Goal: Task Accomplishment & Management: Manage account settings

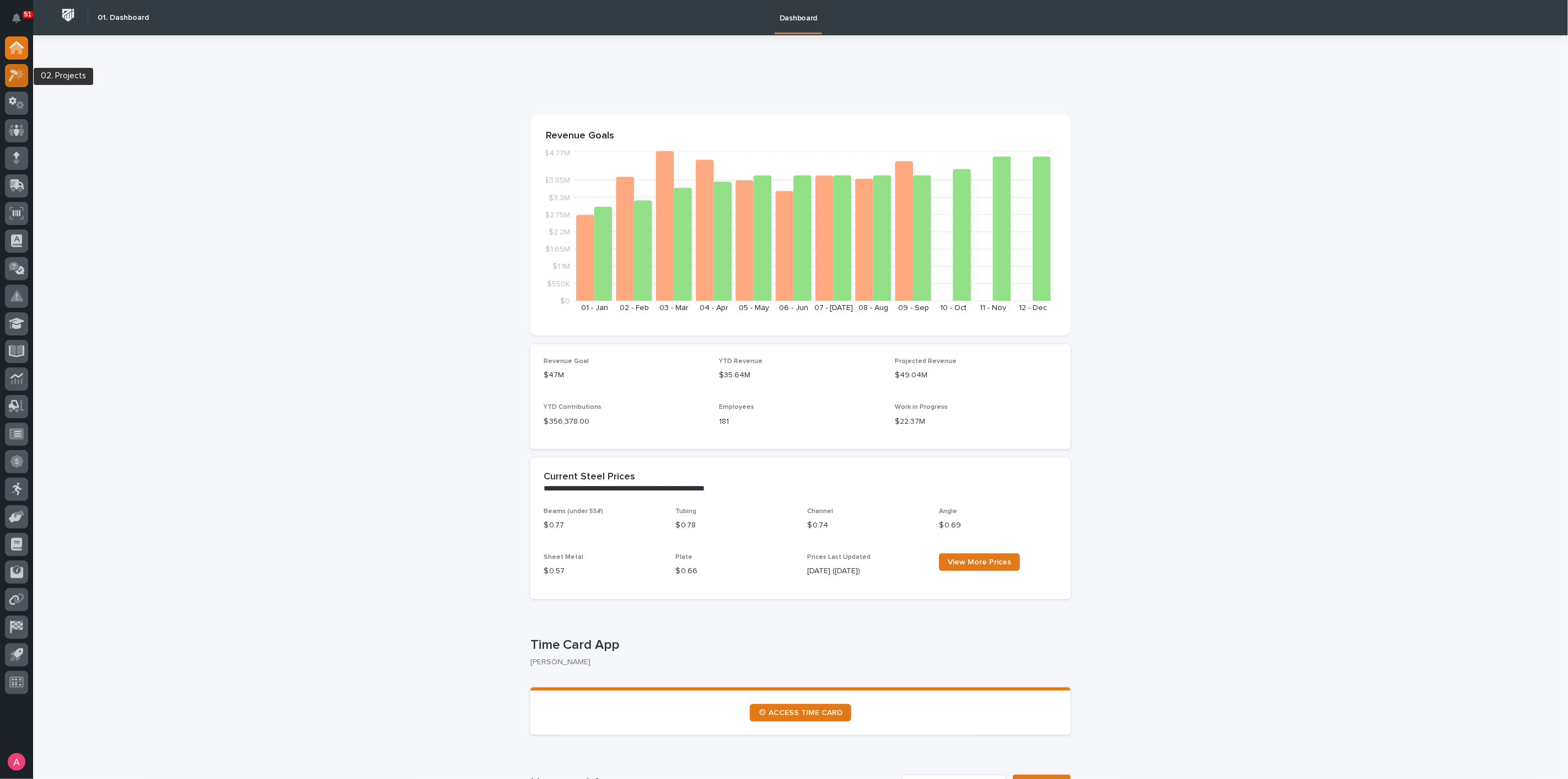
click at [15, 66] on div at bounding box center [17, 76] width 23 height 23
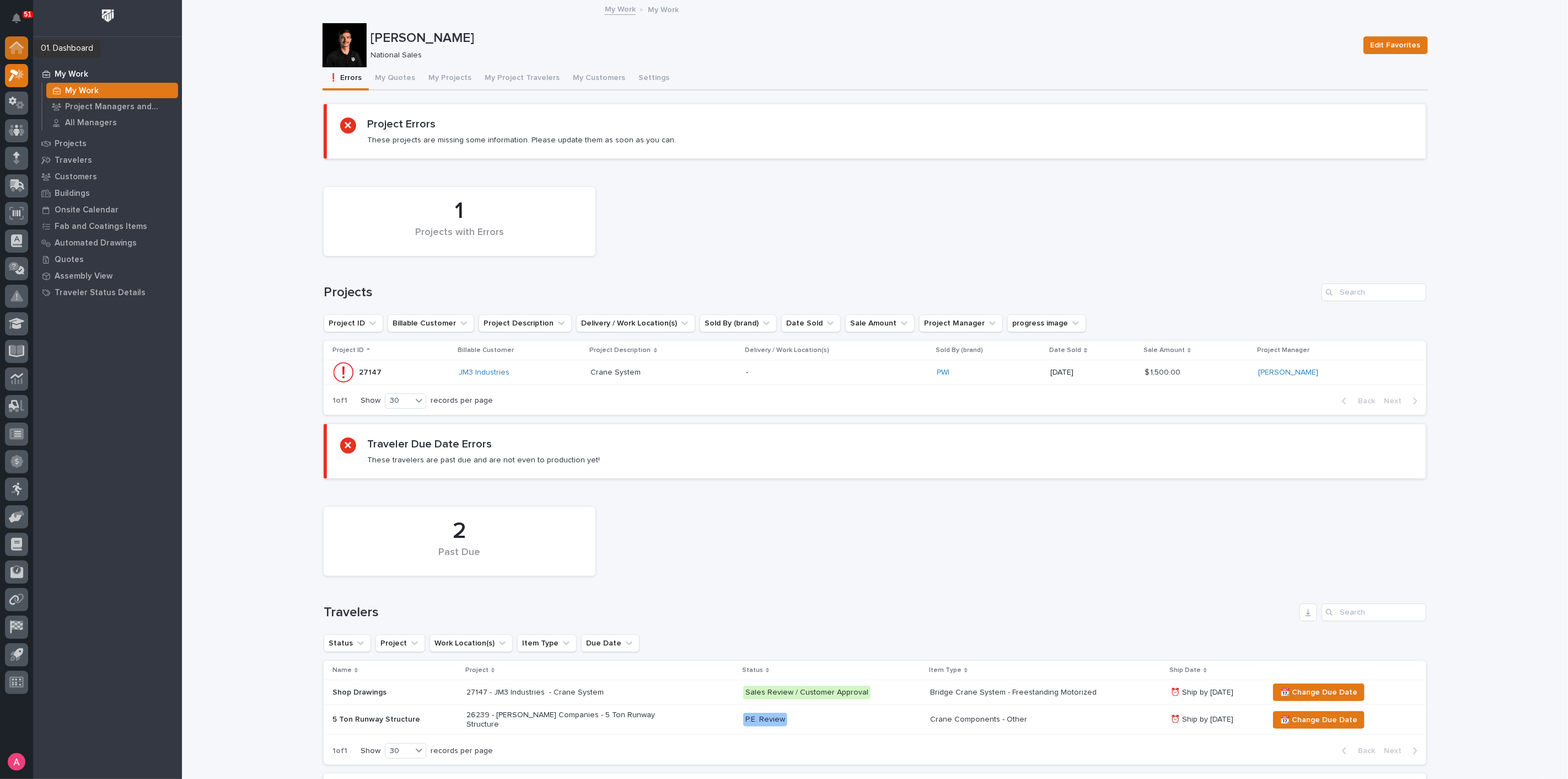
click at [18, 49] on icon at bounding box center [17, 49] width 11 height 11
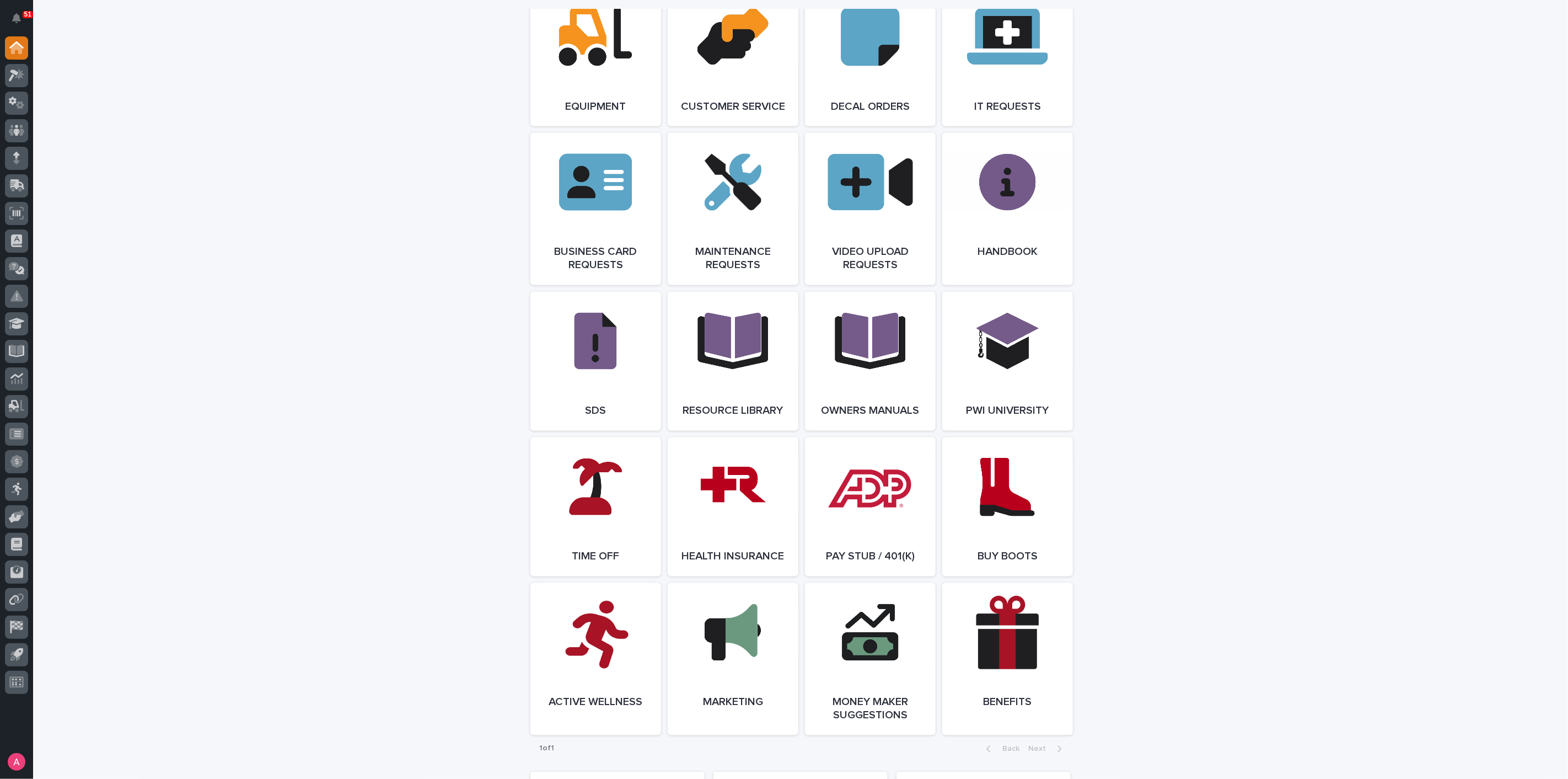
scroll to position [1655, 0]
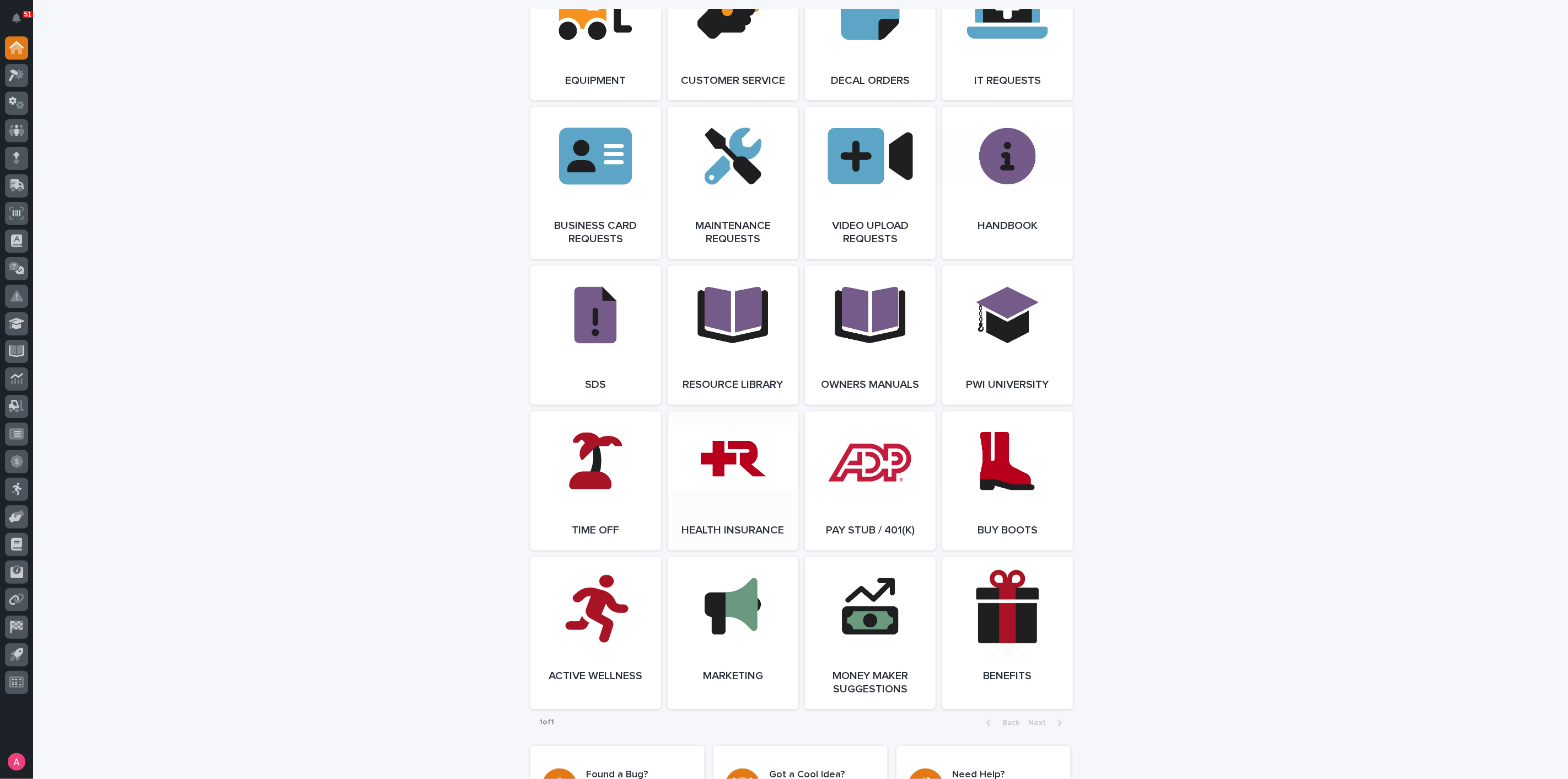
click at [736, 485] on span "Open Link" at bounding box center [733, 481] width 36 height 8
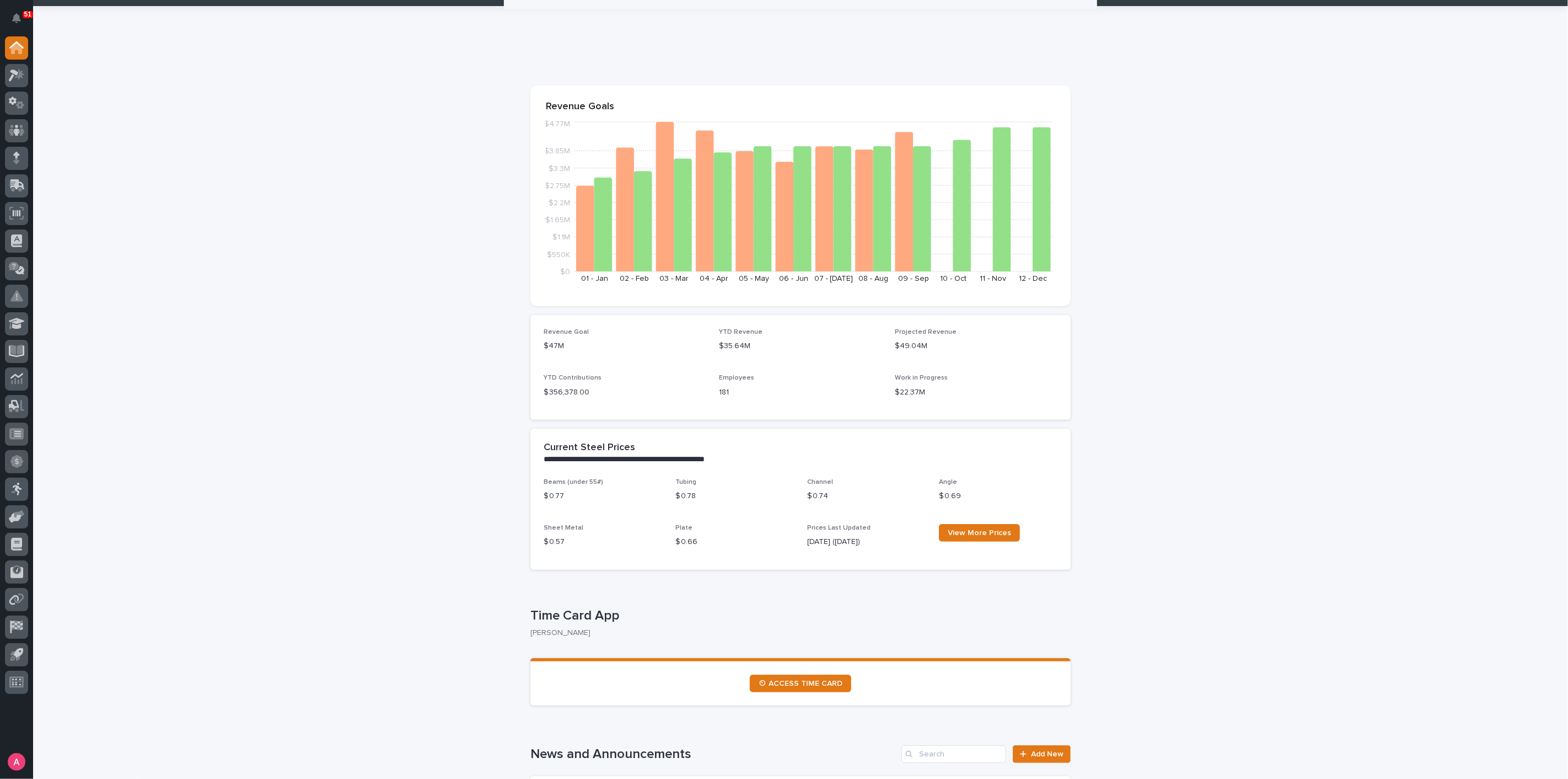
scroll to position [0, 0]
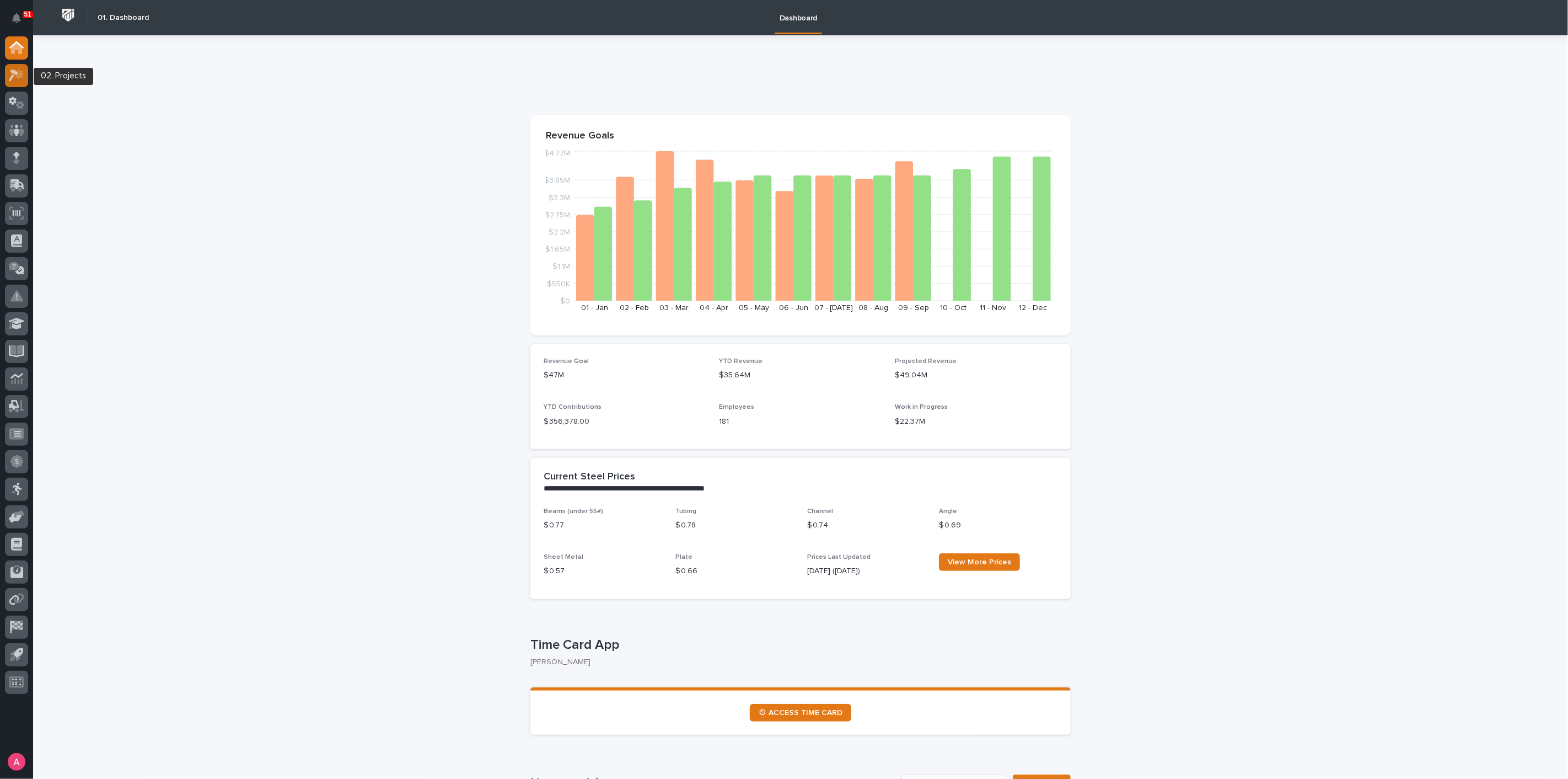
click at [21, 67] on div at bounding box center [17, 76] width 23 height 23
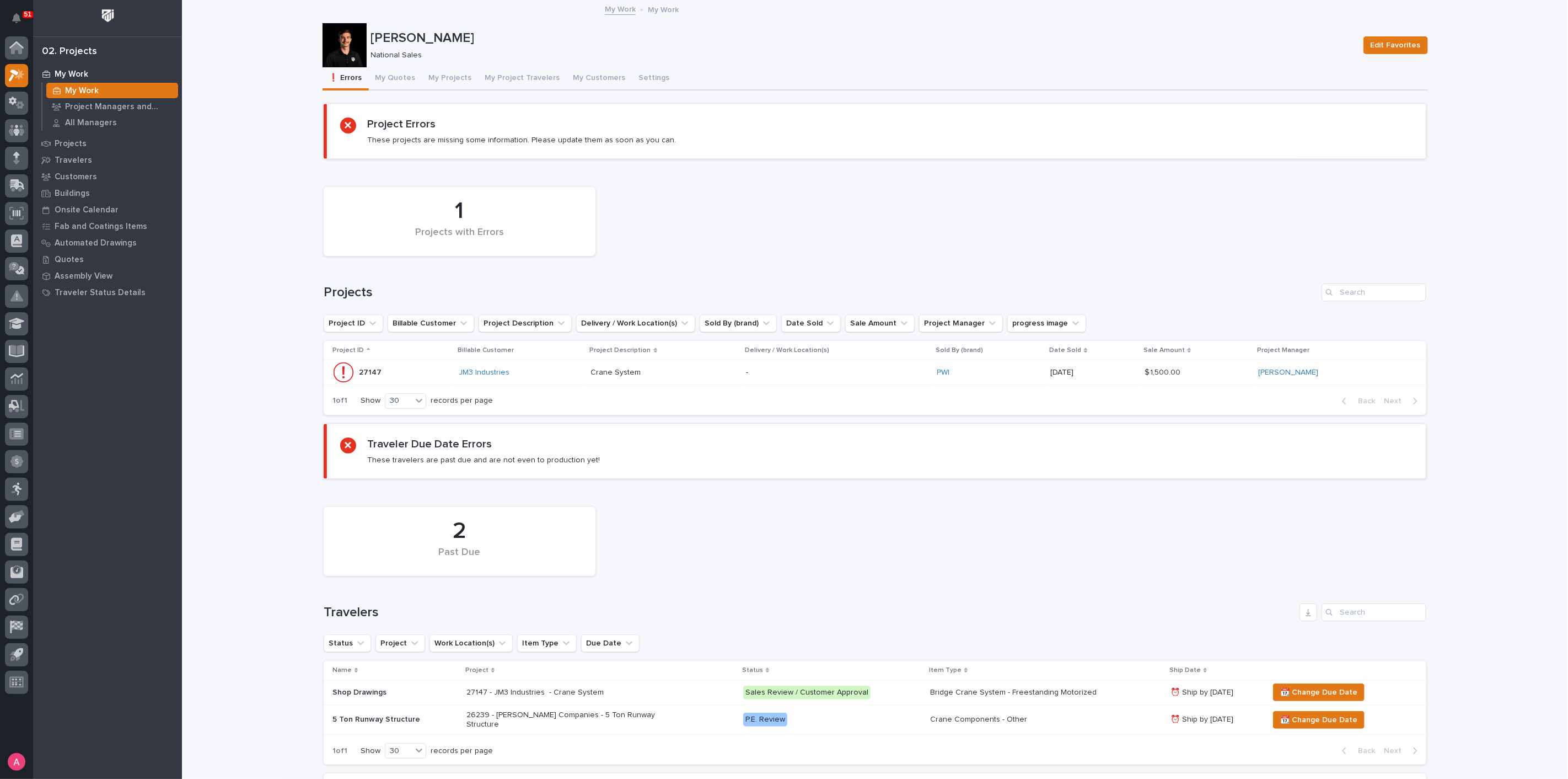
click at [239, 294] on div "Loading... Saving… Loading... Saving… Ashton Bontrager Edit Favorites Ashton Bo…" at bounding box center [875, 451] width 1386 height 900
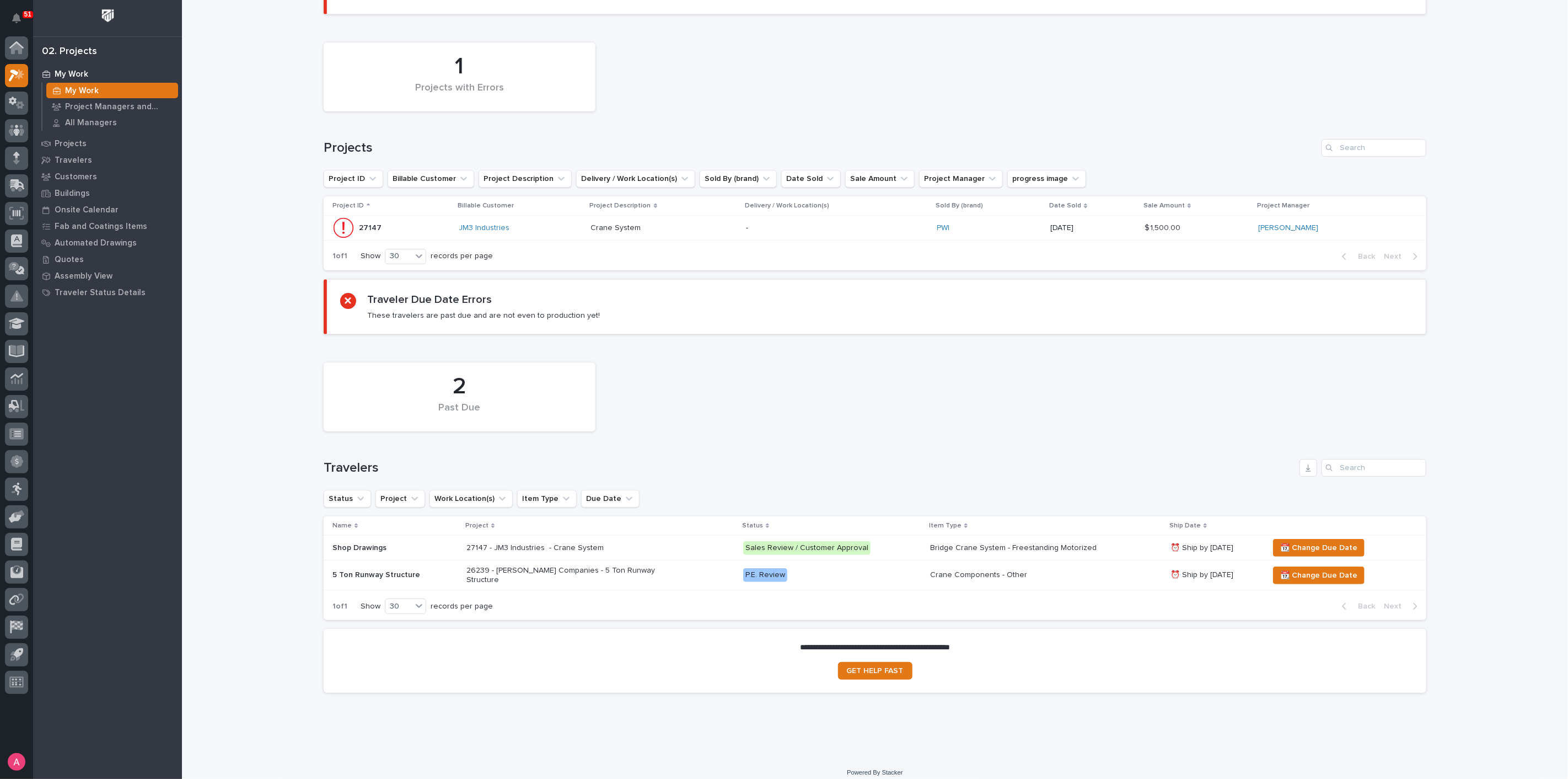
scroll to position [147, 0]
click at [661, 540] on div "27147 - JM3 Industries - Crane System" at bounding box center [600, 545] width 268 height 18
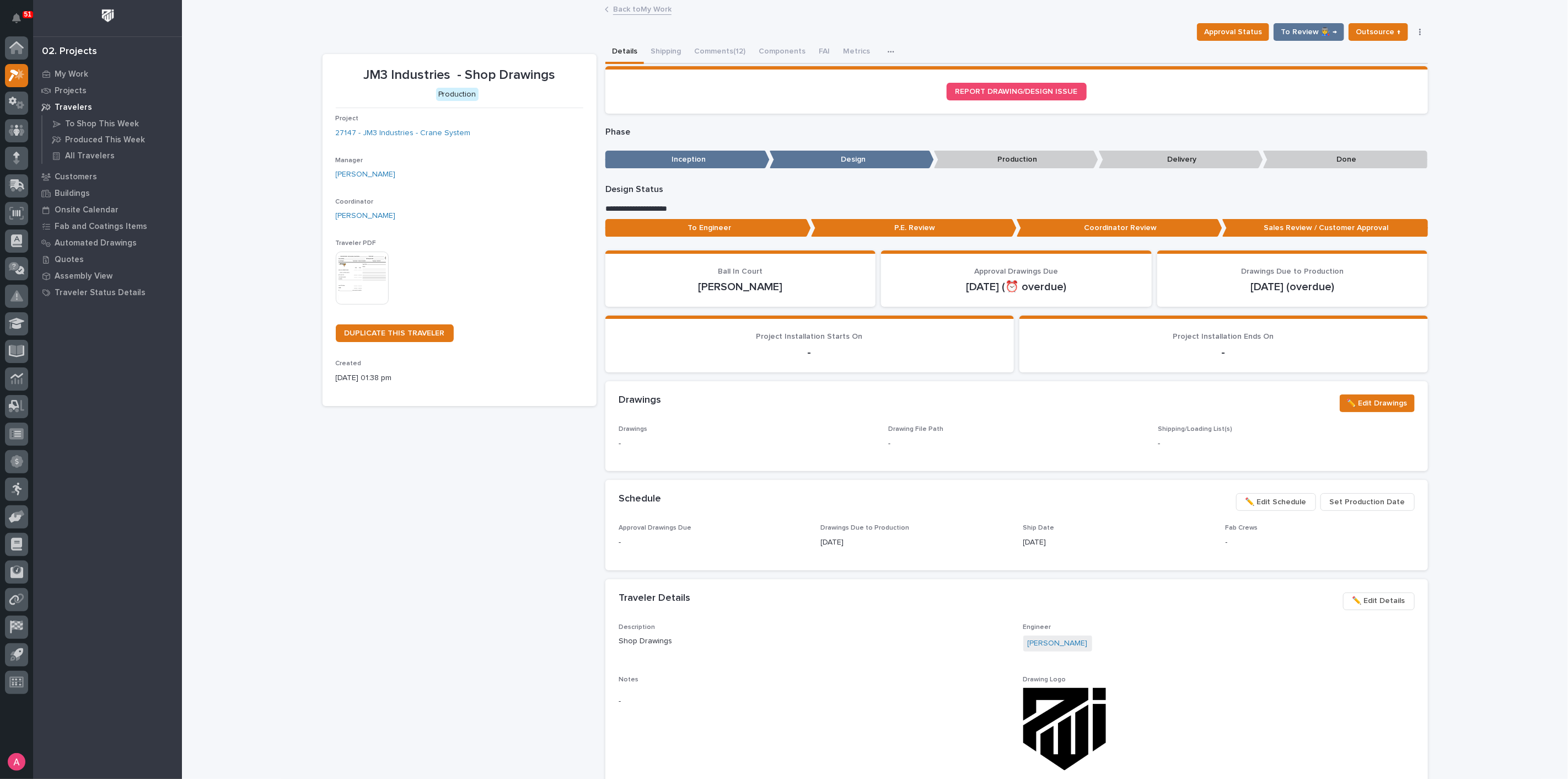
click at [1310, 158] on p "Done" at bounding box center [1345, 160] width 164 height 18
click at [1003, 153] on p "Production" at bounding box center [1016, 160] width 164 height 18
click at [1003, 155] on p "Production" at bounding box center [1016, 160] width 164 height 18
click at [1140, 161] on p "Delivery" at bounding box center [1180, 160] width 164 height 18
click at [1016, 154] on p "Production" at bounding box center [1016, 160] width 164 height 18
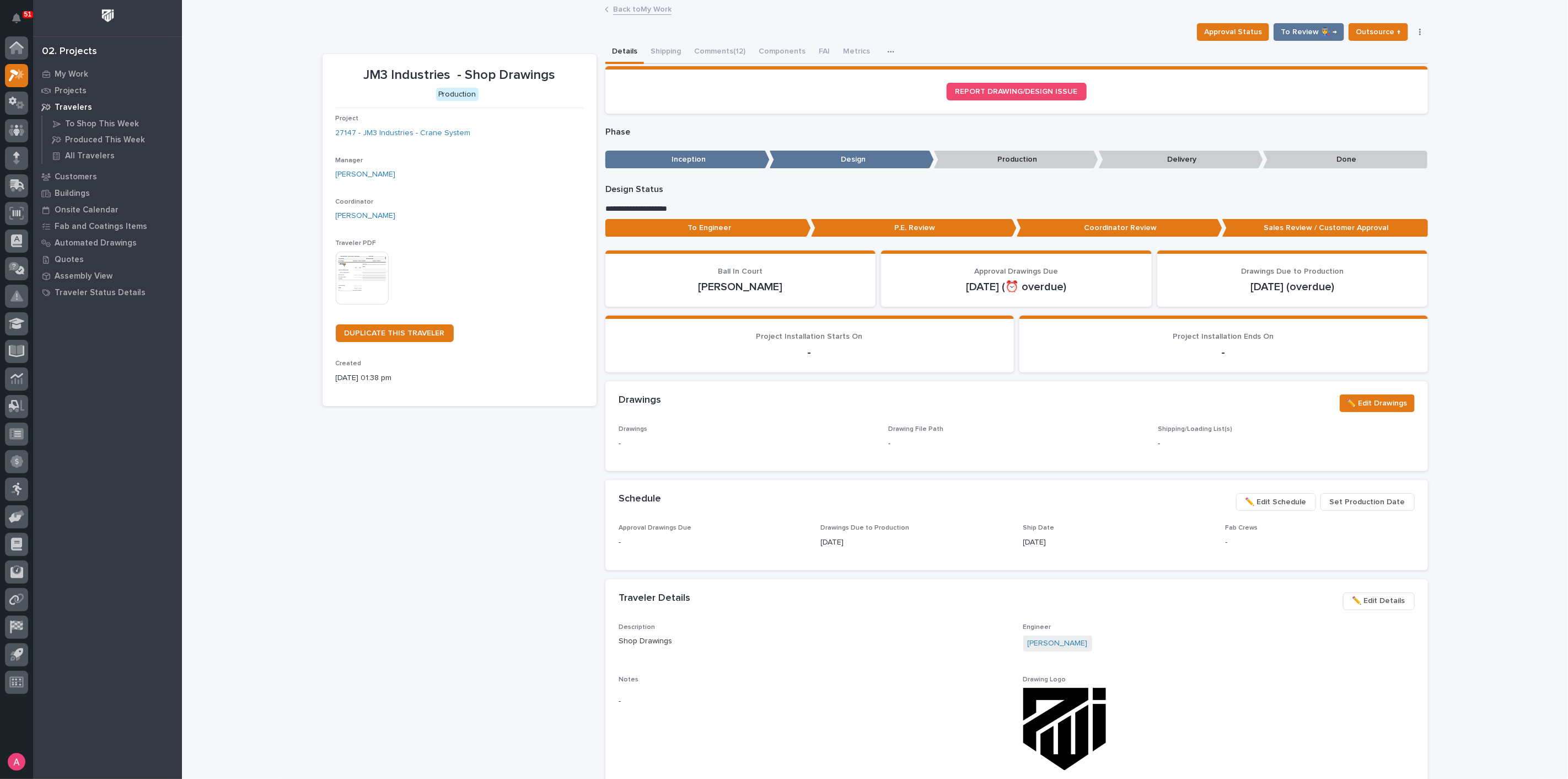
click at [1133, 153] on p "Delivery" at bounding box center [1180, 160] width 164 height 18
click at [1049, 162] on p "Production" at bounding box center [1016, 160] width 164 height 18
drag, startPoint x: 913, startPoint y: 160, endPoint x: 981, endPoint y: 159, distance: 68.0
click at [919, 159] on p "Design" at bounding box center [851, 160] width 164 height 18
click at [985, 159] on p "Production" at bounding box center [1016, 160] width 164 height 18
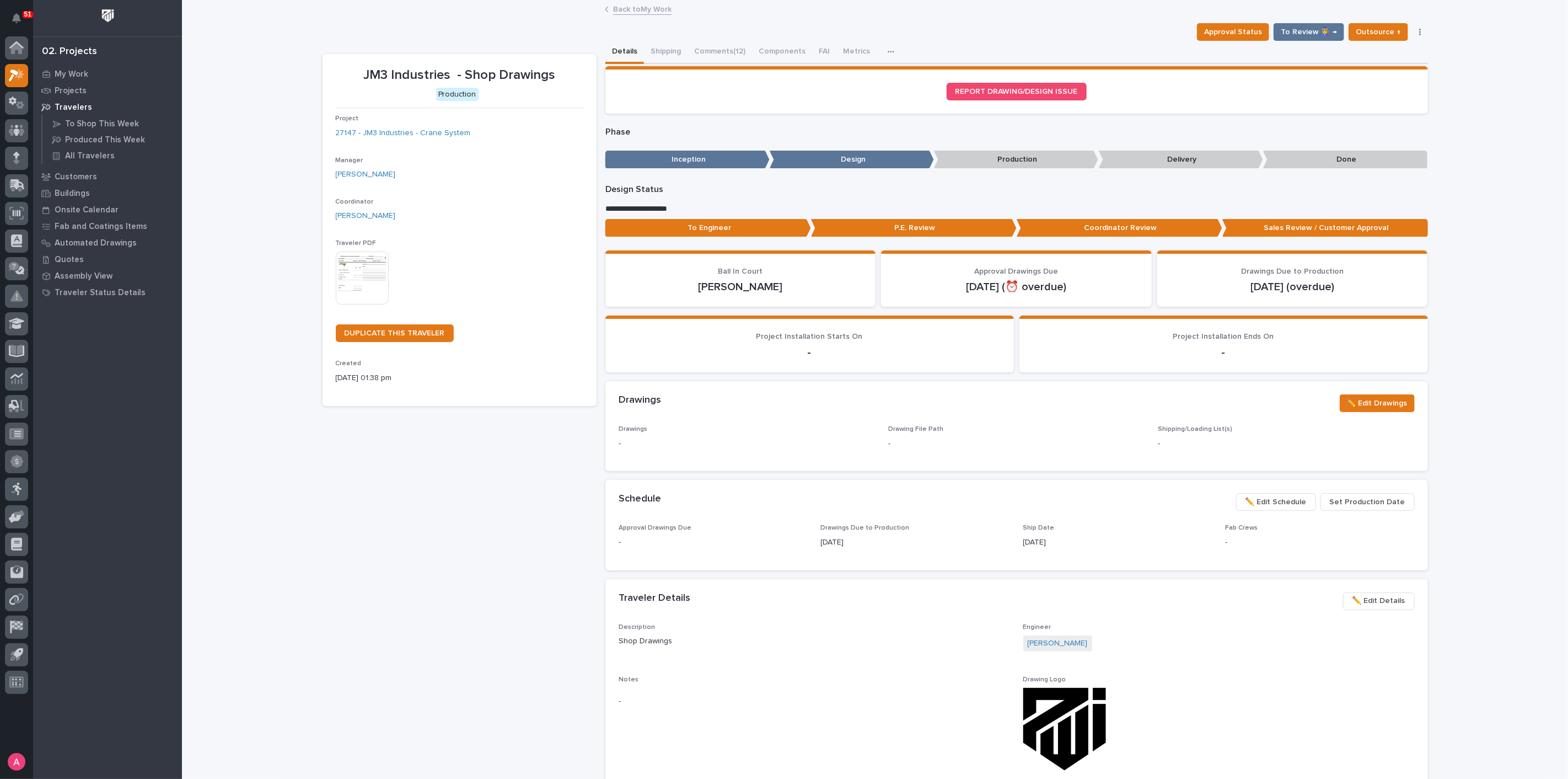
click at [1126, 158] on p "Delivery" at bounding box center [1180, 160] width 164 height 18
click at [1311, 30] on span "To Review 👨‍🏭 →" at bounding box center [1308, 32] width 56 height 14
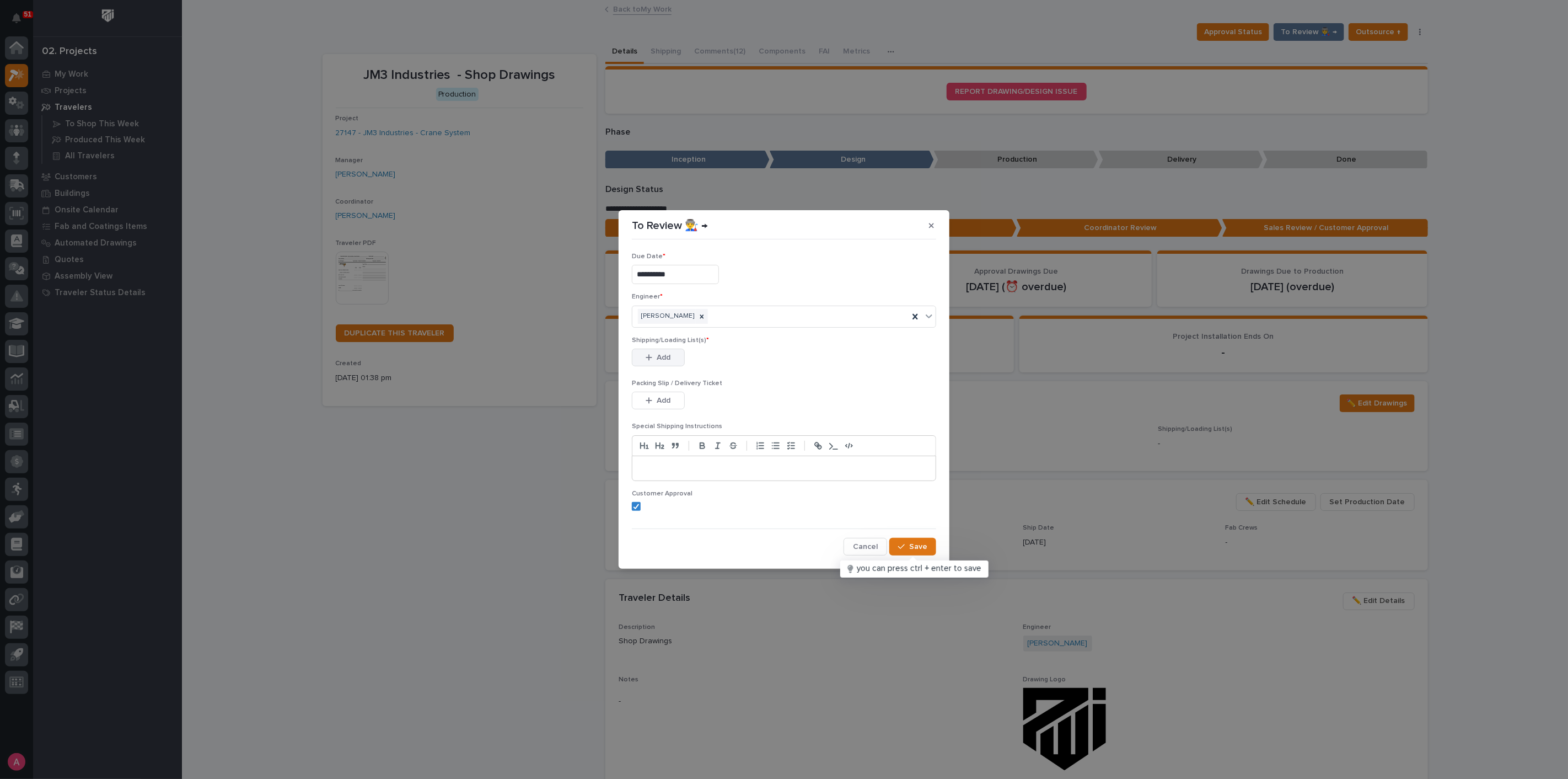
click at [662, 359] on span "Add" at bounding box center [664, 358] width 14 height 10
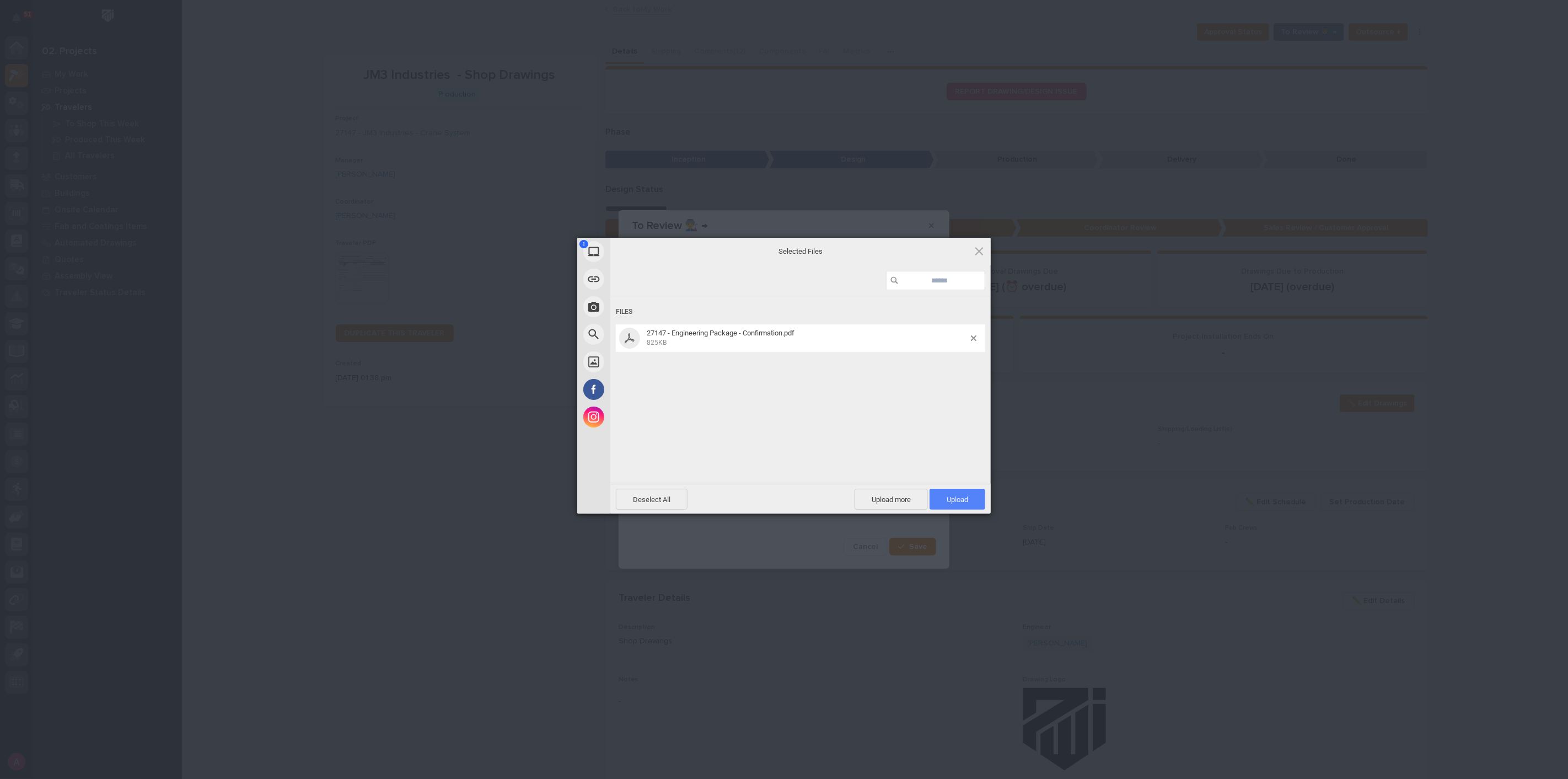
click at [960, 503] on span "Upload 1" at bounding box center [957, 499] width 56 height 21
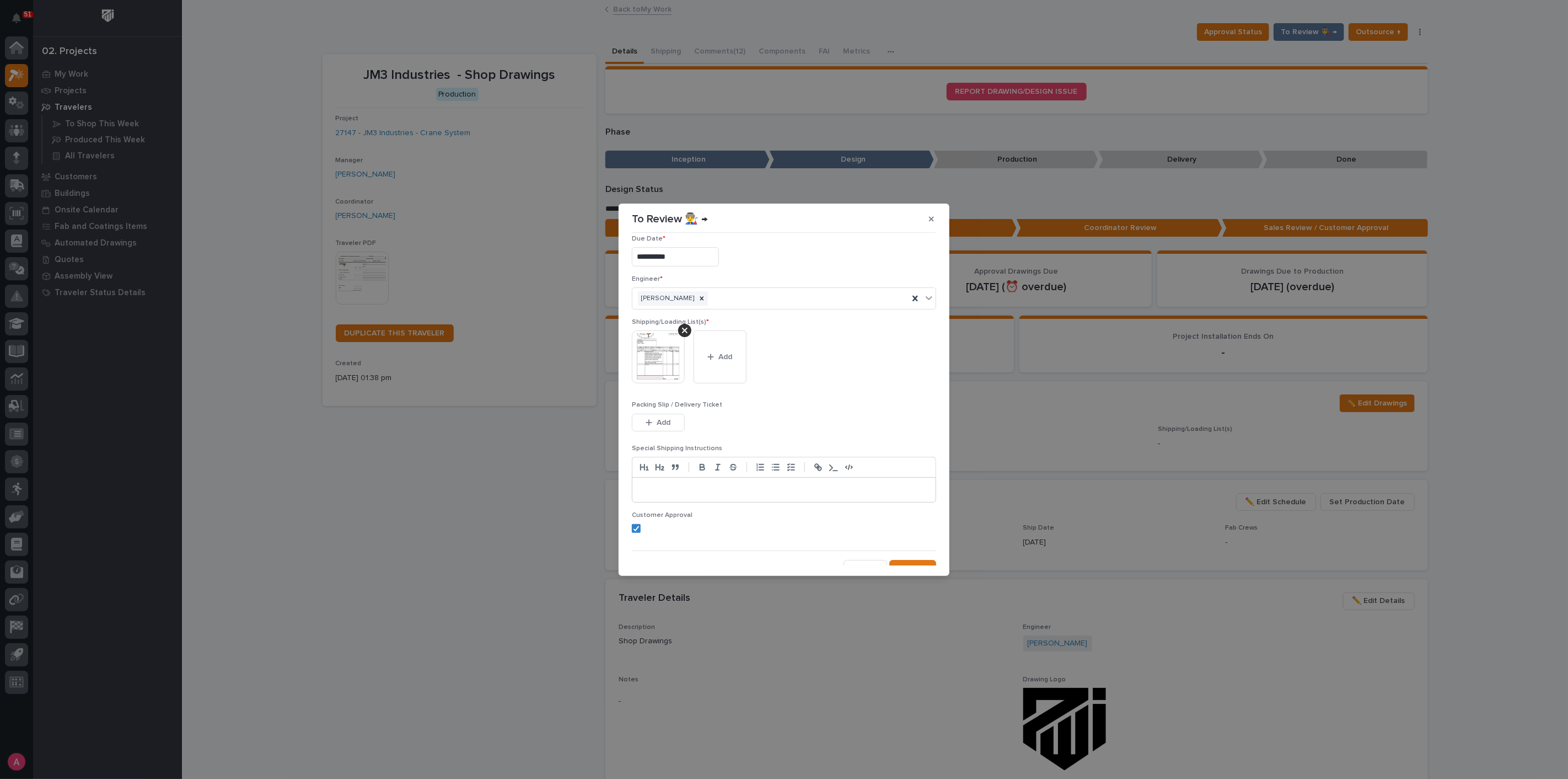
scroll to position [22, 0]
click at [912, 560] on span "Save" at bounding box center [918, 557] width 18 height 10
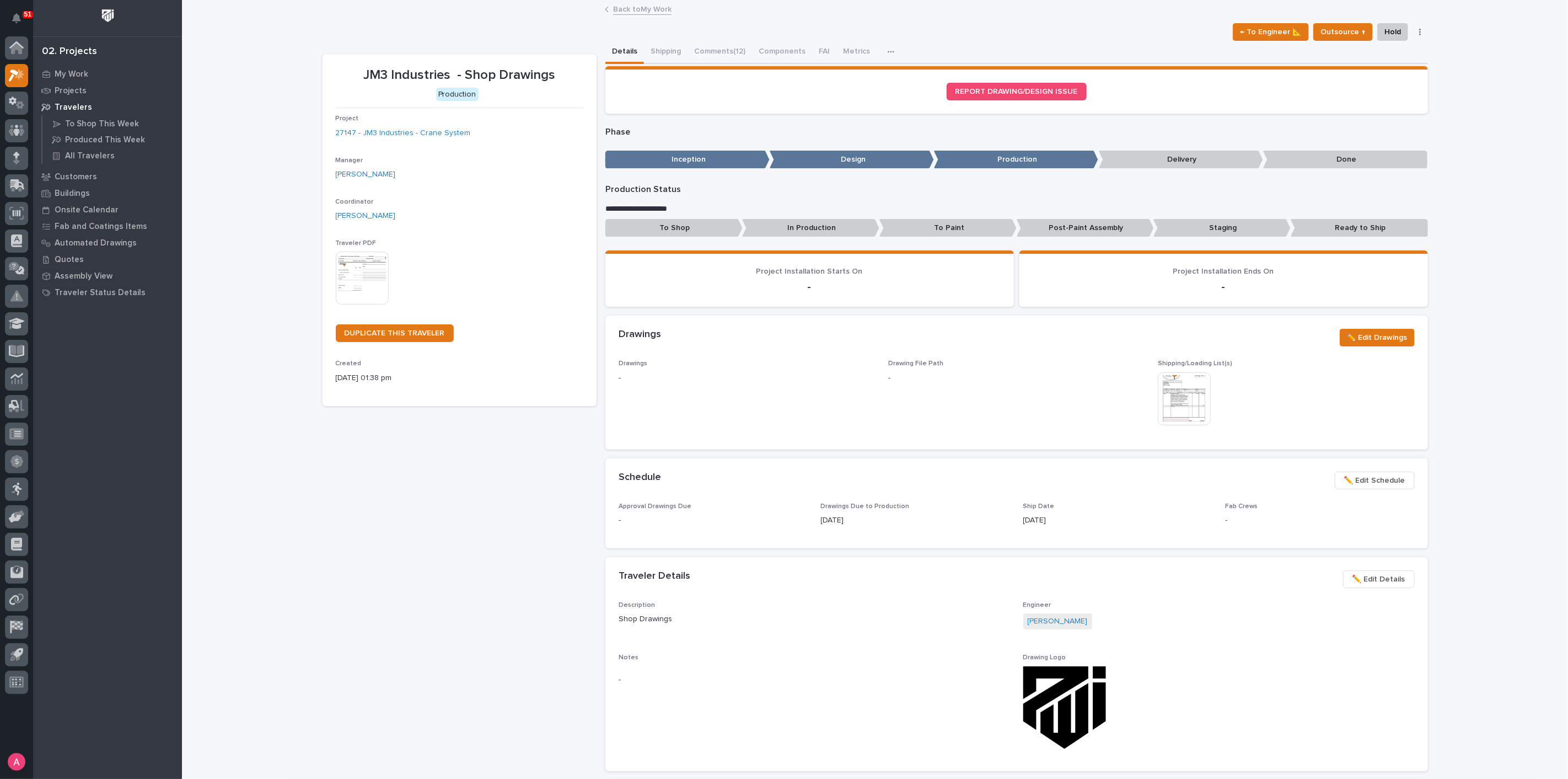
click at [1348, 156] on p "Done" at bounding box center [1345, 160] width 164 height 18
click at [1189, 157] on p "Delivery" at bounding box center [1180, 160] width 164 height 18
click at [1336, 224] on p "Ready to Ship" at bounding box center [1359, 228] width 137 height 18
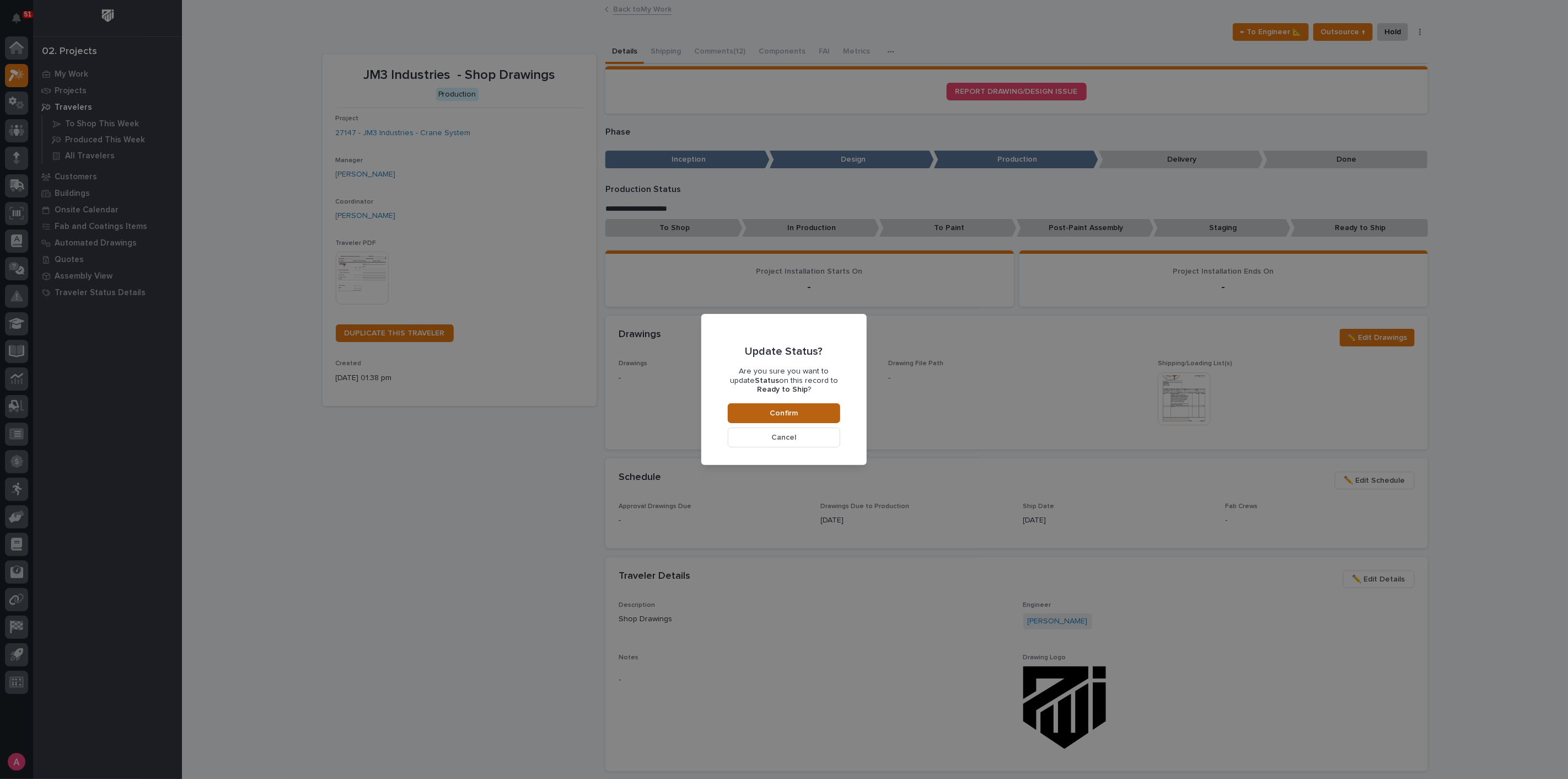
click at [779, 415] on span "Confirm" at bounding box center [784, 413] width 28 height 10
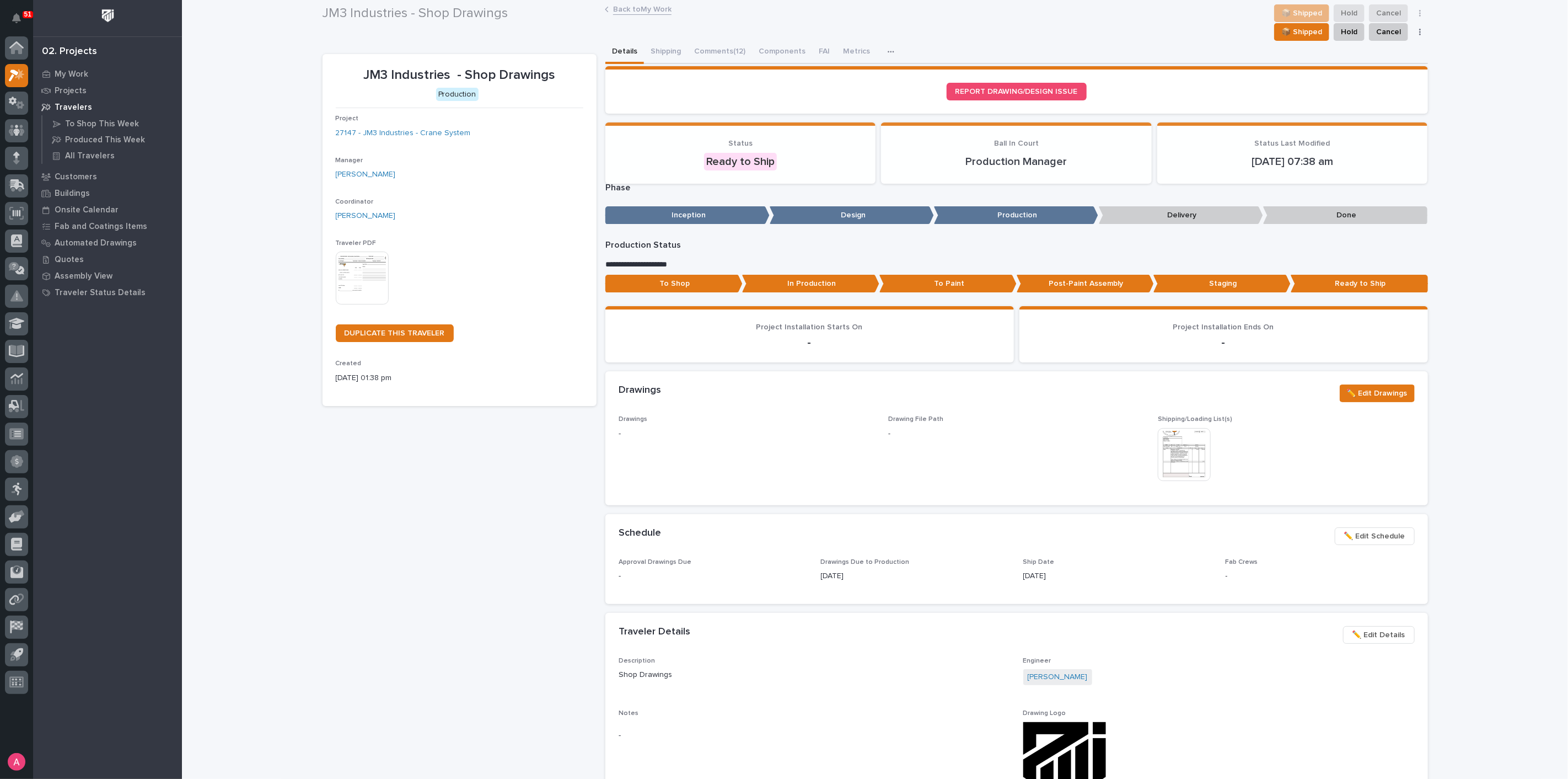
scroll to position [94, 0]
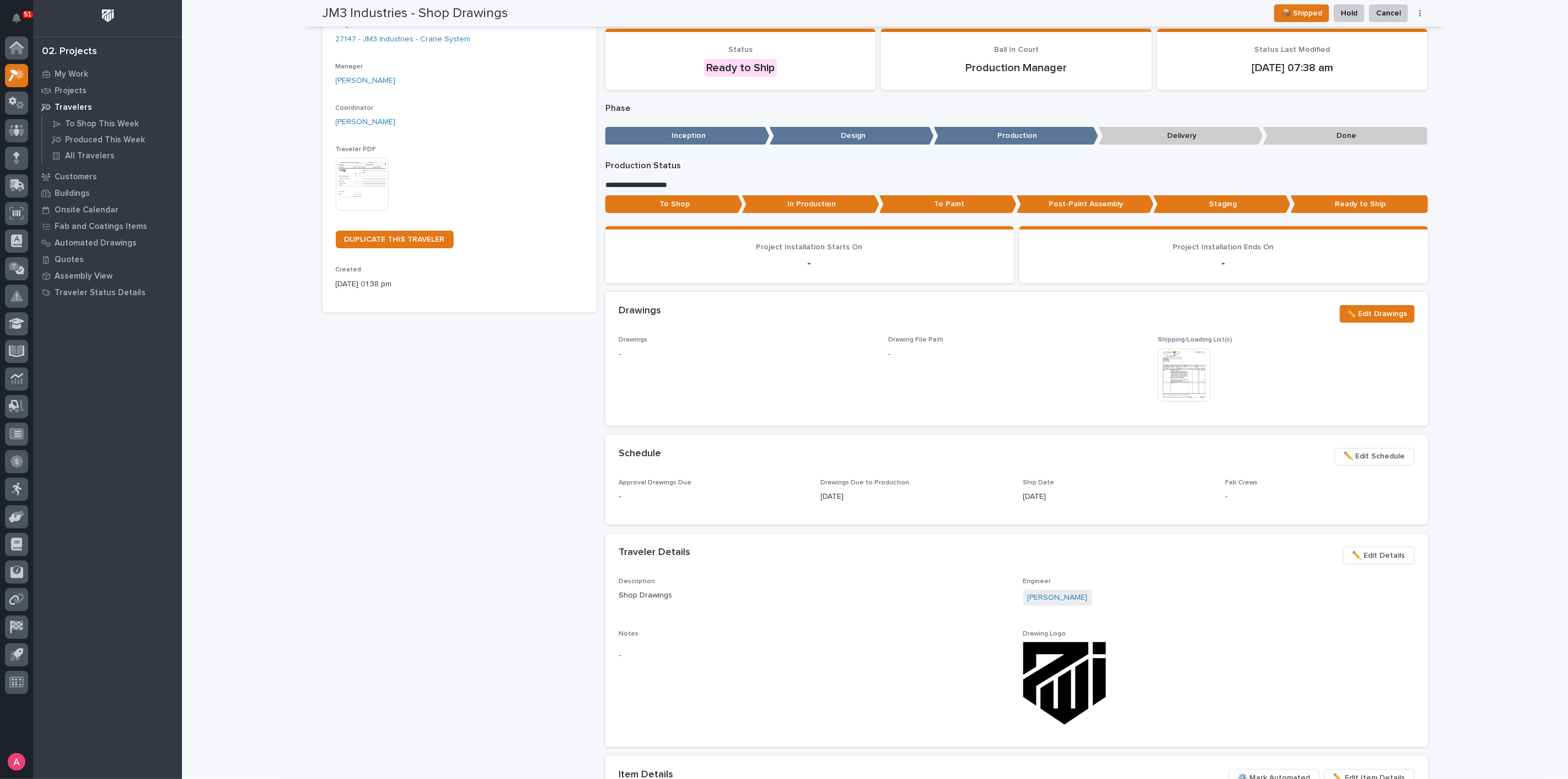
click at [1337, 136] on p "Done" at bounding box center [1345, 136] width 164 height 18
click at [1178, 132] on p "Delivery" at bounding box center [1180, 136] width 164 height 18
click at [1324, 134] on p "Done" at bounding box center [1345, 136] width 164 height 18
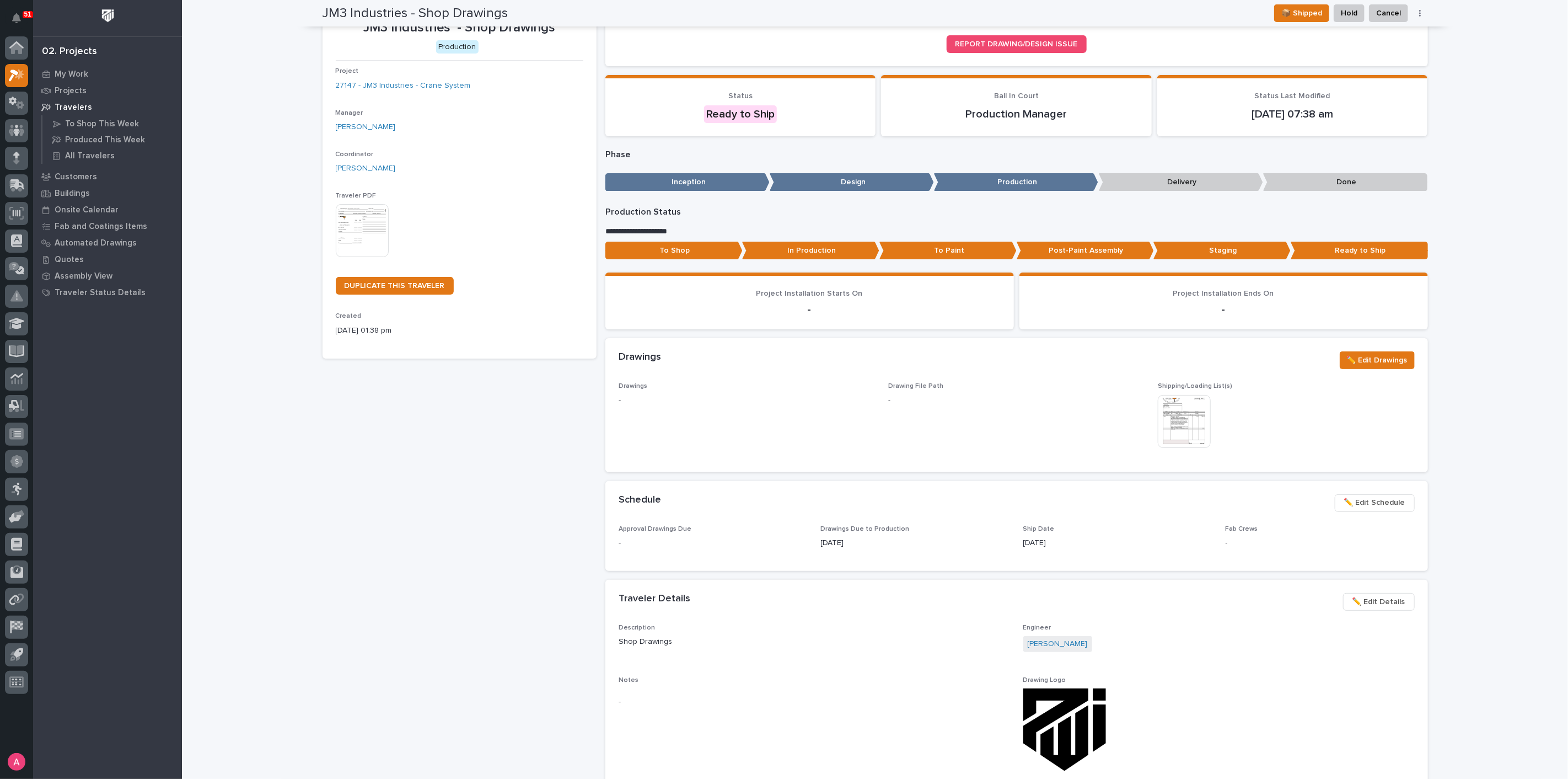
scroll to position [0, 0]
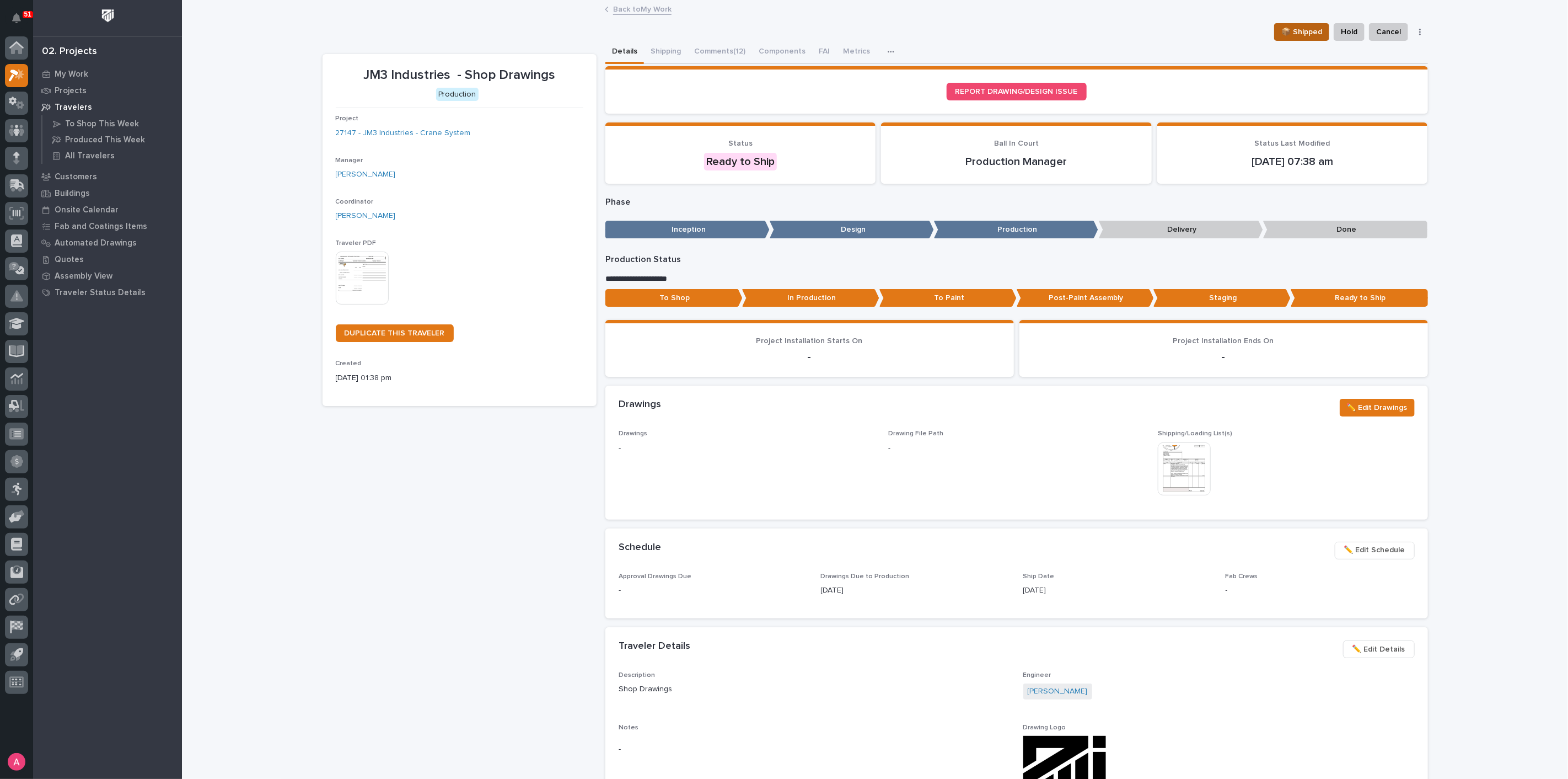
click at [1300, 32] on span "📦 Shipped" at bounding box center [1302, 32] width 41 height 14
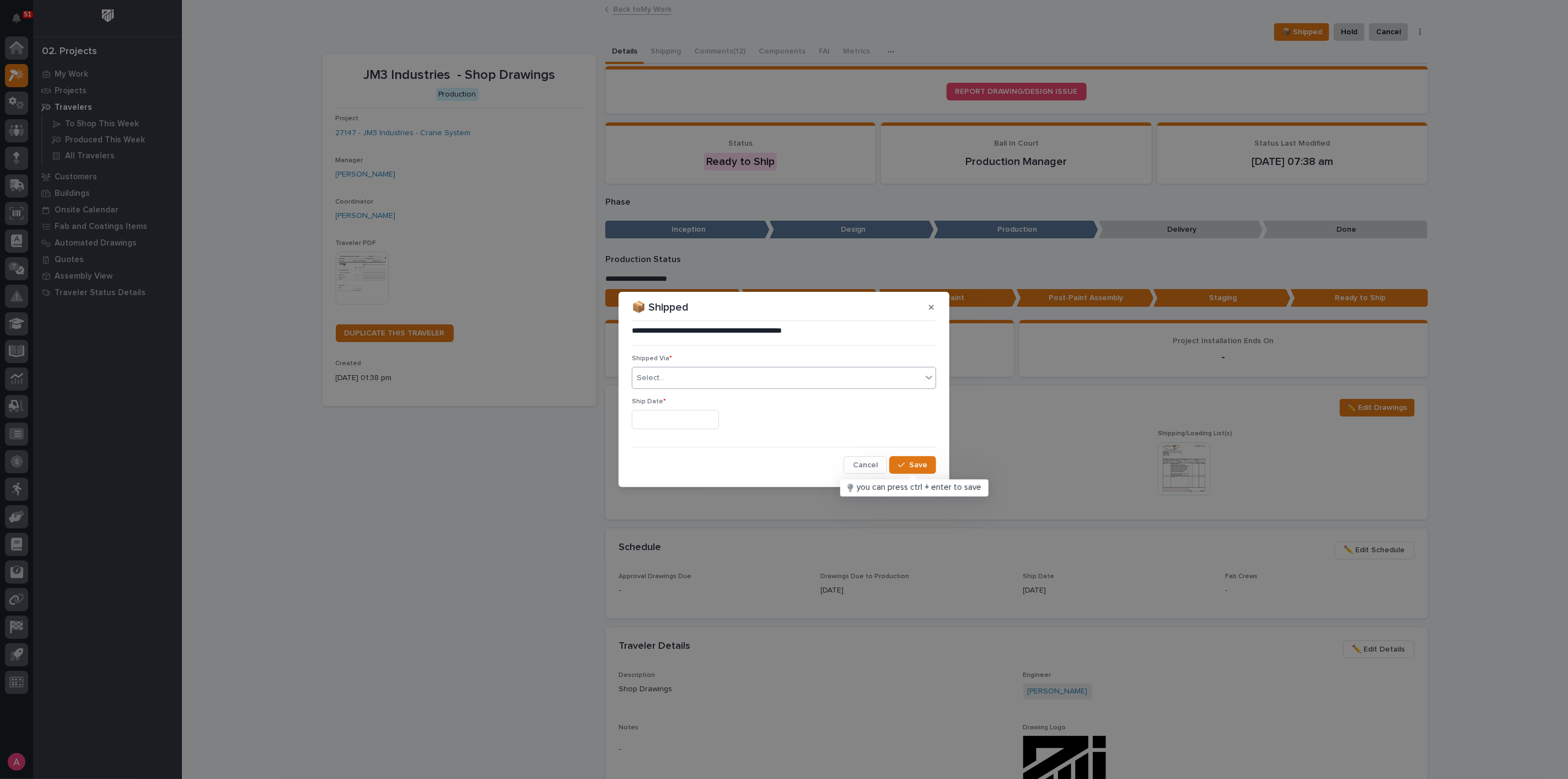
click at [676, 378] on div "Select..." at bounding box center [777, 378] width 290 height 18
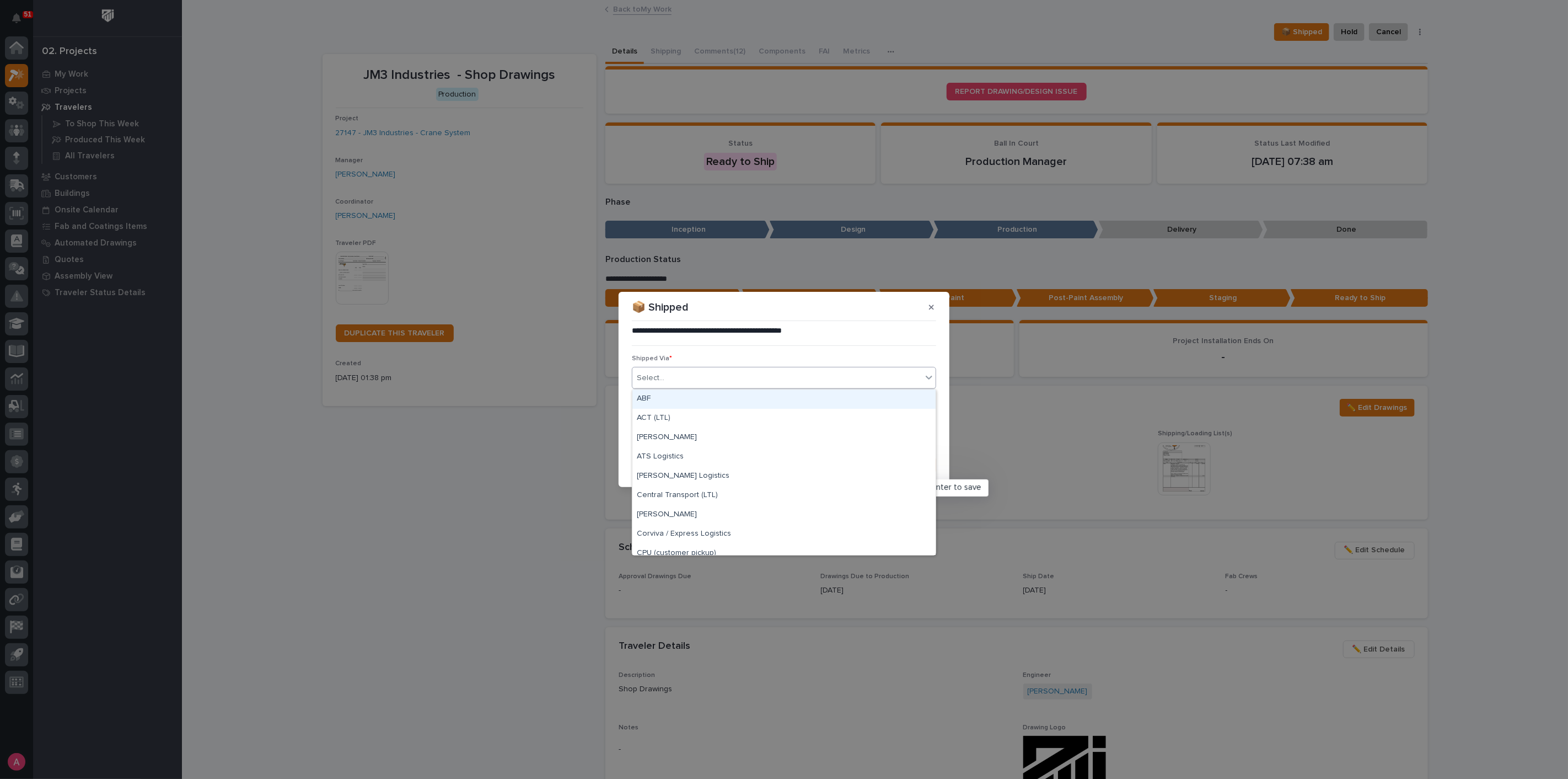
click at [676, 378] on div "Select..." at bounding box center [777, 378] width 290 height 18
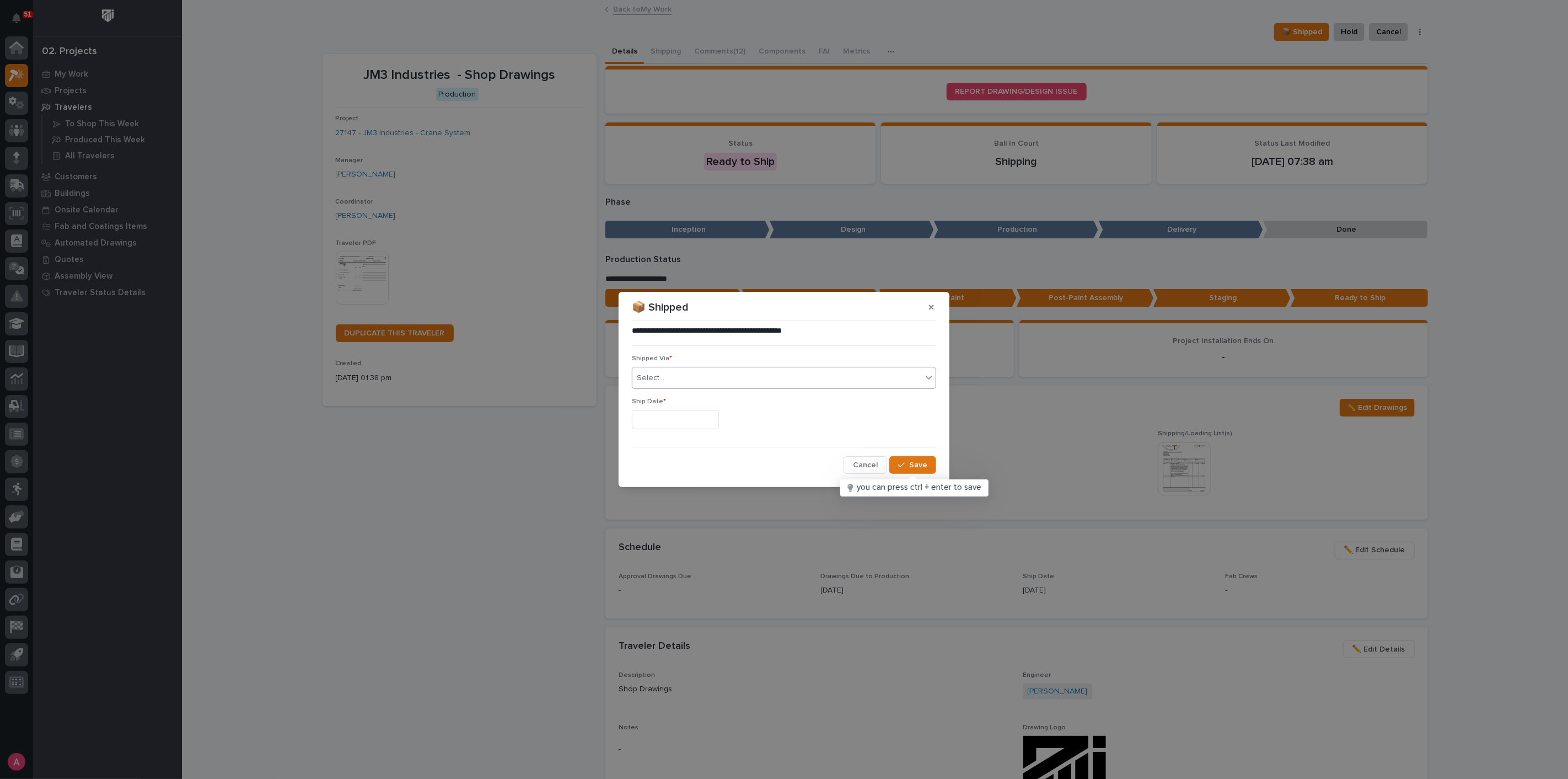
click at [700, 380] on div "Select..." at bounding box center [777, 378] width 290 height 18
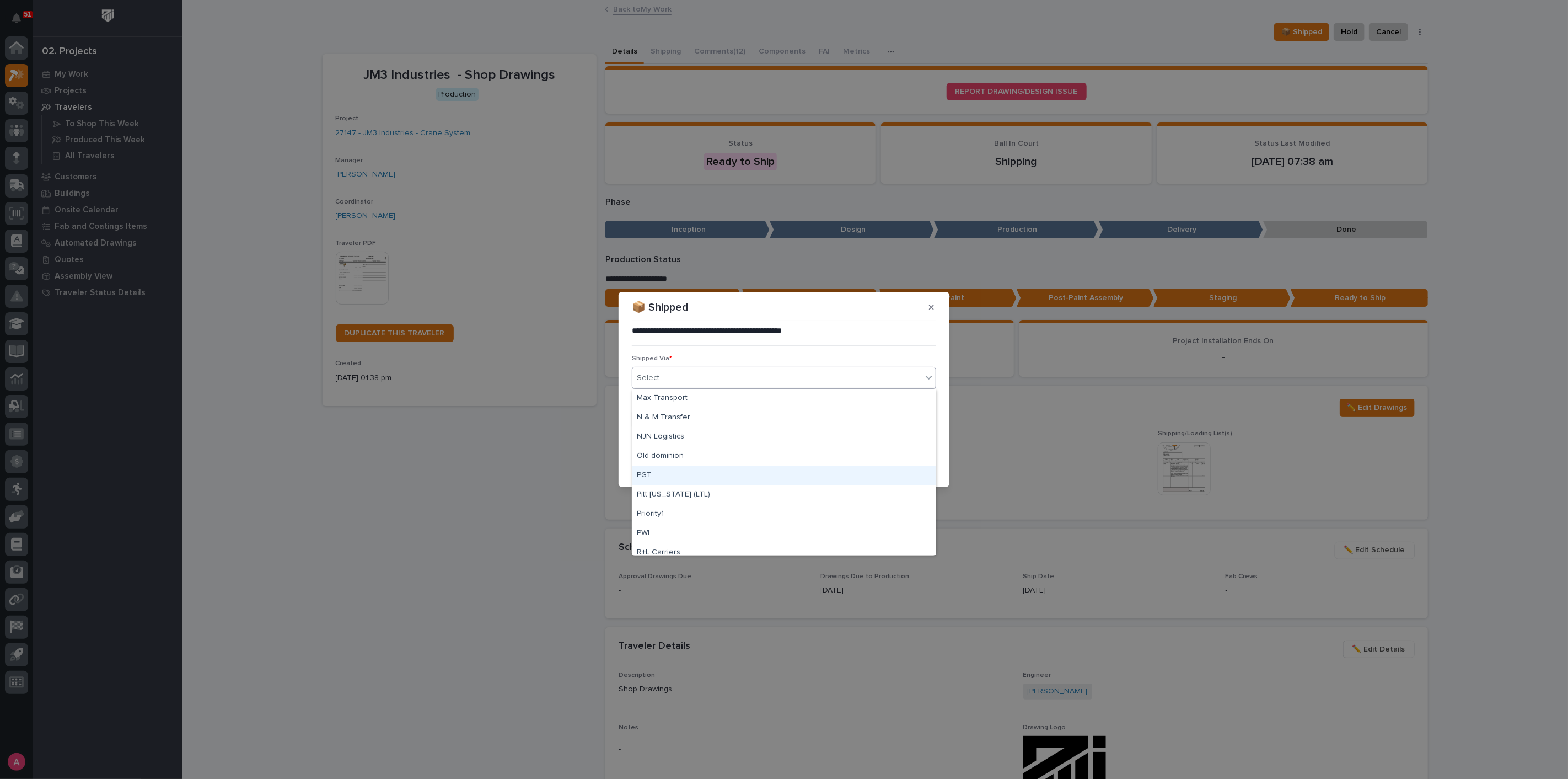
scroll to position [428, 0]
click at [726, 475] on div "PWI" at bounding box center [784, 472] width 303 height 19
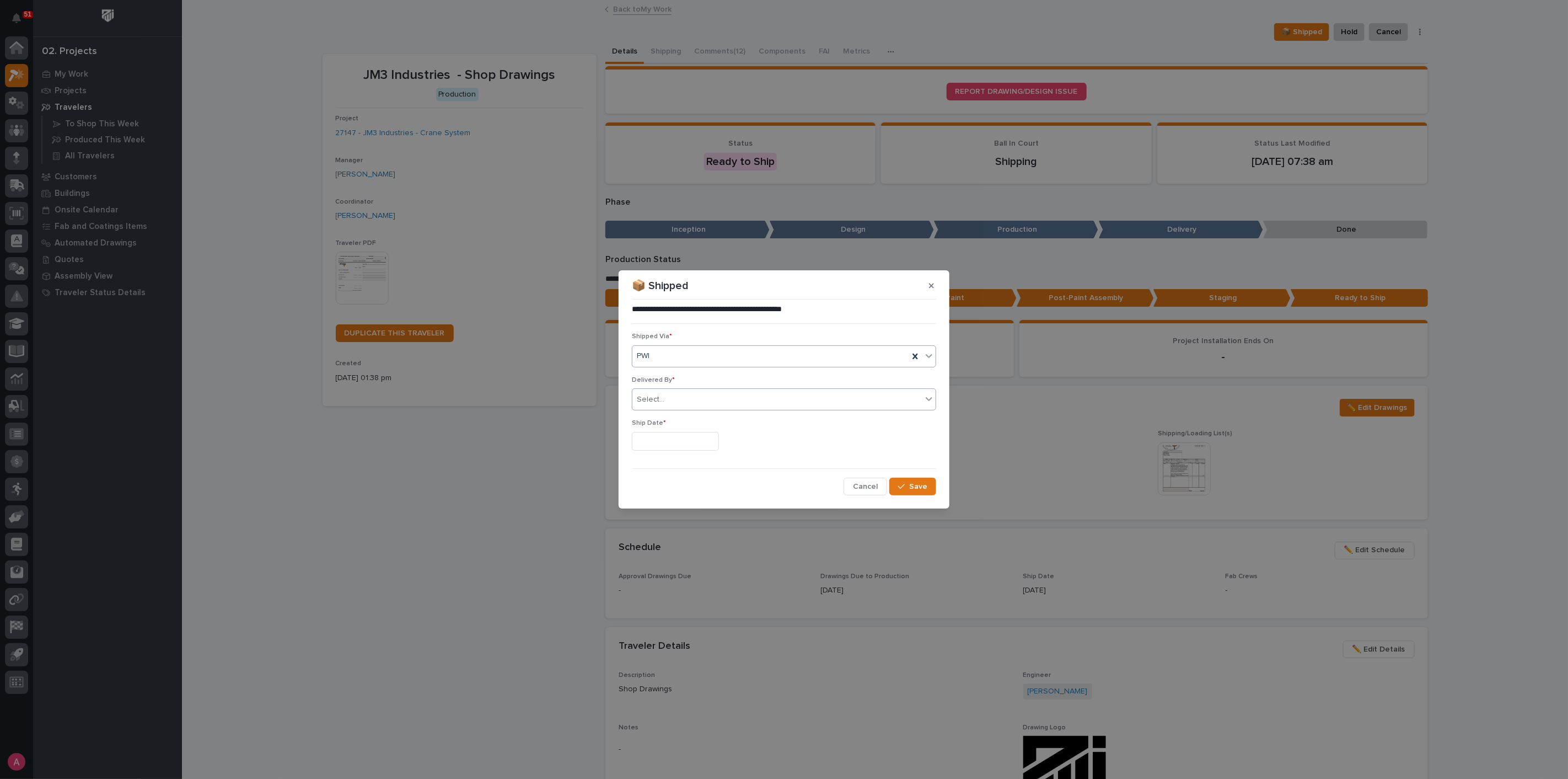
click at [709, 396] on div "Select..." at bounding box center [777, 400] width 290 height 18
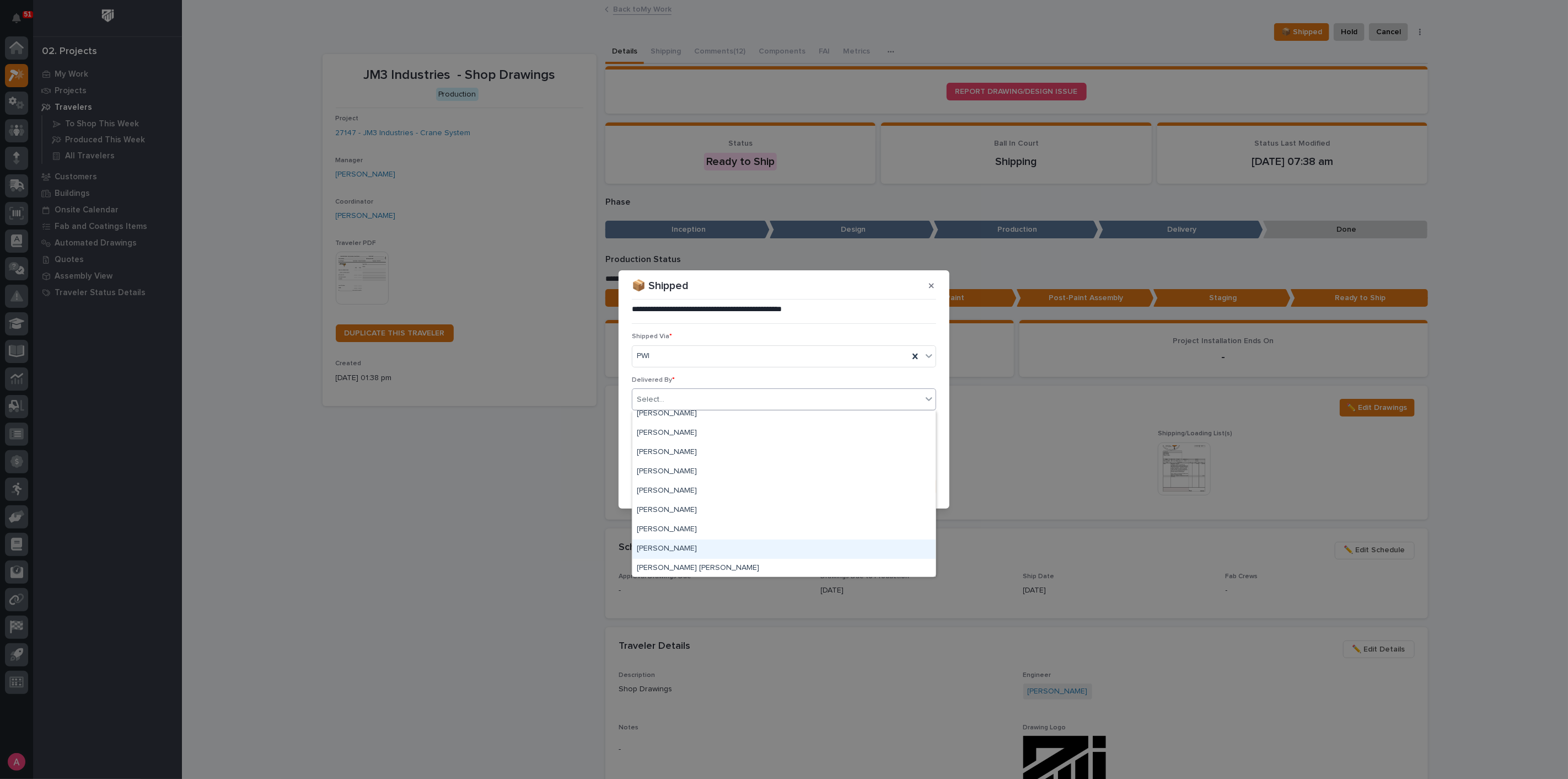
scroll to position [122, 0]
click at [712, 507] on div "[PERSON_NAME]" at bounding box center [784, 510] width 303 height 19
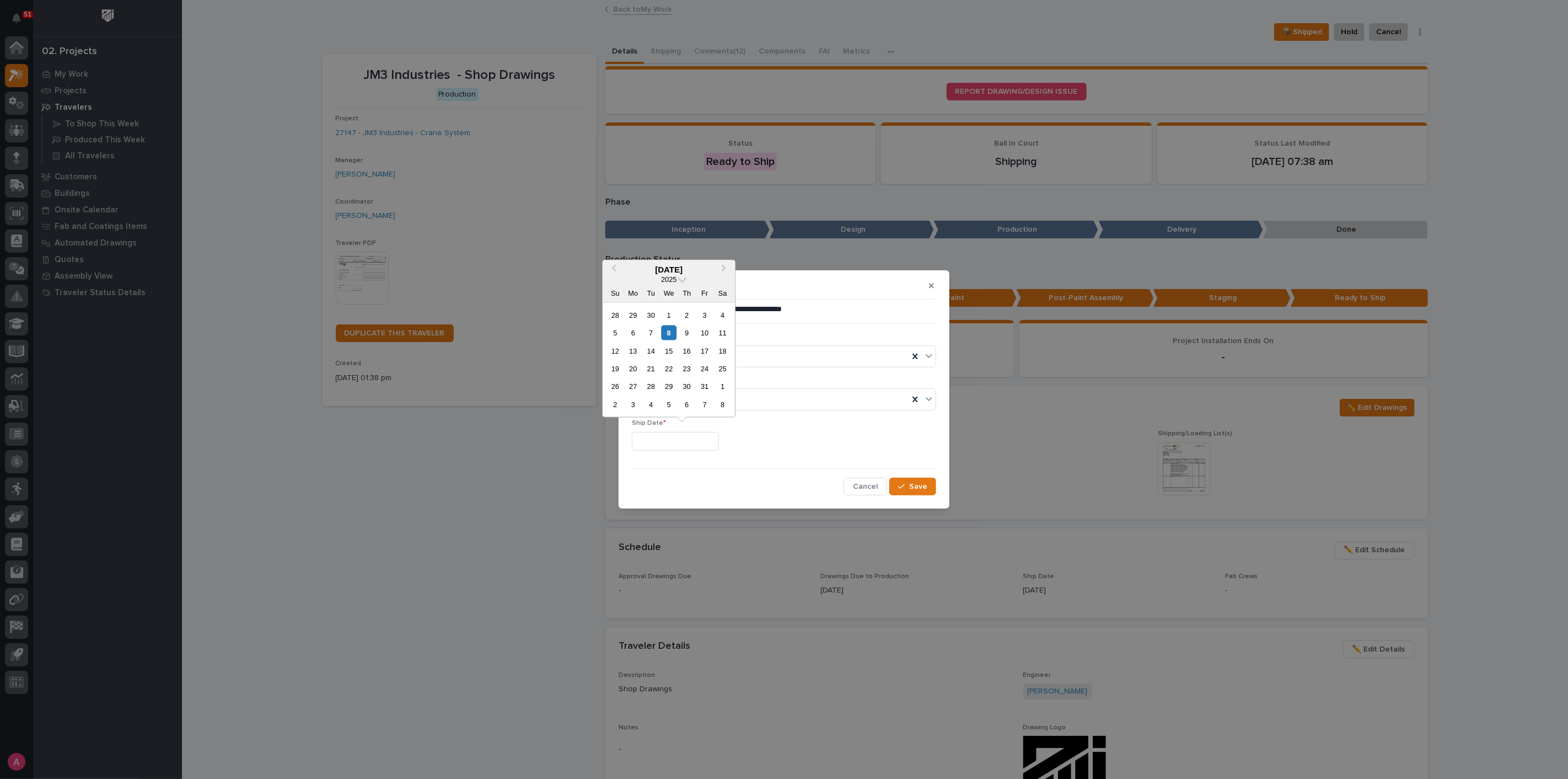
click at [689, 443] on input "text" at bounding box center [675, 441] width 87 height 19
click at [614, 267] on span "Previous Month" at bounding box center [614, 269] width 0 height 14
click at [724, 271] on span "Next Month" at bounding box center [724, 269] width 0 height 14
click at [649, 354] on div "16" at bounding box center [651, 351] width 15 height 15
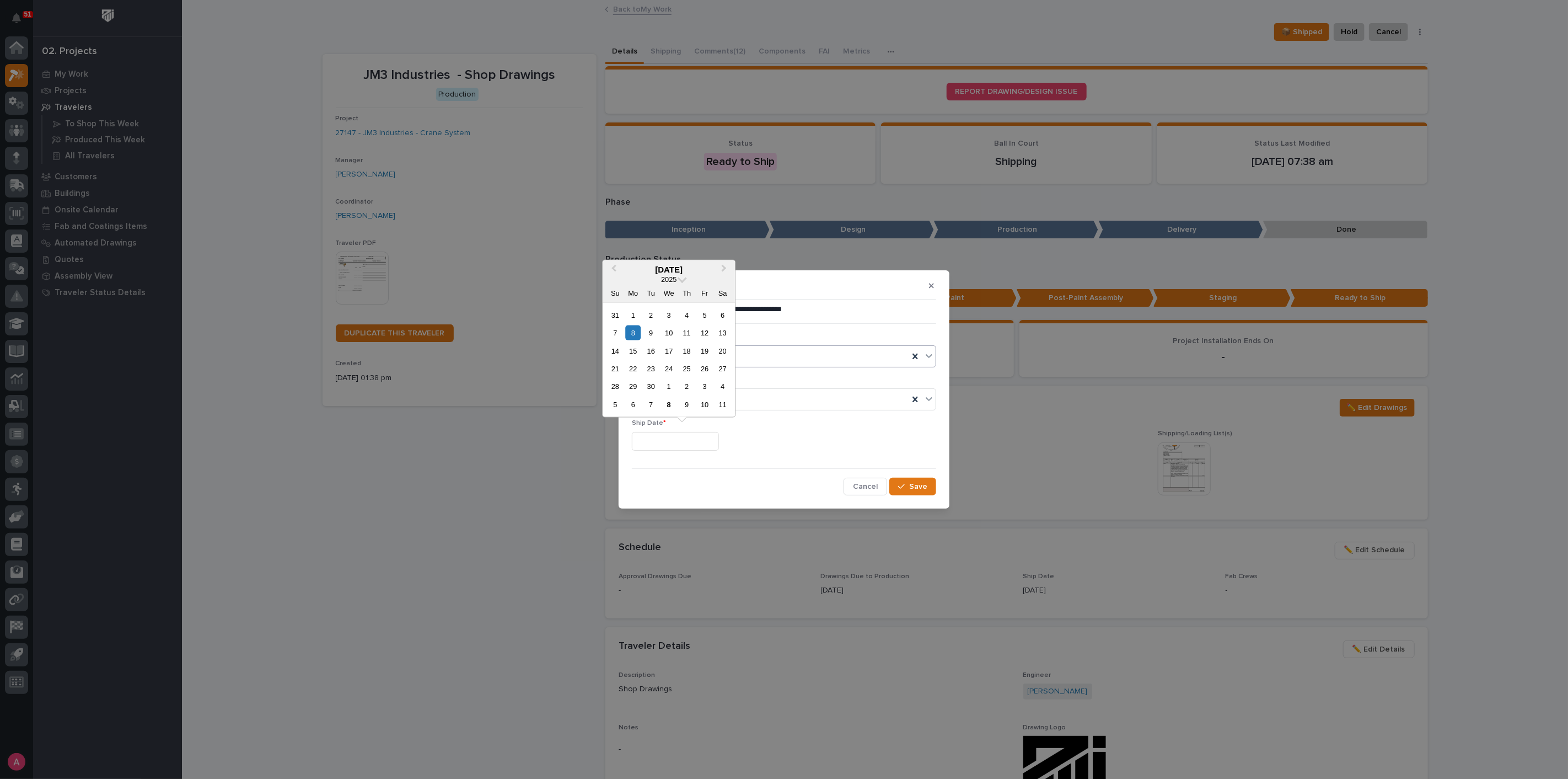
type input "**********"
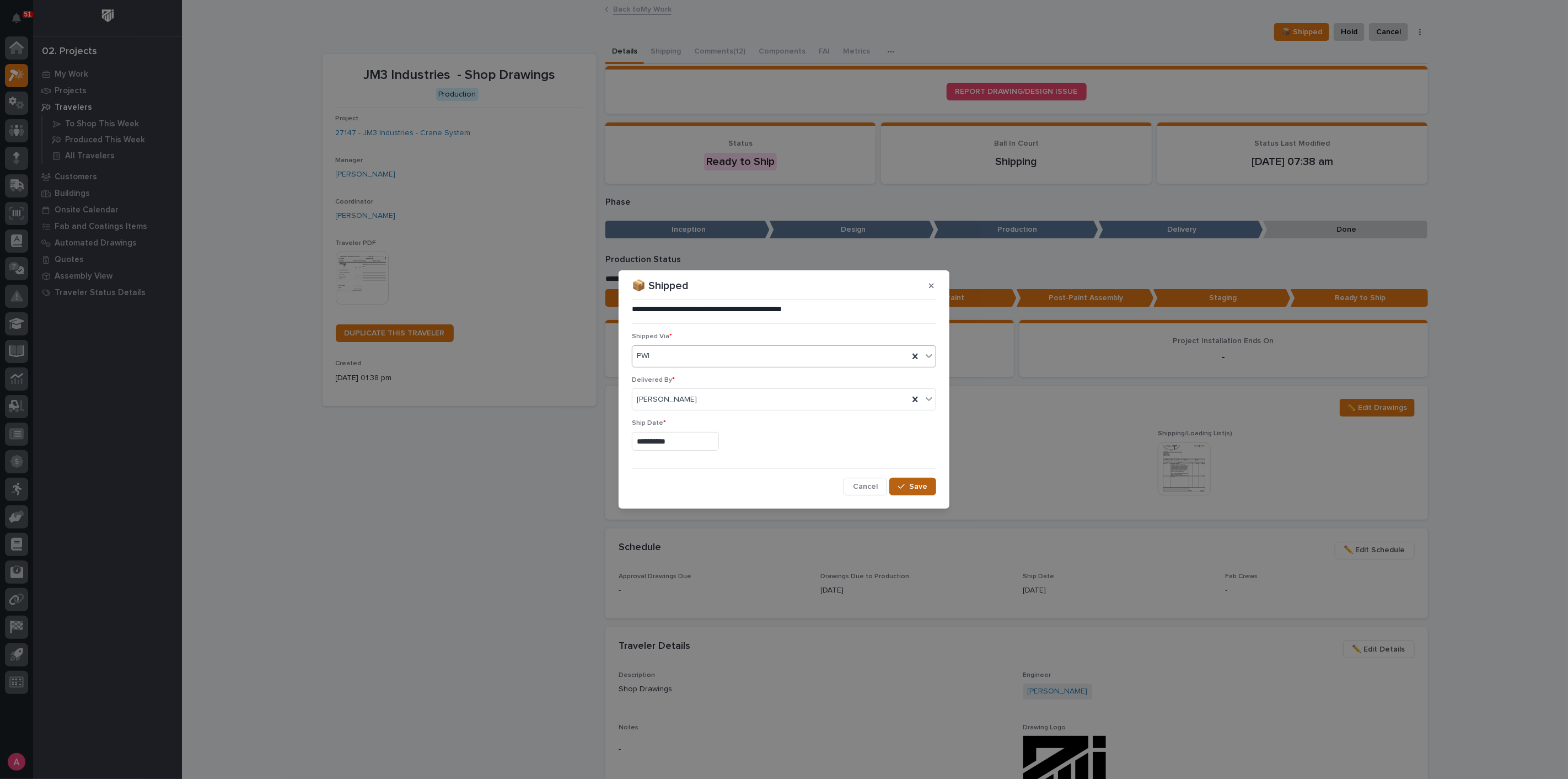
click at [905, 482] on icon "button" at bounding box center [901, 486] width 7 height 8
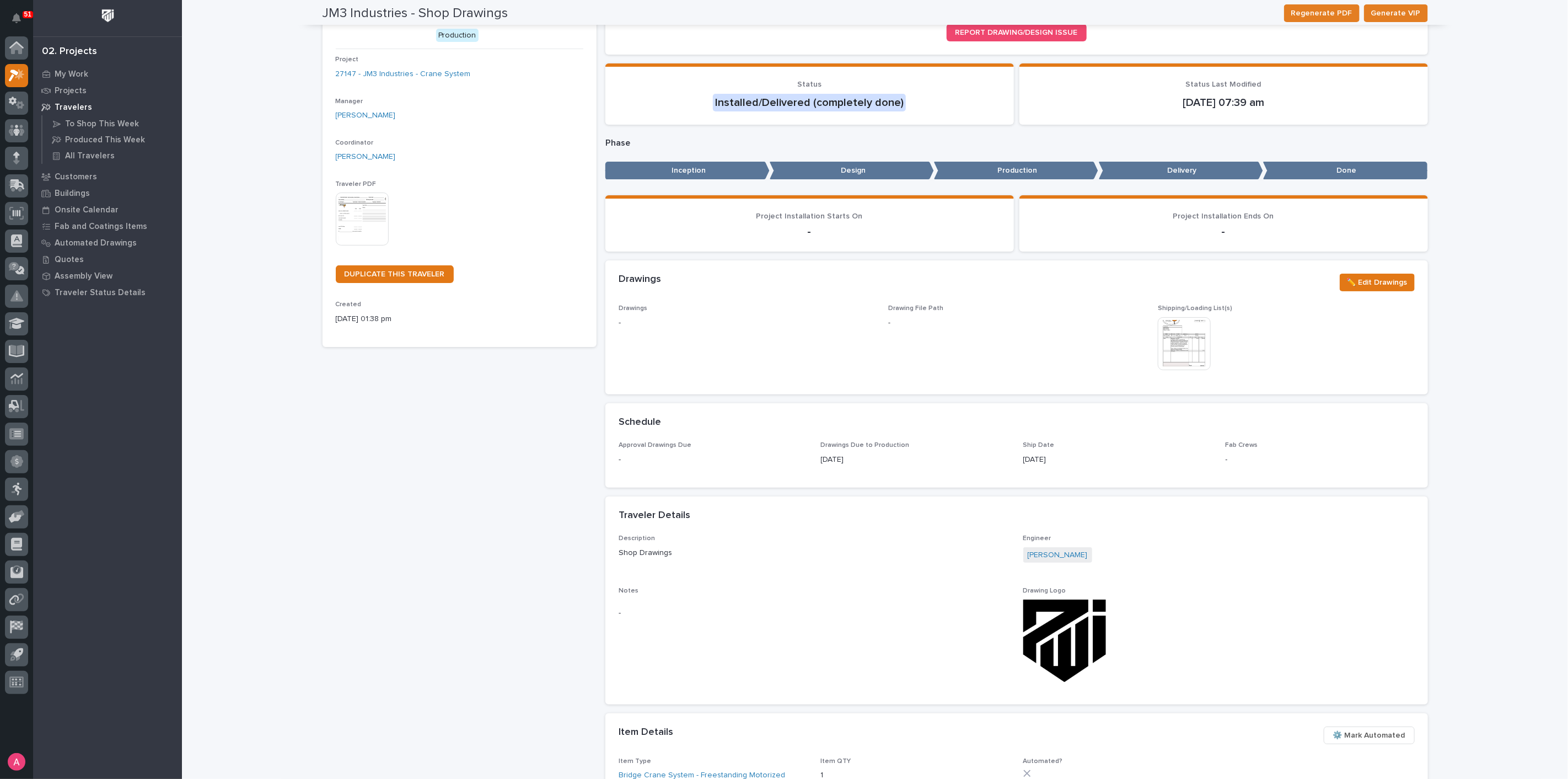
scroll to position [0, 0]
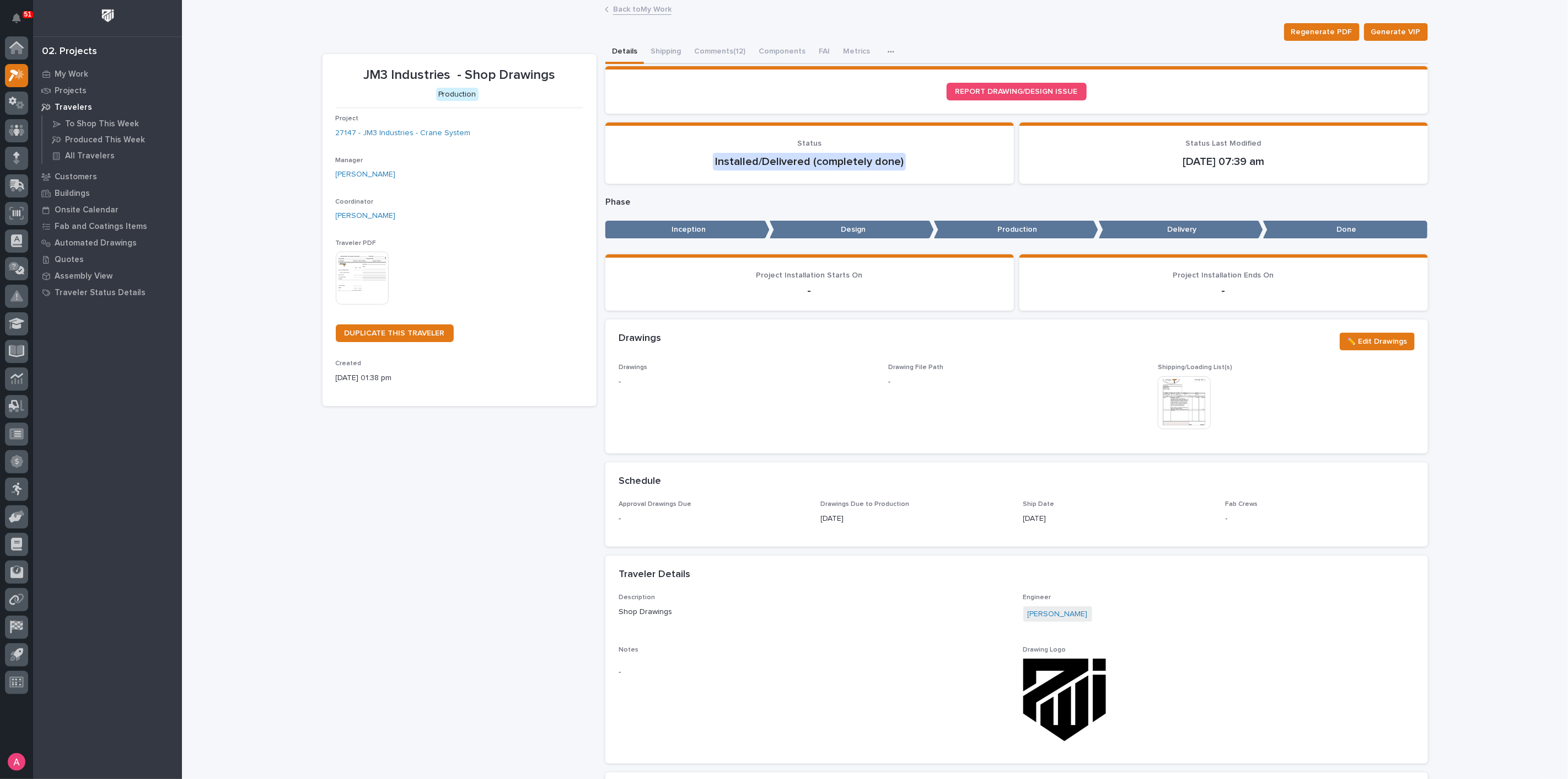
click at [631, 9] on link "Back to My Work" at bounding box center [642, 9] width 58 height 13
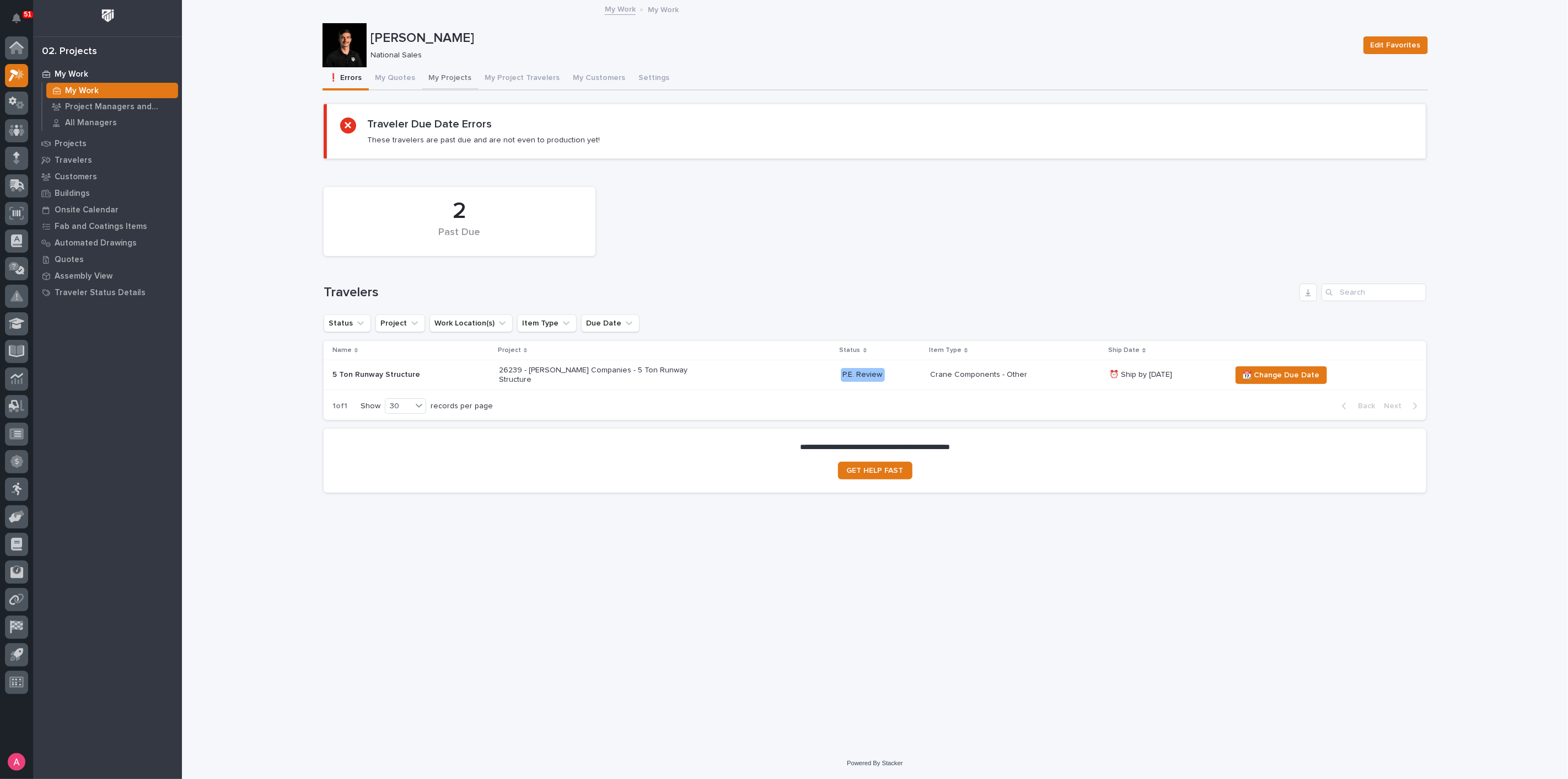
click at [444, 74] on button "My Projects" at bounding box center [450, 79] width 56 height 23
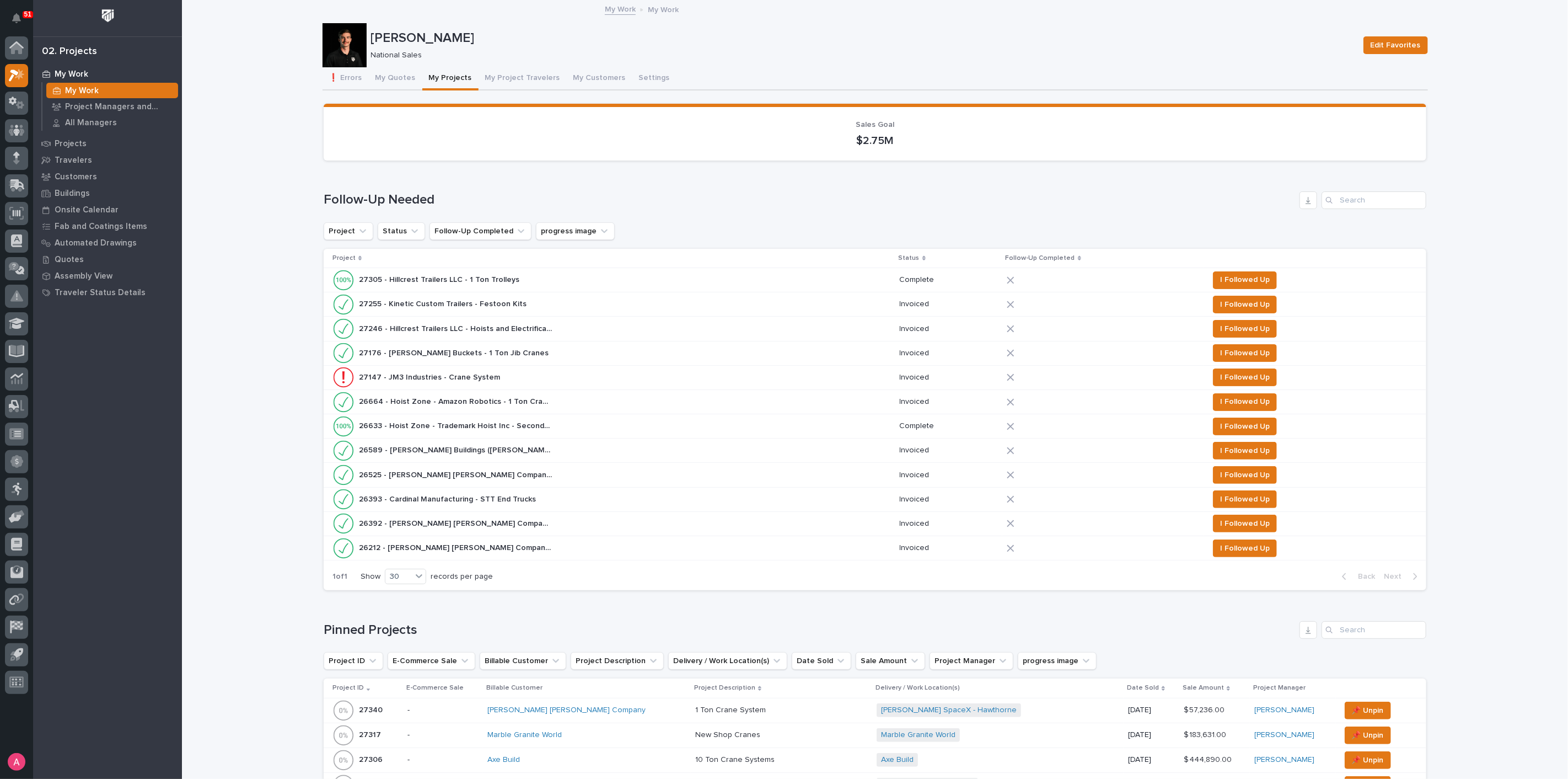
click at [579, 430] on div "26633 - Hoist Zone - Trademark Hoist Inc - Secondary Brake Device 26633 - Hoist…" at bounding box center [611, 426] width 559 height 22
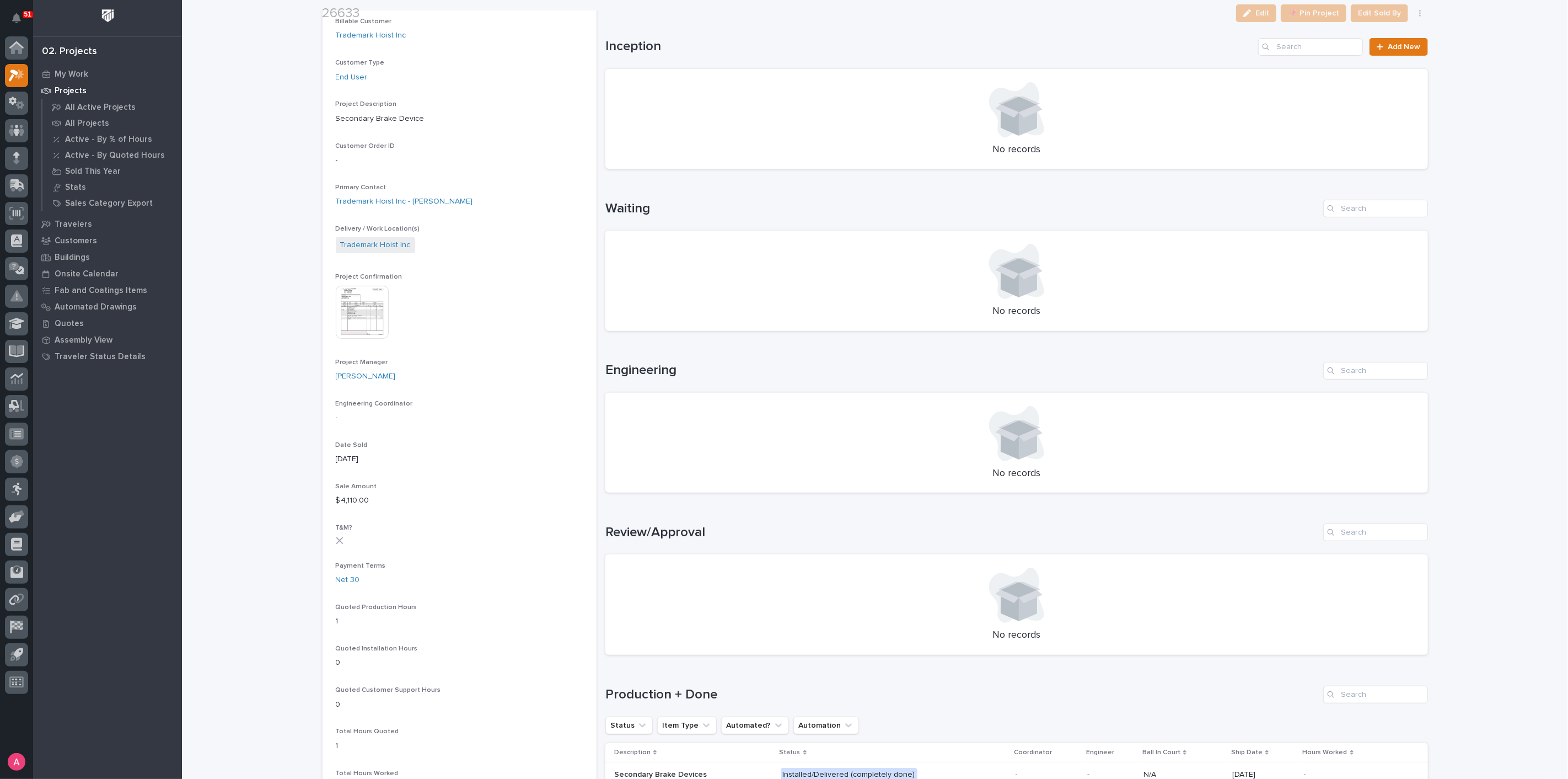
scroll to position [183, 0]
click at [354, 306] on img at bounding box center [362, 310] width 53 height 53
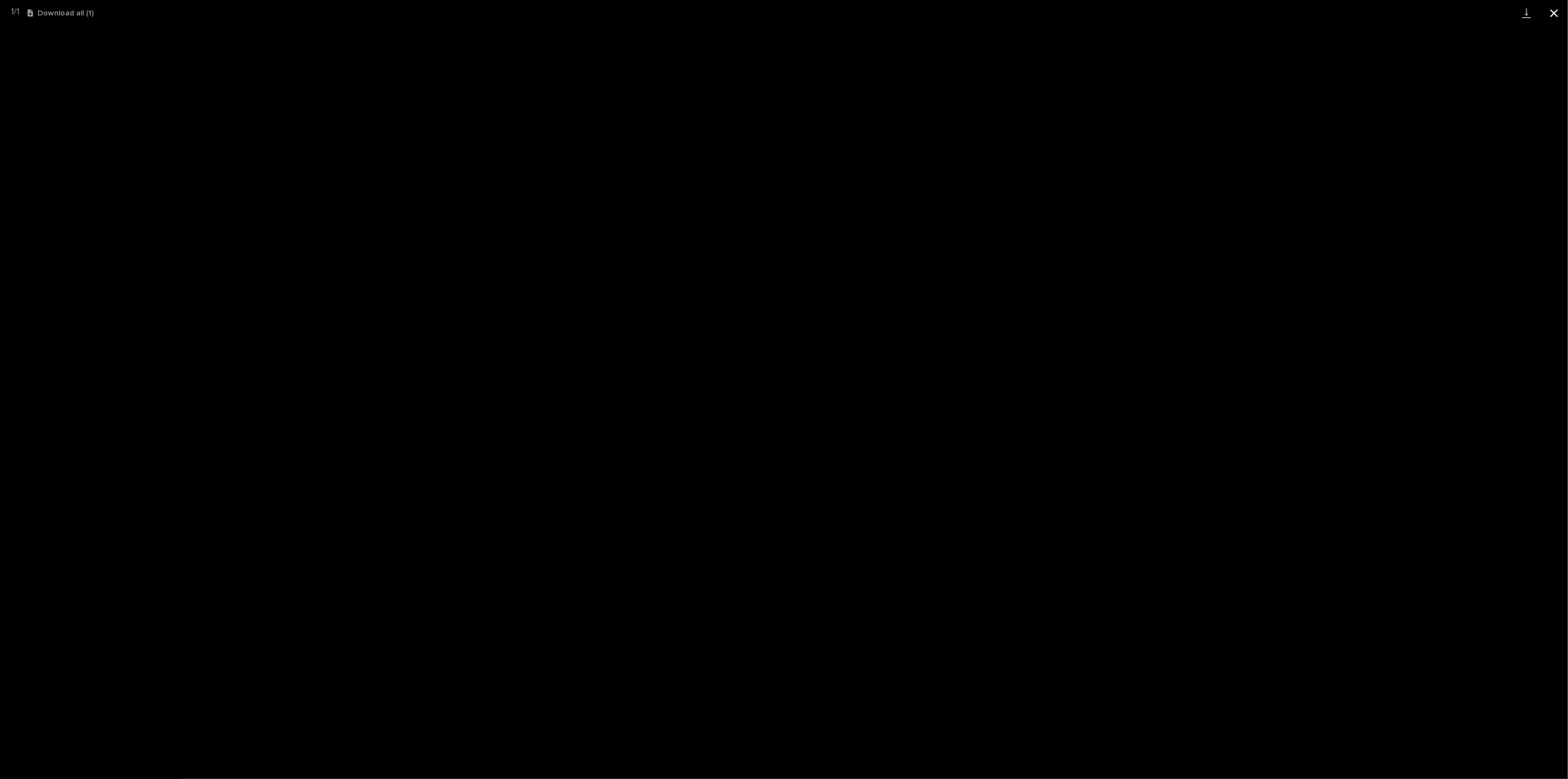
click at [1556, 19] on button "Close gallery" at bounding box center [1554, 13] width 28 height 26
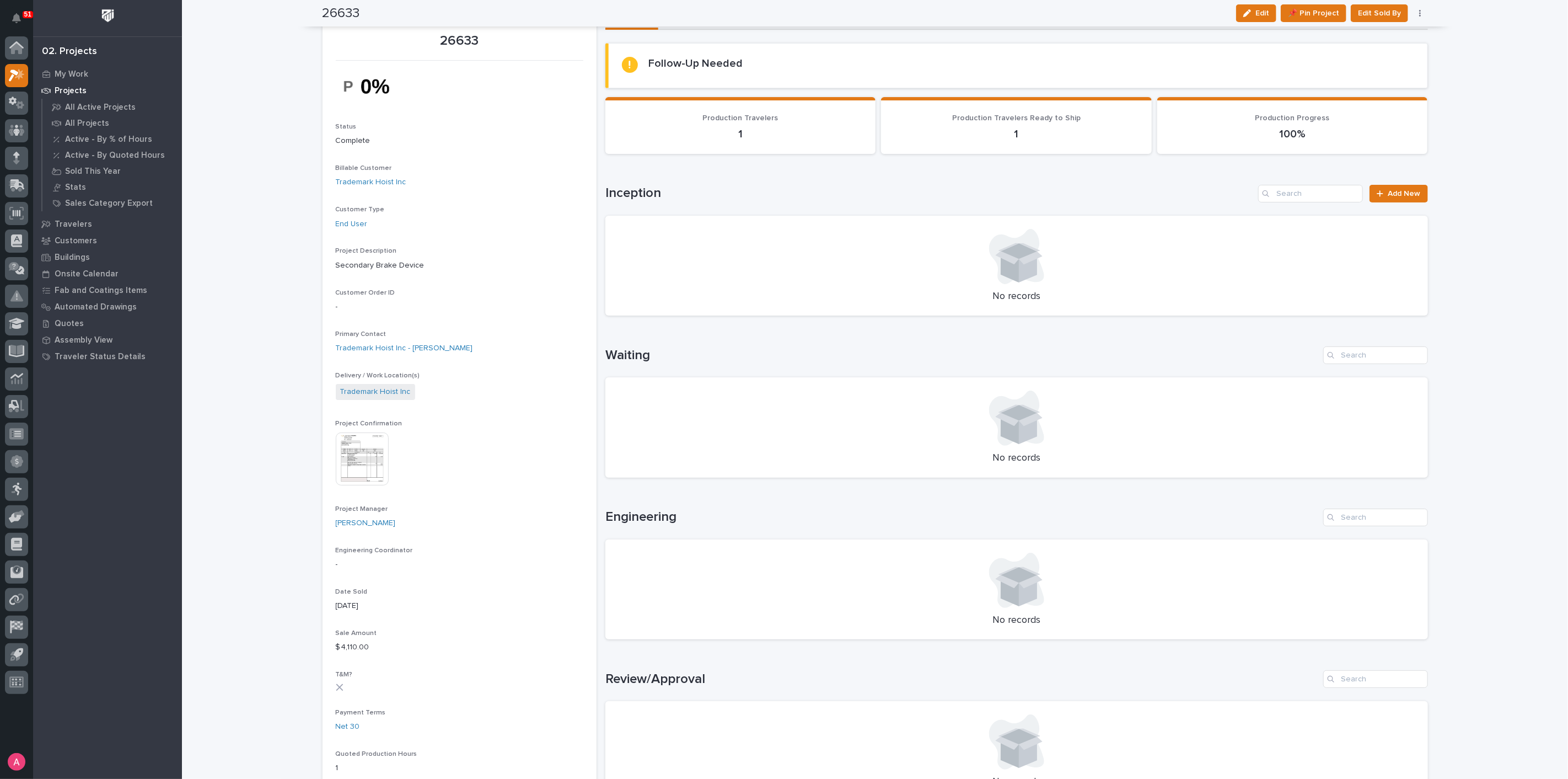
scroll to position [0, 0]
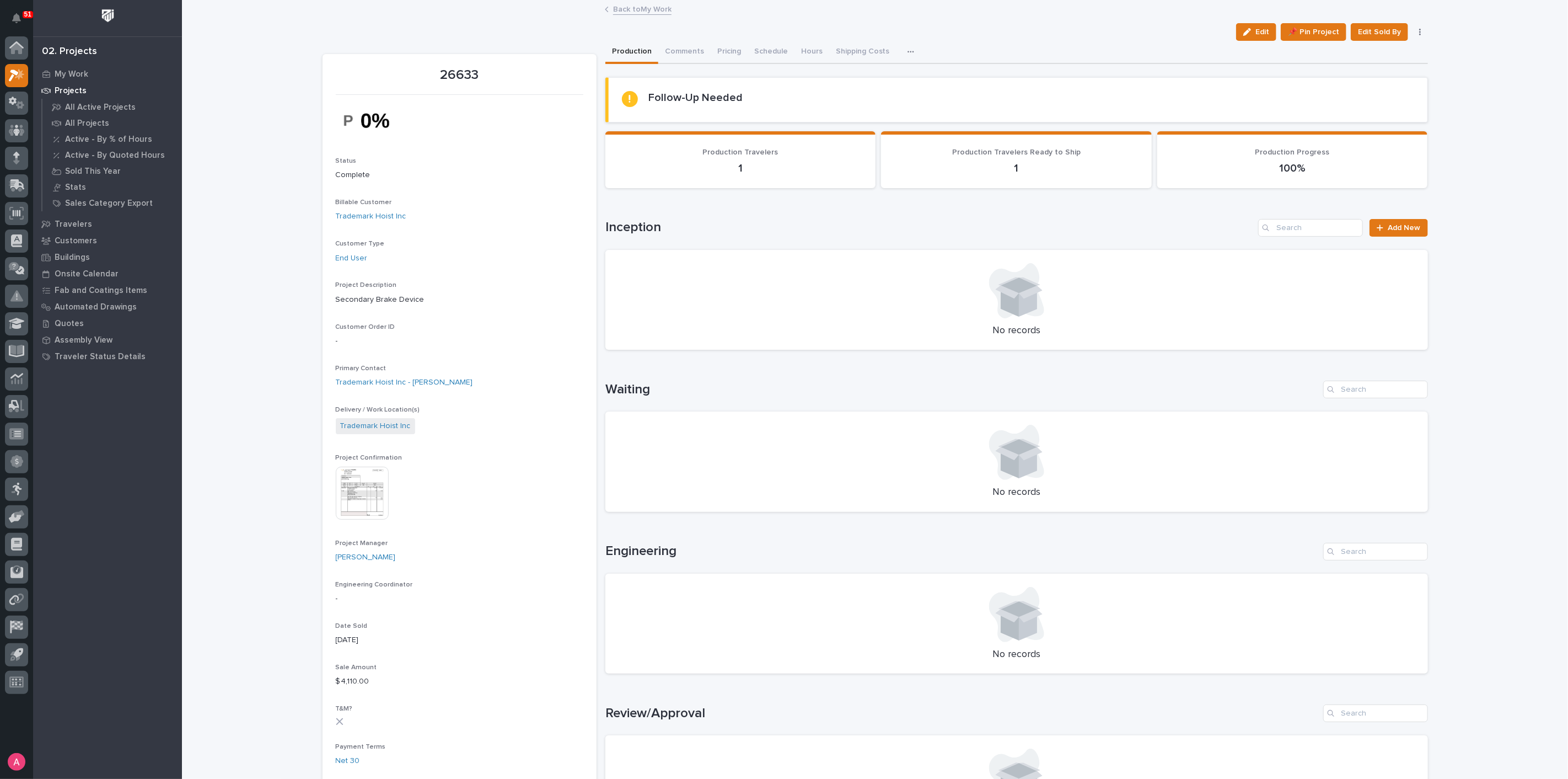
click at [631, 5] on link "Back to My Work" at bounding box center [642, 9] width 58 height 13
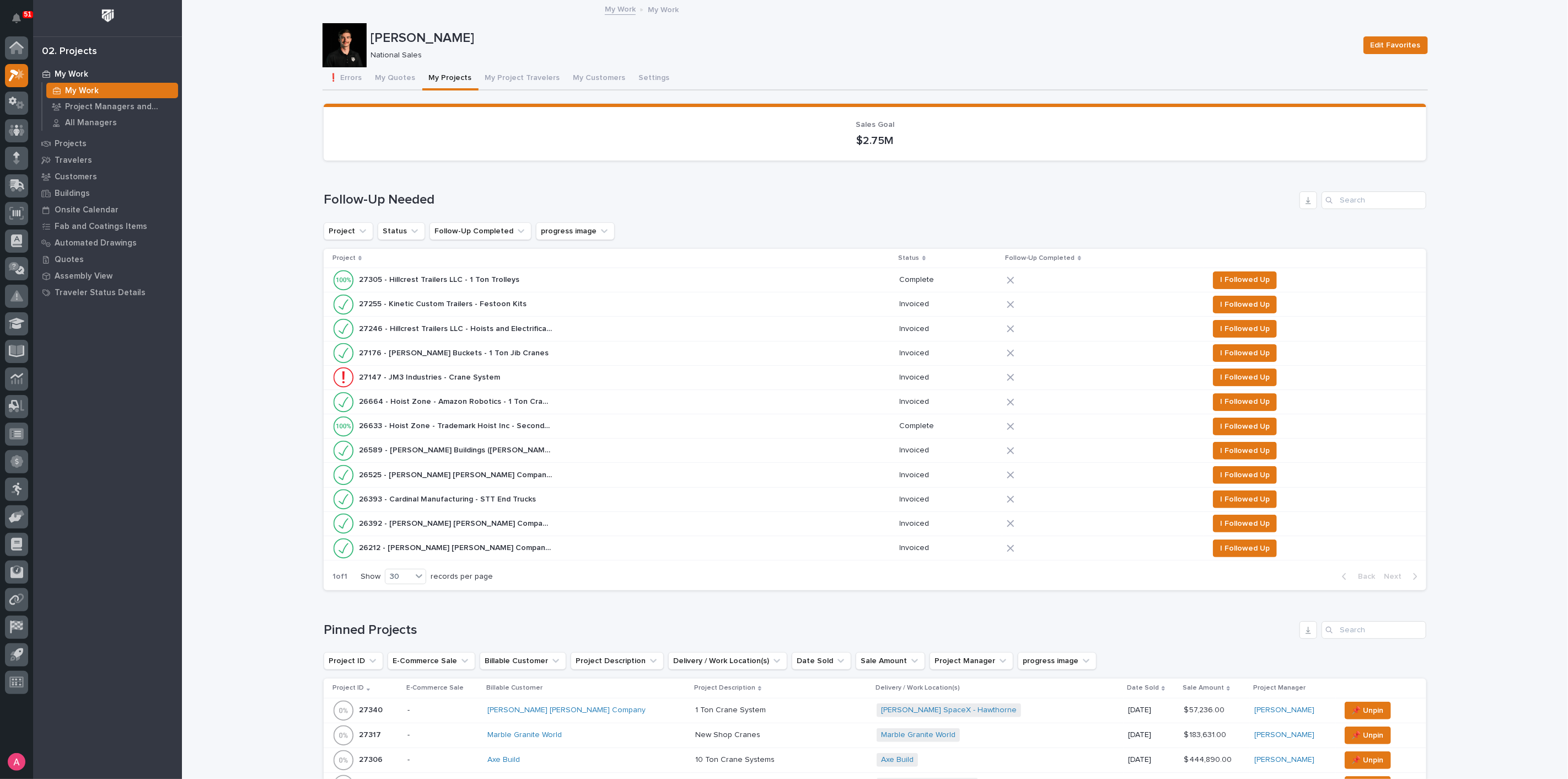
click at [530, 372] on div "27147 - JM3 Industries - Crane System 27147 - JM3 Industries - Crane System" at bounding box center [611, 377] width 559 height 22
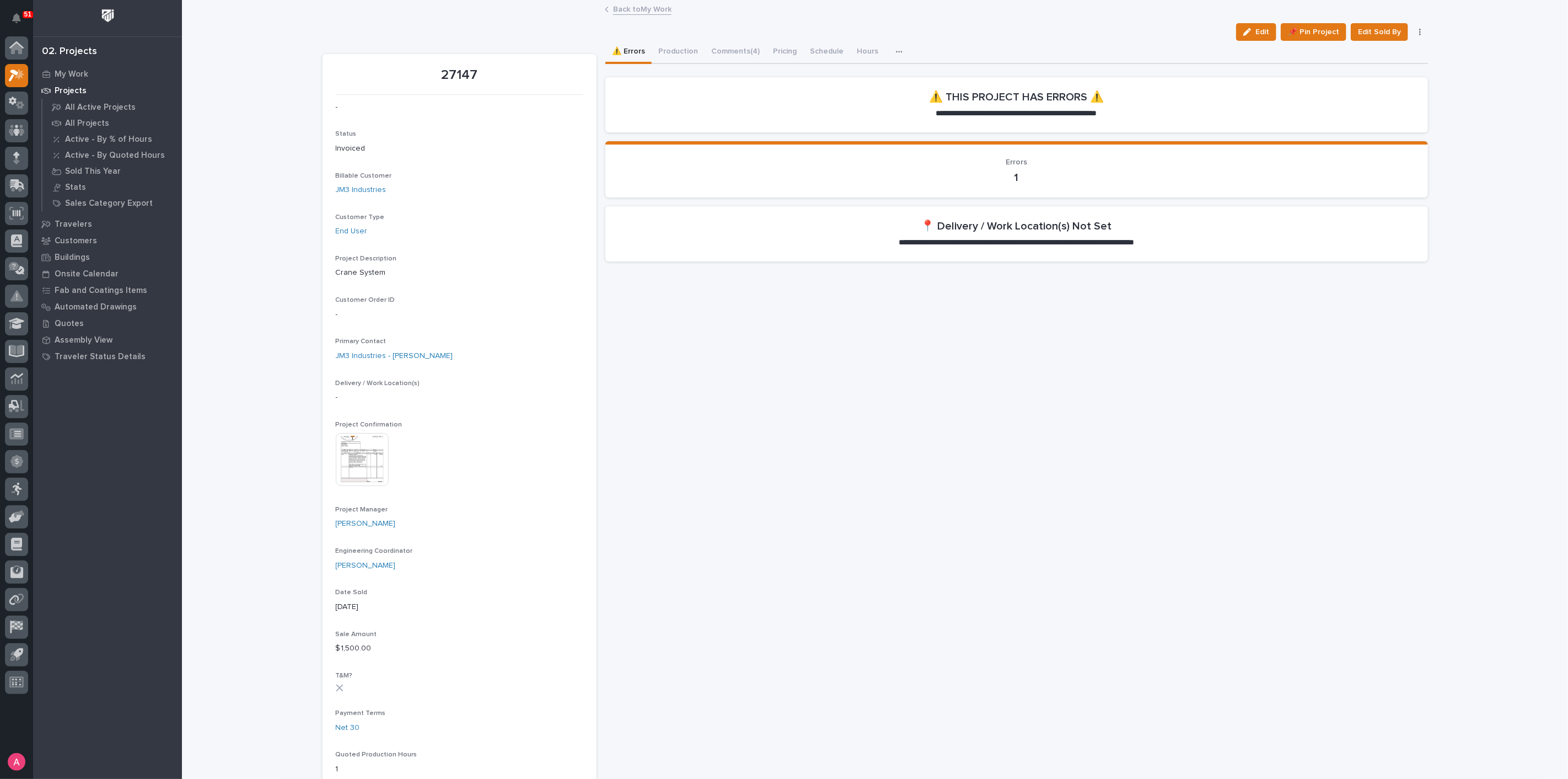
click at [651, 8] on link "Back to My Work" at bounding box center [642, 9] width 58 height 13
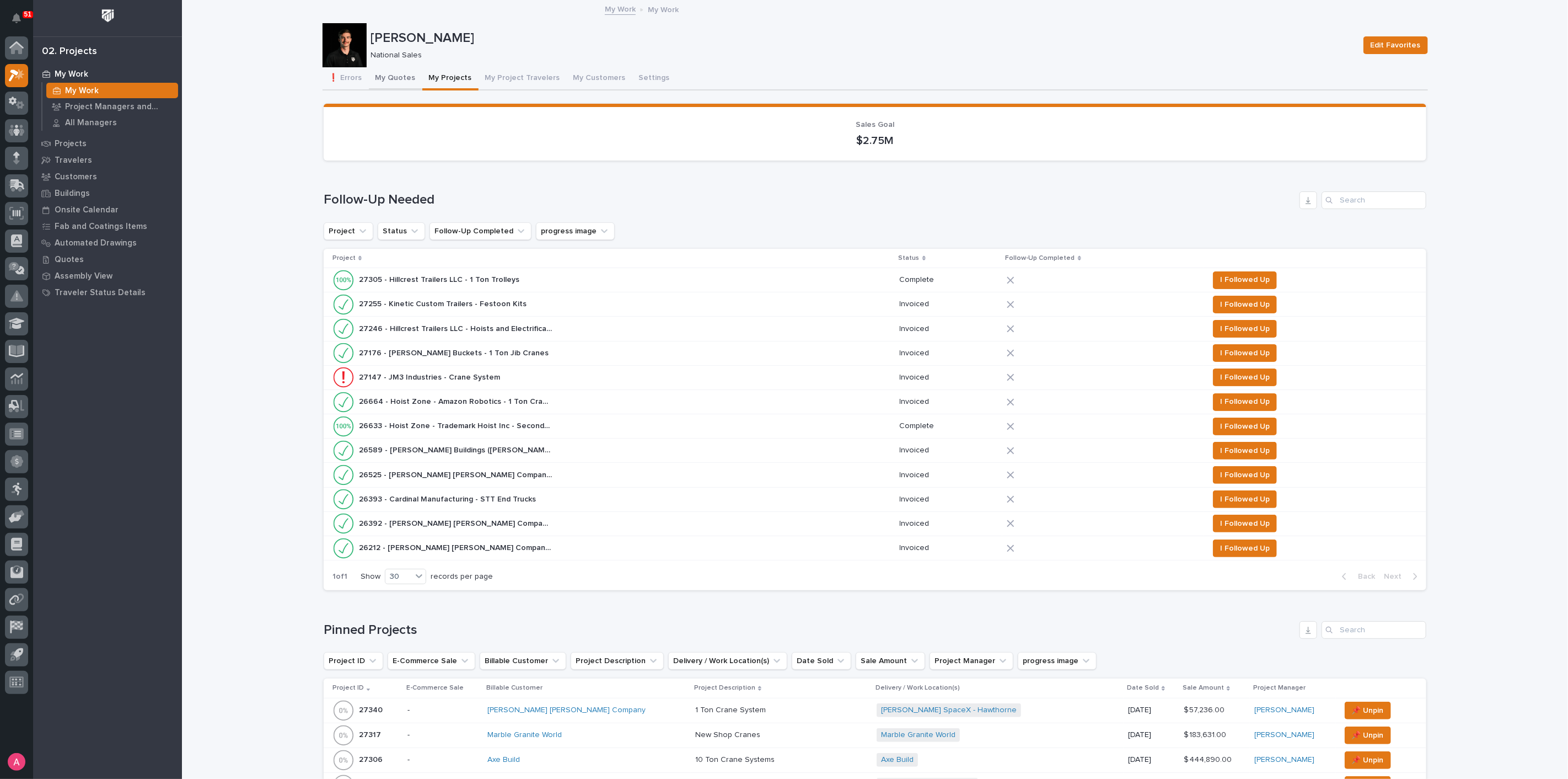
click at [381, 74] on button "My Quotes" at bounding box center [396, 79] width 54 height 23
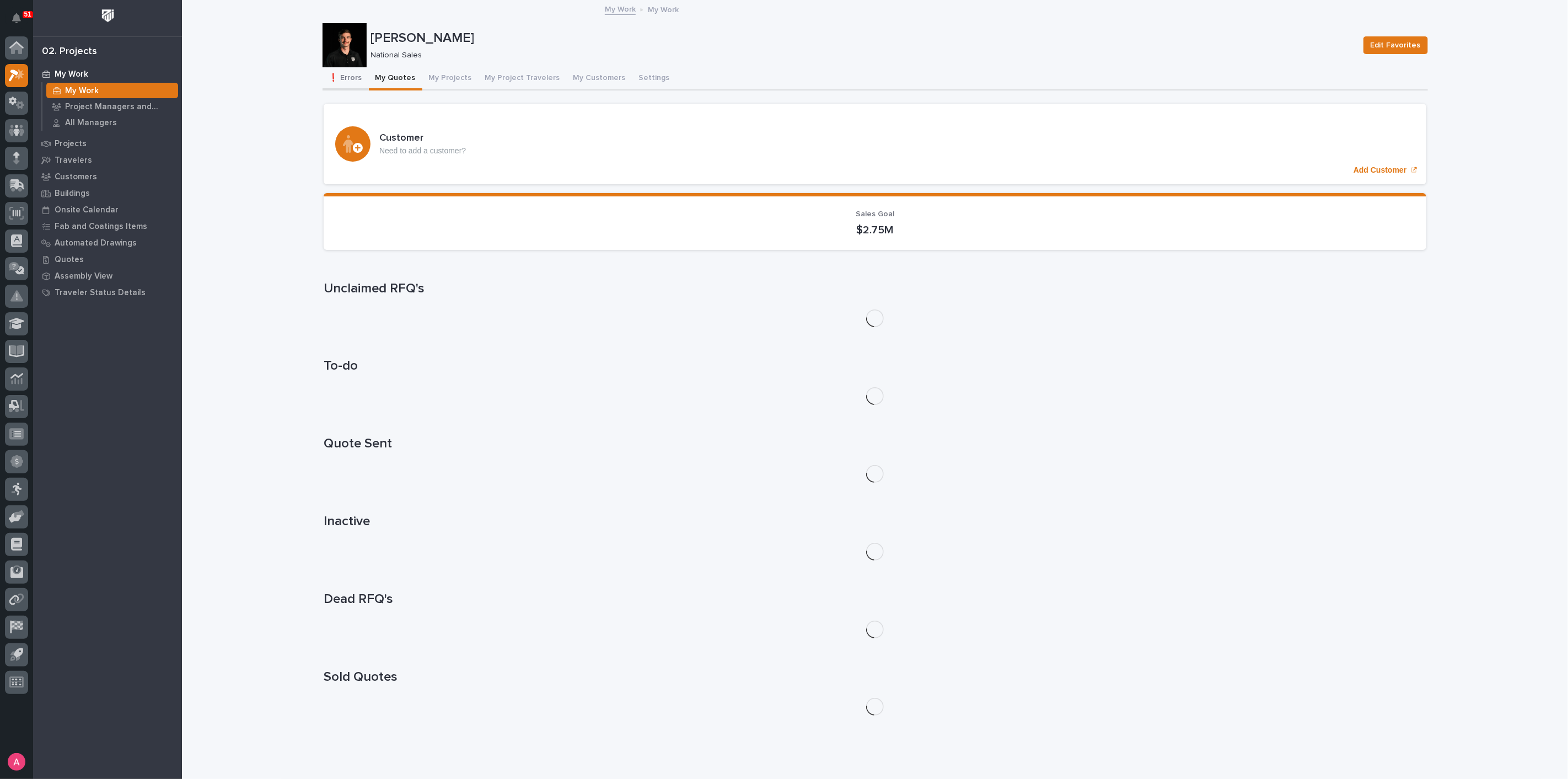
click at [347, 76] on button "❗ Errors" at bounding box center [345, 79] width 46 height 23
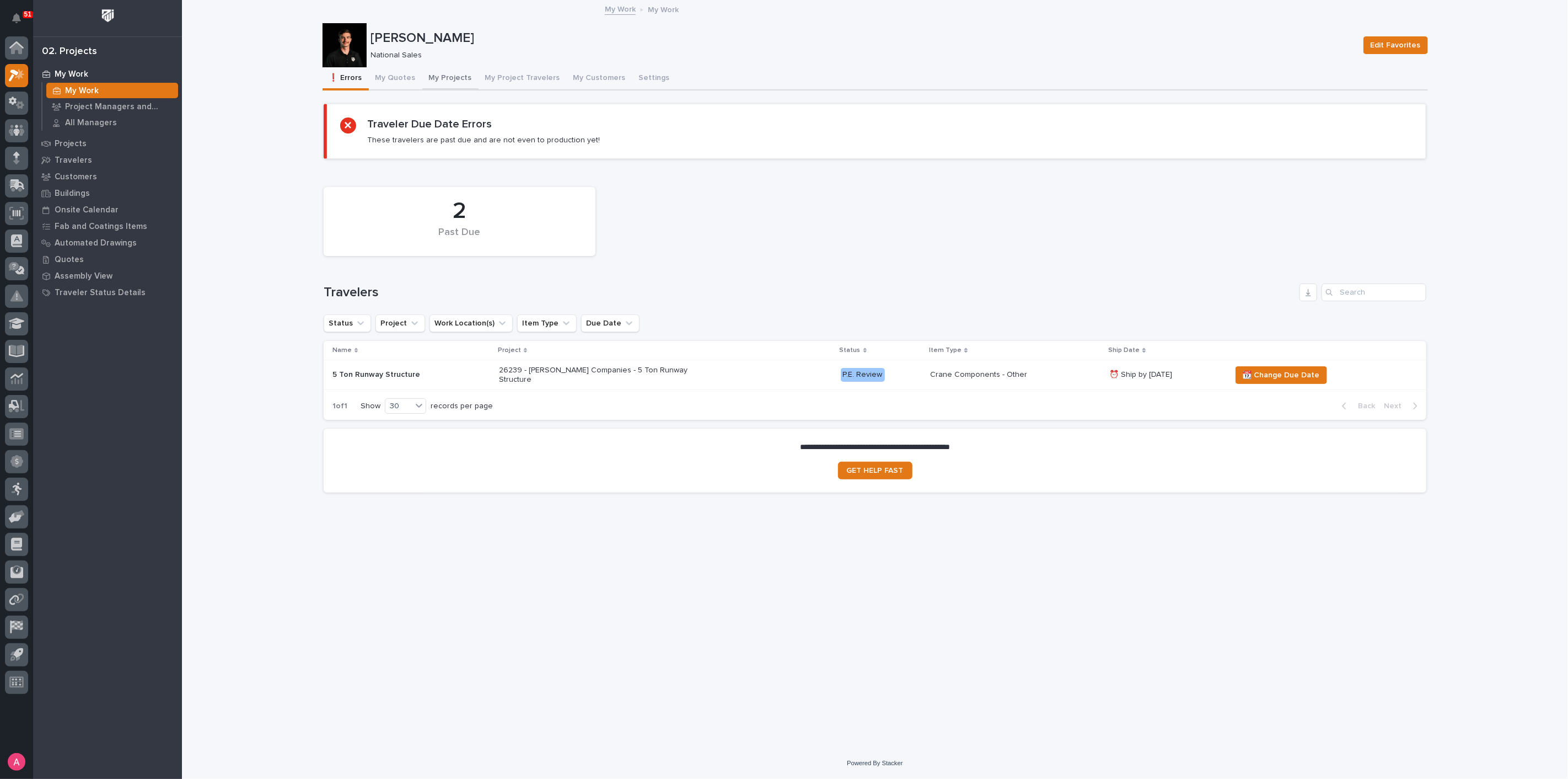
click at [448, 77] on button "My Projects" at bounding box center [450, 79] width 56 height 23
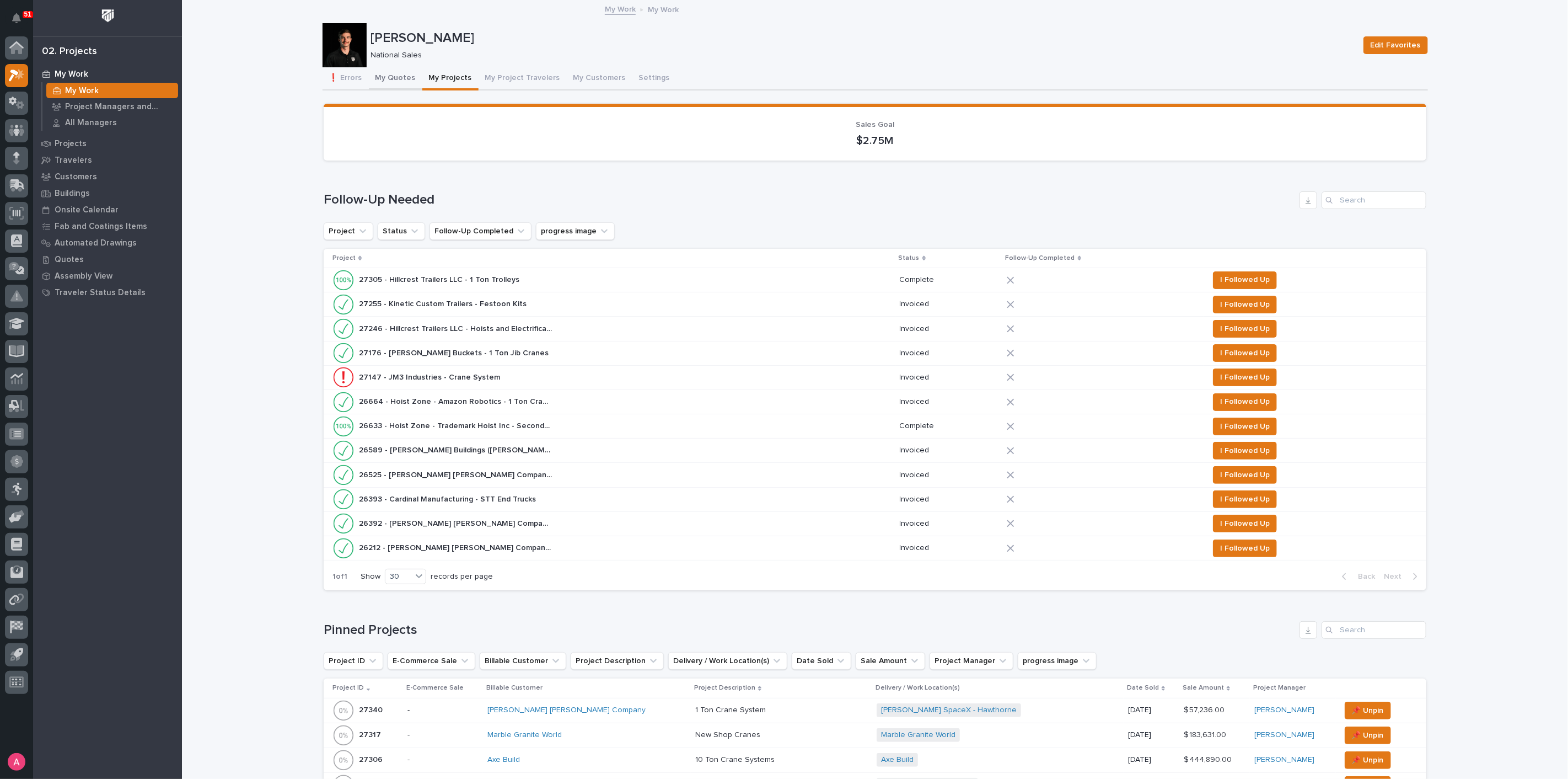
click at [392, 68] on button "My Quotes" at bounding box center [396, 79] width 54 height 23
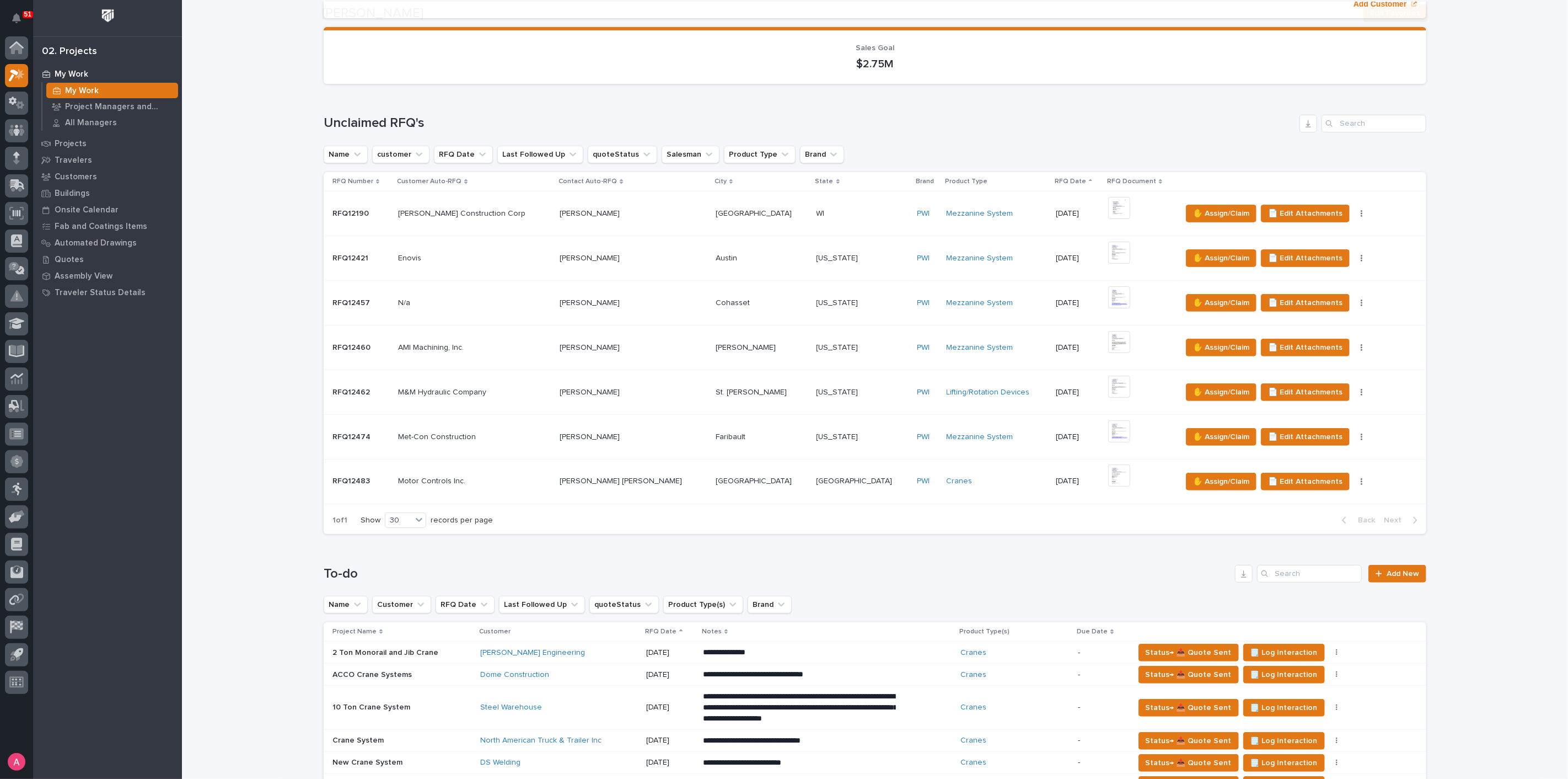
scroll to position [245, 0]
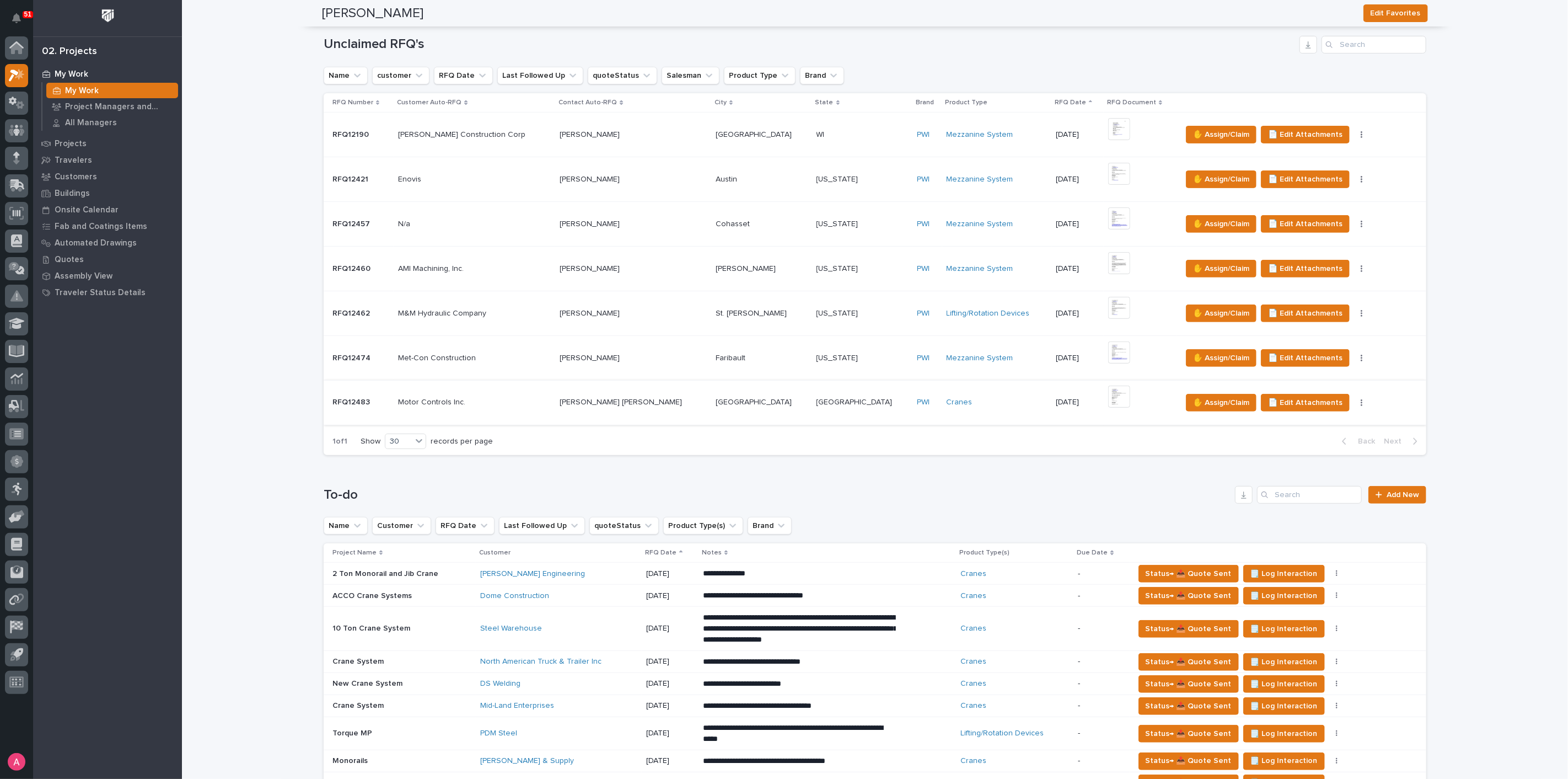
click at [1108, 393] on img at bounding box center [1120, 397] width 22 height 22
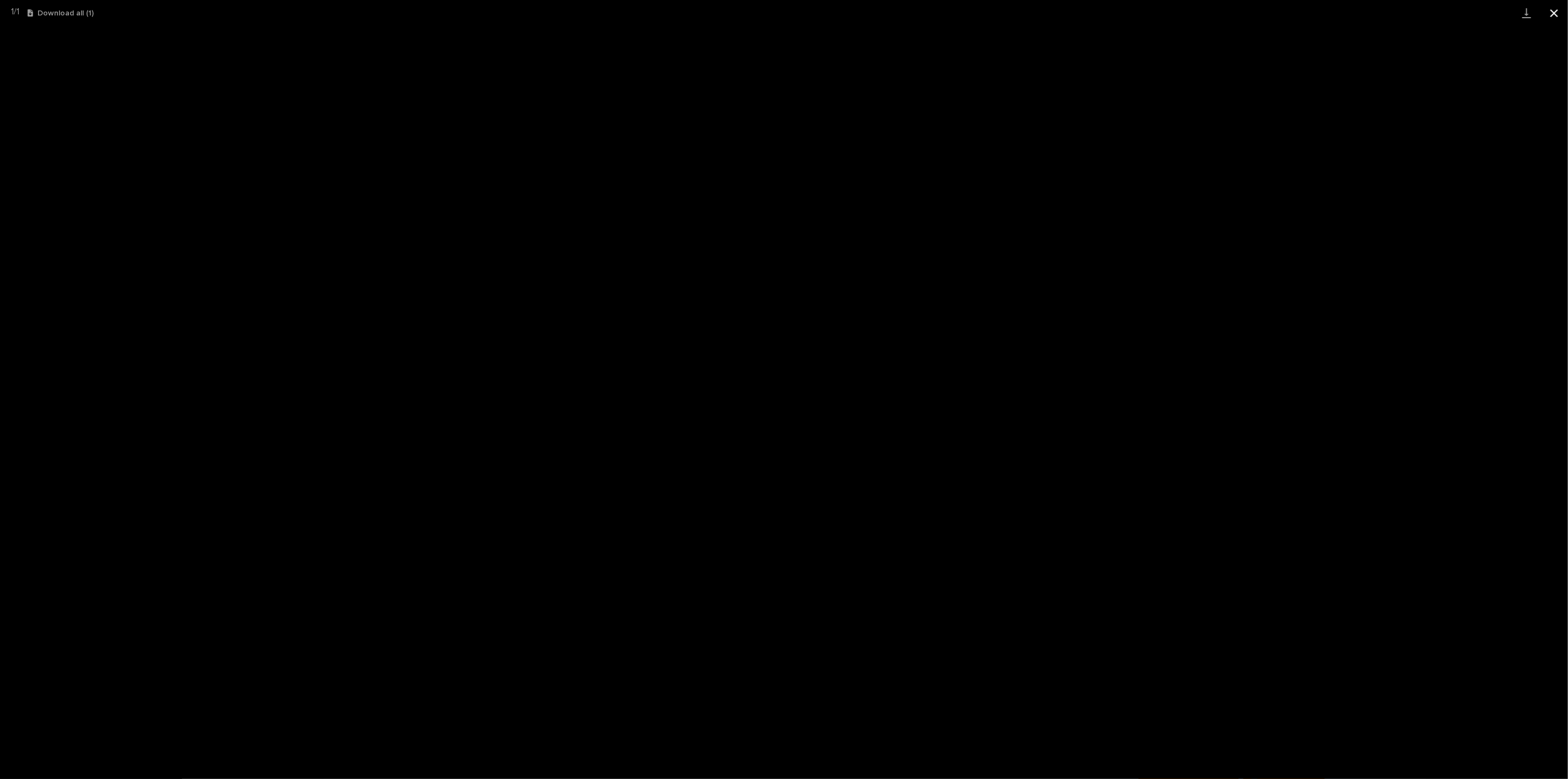
click at [1555, 13] on button "Close gallery" at bounding box center [1554, 13] width 28 height 26
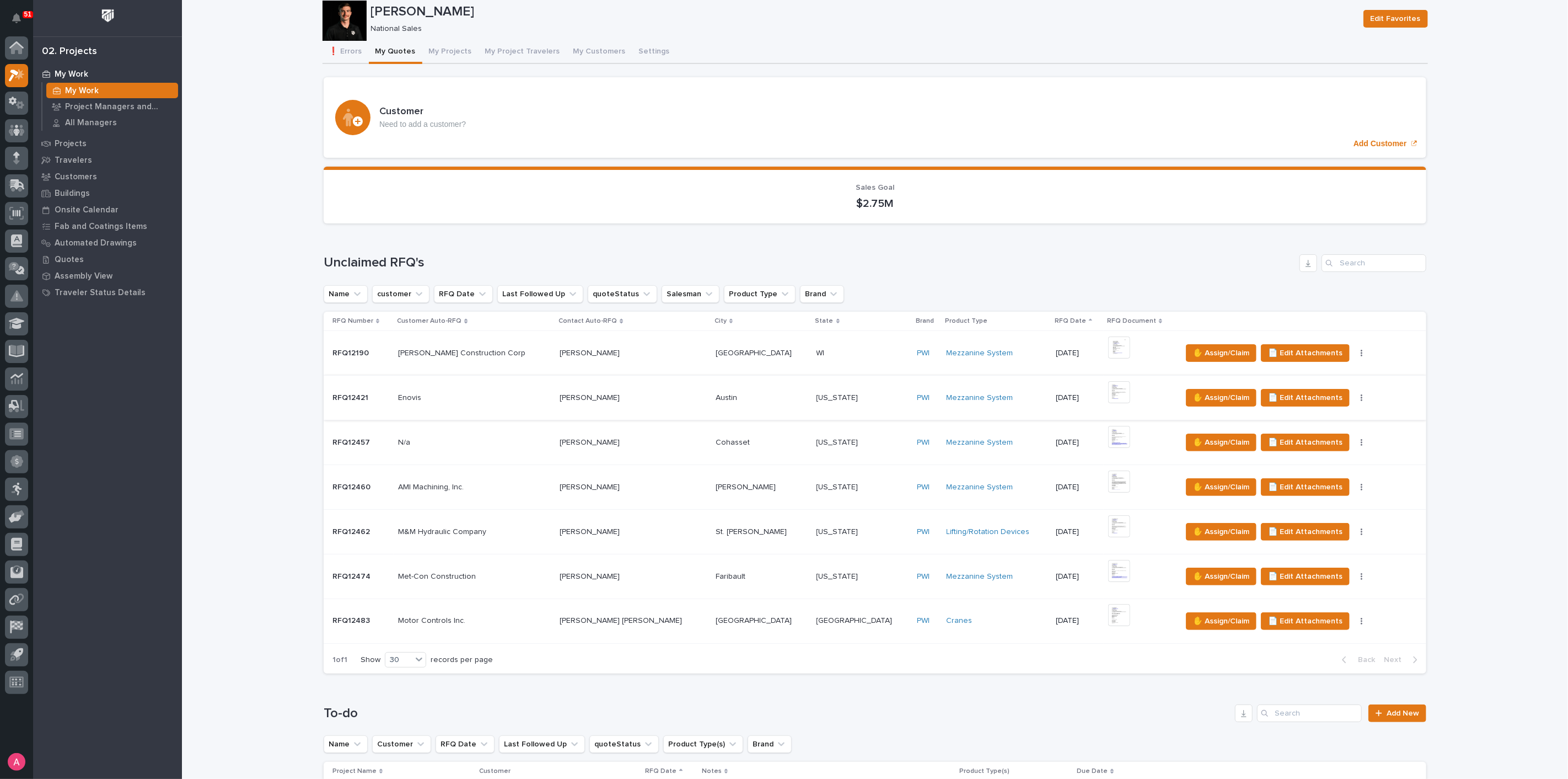
scroll to position [0, 0]
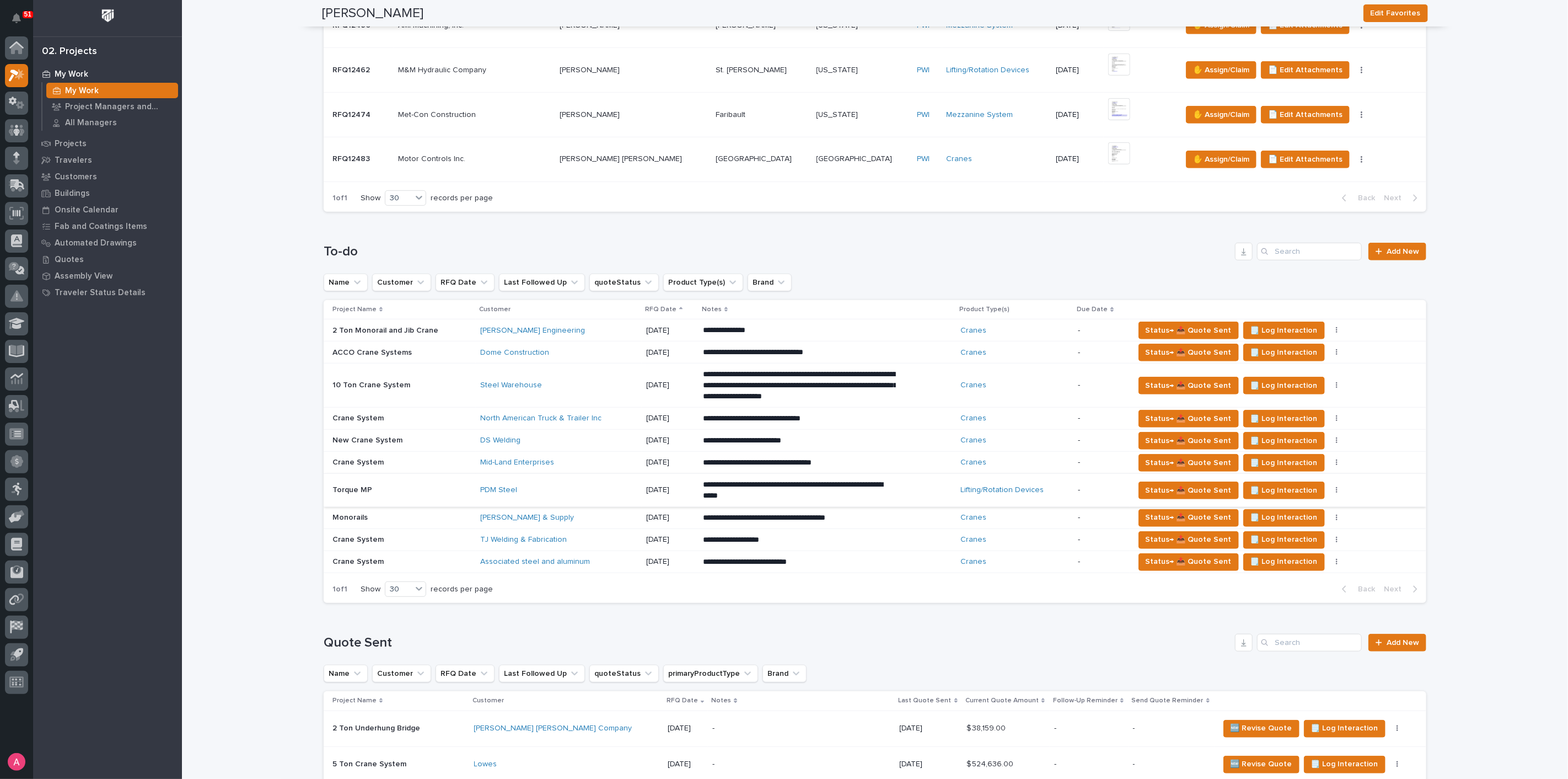
scroll to position [490, 0]
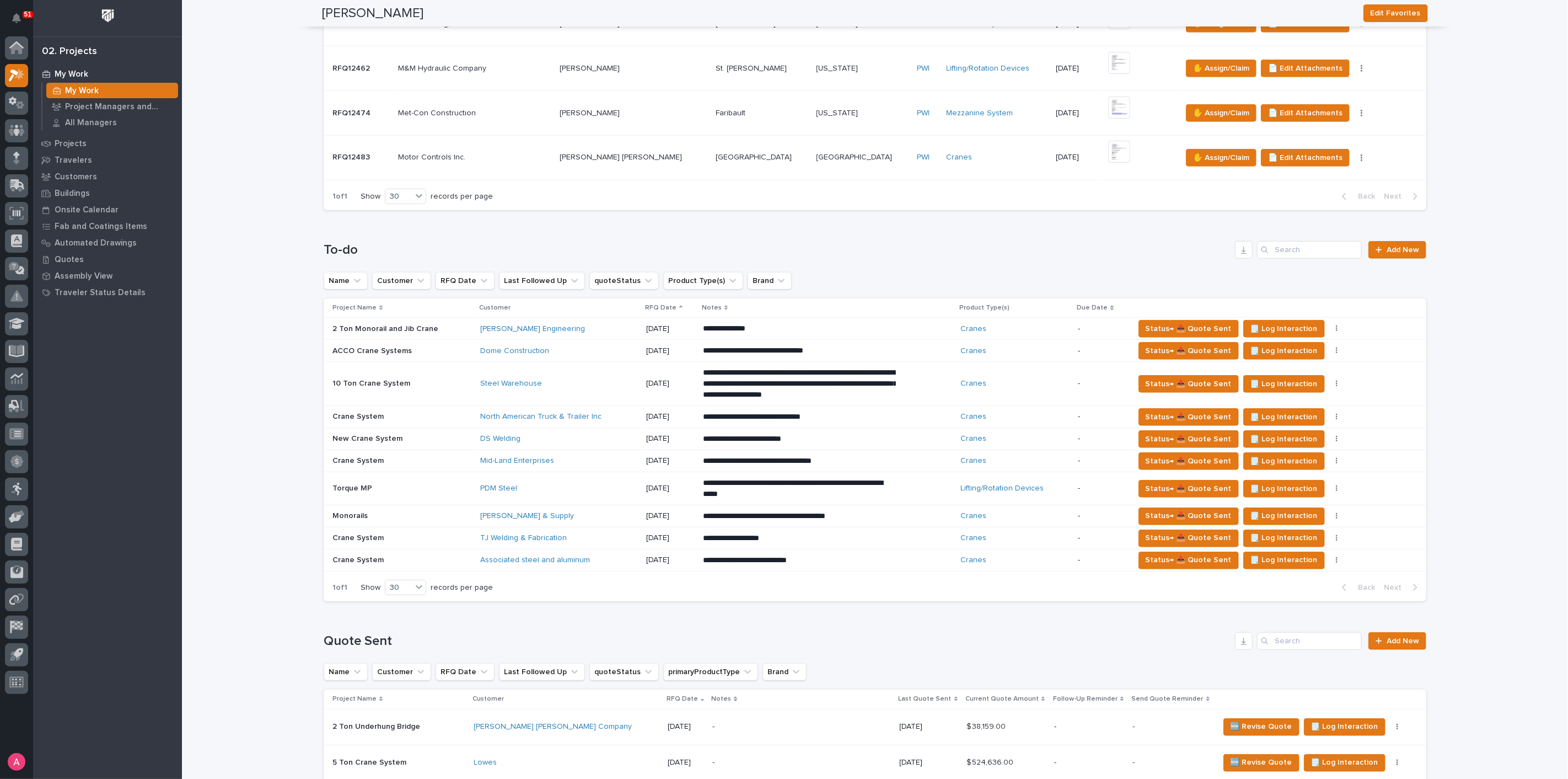
click at [554, 348] on div "Dome Construction" at bounding box center [559, 351] width 157 height 9
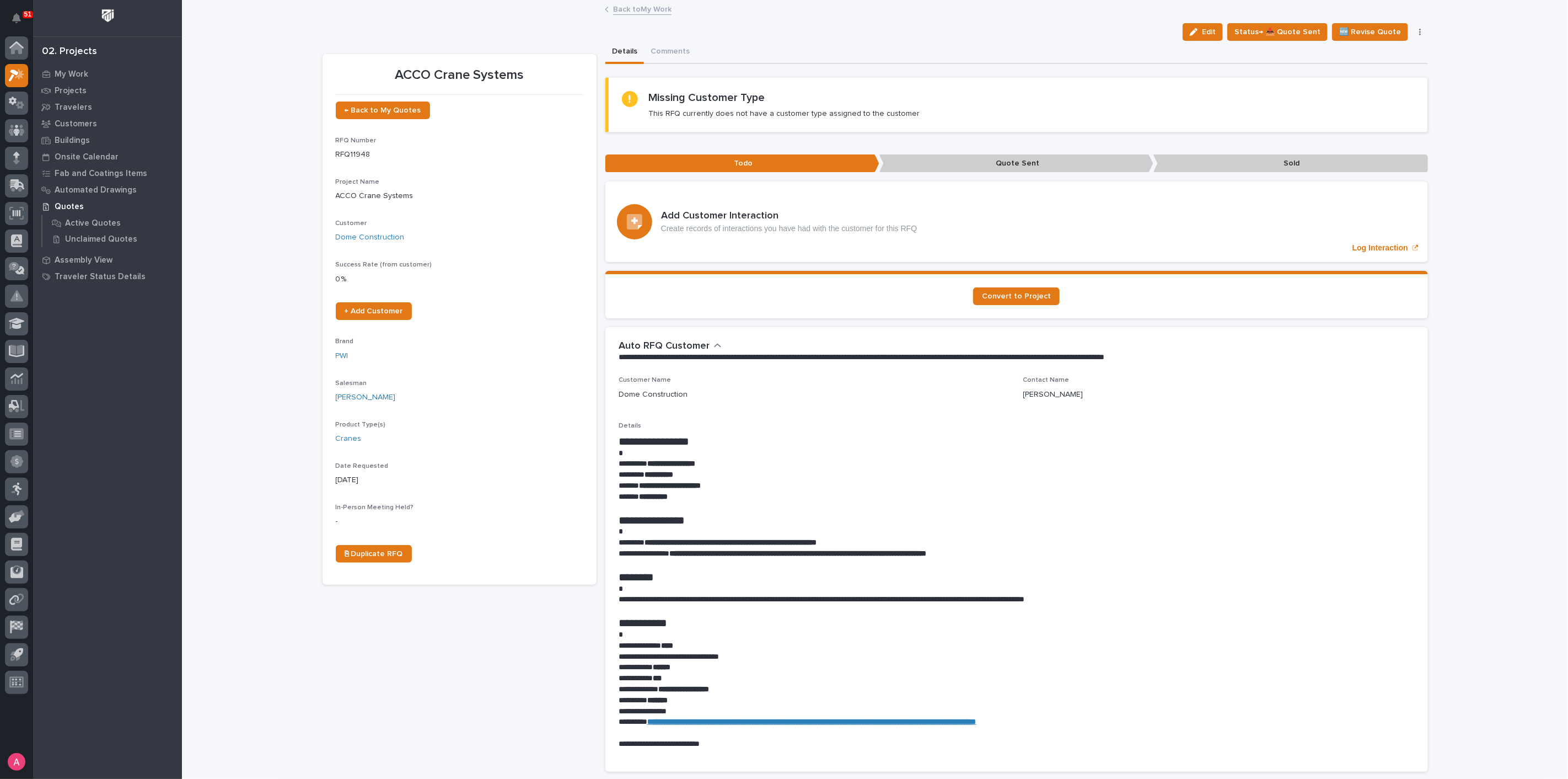
click at [619, 7] on link "Back to My Work" at bounding box center [642, 9] width 58 height 13
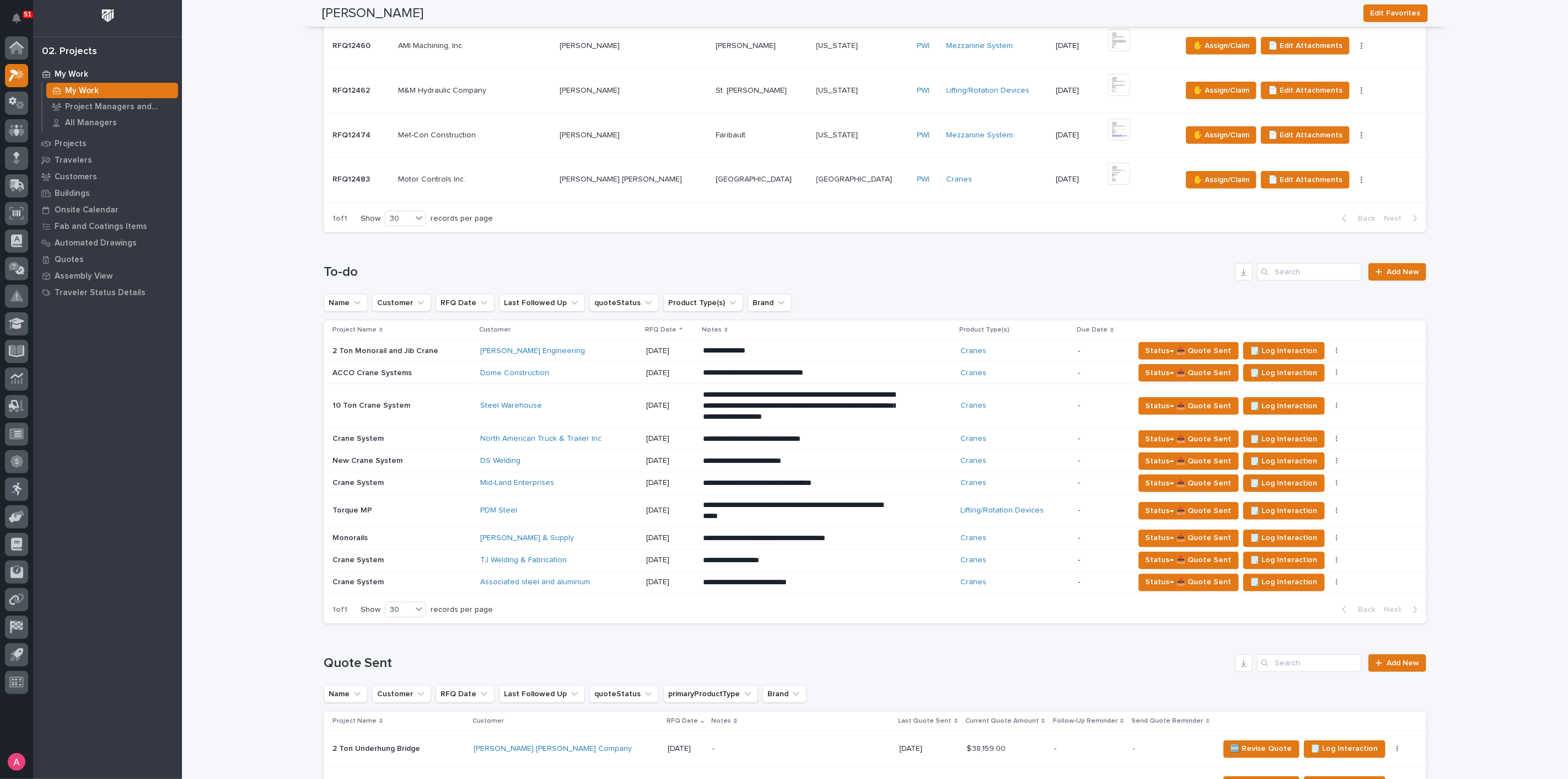
scroll to position [446, 0]
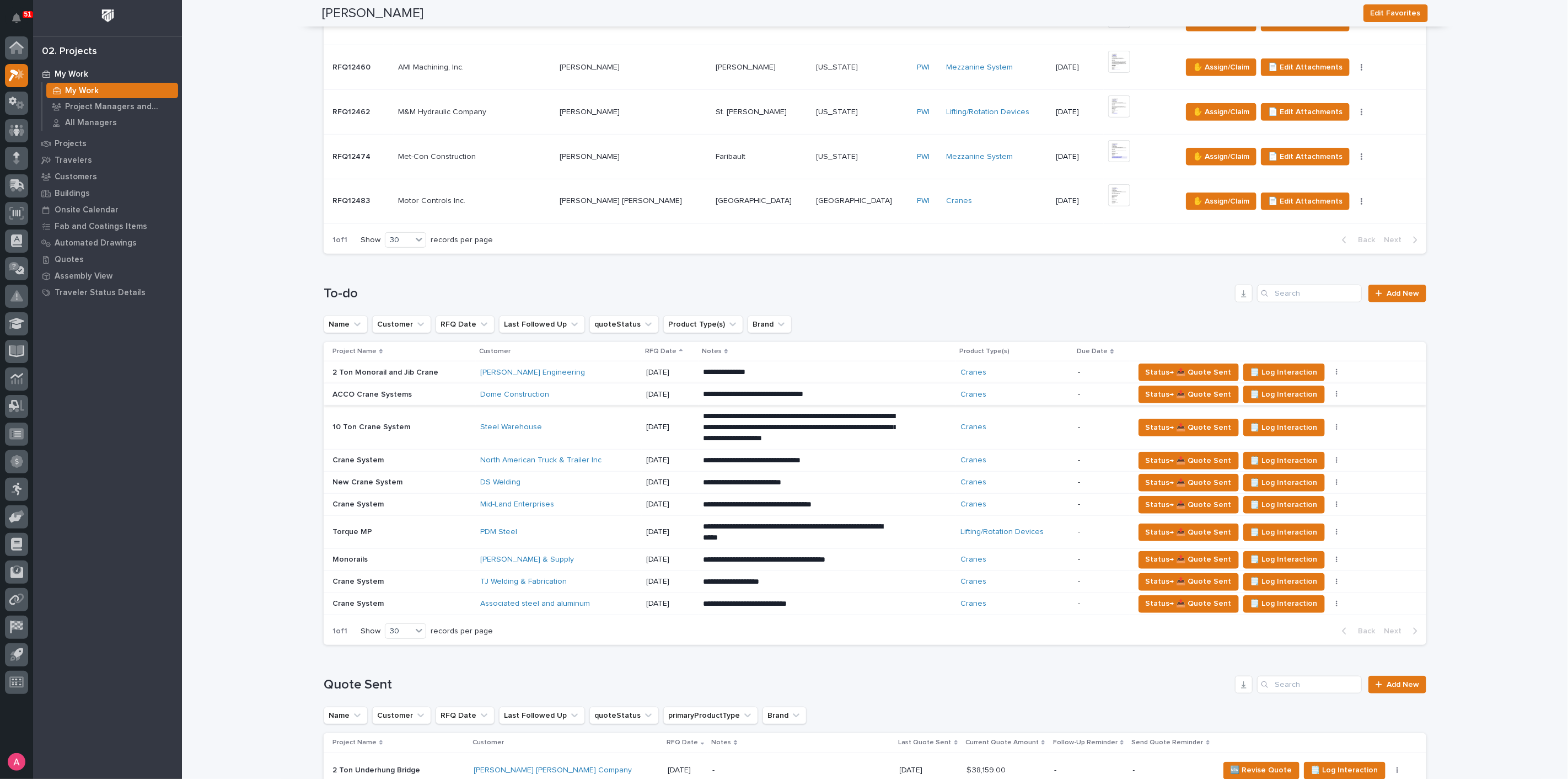
click at [1336, 393] on icon "button" at bounding box center [1337, 394] width 2 height 8
click at [1288, 453] on span "Status→ ⏳ Inactive" at bounding box center [1275, 452] width 67 height 14
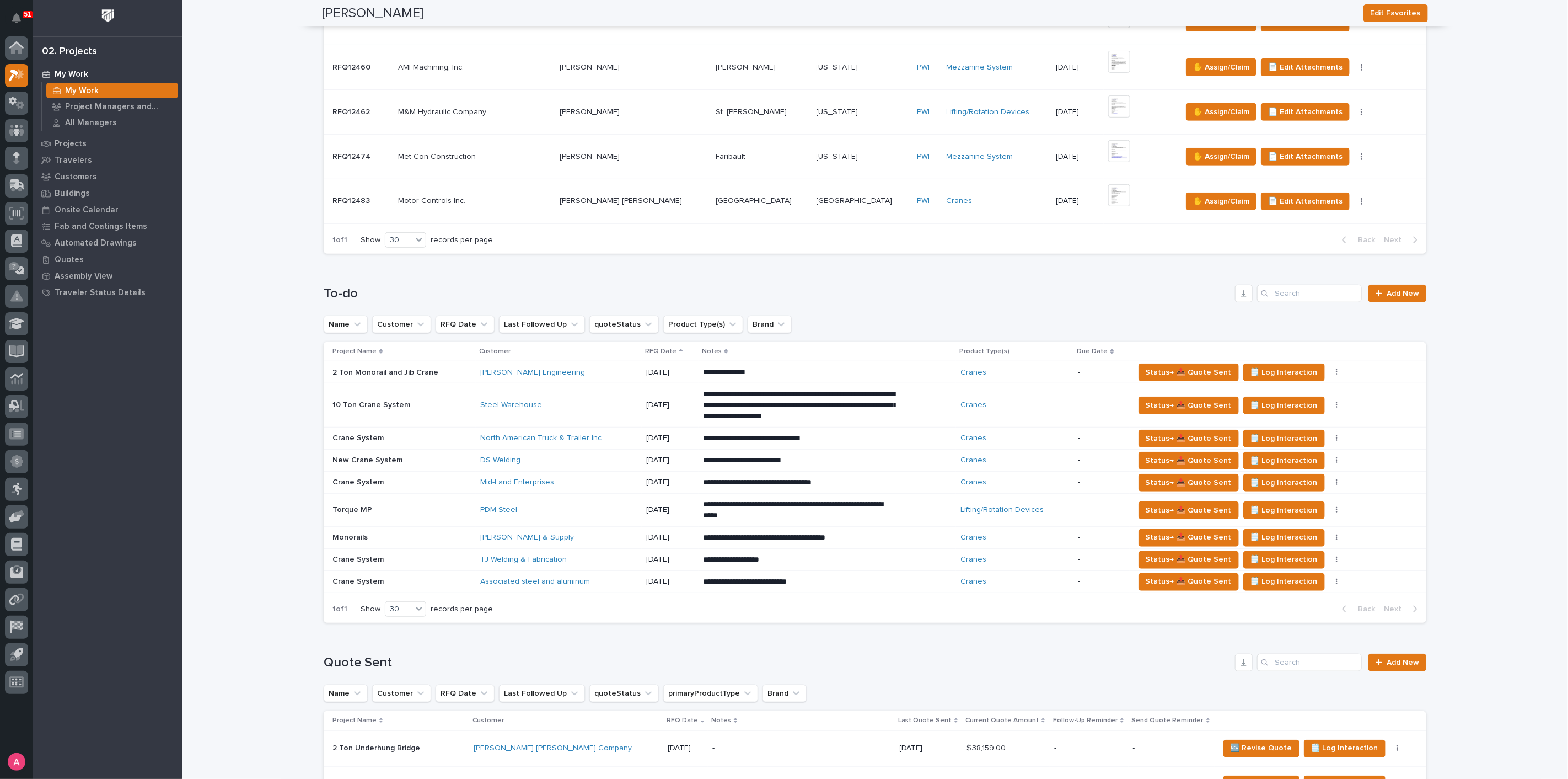
click at [703, 439] on div "**********" at bounding box center [800, 439] width 193 height 11
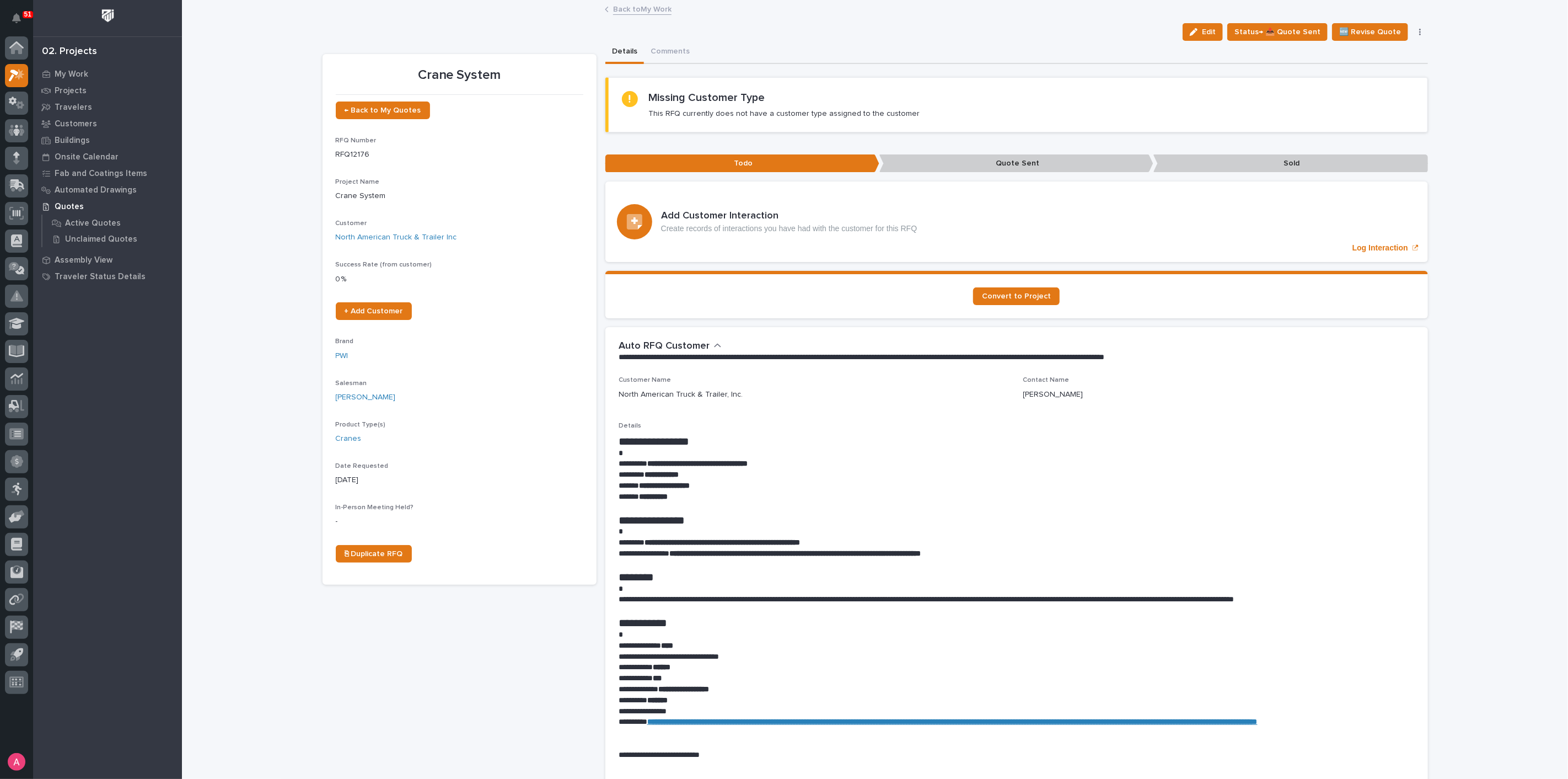
click at [627, 6] on link "Back to My Work" at bounding box center [642, 9] width 58 height 13
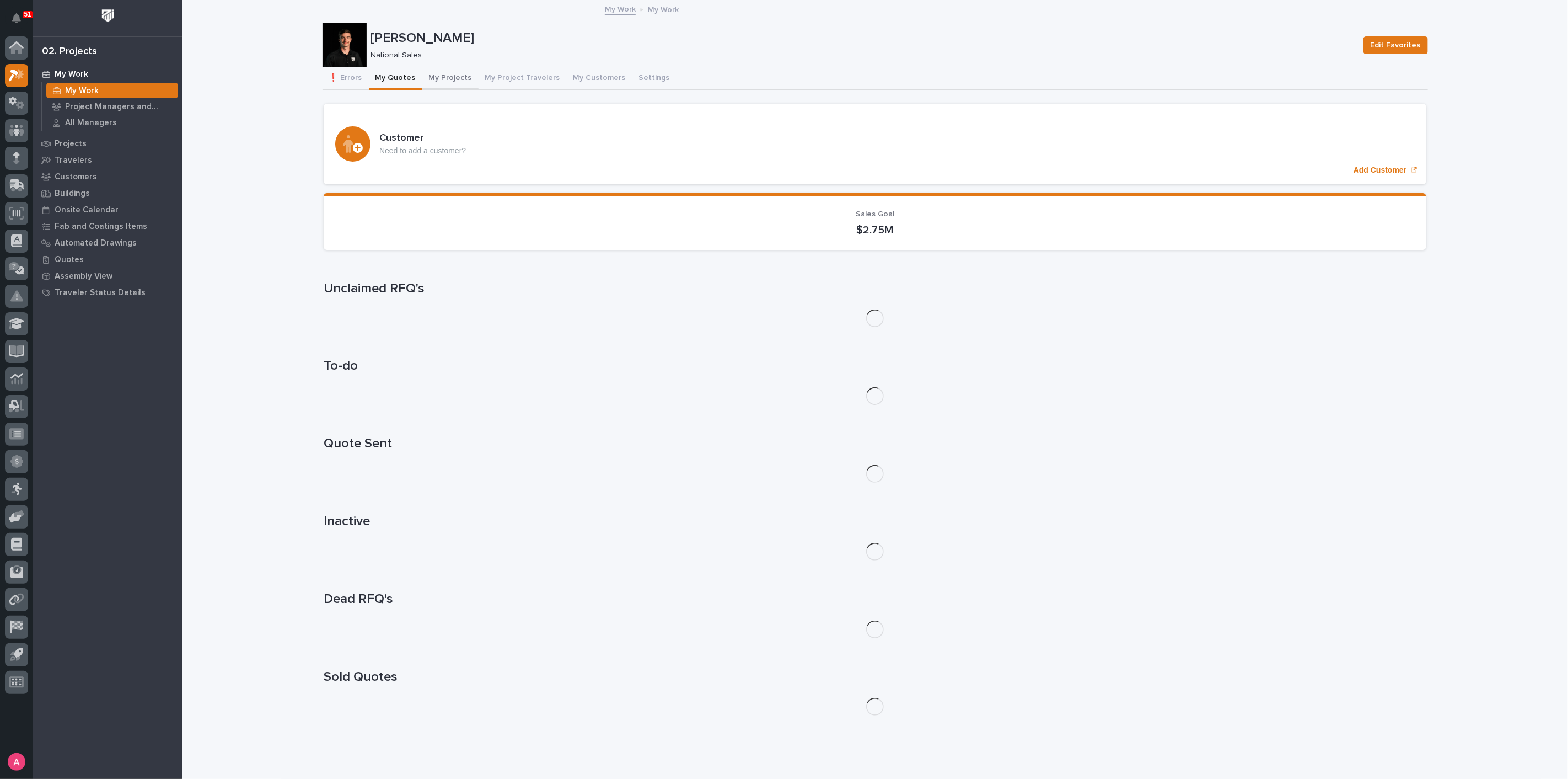
click at [447, 86] on button "My Projects" at bounding box center [450, 79] width 56 height 23
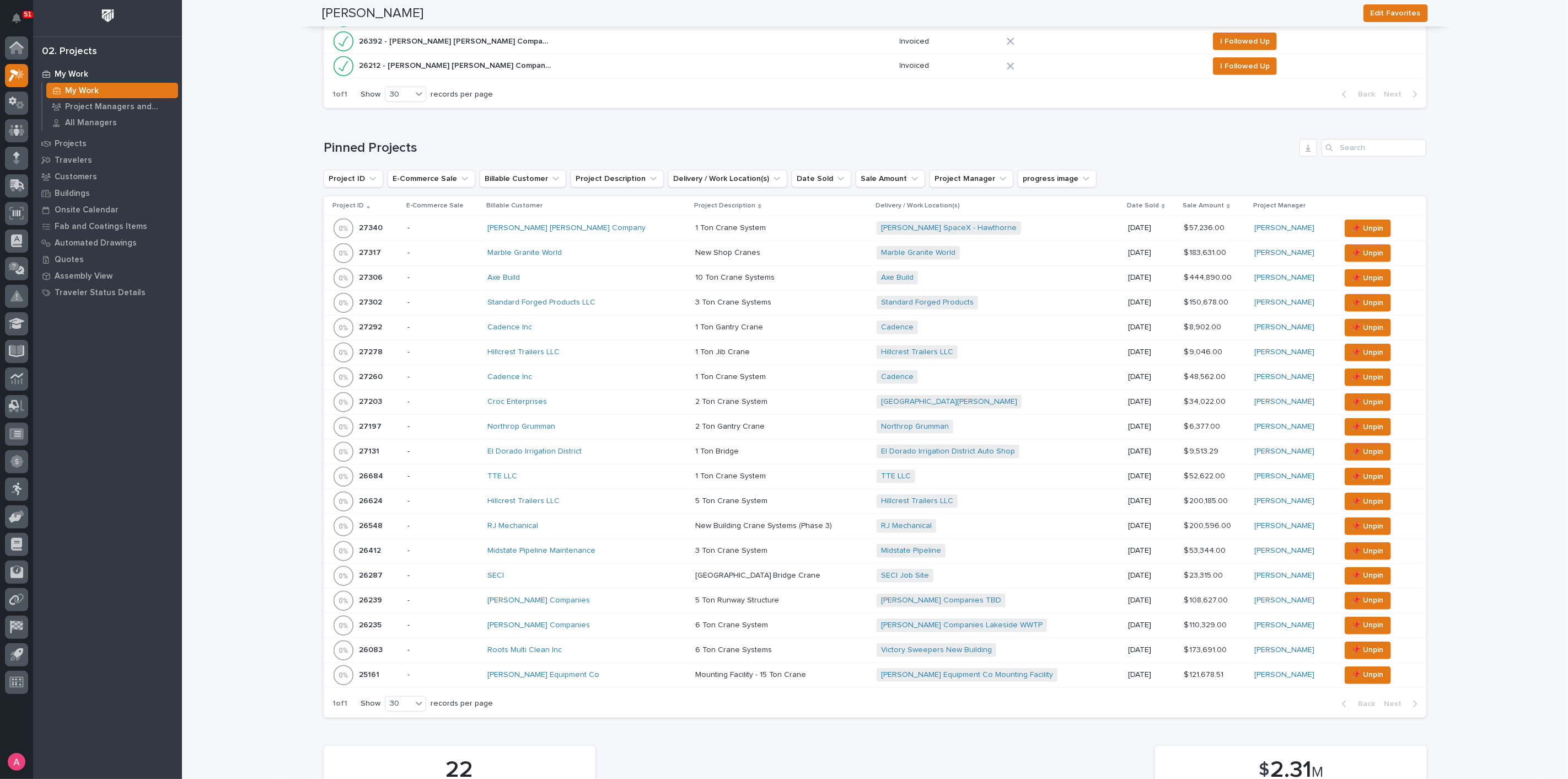
scroll to position [490, 0]
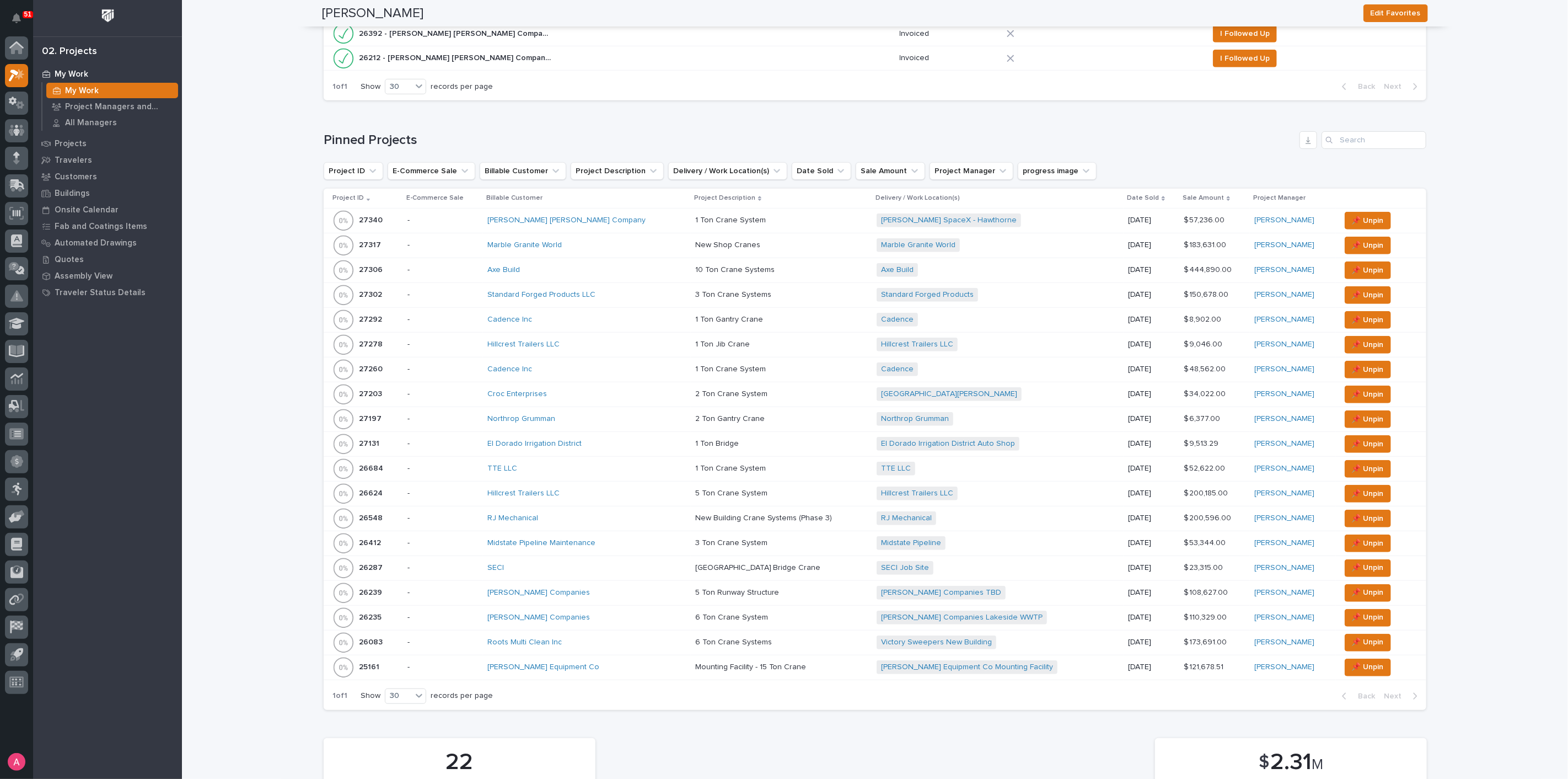
click at [605, 513] on div "RJ Mechanical" at bounding box center [584, 517] width 193 height 9
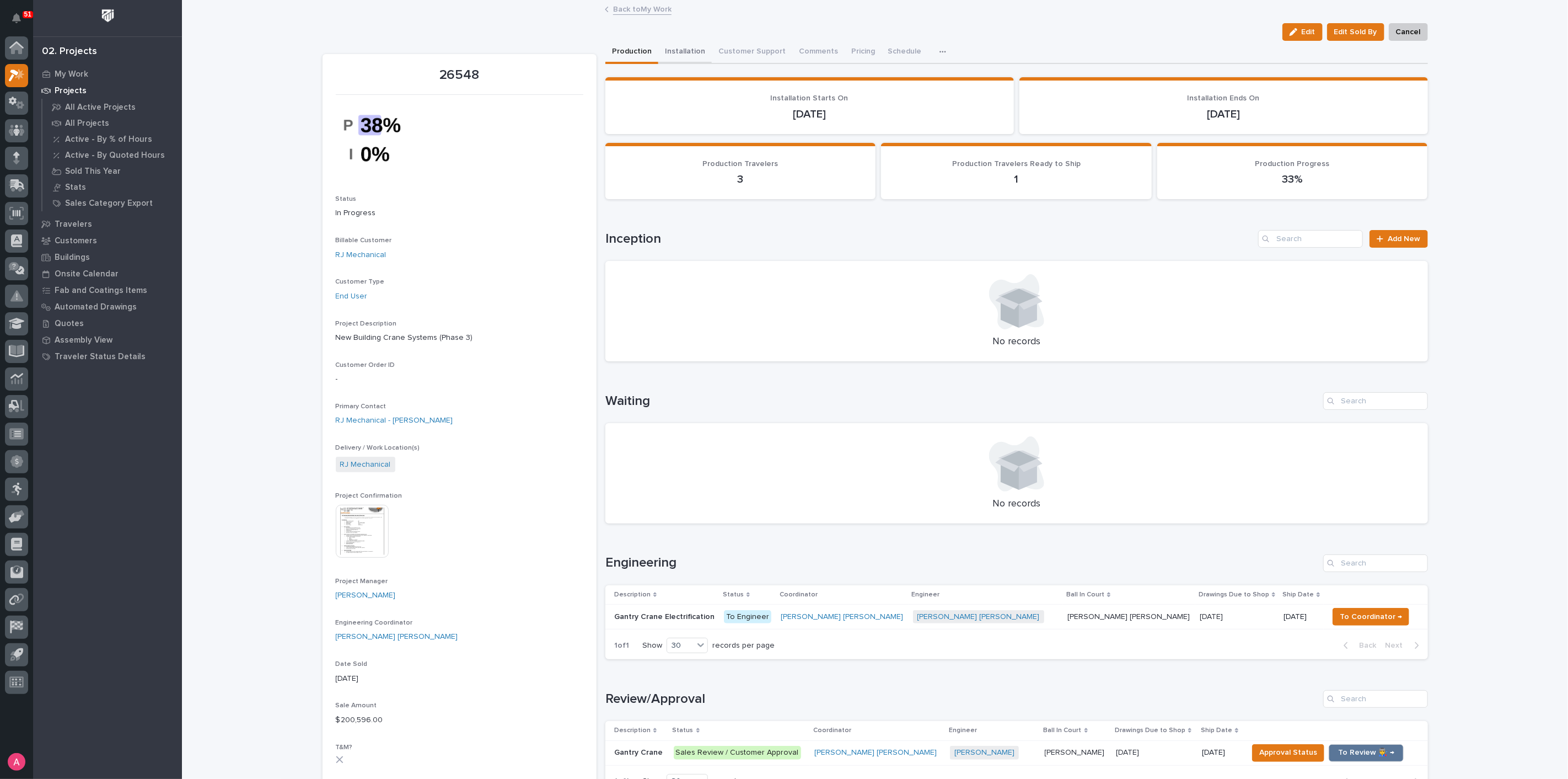
click at [683, 47] on button "Installation" at bounding box center [685, 52] width 54 height 23
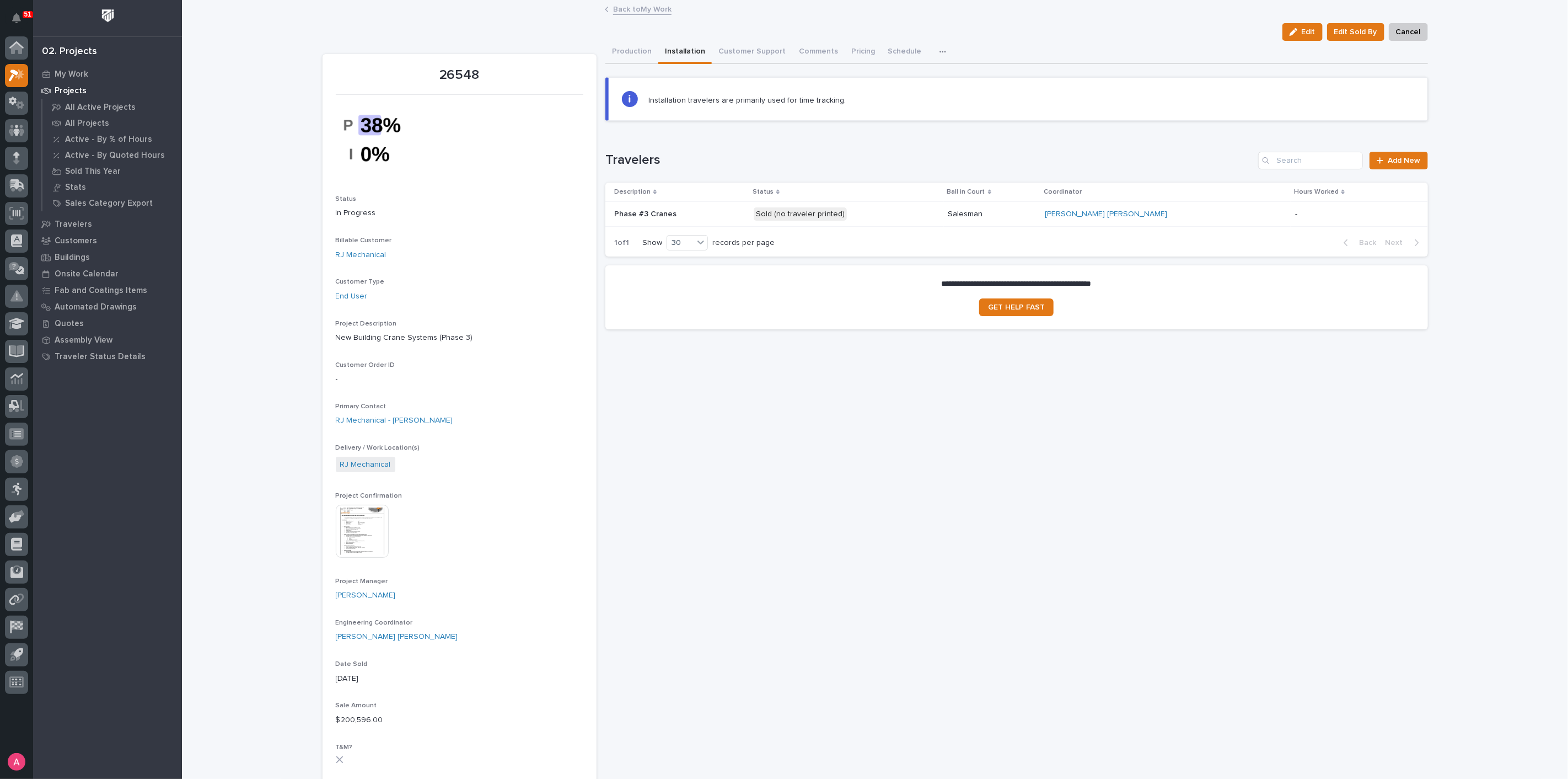
click at [745, 215] on p at bounding box center [680, 214] width 130 height 9
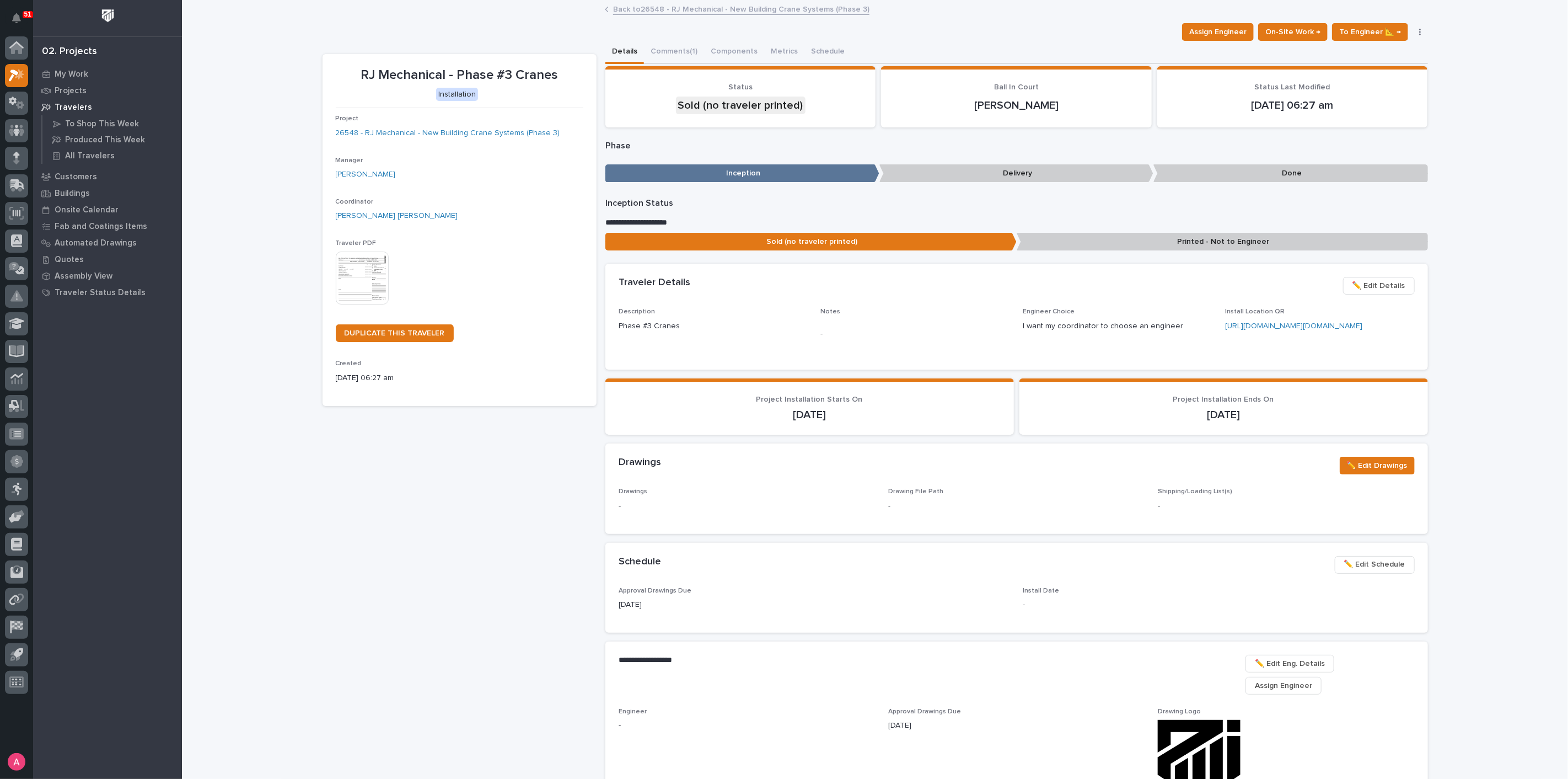
click at [359, 274] on img at bounding box center [362, 278] width 53 height 53
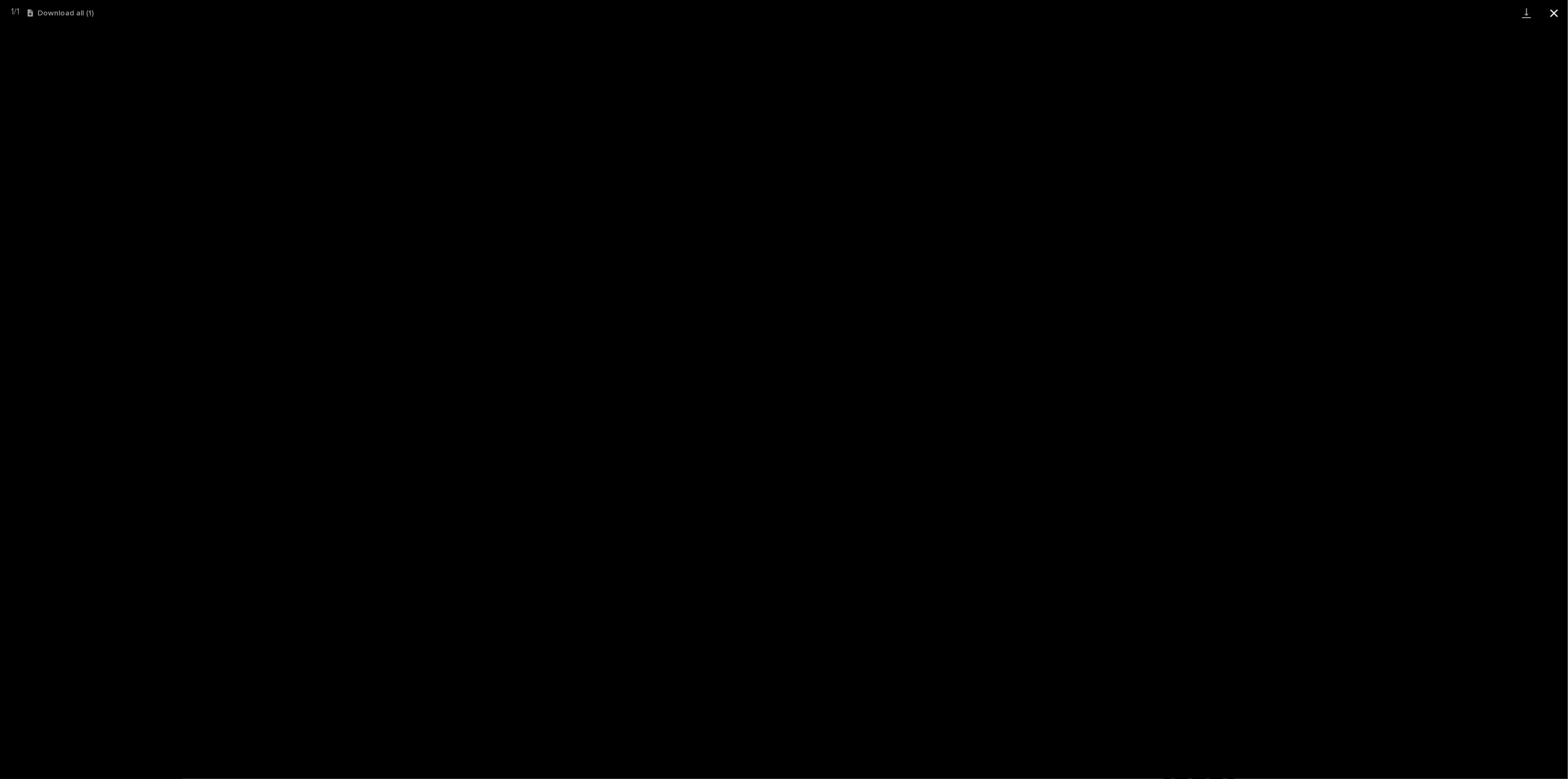
click at [1556, 18] on button "Close gallery" at bounding box center [1554, 13] width 28 height 26
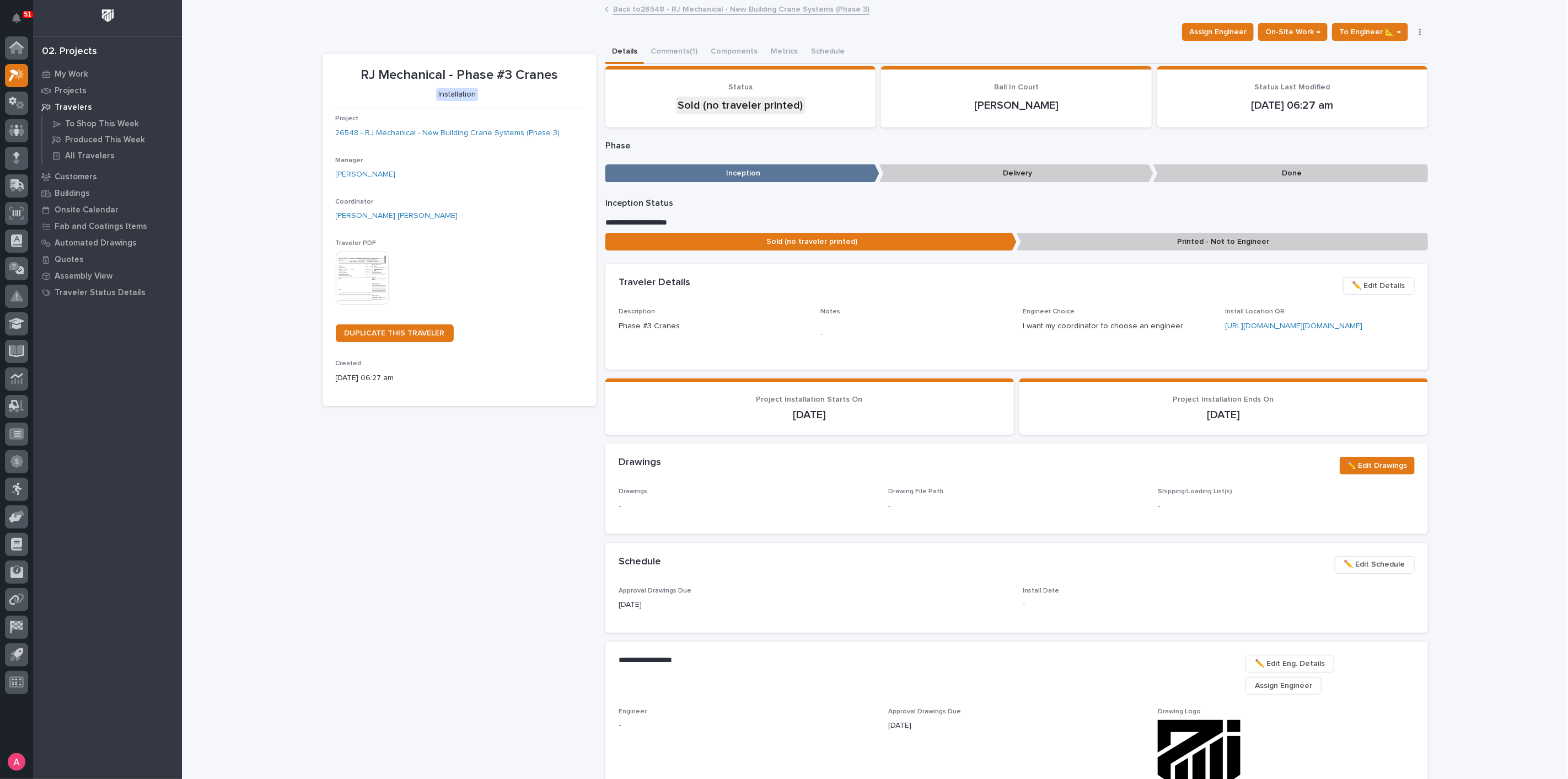
click at [1148, 239] on p "Printed - Not to Engineer" at bounding box center [1222, 242] width 412 height 18
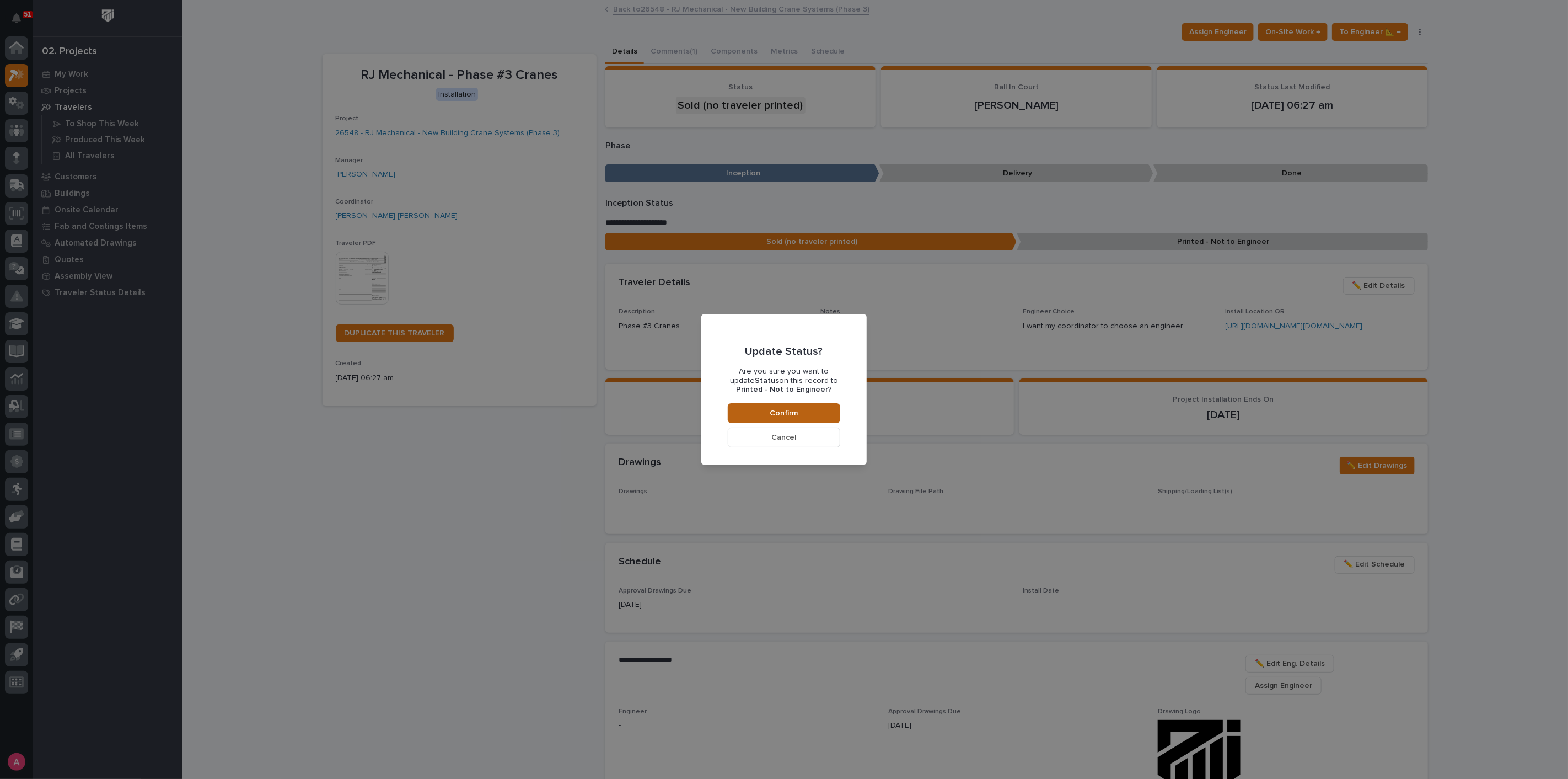
click at [819, 414] on button "Confirm" at bounding box center [784, 413] width 113 height 20
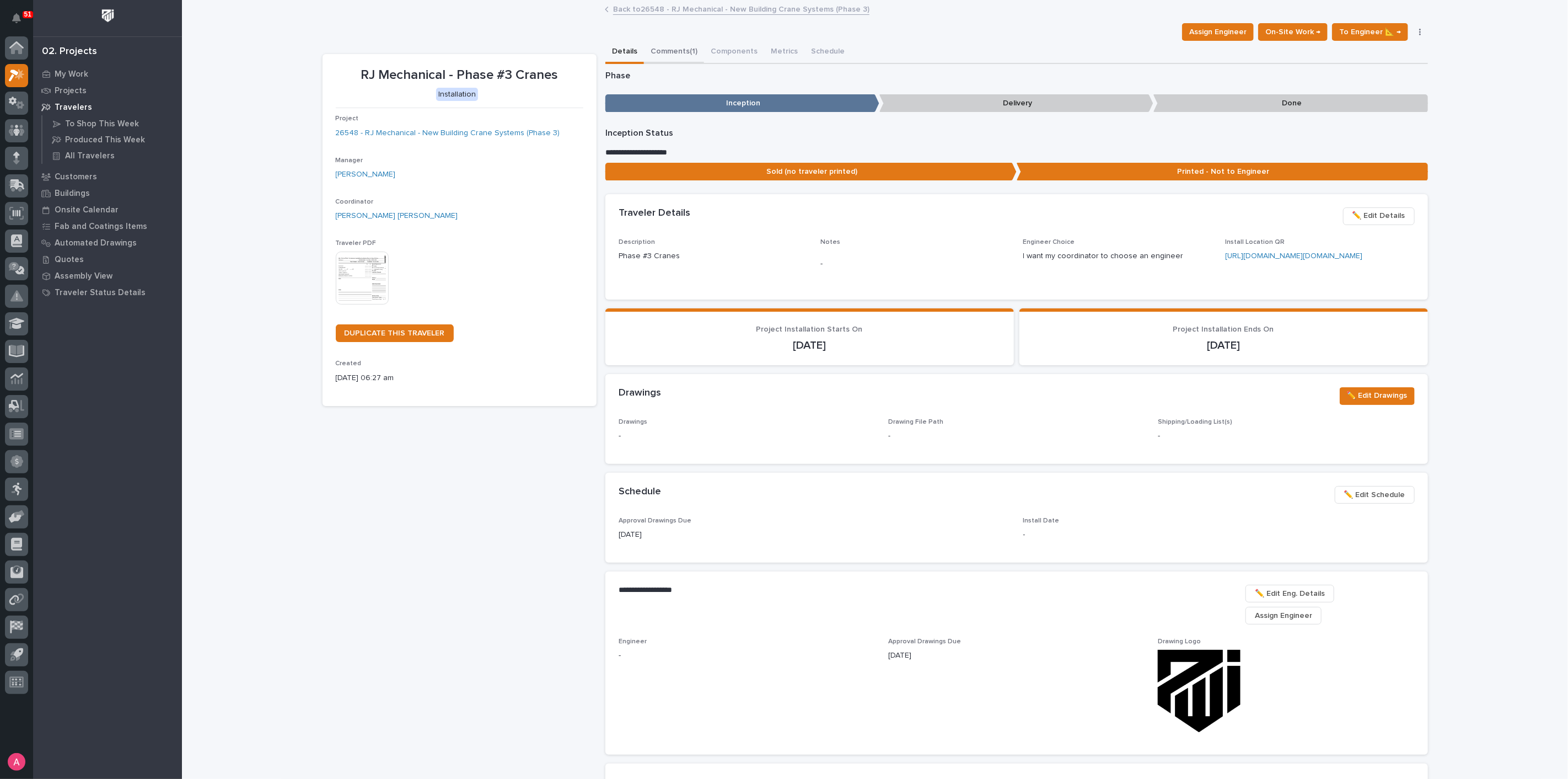
click at [664, 52] on button "Comments (1)" at bounding box center [674, 52] width 60 height 23
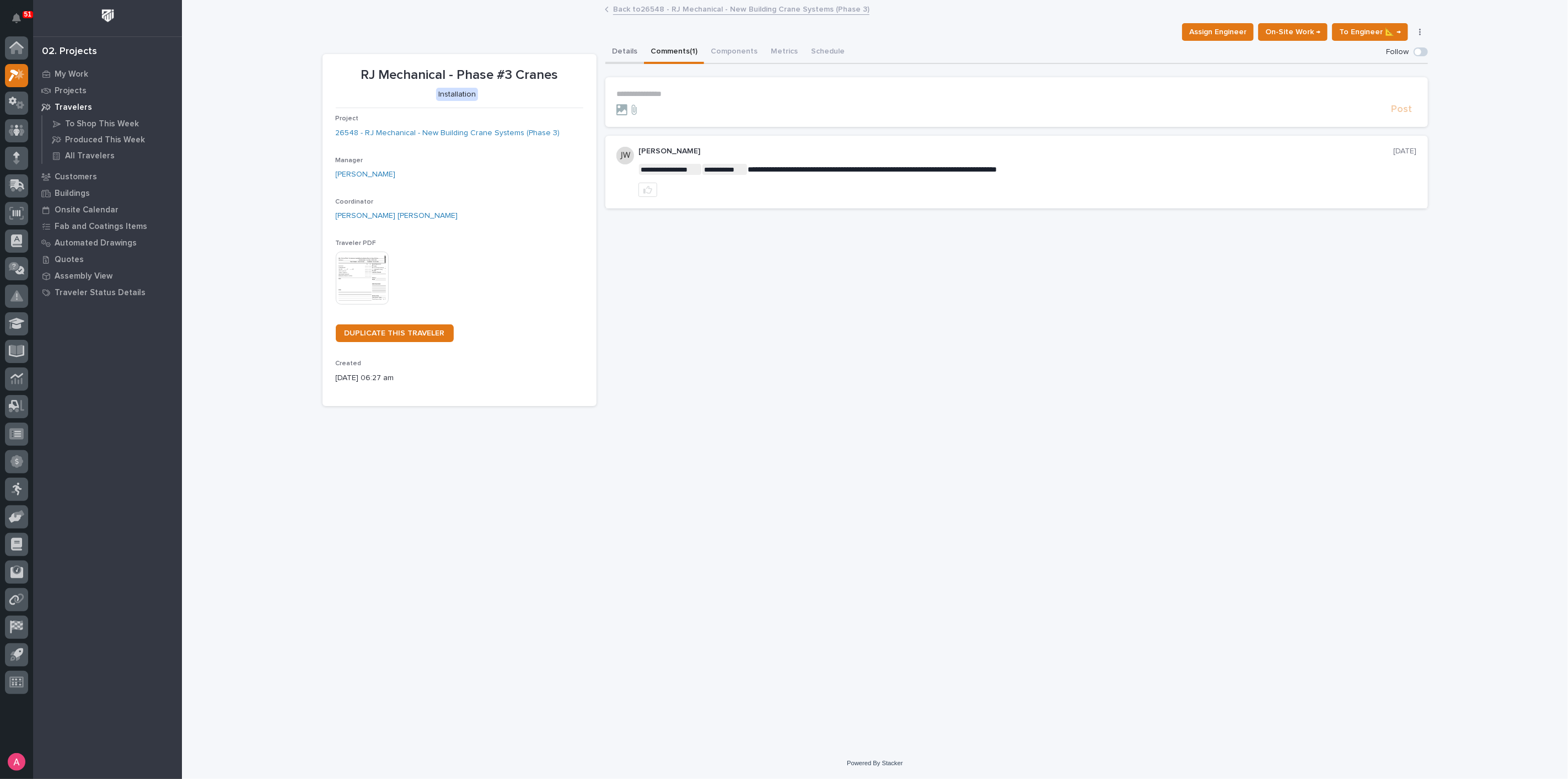
click at [625, 50] on button "Details" at bounding box center [624, 52] width 39 height 23
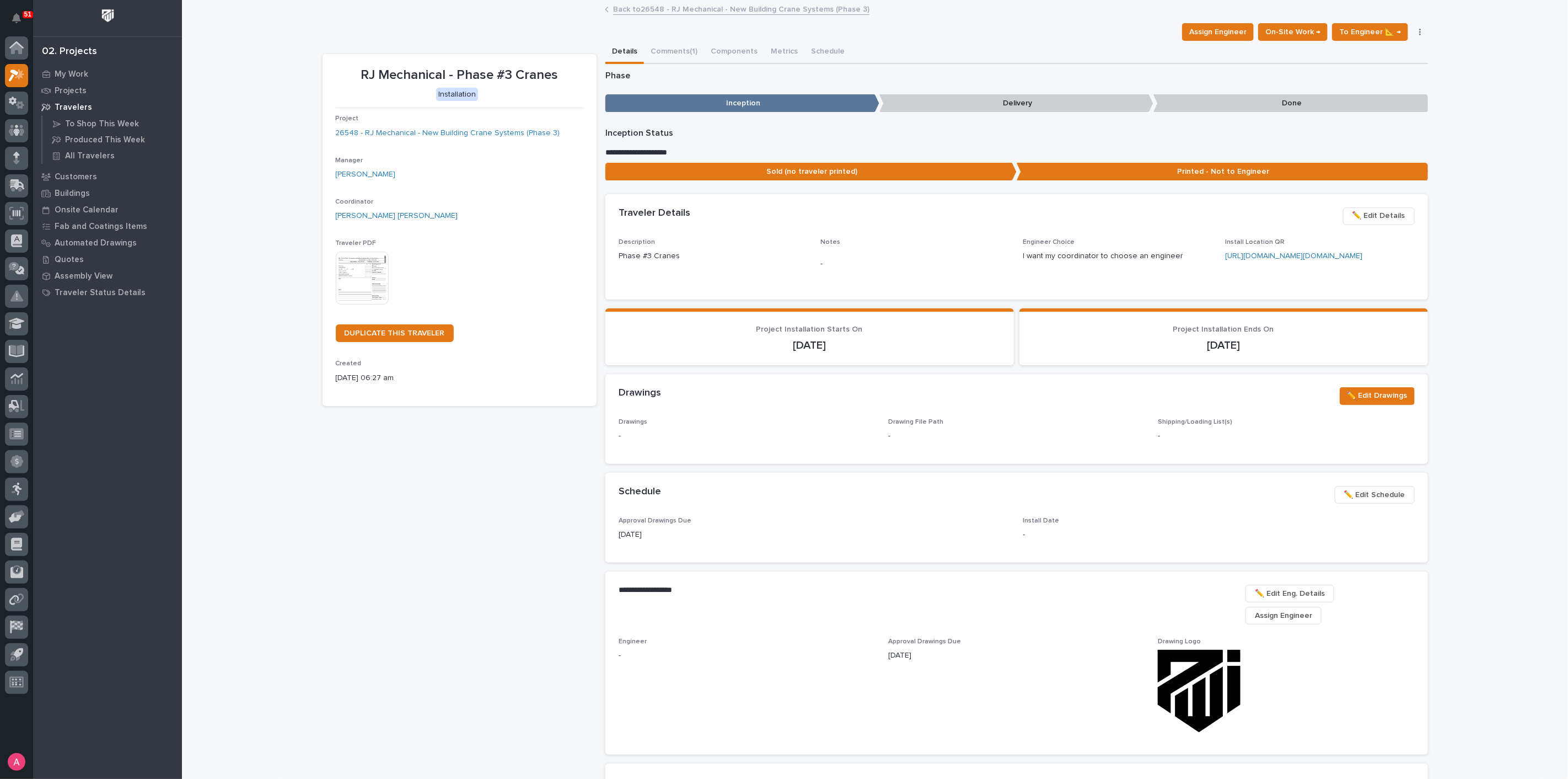
click at [639, 7] on link "Back to 26548 - RJ Mechanical - New Building Crane Systems (Phase 3)" at bounding box center [741, 9] width 257 height 13
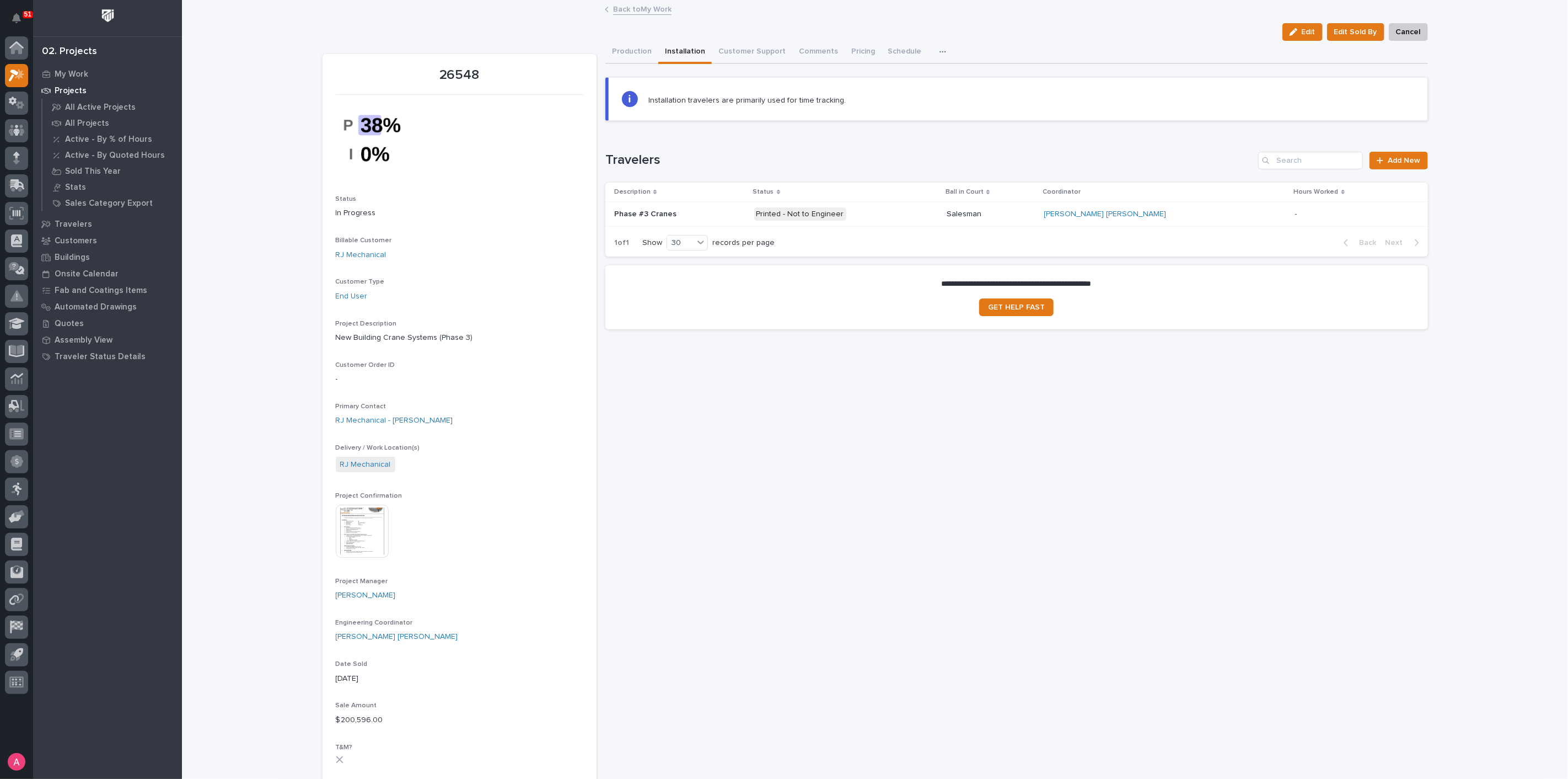
click at [871, 498] on div "**********" at bounding box center [1016, 743] width 822 height 1405
click at [117, 439] on div "My Work Projects All Active Projects All Projects Active - By % of Hours Active…" at bounding box center [108, 422] width 149 height 713
click at [989, 652] on div "**********" at bounding box center [1016, 743] width 822 height 1405
click at [1185, 428] on div "**********" at bounding box center [1016, 743] width 822 height 1405
click at [651, 10] on link "Back to My Work" at bounding box center [642, 9] width 58 height 13
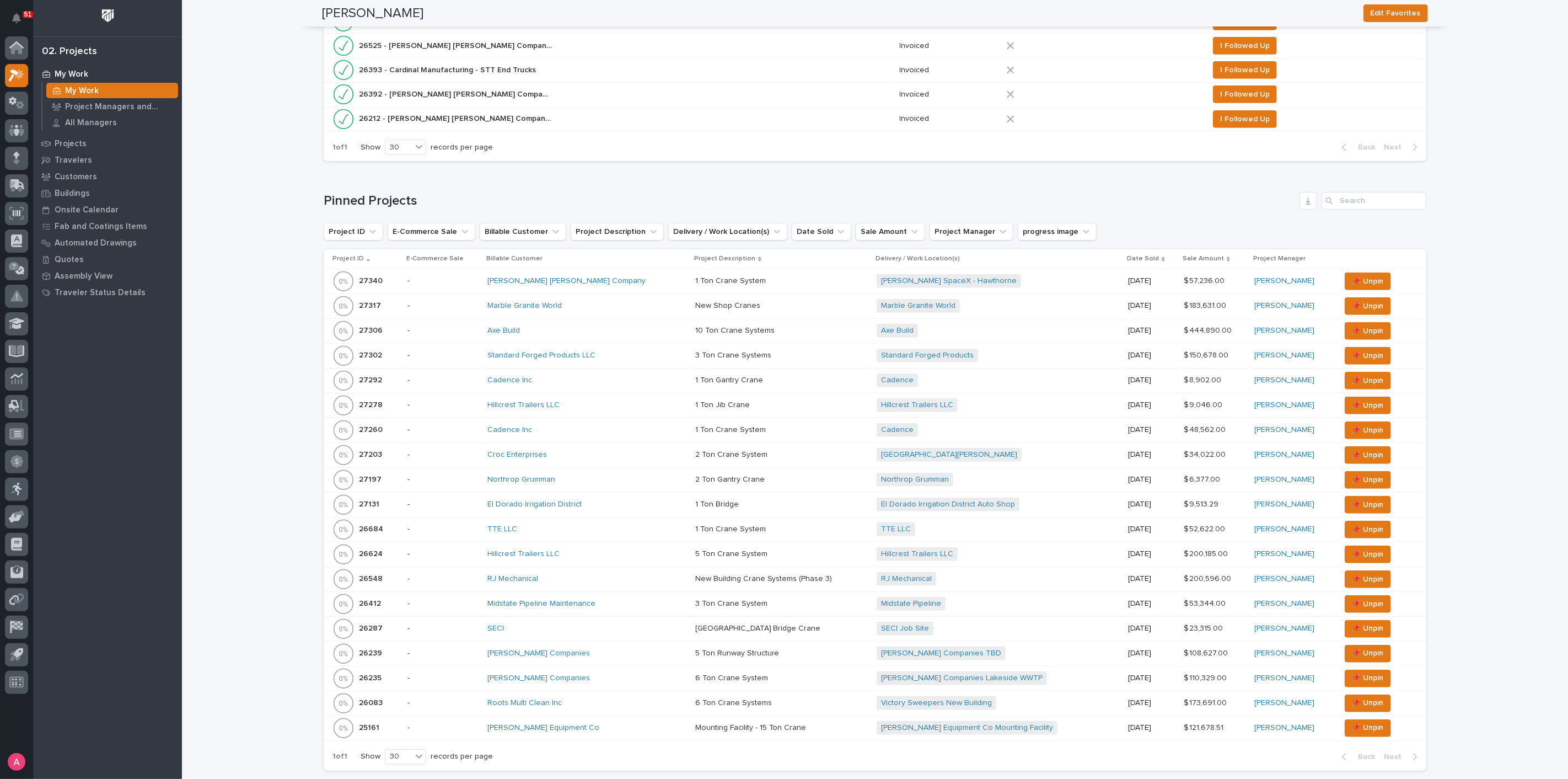
scroll to position [428, 0]
click at [795, 379] on p at bounding box center [781, 380] width 173 height 9
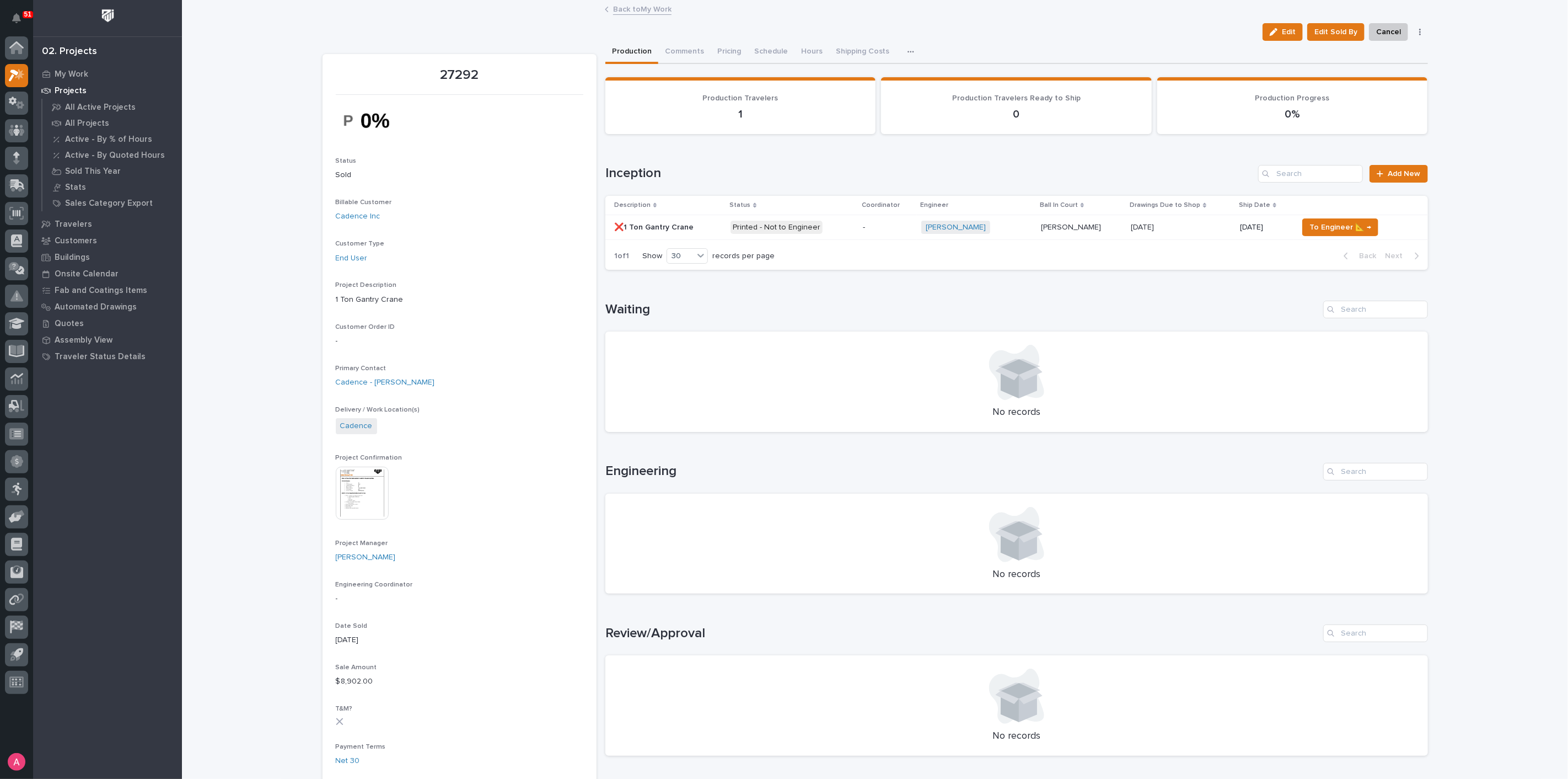
click at [1202, 230] on p at bounding box center [1180, 227] width 100 height 9
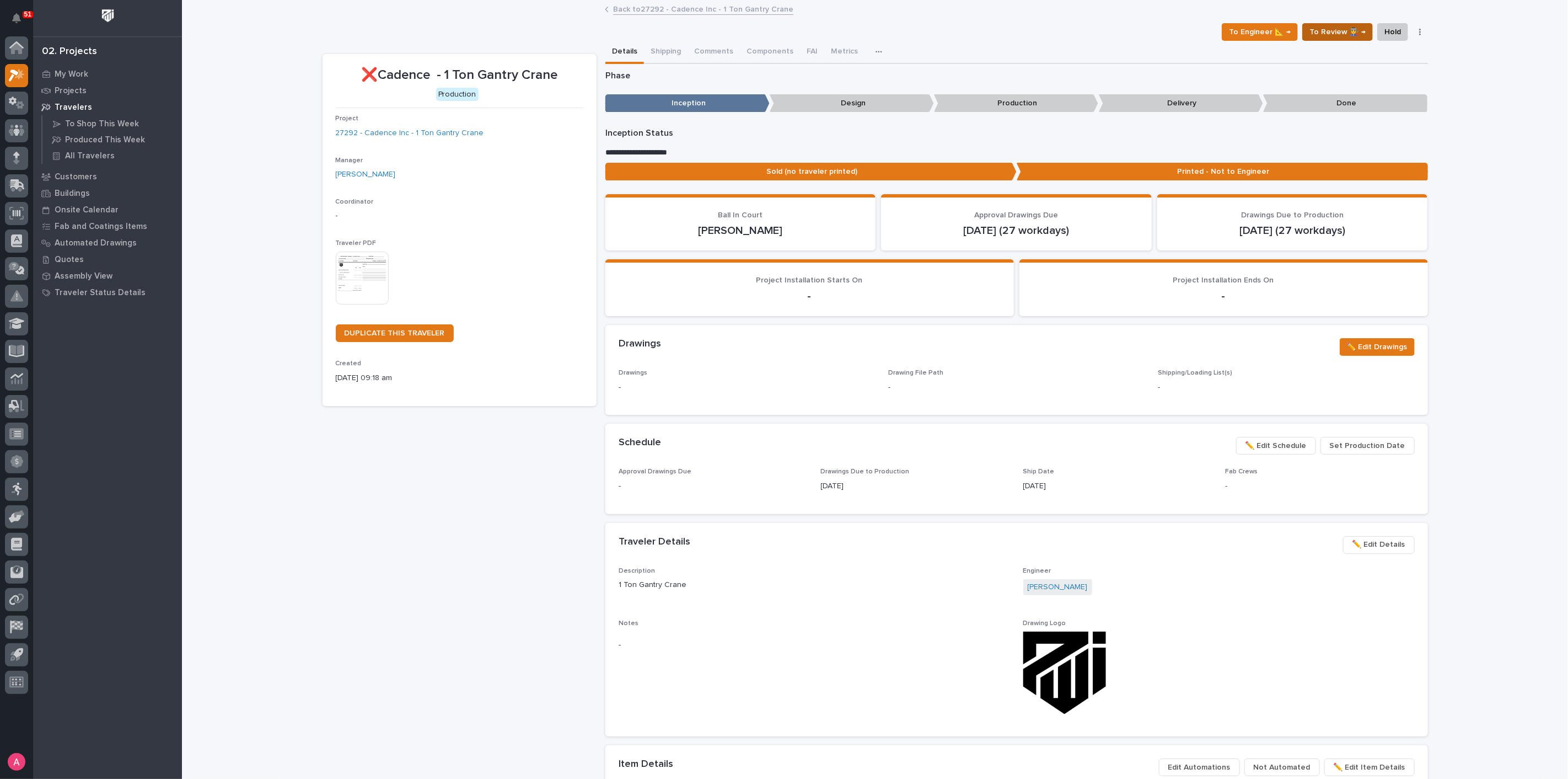
click at [1344, 28] on span "To Review 👨‍🏭 →" at bounding box center [1337, 32] width 56 height 14
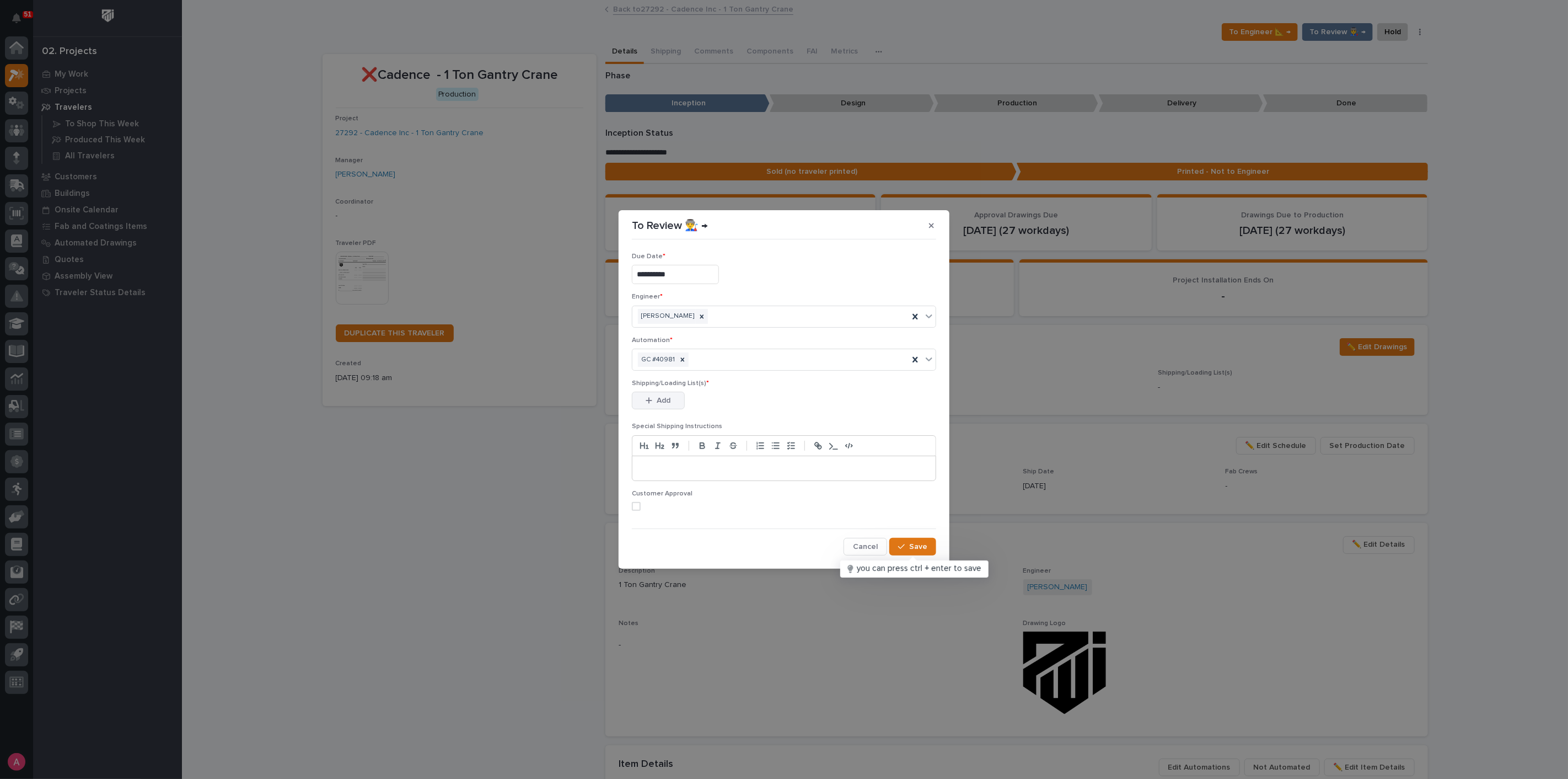
click at [678, 398] on button "Add" at bounding box center [658, 400] width 53 height 18
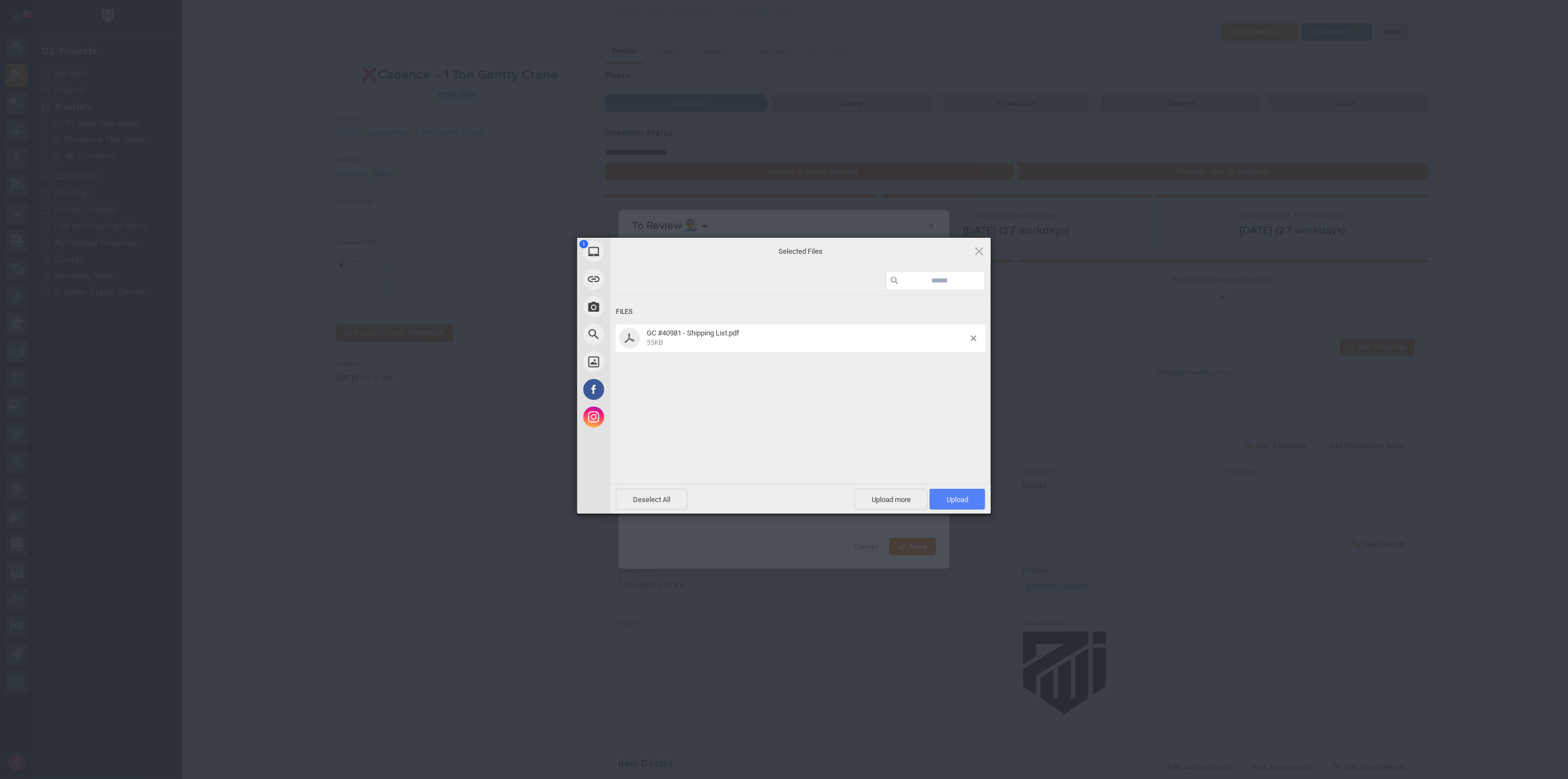
click at [953, 497] on span "Upload 1" at bounding box center [957, 499] width 22 height 8
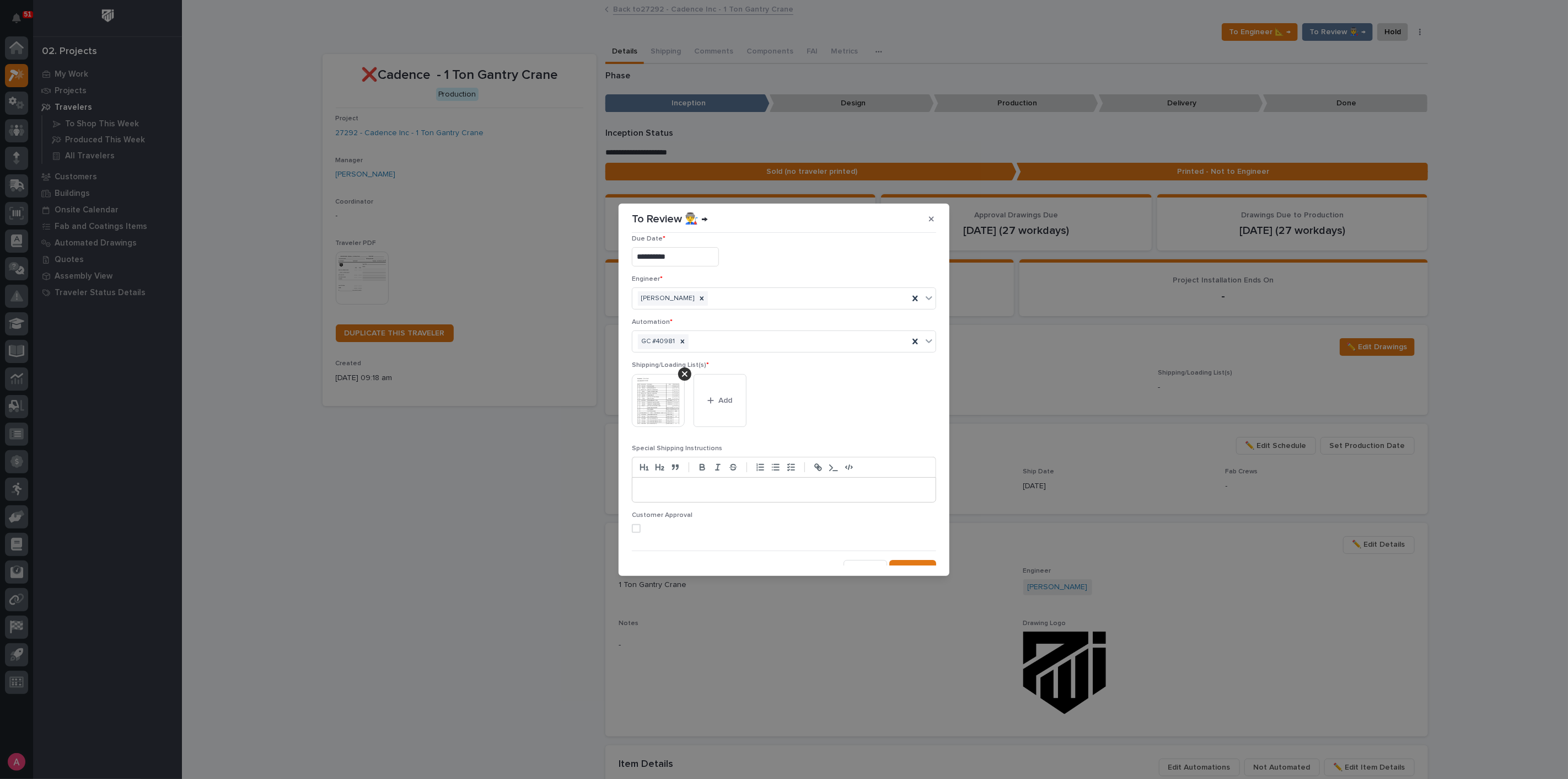
scroll to position [22, 0]
click at [911, 549] on button "Save" at bounding box center [913, 558] width 47 height 18
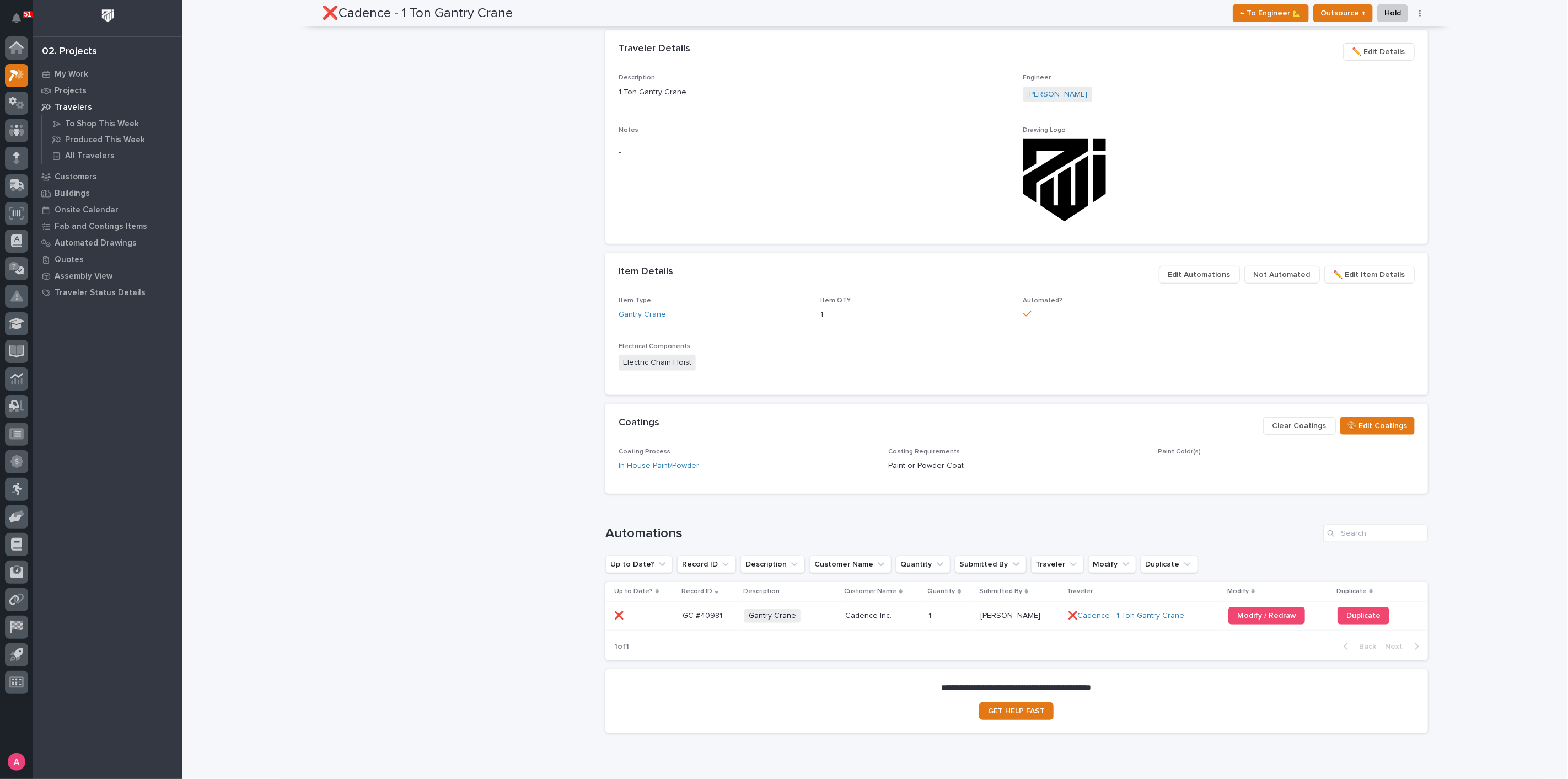
scroll to position [639, 0]
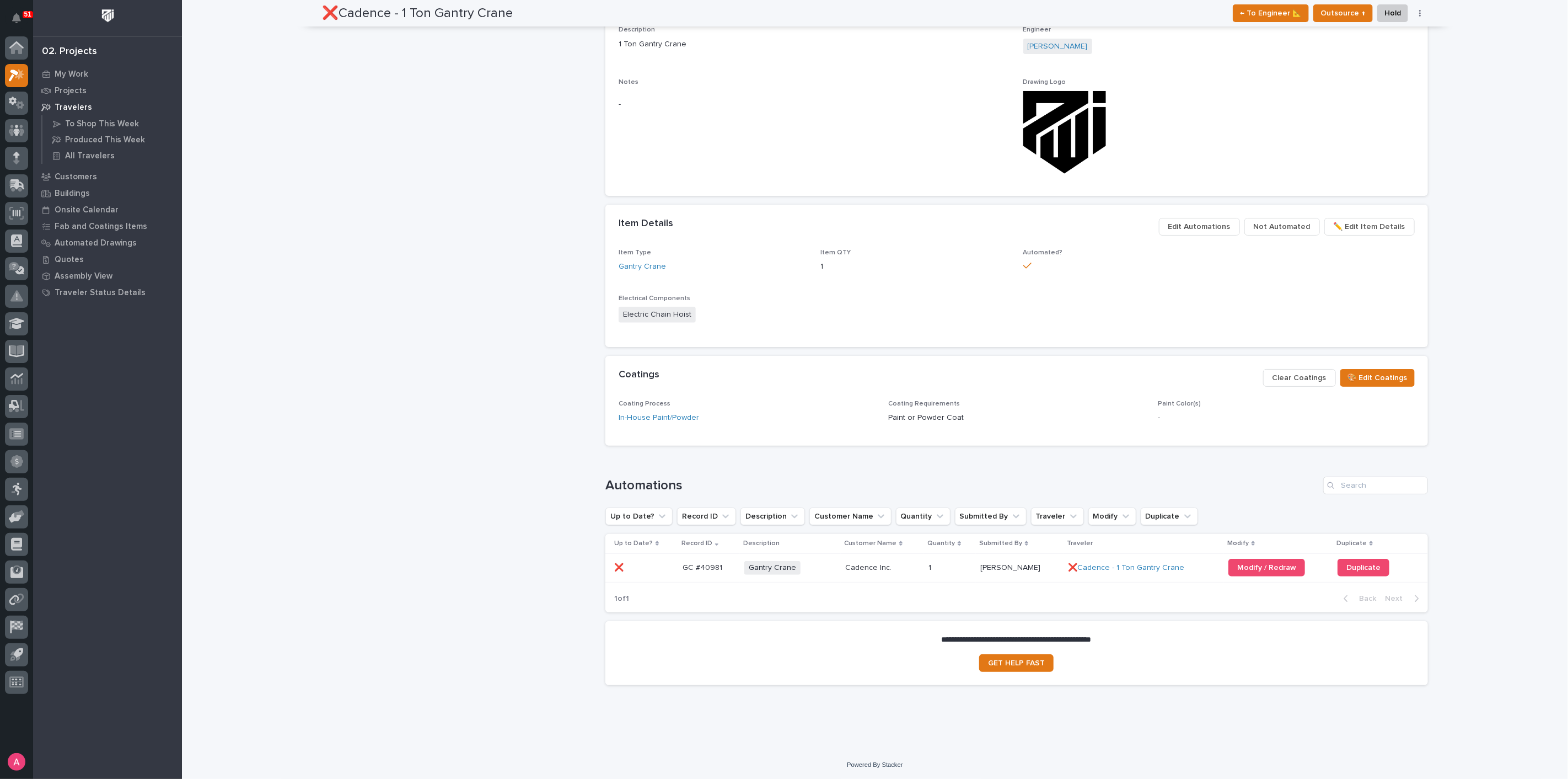
click at [949, 565] on p at bounding box center [950, 567] width 43 height 9
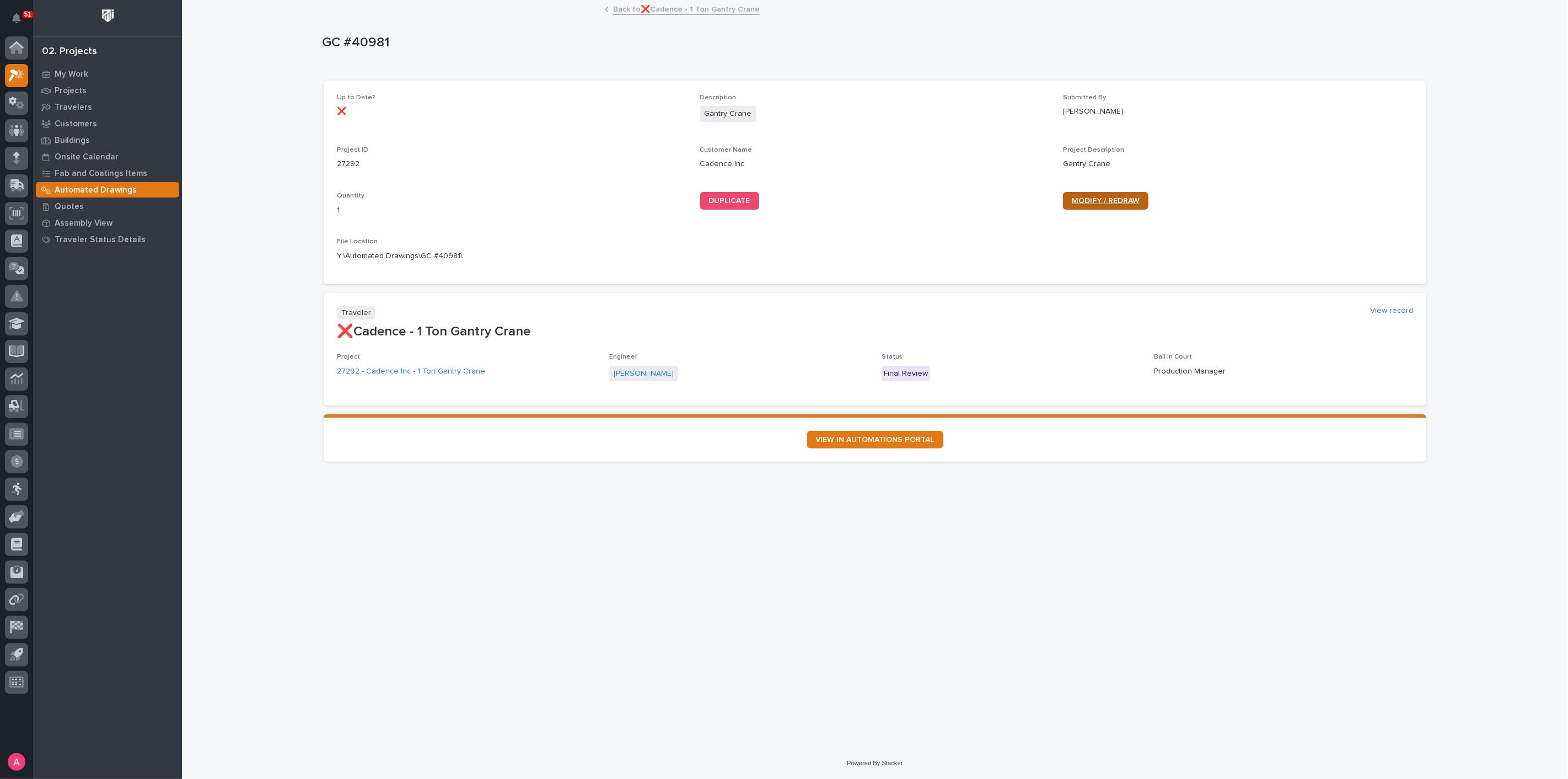
click at [1120, 199] on span "MODIFY / REDRAW" at bounding box center [1105, 201] width 68 height 8
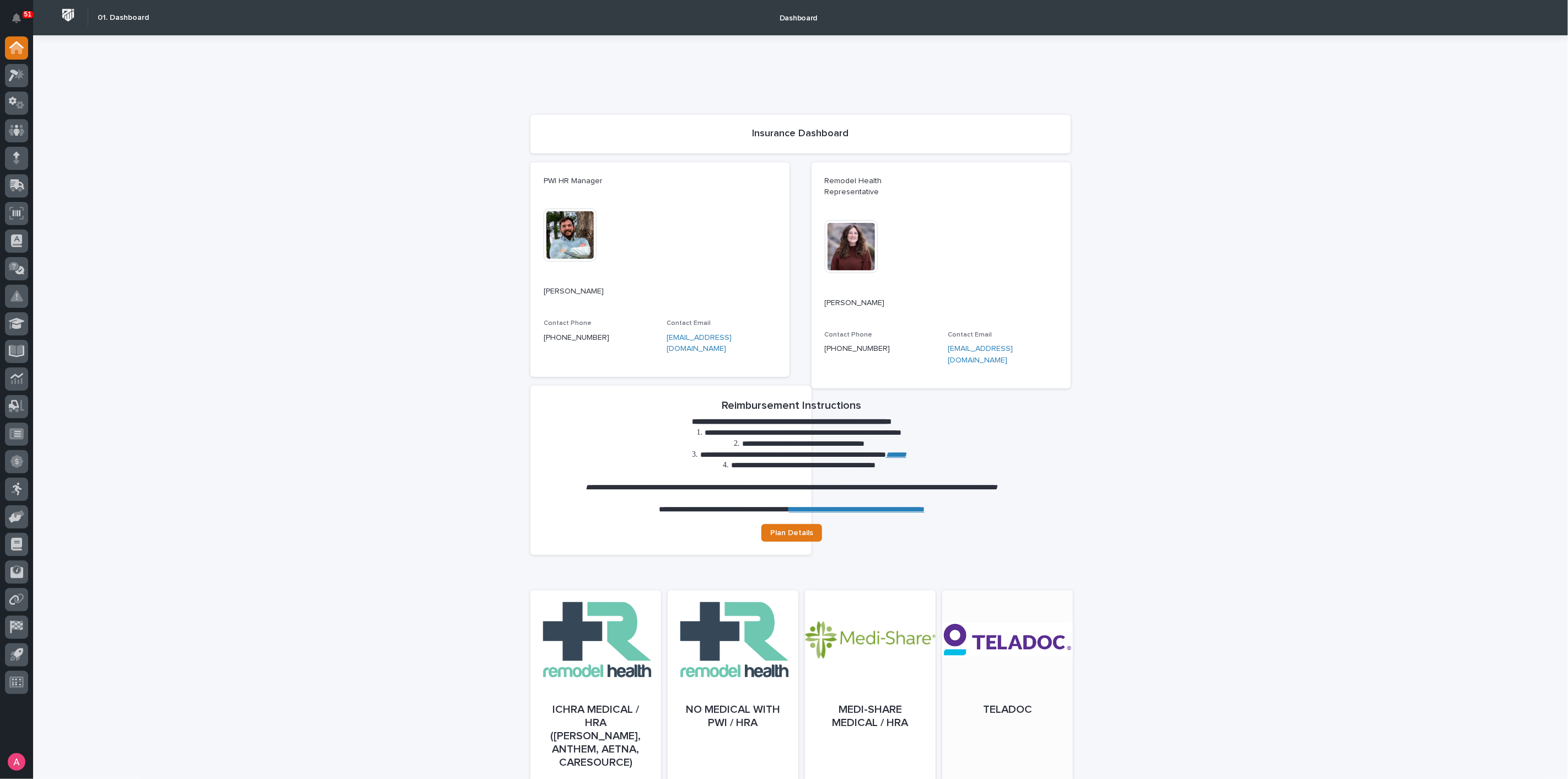
scroll to position [286, 0]
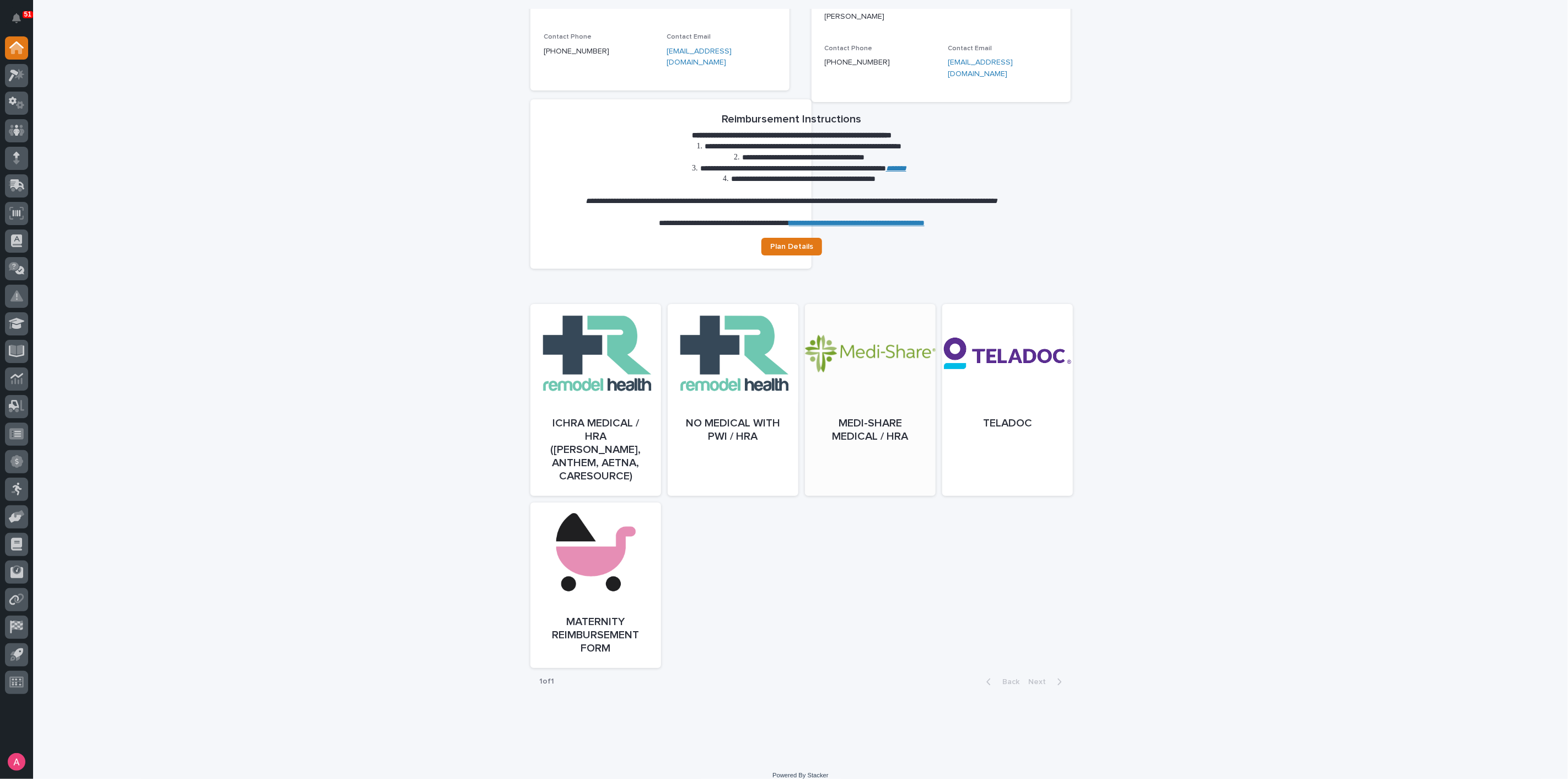
click at [843, 393] on div at bounding box center [870, 411] width 130 height 192
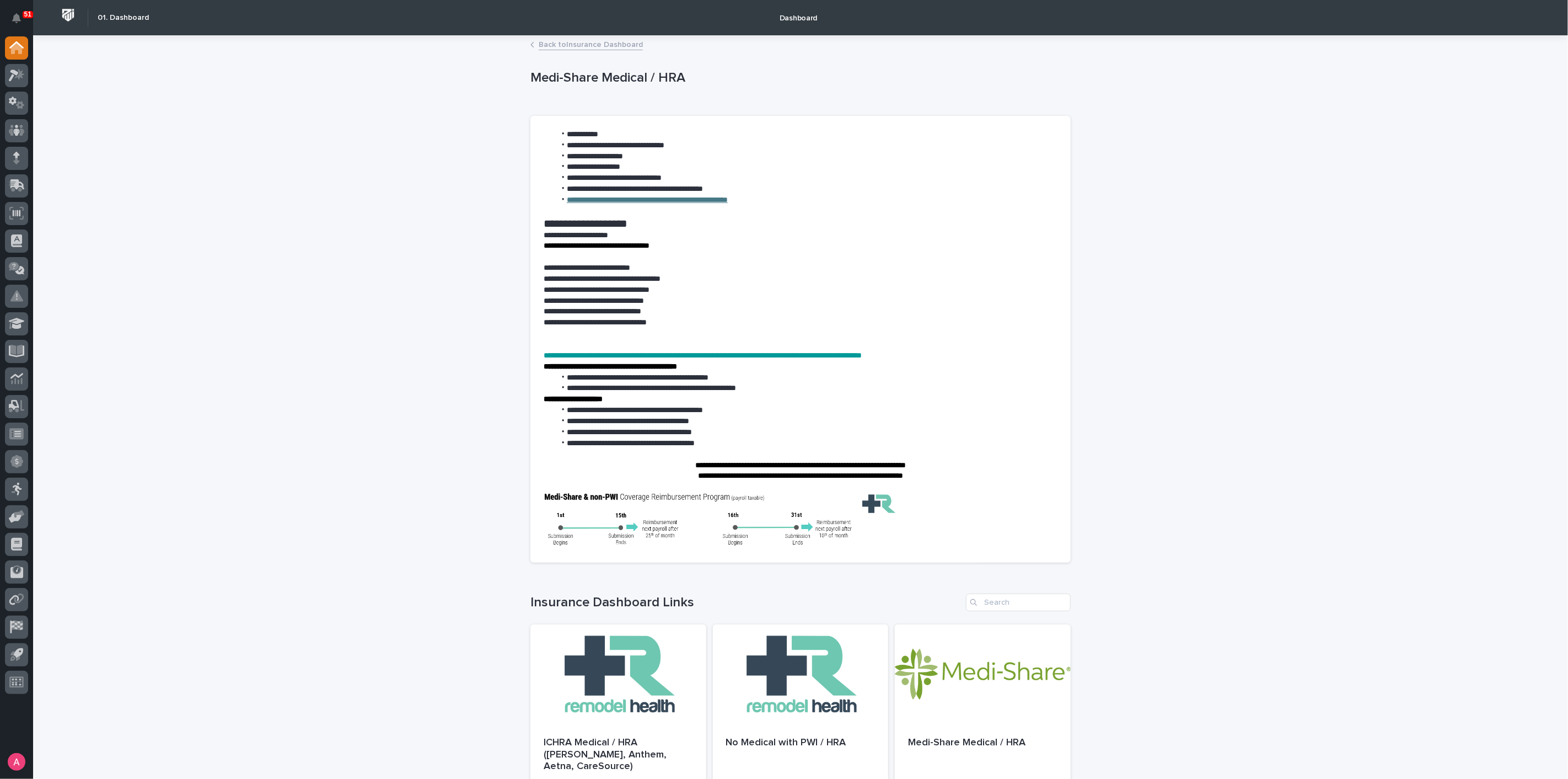
click at [611, 231] on p "**********" at bounding box center [800, 236] width 514 height 11
click at [567, 230] on p "**********" at bounding box center [800, 236] width 514 height 11
click at [635, 202] on link "**********" at bounding box center [647, 199] width 161 height 8
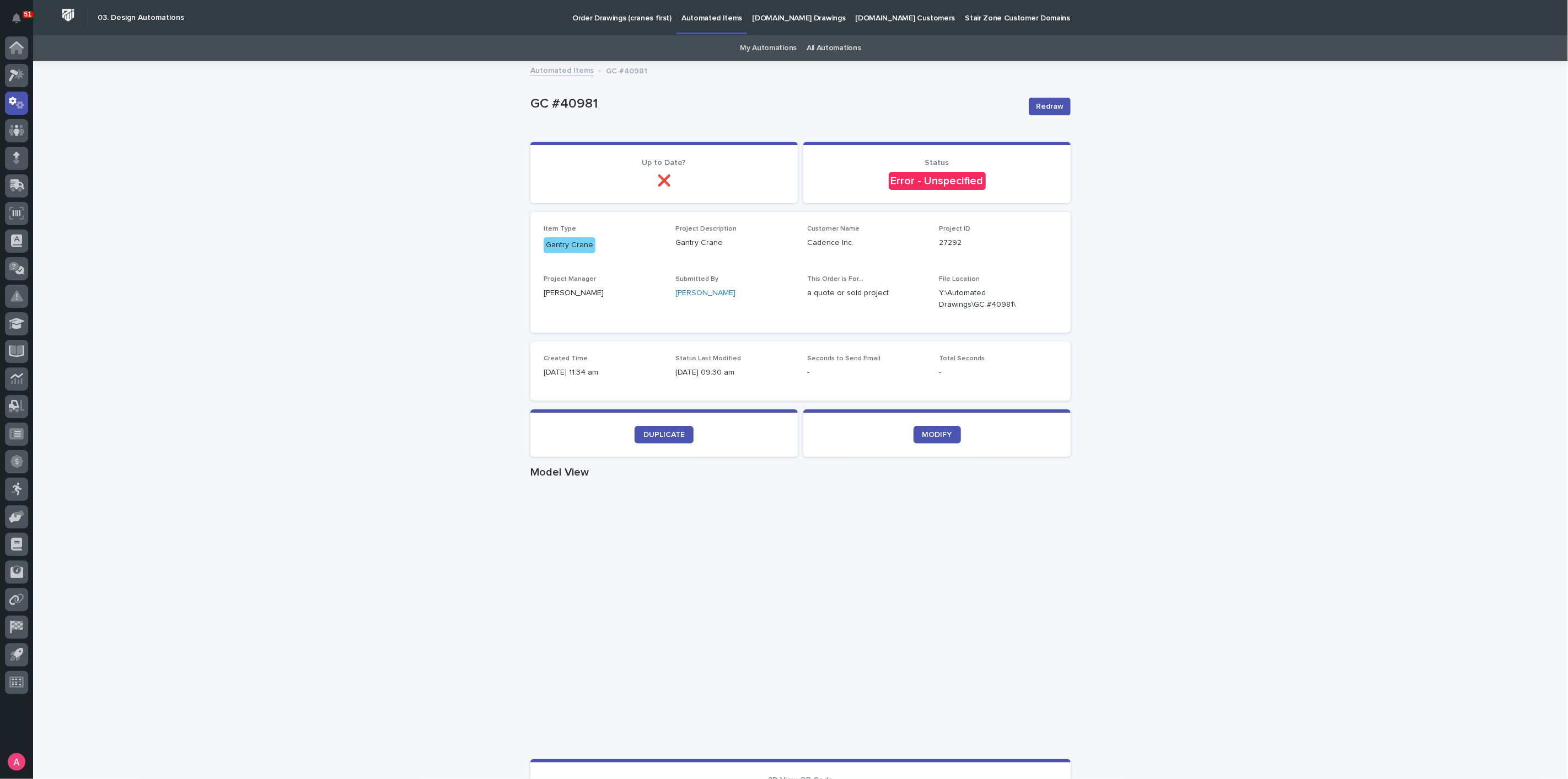
click at [1210, 345] on div "Loading... Saving… Loading... Saving… GC #40981 Redraw GC #40981 Redraw Sorry, …" at bounding box center [800, 638] width 1535 height 1153
click at [1048, 102] on span "Redraw" at bounding box center [1049, 106] width 28 height 11
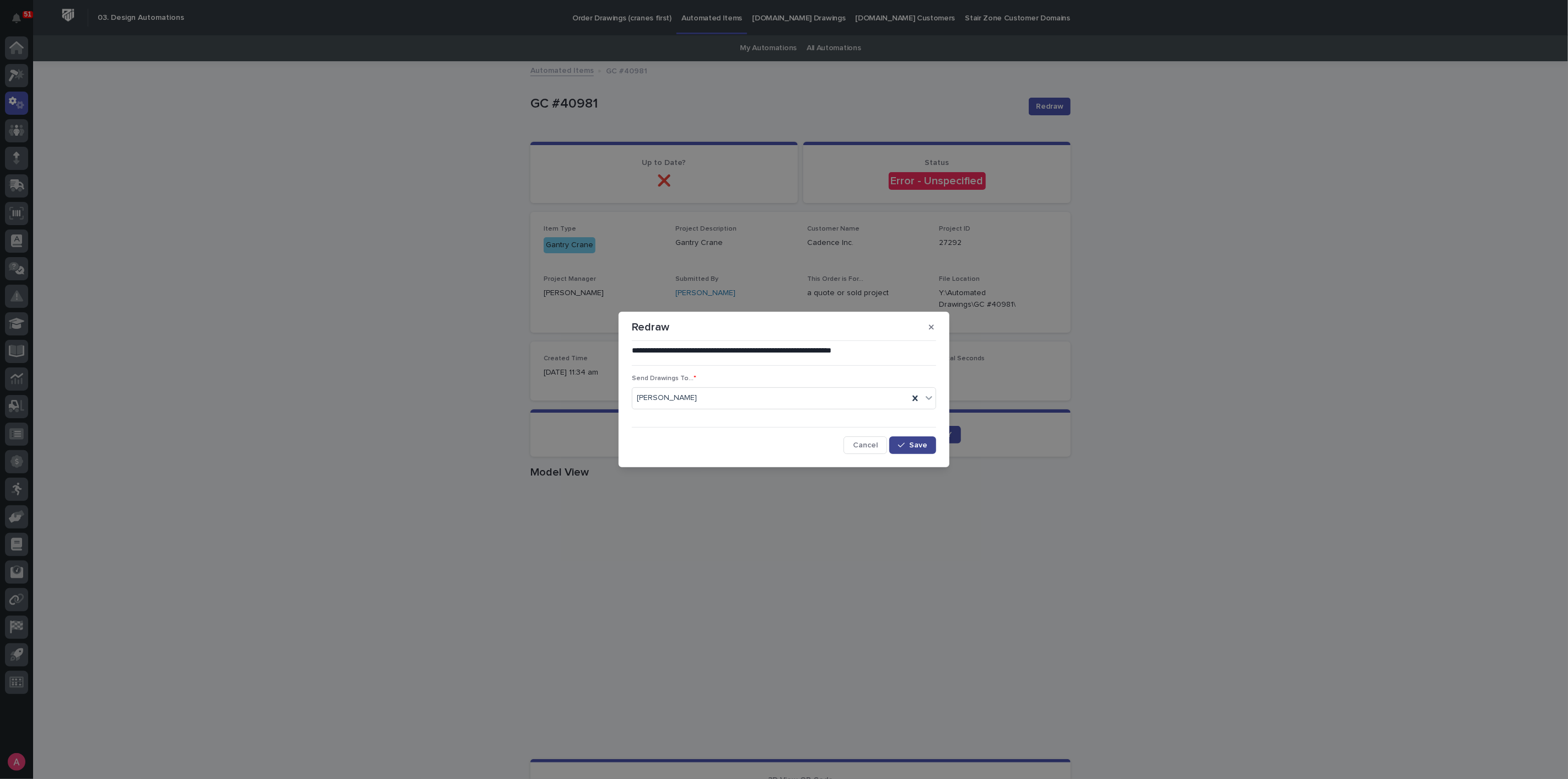
click at [903, 446] on icon "button" at bounding box center [901, 445] width 7 height 8
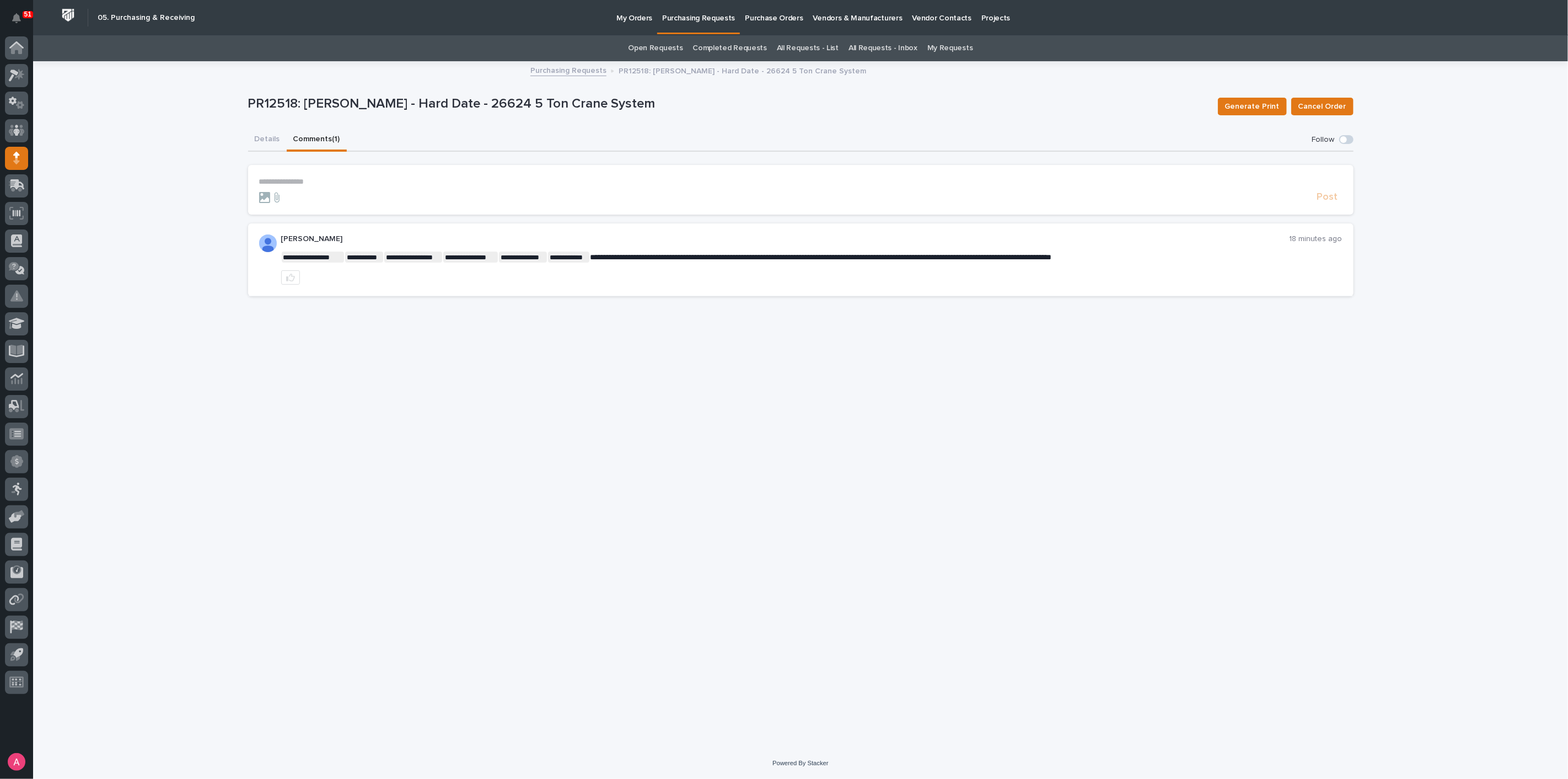
click at [412, 180] on p "**********" at bounding box center [800, 182] width 1083 height 9
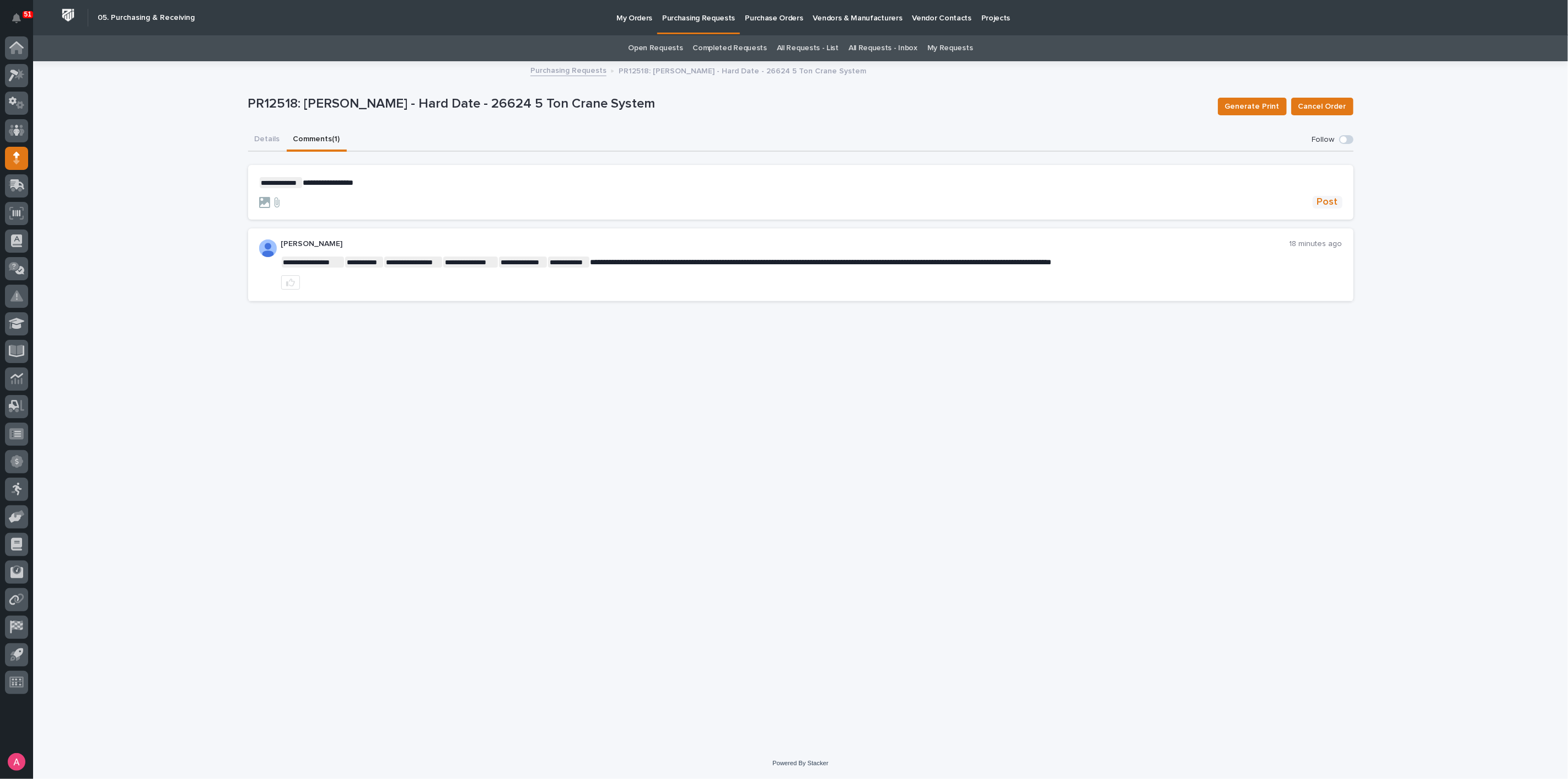
click at [1332, 202] on span "Post" at bounding box center [1327, 202] width 21 height 13
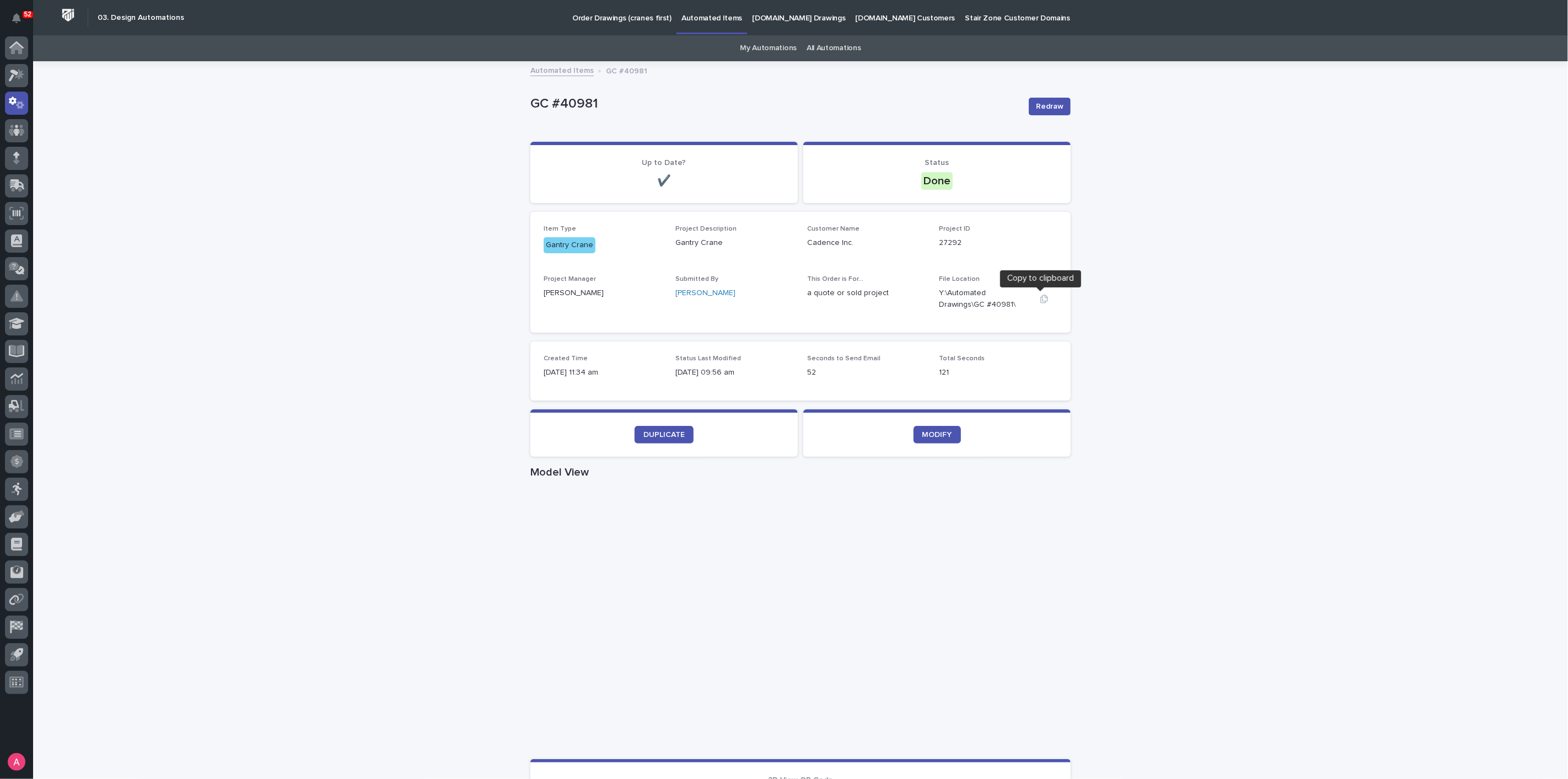
click at [1040, 298] on icon "button" at bounding box center [1044, 299] width 9 height 9
click at [1040, 297] on icon "button" at bounding box center [1044, 298] width 8 height 8
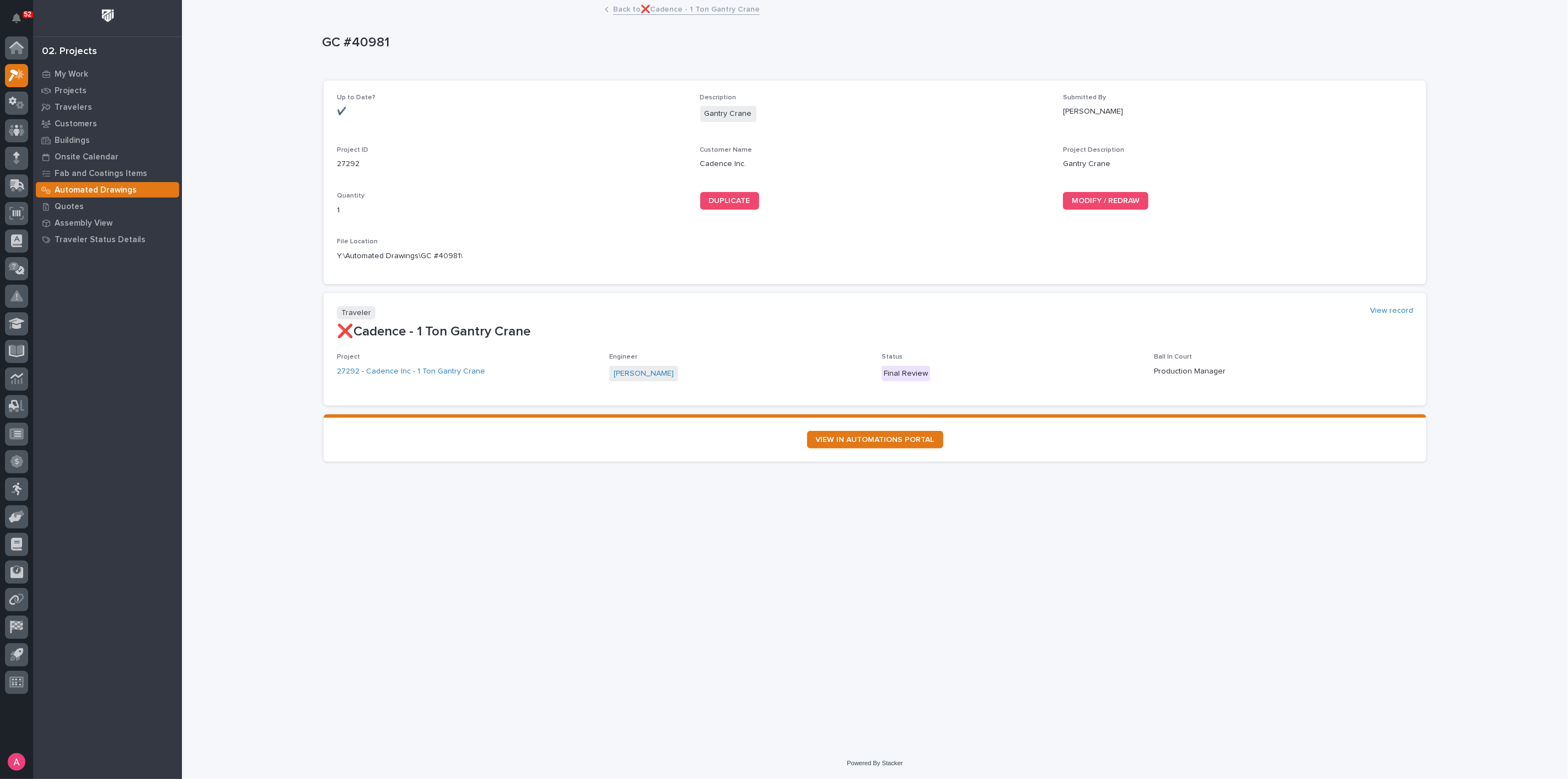
click at [676, 10] on link "Back to ❌Cadence - 1 Ton Gantry Crane" at bounding box center [686, 9] width 146 height 13
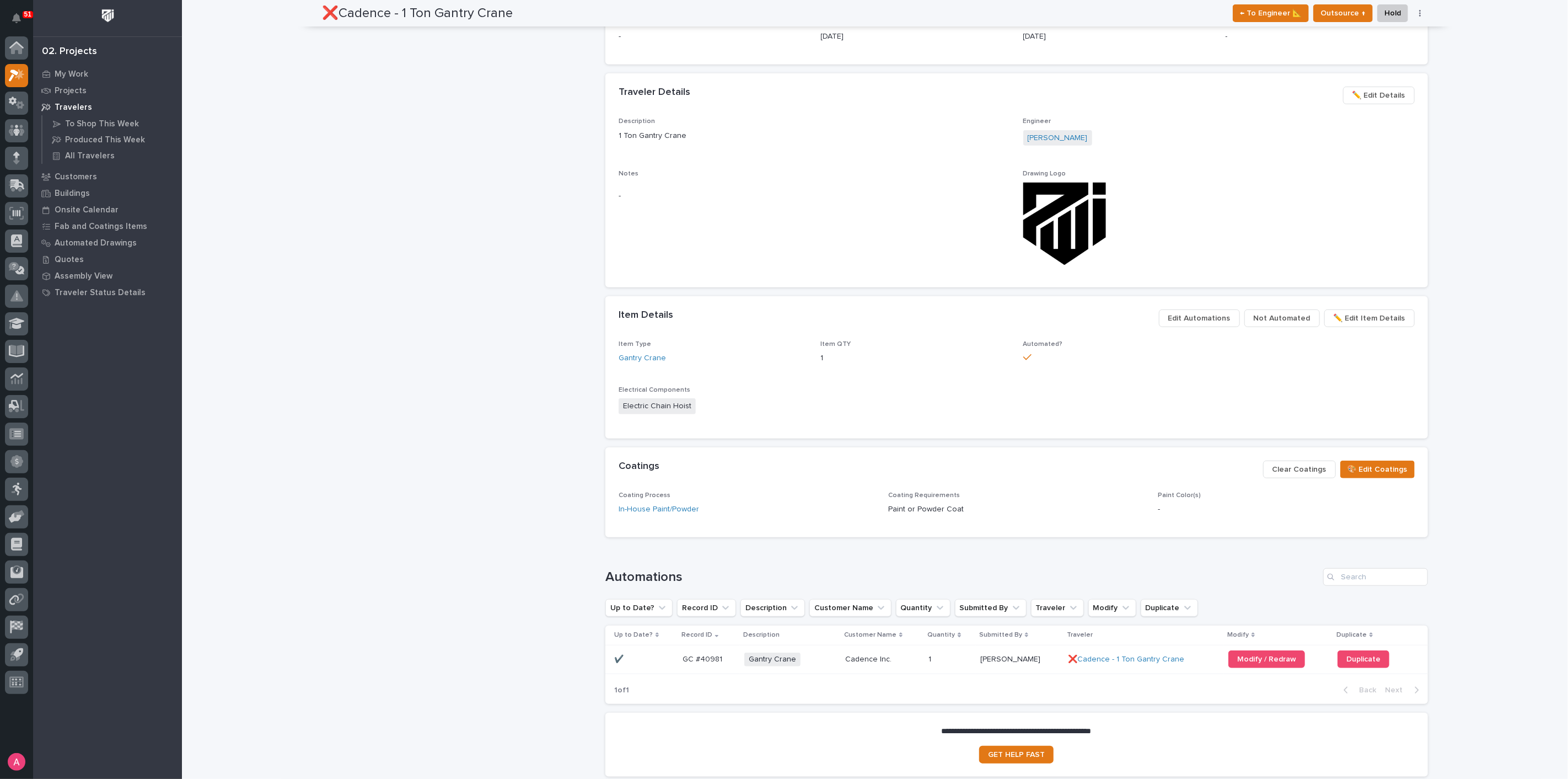
scroll to position [639, 0]
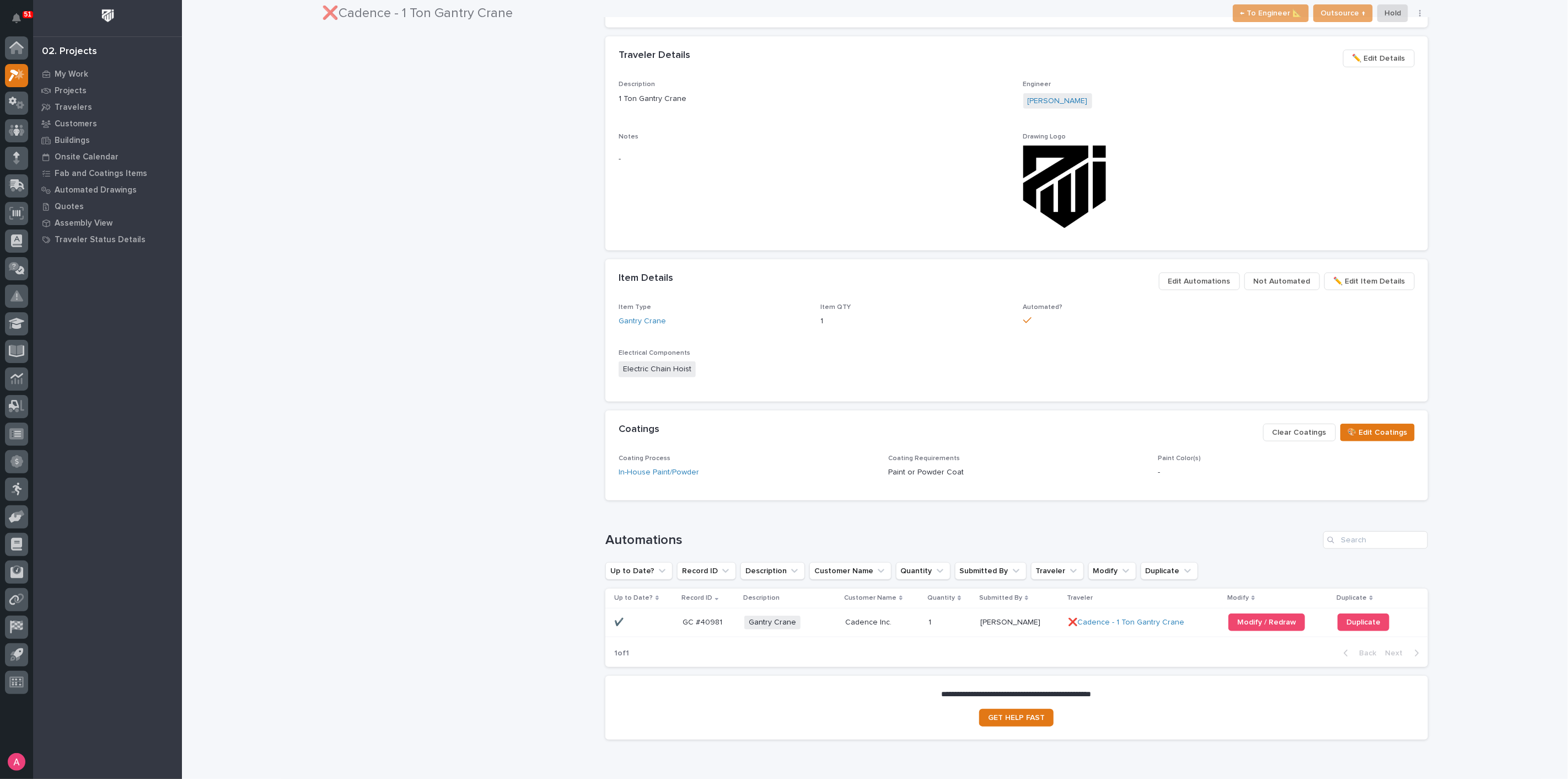
scroll to position [639, 0]
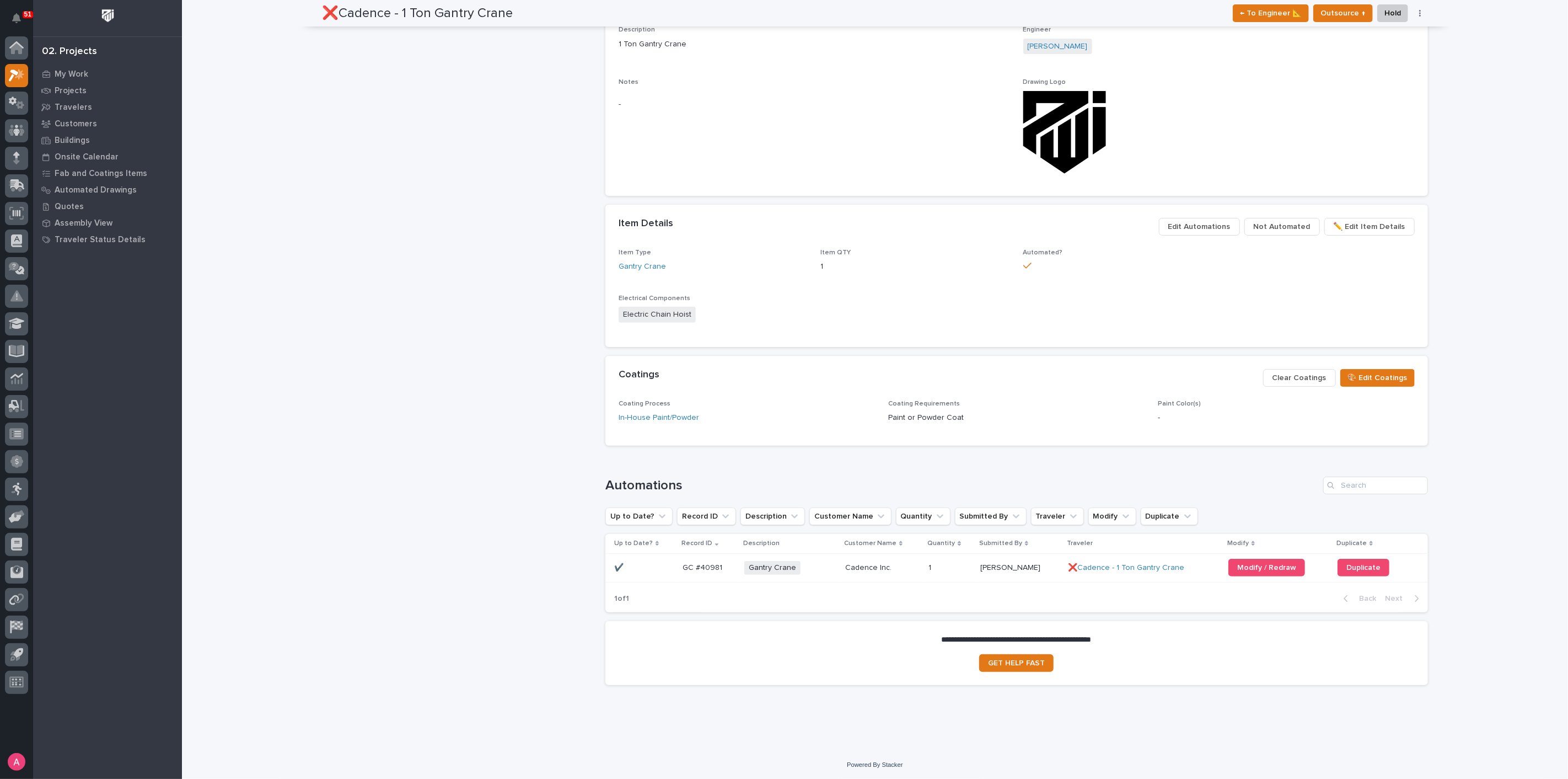
click at [915, 407] on div "Coating Requirements Paint or Powder Coat" at bounding box center [1016, 416] width 257 height 33
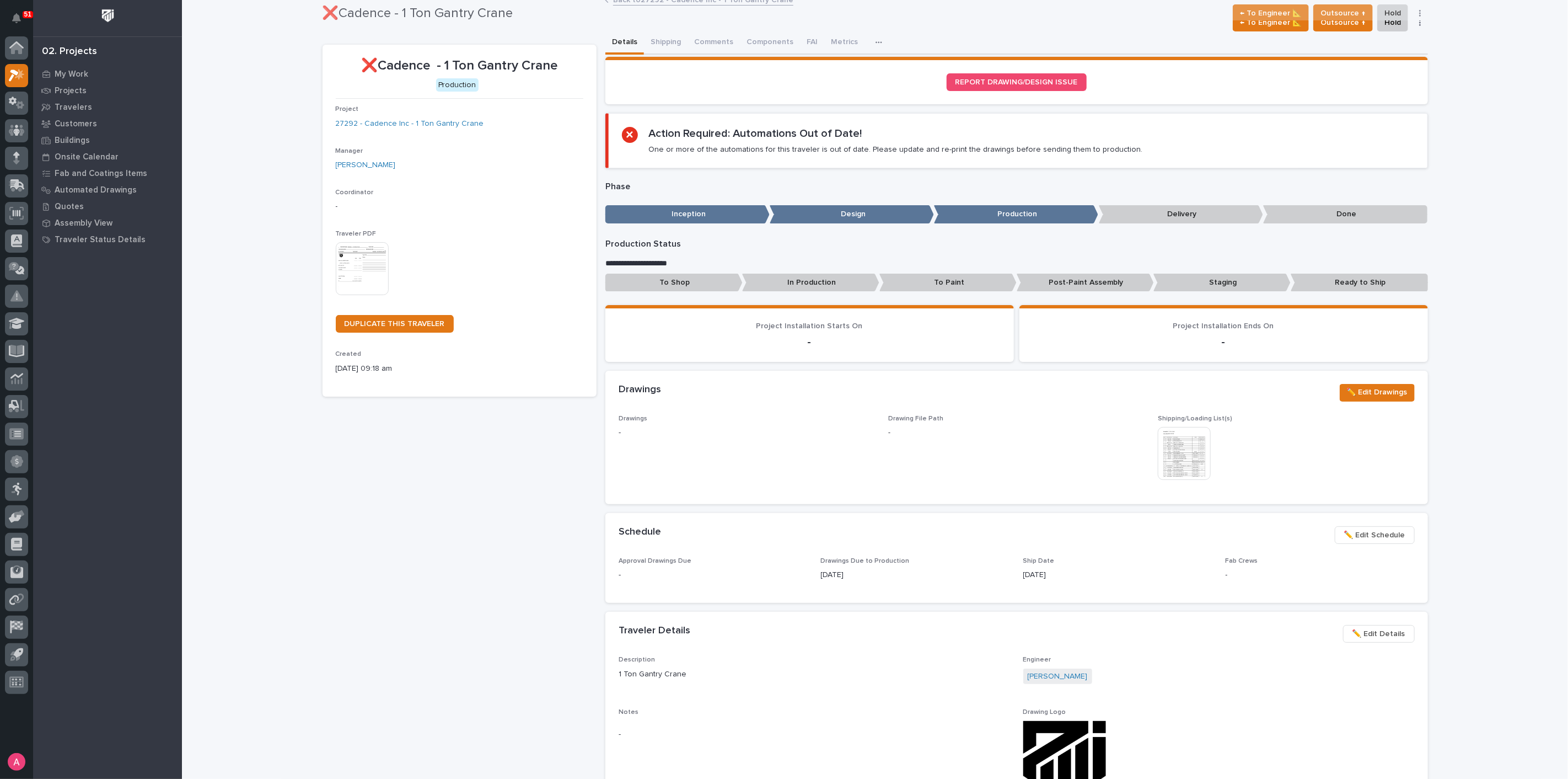
scroll to position [0, 0]
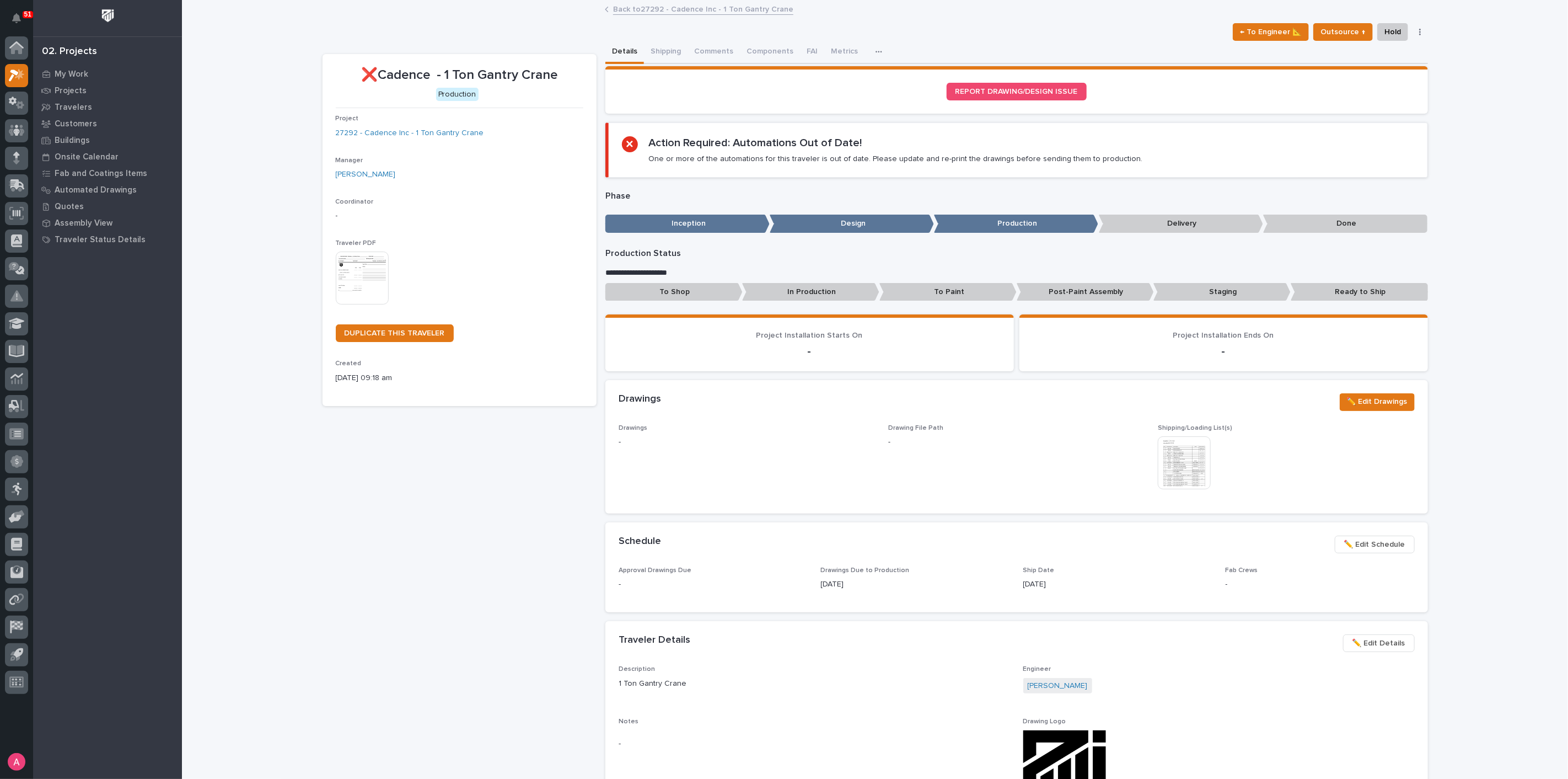
click at [484, 457] on div "❌Cadence - 1 Ton Gantry Crane Production Project 27292 - Cadence Inc - 1 Ton Ga…" at bounding box center [459, 693] width 274 height 1279
click at [17, 162] on icon at bounding box center [17, 161] width 6 height 6
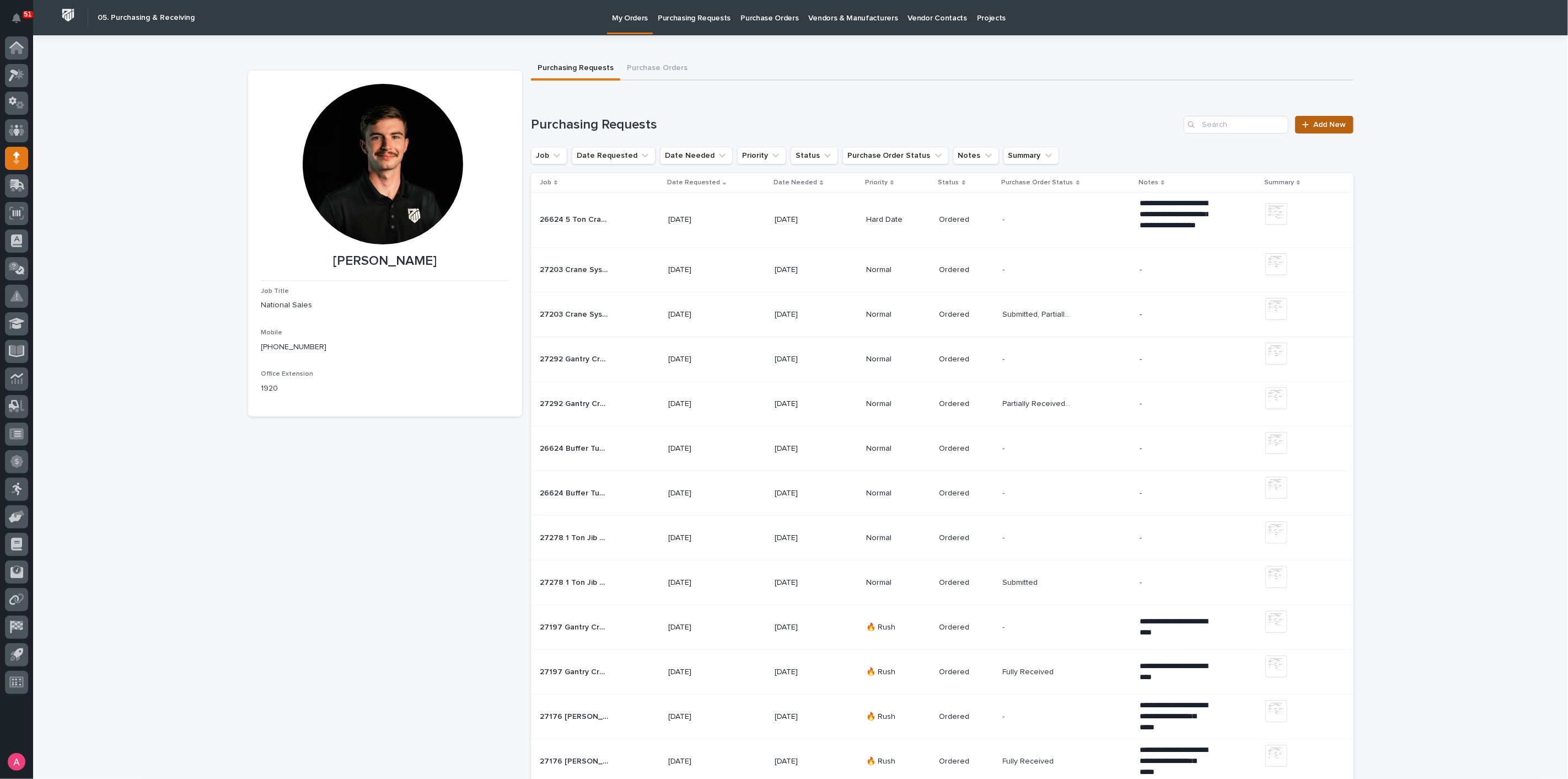
click at [1316, 122] on span "Add New" at bounding box center [1330, 124] width 33 height 8
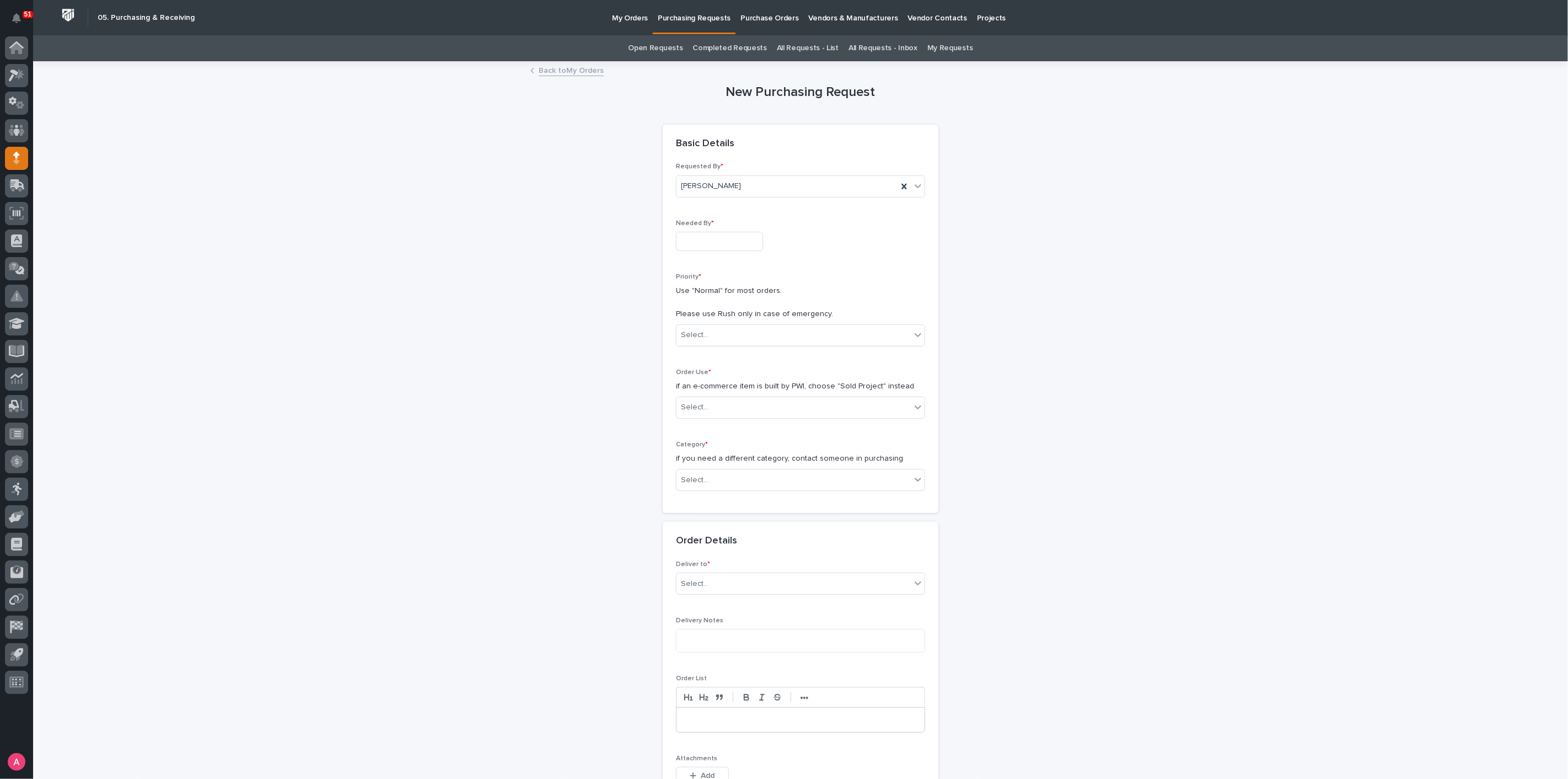
click at [742, 236] on input "text" at bounding box center [720, 241] width 87 height 19
click at [704, 150] on div "15" at bounding box center [708, 150] width 15 height 15
type input "**********"
click at [723, 337] on div "Select..." at bounding box center [794, 335] width 234 height 18
click at [725, 354] on div "🔥 Rush" at bounding box center [796, 355] width 248 height 19
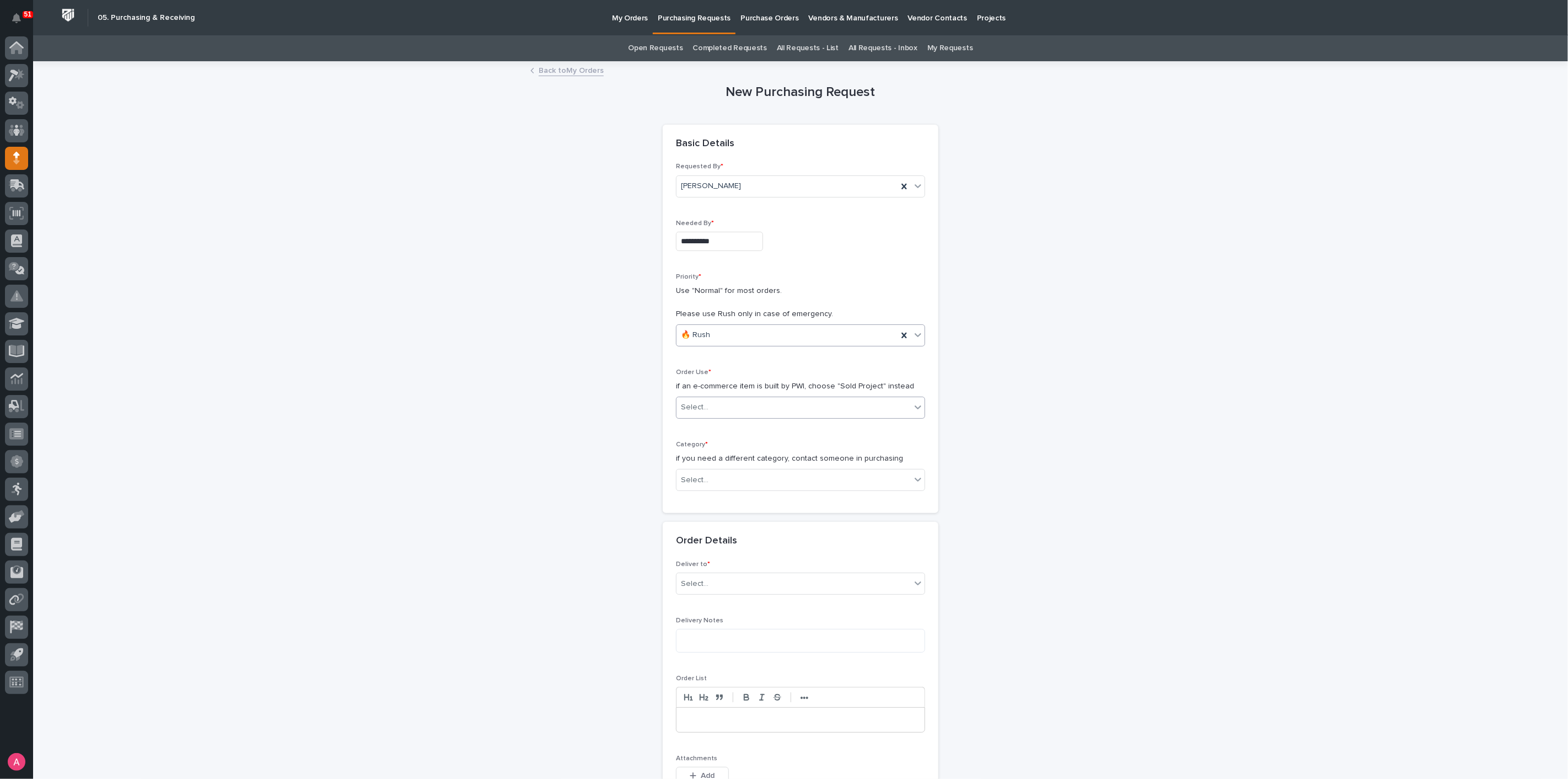
click at [734, 405] on div "Select..." at bounding box center [794, 407] width 234 height 18
click at [733, 428] on div "Sold Project" at bounding box center [796, 427] width 248 height 19
click at [728, 475] on div "Select..." at bounding box center [794, 480] width 234 height 18
click at [720, 592] on div "Parts & Hardware" at bounding box center [796, 596] width 248 height 19
click at [720, 556] on div "Select..." at bounding box center [794, 559] width 234 height 18
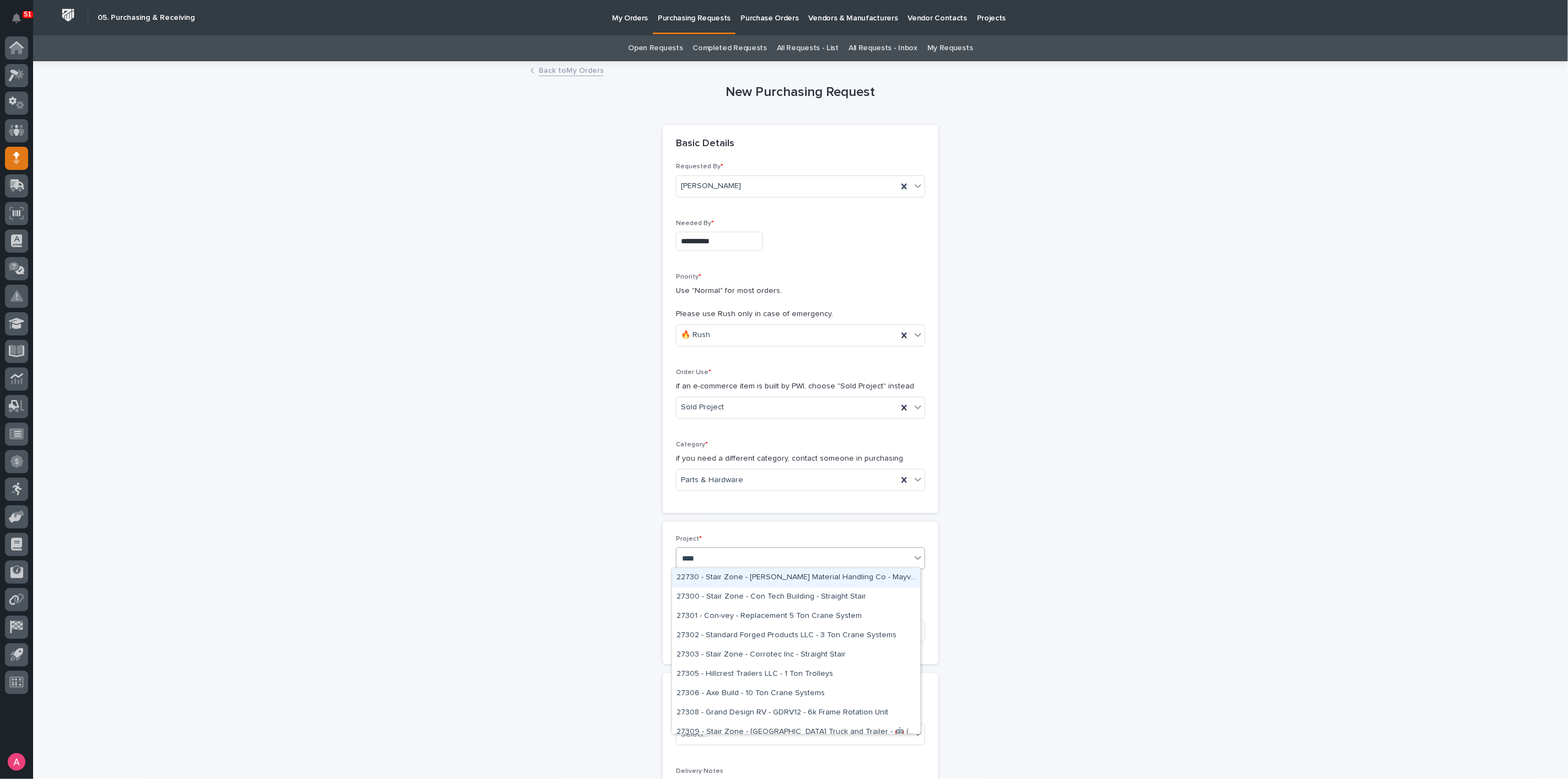
type input "*****"
click at [737, 574] on div "27302 - Standard Forged Products LLC - 3 Ton Crane Systems" at bounding box center [796, 577] width 248 height 19
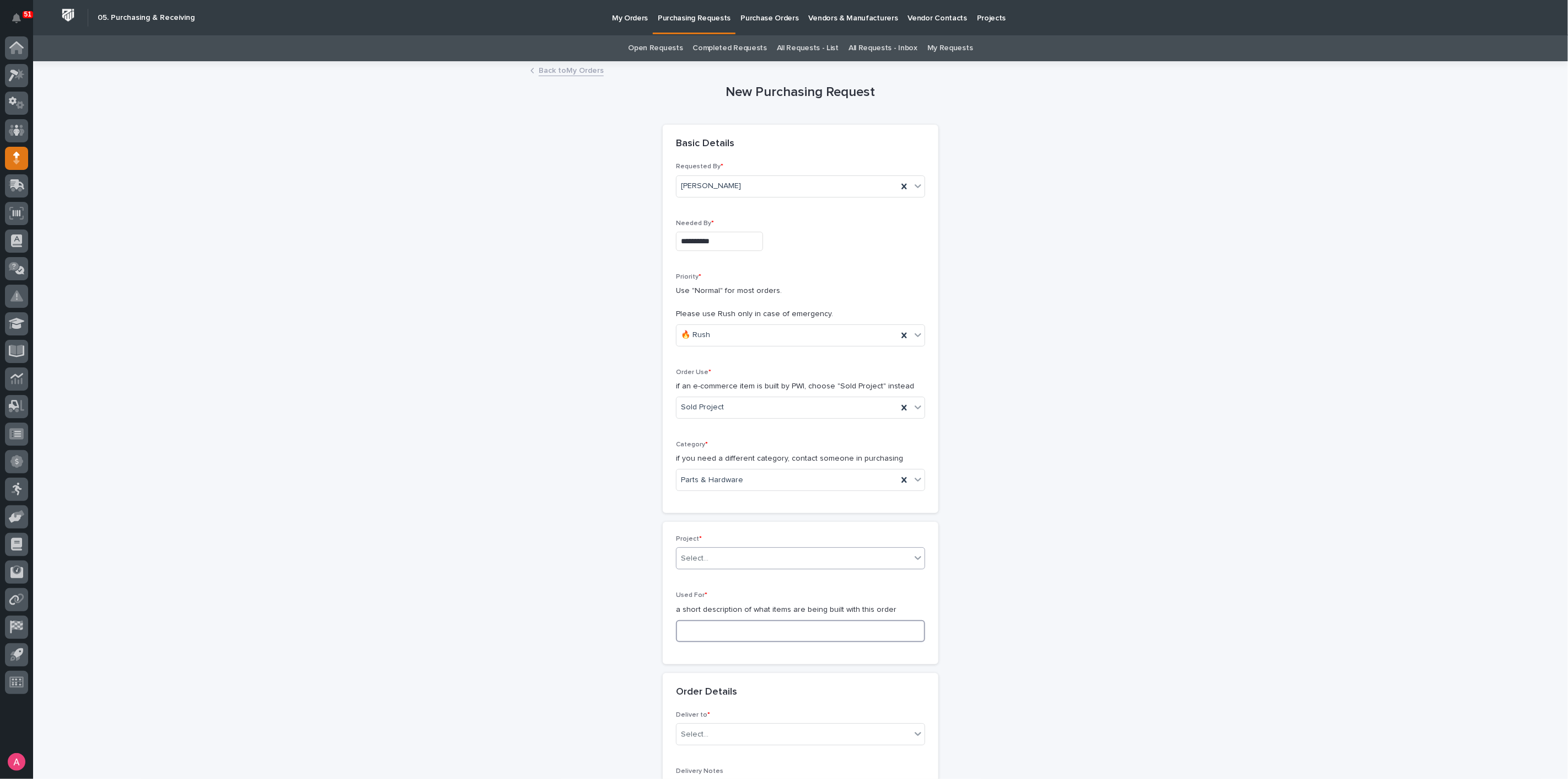
click at [733, 629] on input at bounding box center [800, 631] width 249 height 22
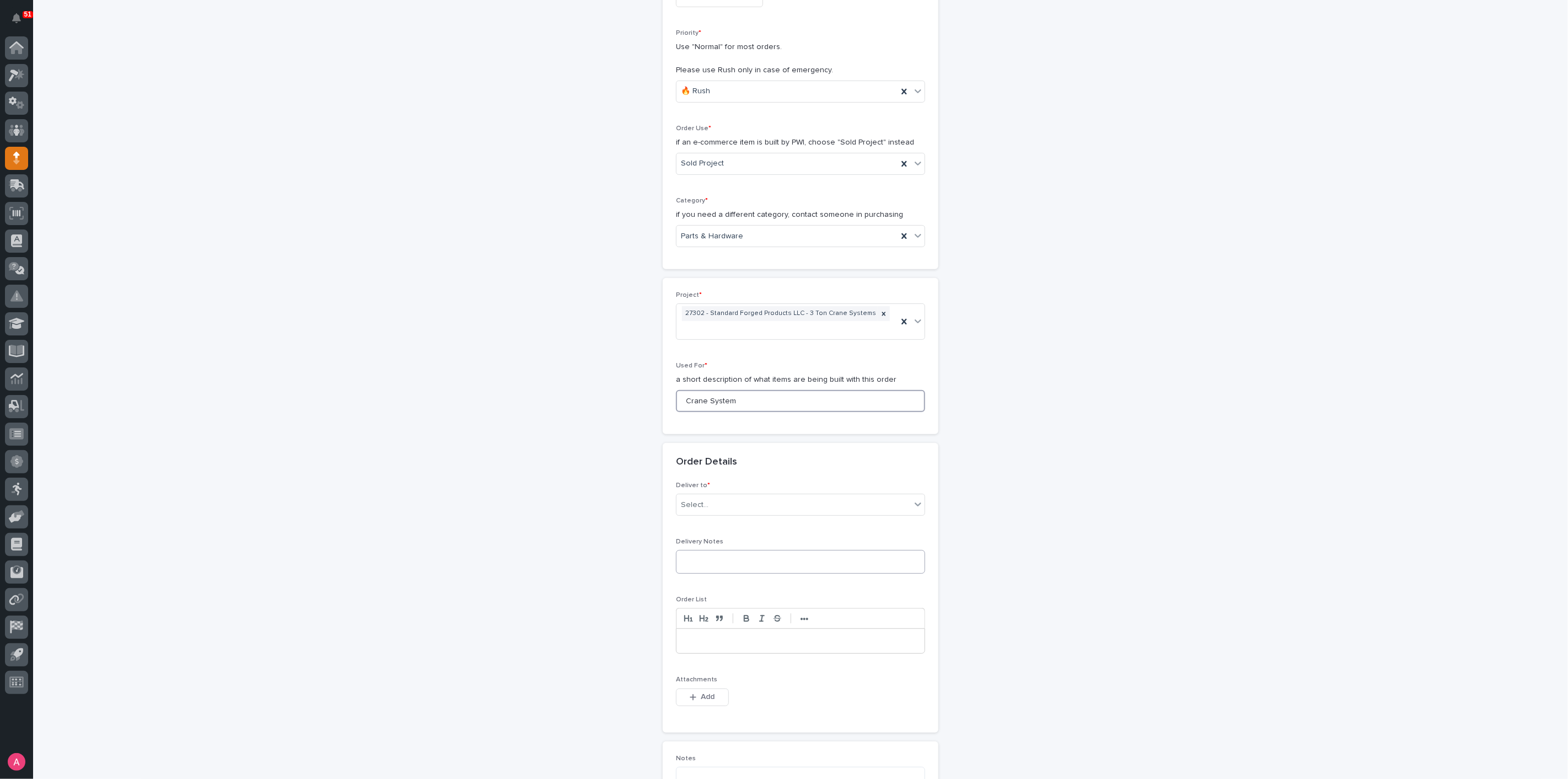
scroll to position [245, 0]
type input "Crane System"
click at [725, 481] on p "Deliver to *" at bounding box center [800, 484] width 249 height 8
click at [723, 492] on div "Select..." at bounding box center [800, 503] width 249 height 22
click at [712, 508] on div "PWI" at bounding box center [796, 508] width 248 height 19
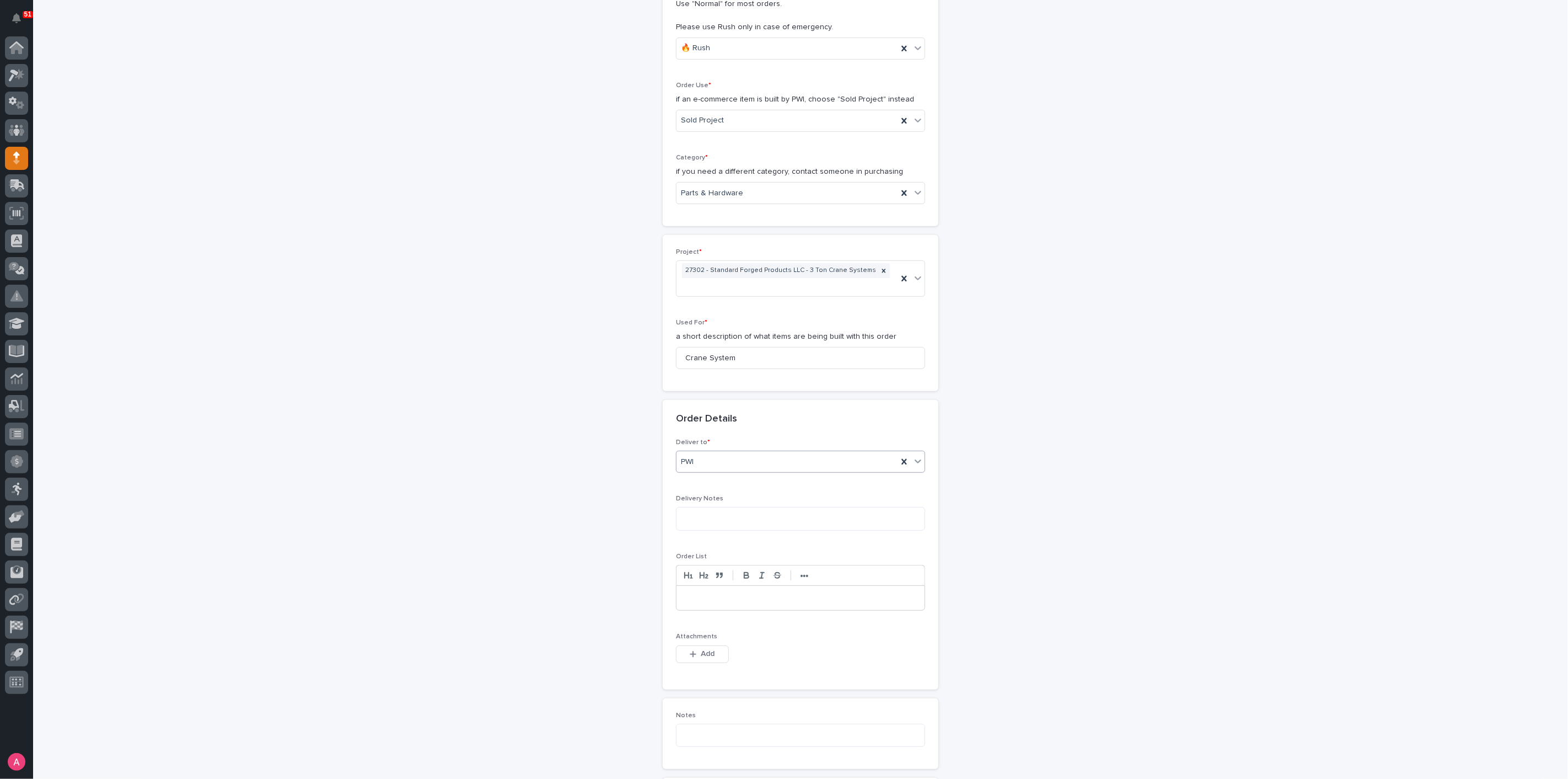
scroll to position [306, 0]
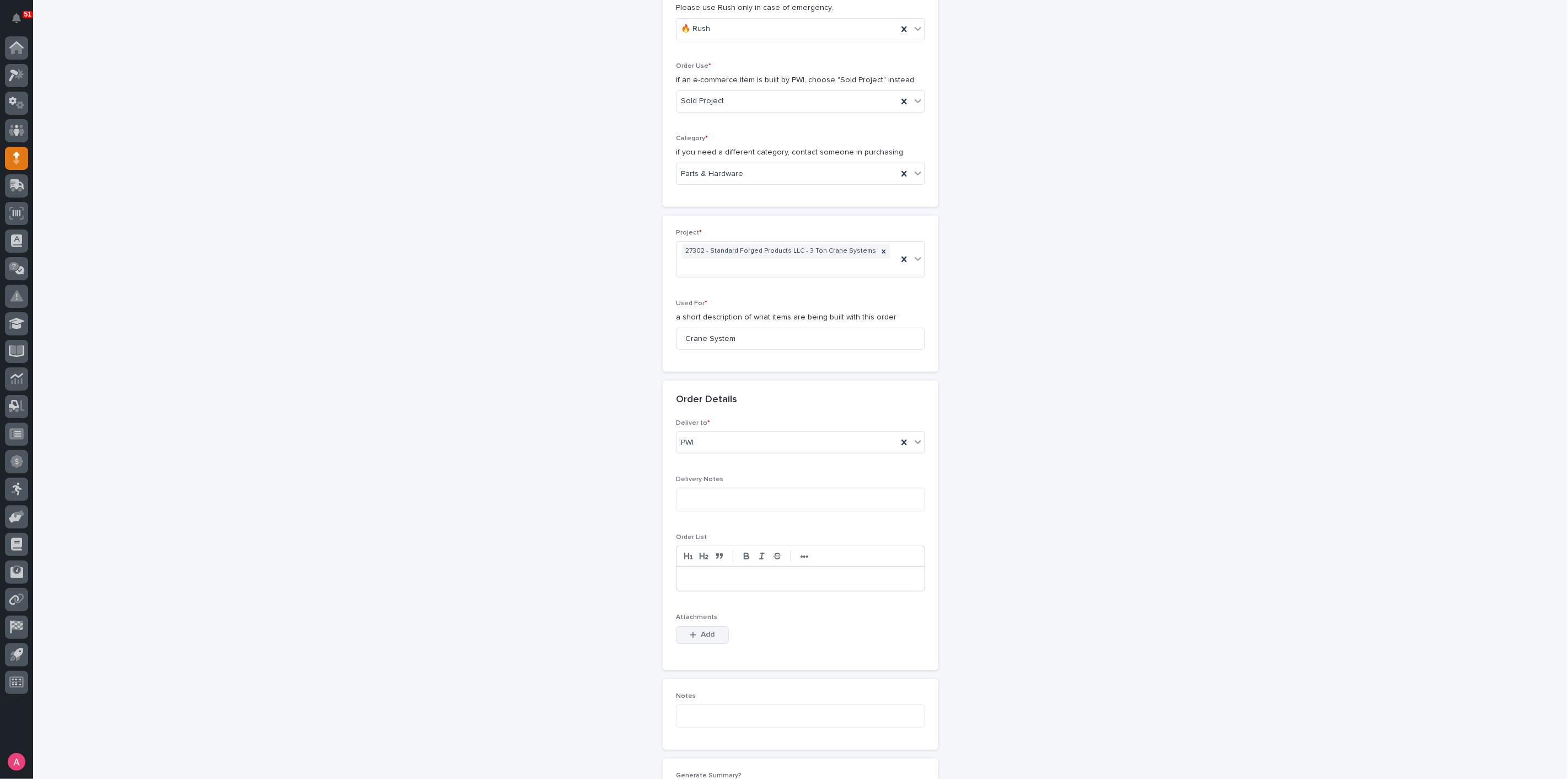
click at [701, 629] on span "Add" at bounding box center [708, 634] width 14 height 10
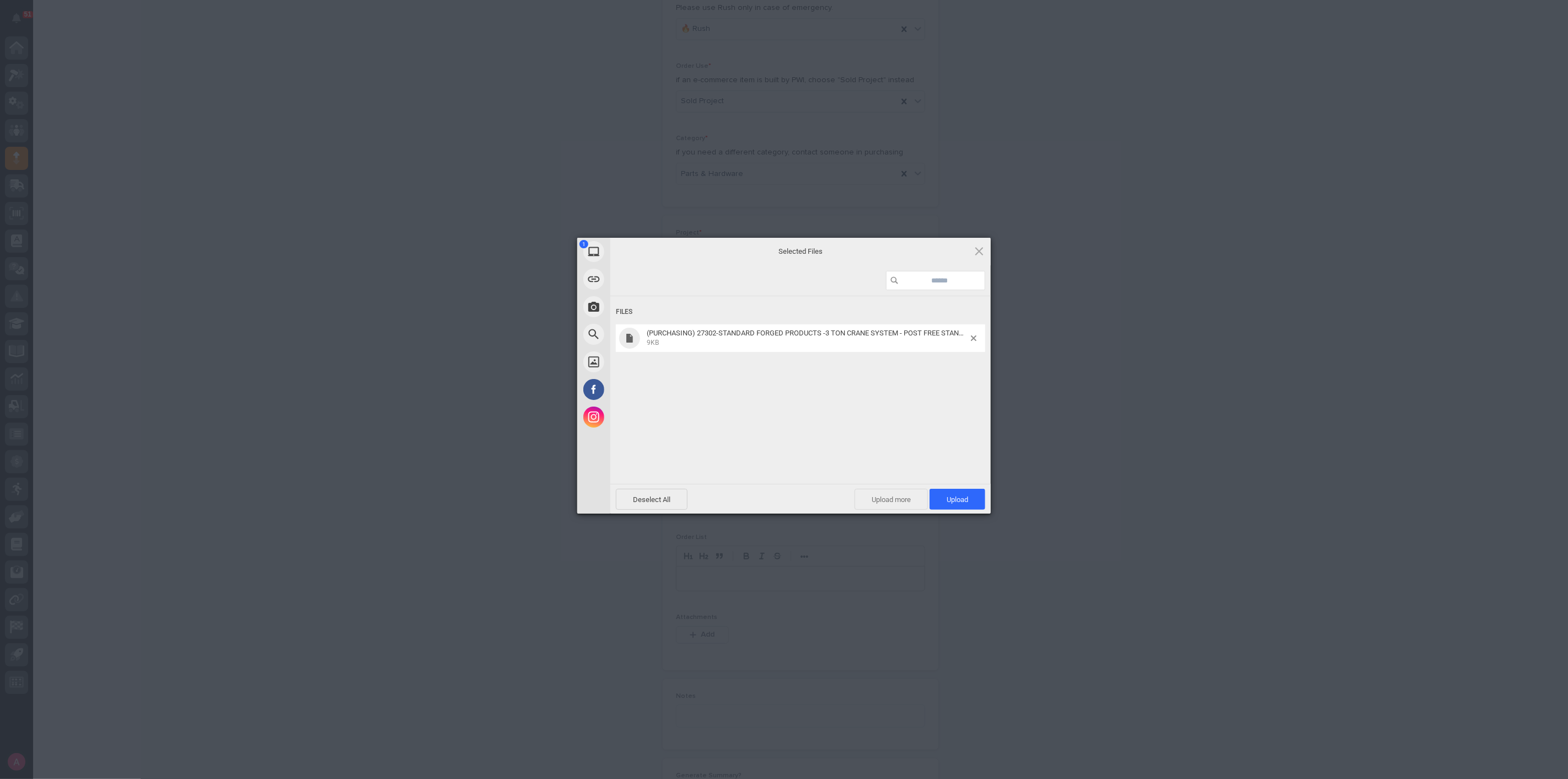
click at [891, 501] on span "Upload more" at bounding box center [891, 499] width 73 height 21
click at [949, 501] on span "Upload 2" at bounding box center [951, 499] width 34 height 8
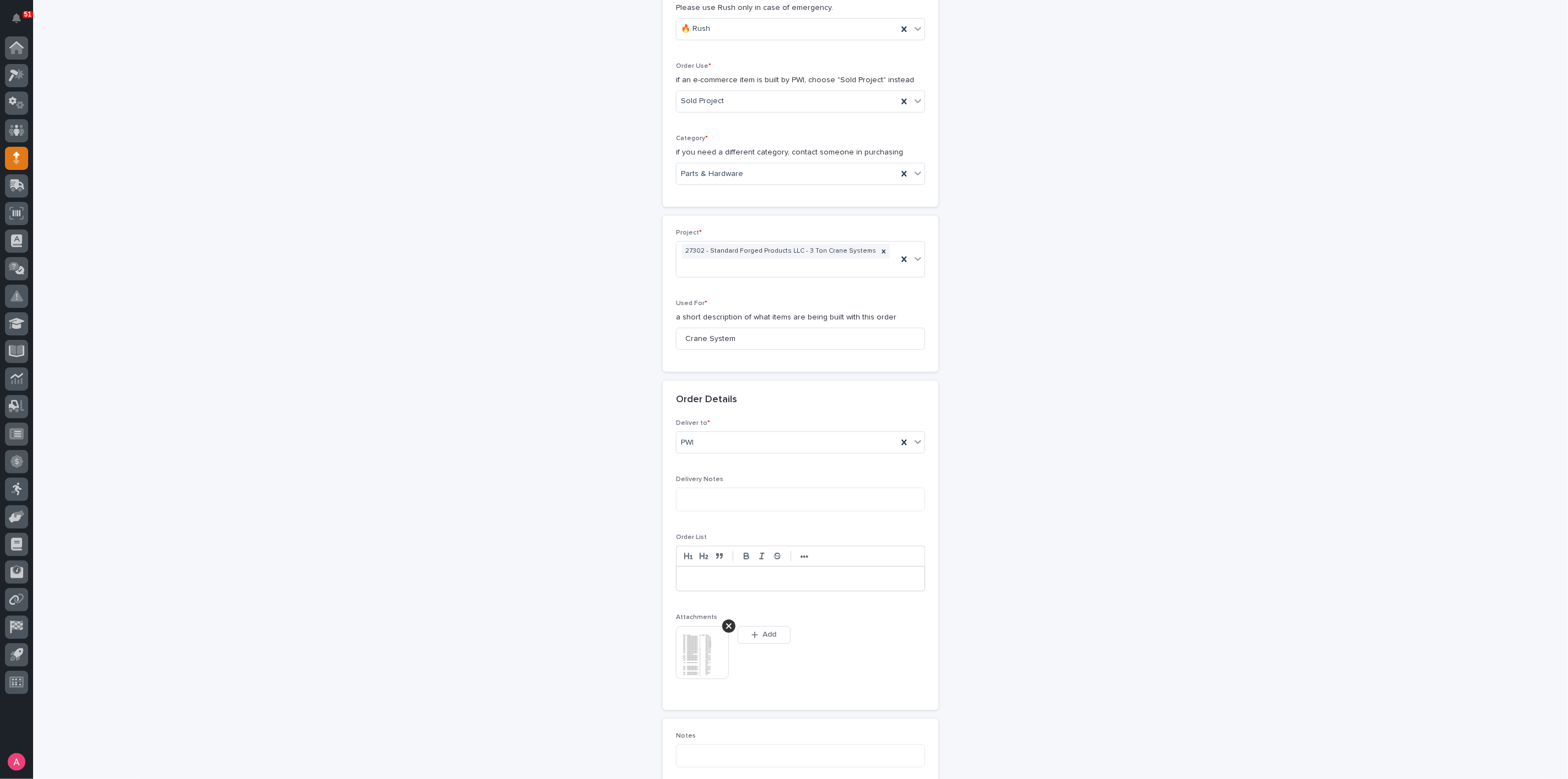
scroll to position [326, 0]
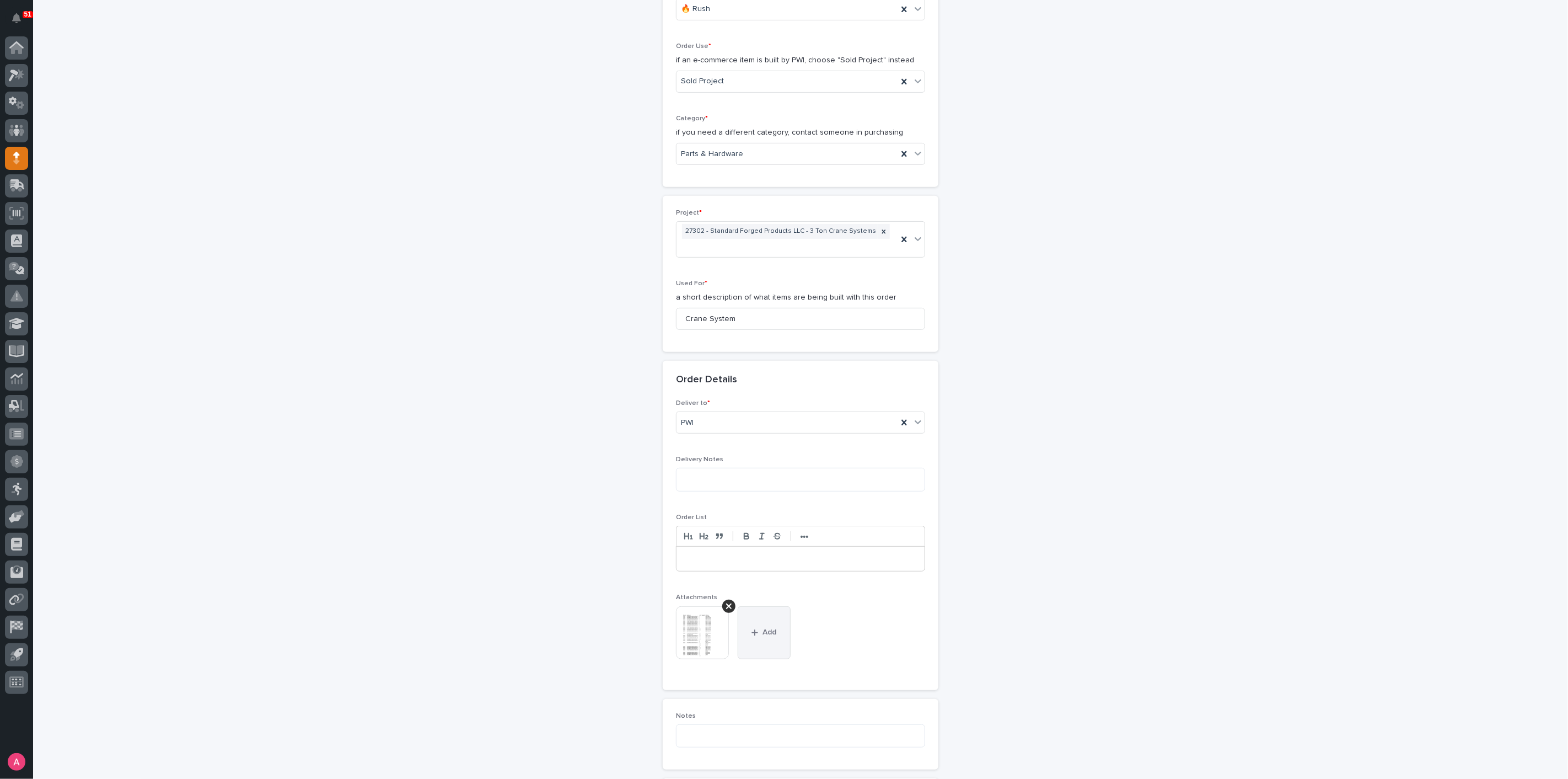
click at [774, 618] on button "Add" at bounding box center [764, 633] width 53 height 53
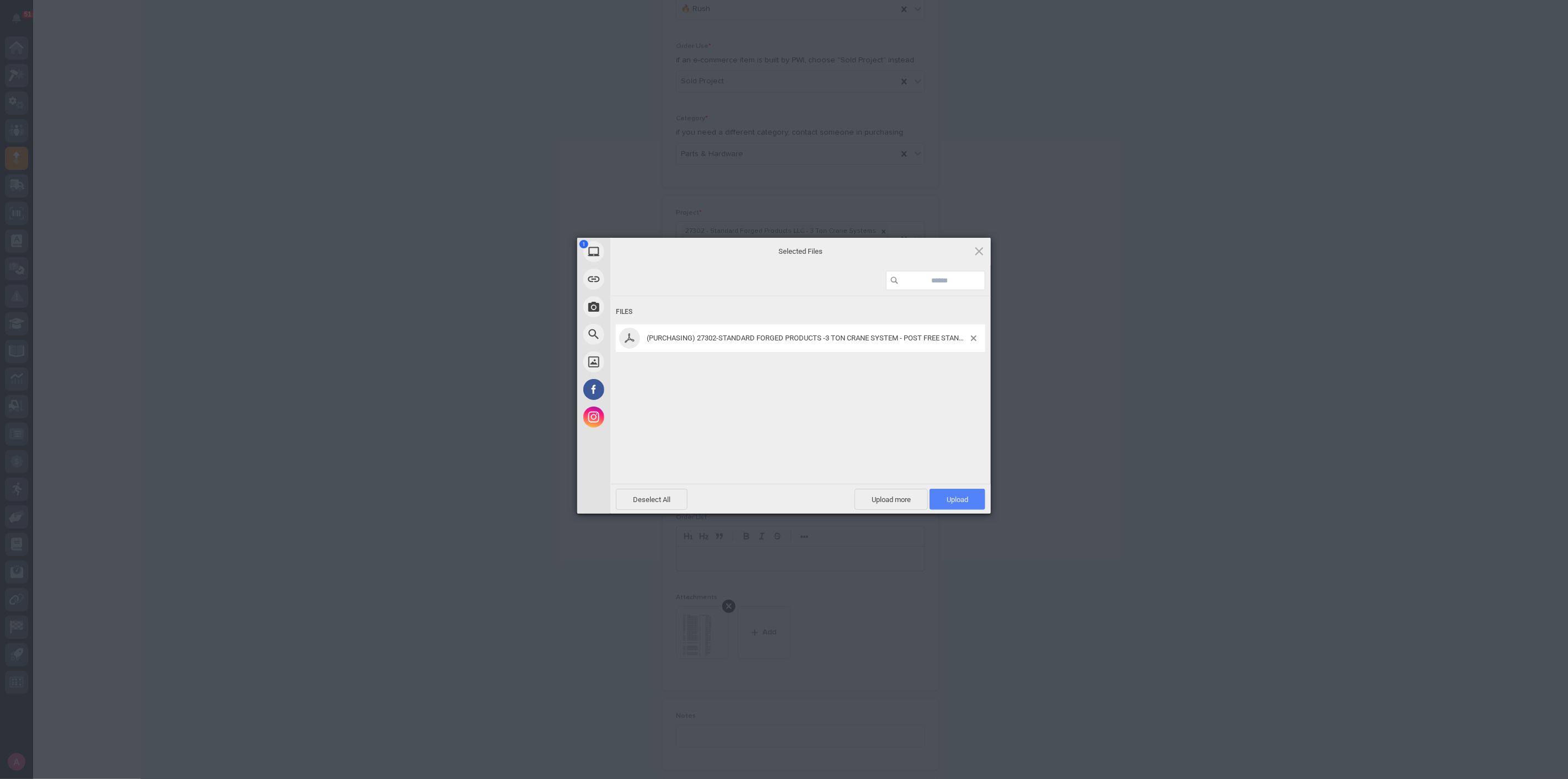
click at [955, 498] on span "Upload 1" at bounding box center [957, 499] width 22 height 8
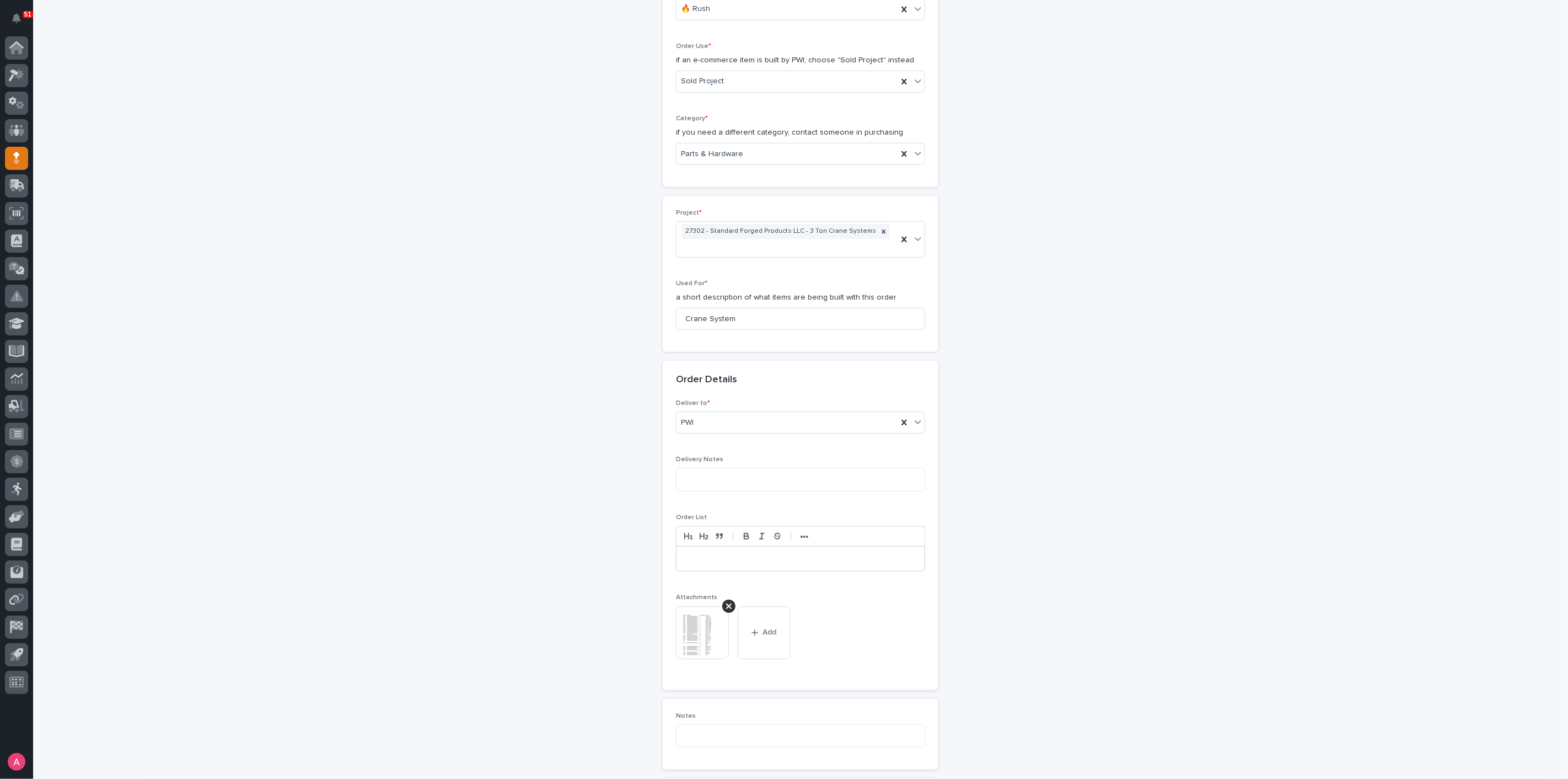
click at [835, 606] on div "This file cannot be opened Download File Add" at bounding box center [800, 637] width 249 height 62
click at [710, 617] on img at bounding box center [702, 633] width 53 height 53
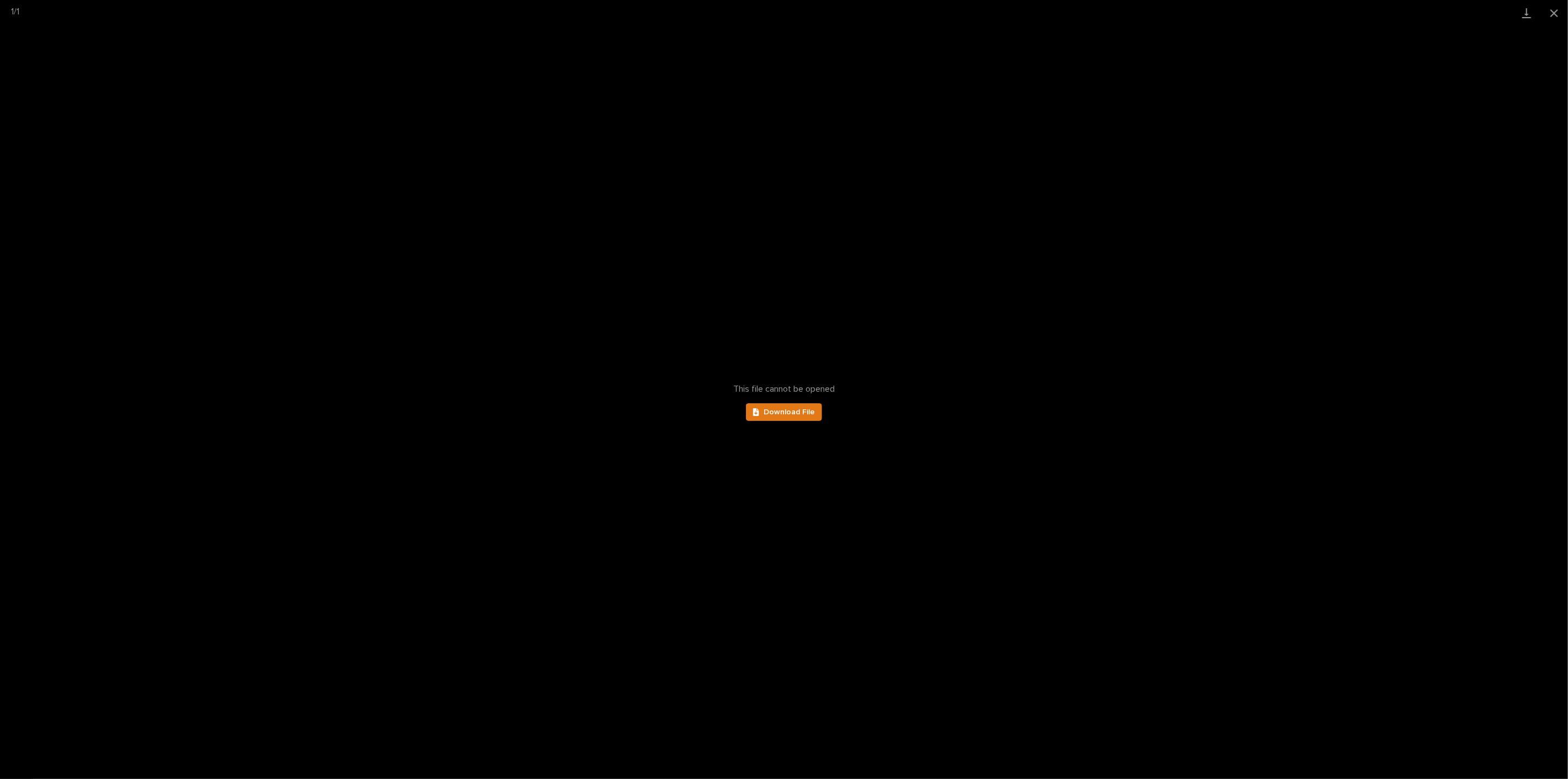
click at [779, 558] on div "This file cannot be opened Download File" at bounding box center [784, 402] width 1568 height 753
click at [1552, 8] on button "Close gallery" at bounding box center [1554, 13] width 28 height 26
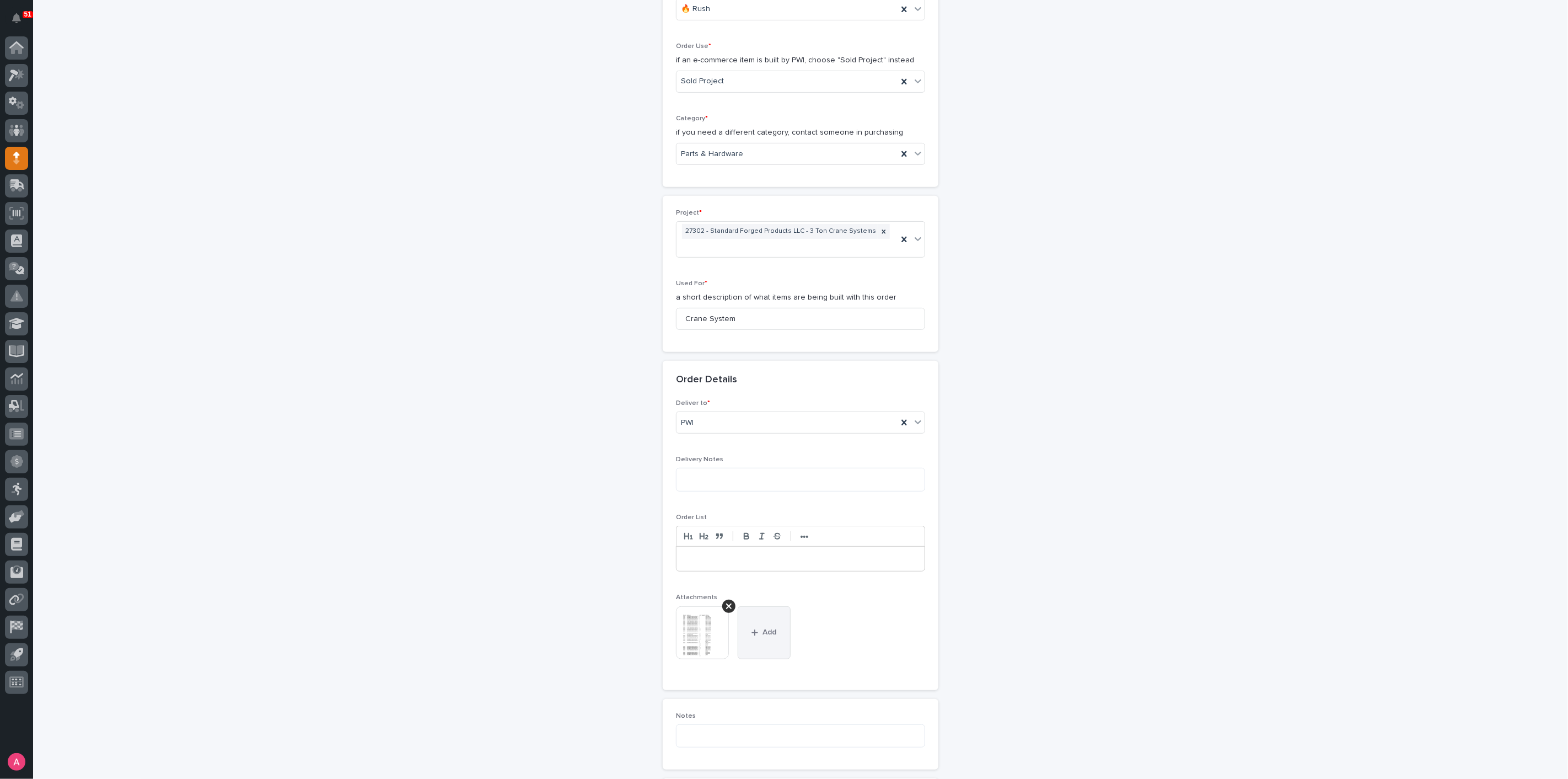
click at [754, 629] on div "button" at bounding box center [757, 633] width 11 height 8
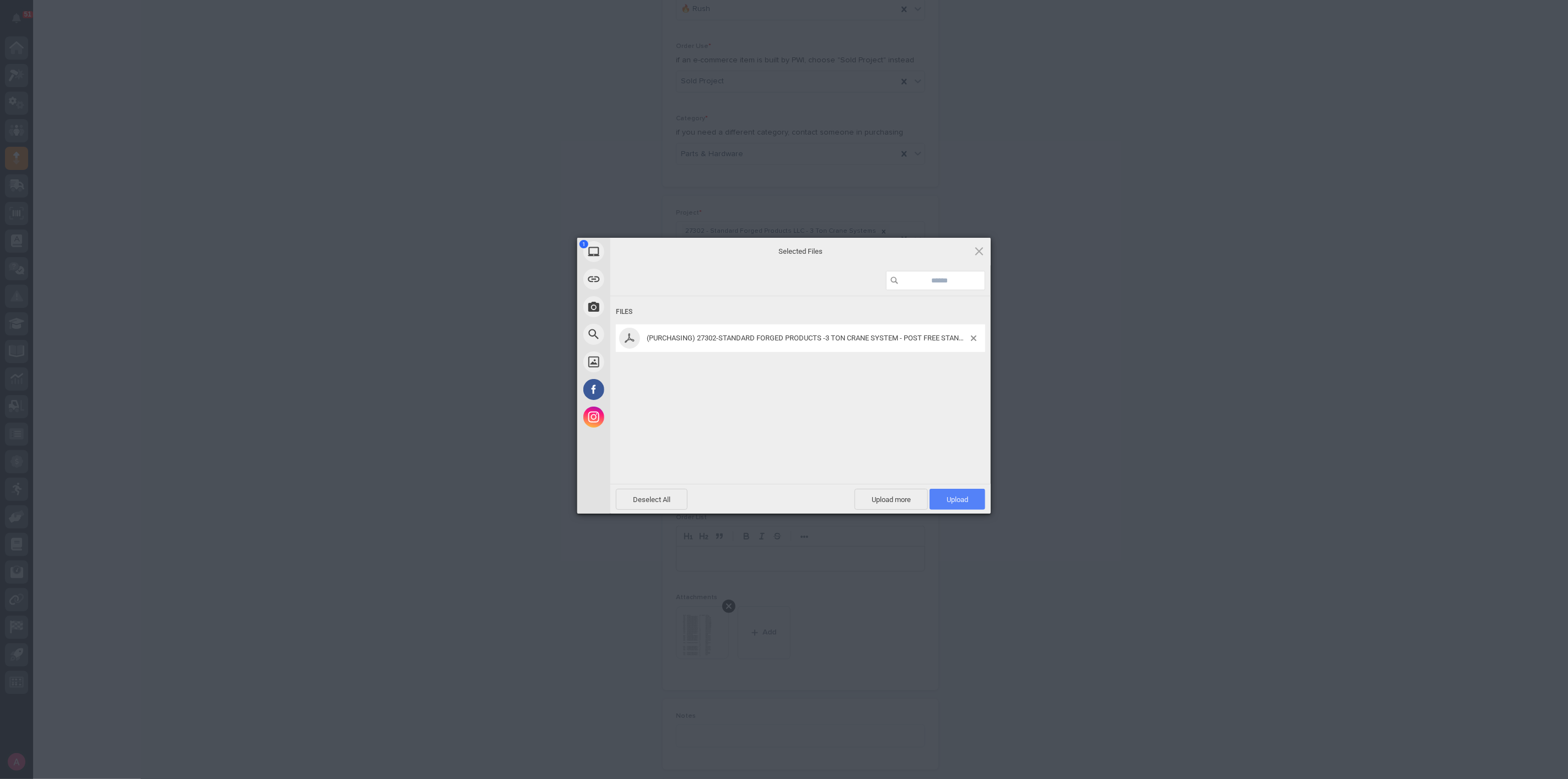
click at [958, 495] on span "Upload 1" at bounding box center [957, 499] width 22 height 8
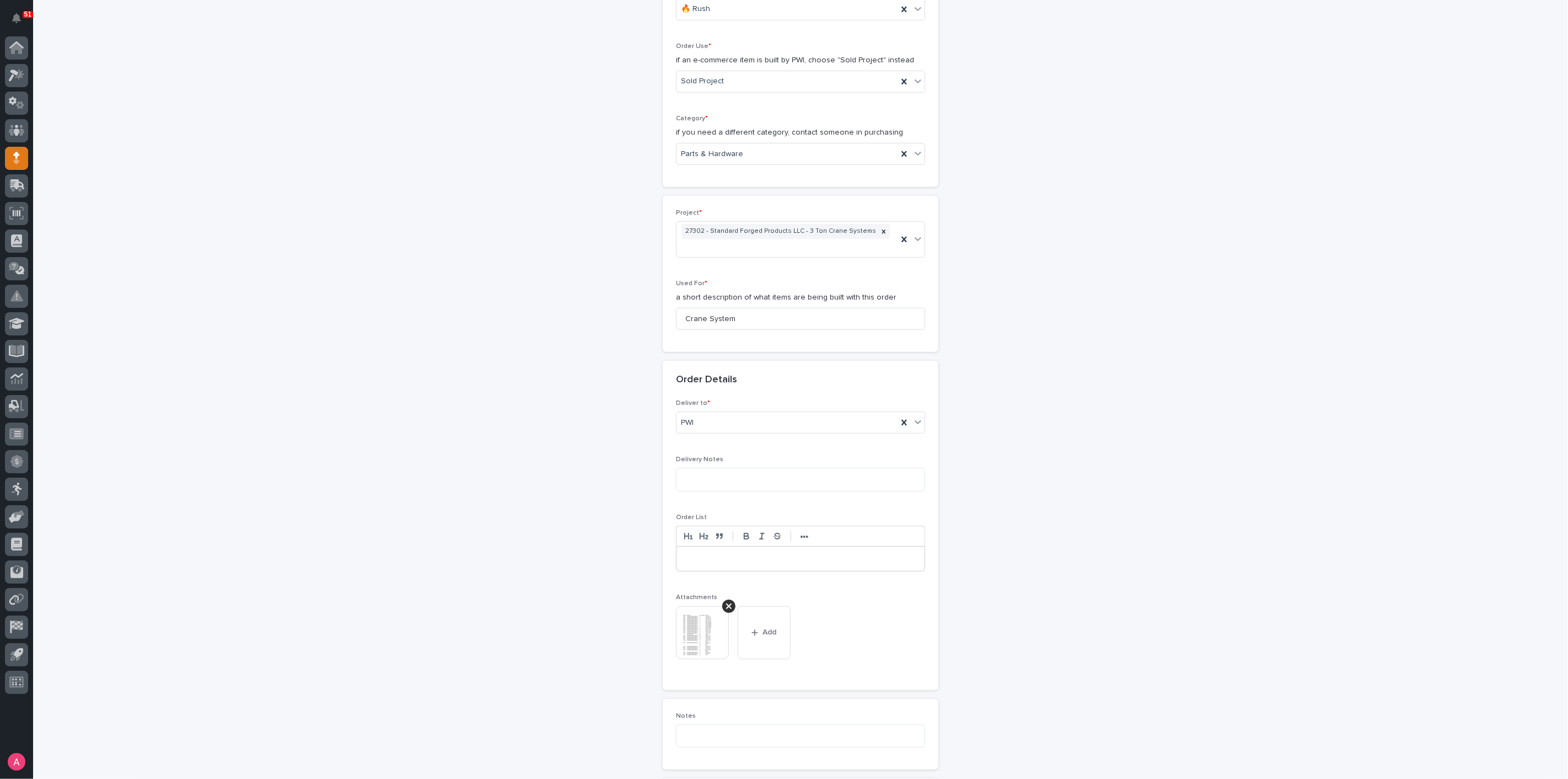
click at [1086, 459] on div "**********" at bounding box center [800, 401] width 1105 height 1329
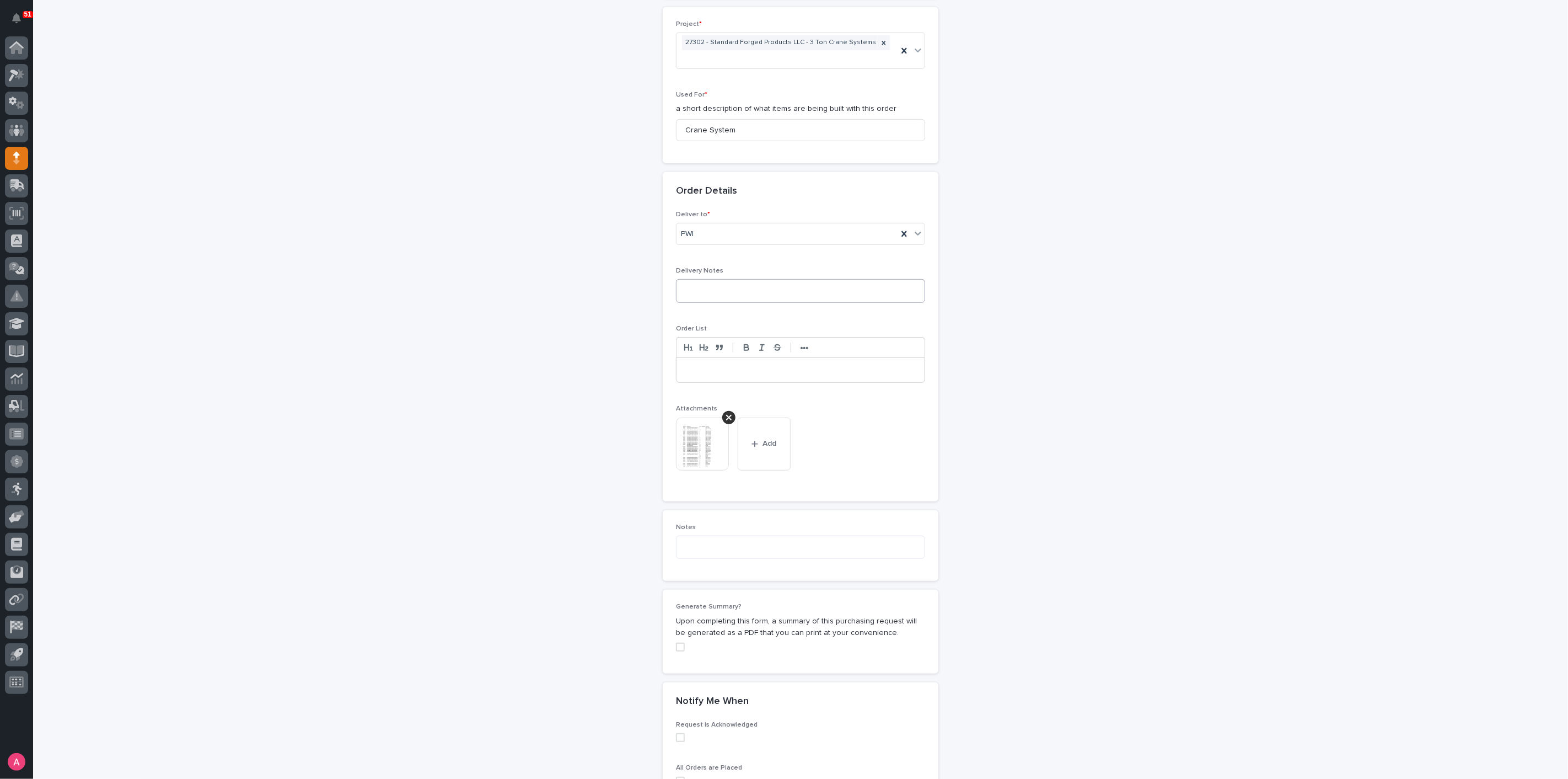
scroll to position [509, 0]
click at [768, 444] on span "Add" at bounding box center [770, 449] width 14 height 10
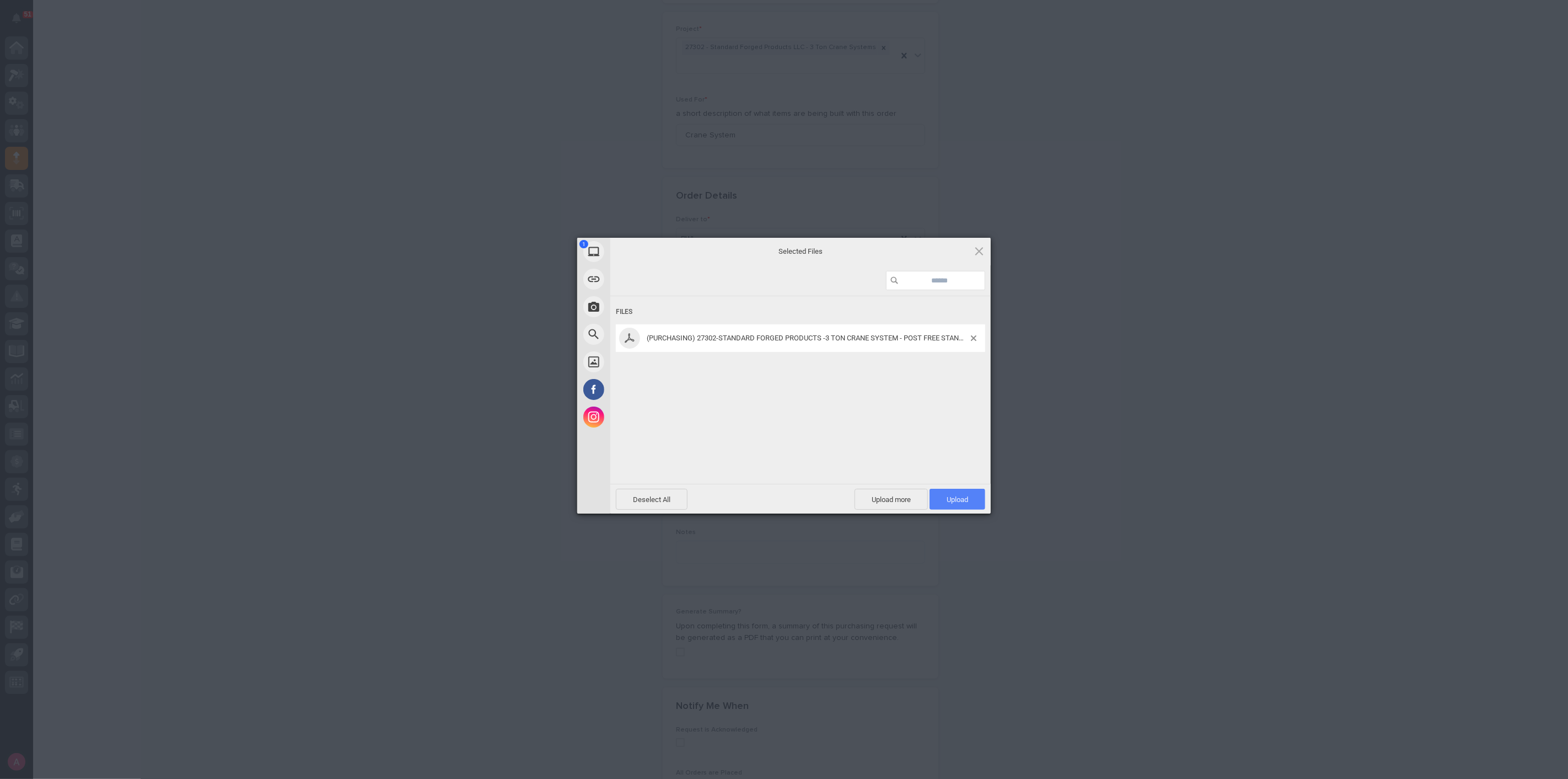
click at [955, 501] on span "Upload 1" at bounding box center [957, 499] width 22 height 8
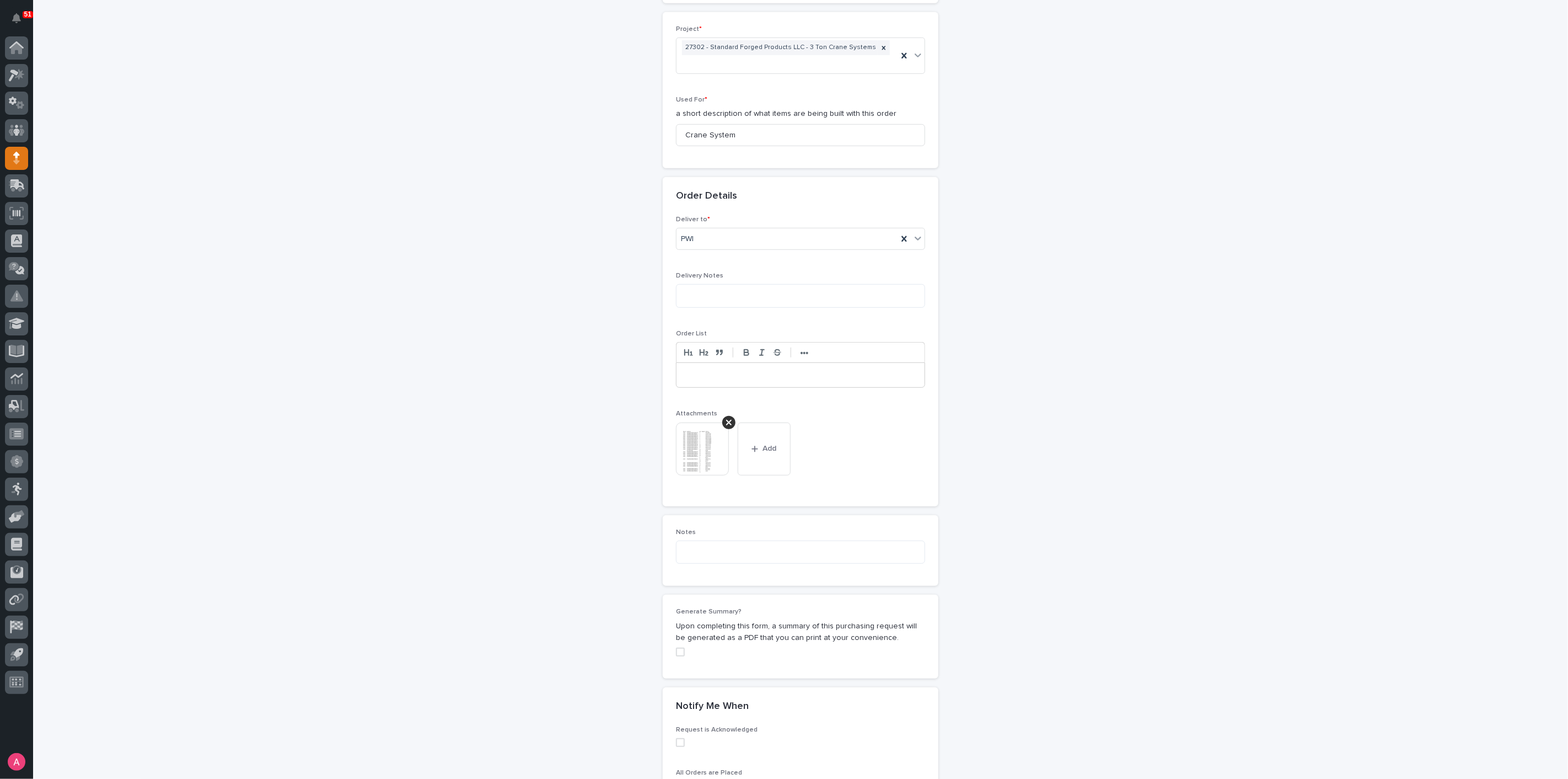
click at [864, 493] on div "Loading... Saving… Order Details Deliver to * PWI Delivery Notes Order List •••…" at bounding box center [800, 346] width 276 height 338
click at [738, 441] on button "Add" at bounding box center [764, 449] width 53 height 53
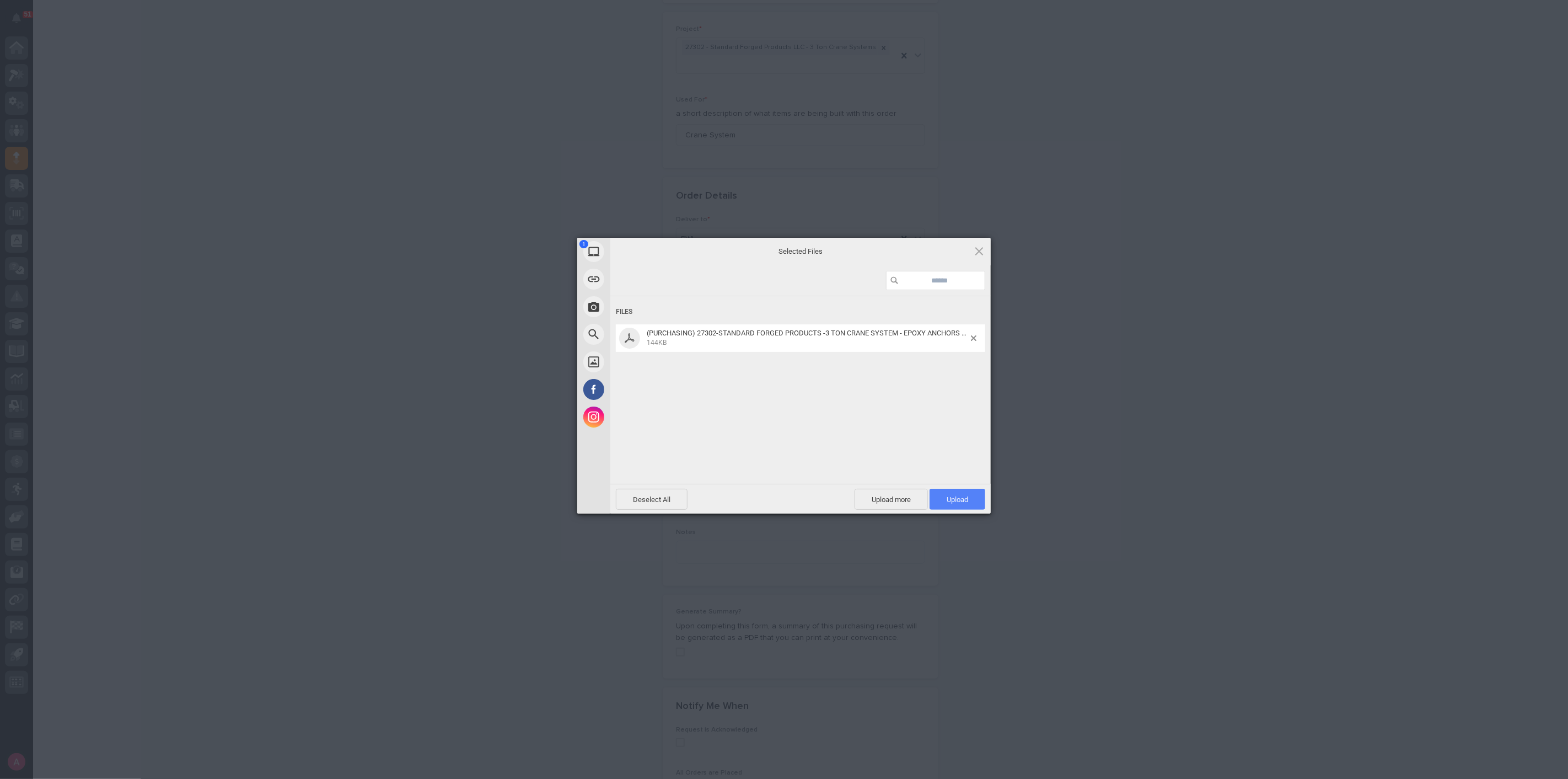
click at [949, 493] on span "Upload 1" at bounding box center [957, 499] width 56 height 21
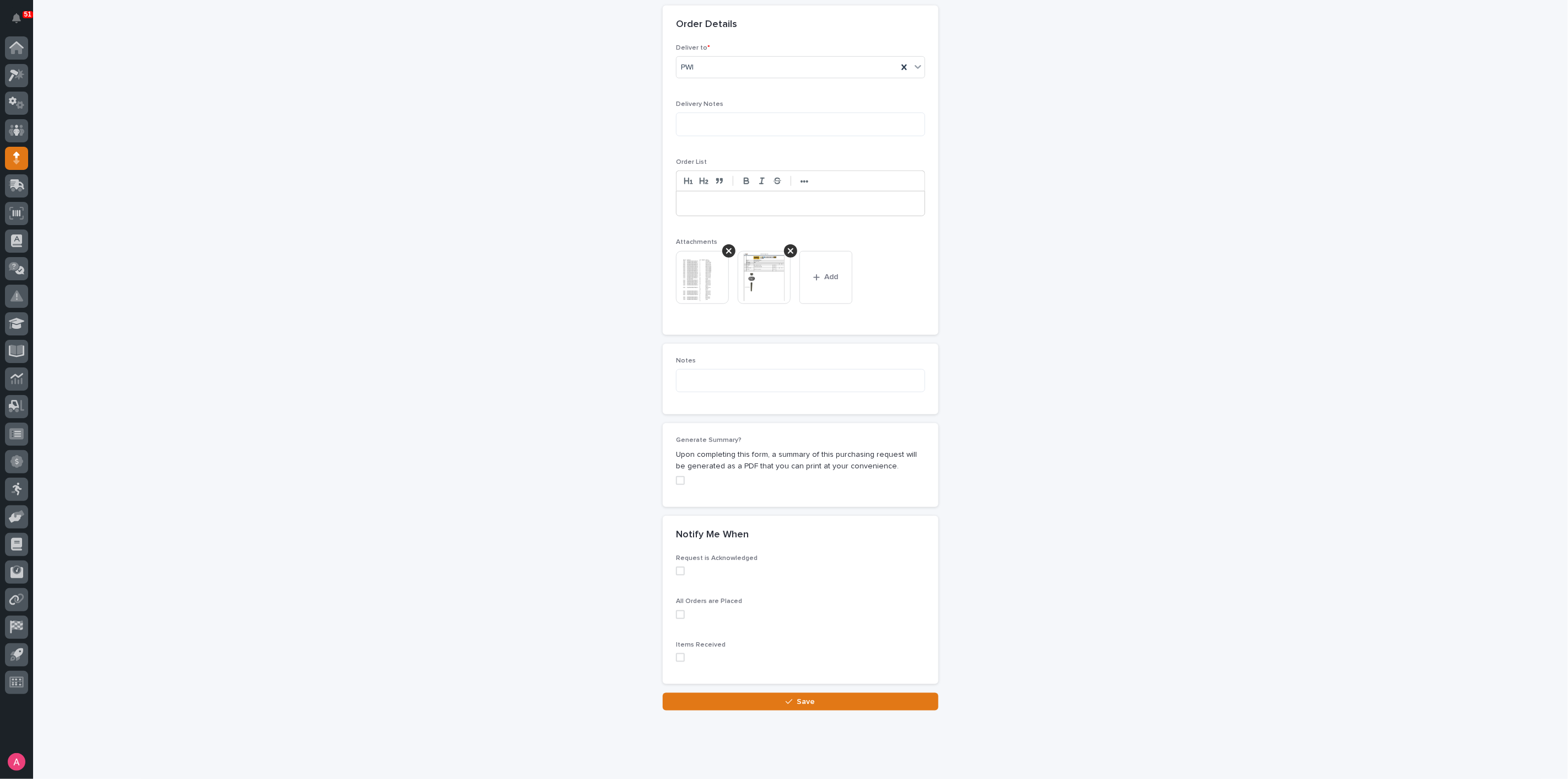
scroll to position [682, 0]
click at [676, 476] on span at bounding box center [680, 480] width 9 height 9
click at [839, 692] on button "Save" at bounding box center [800, 701] width 276 height 18
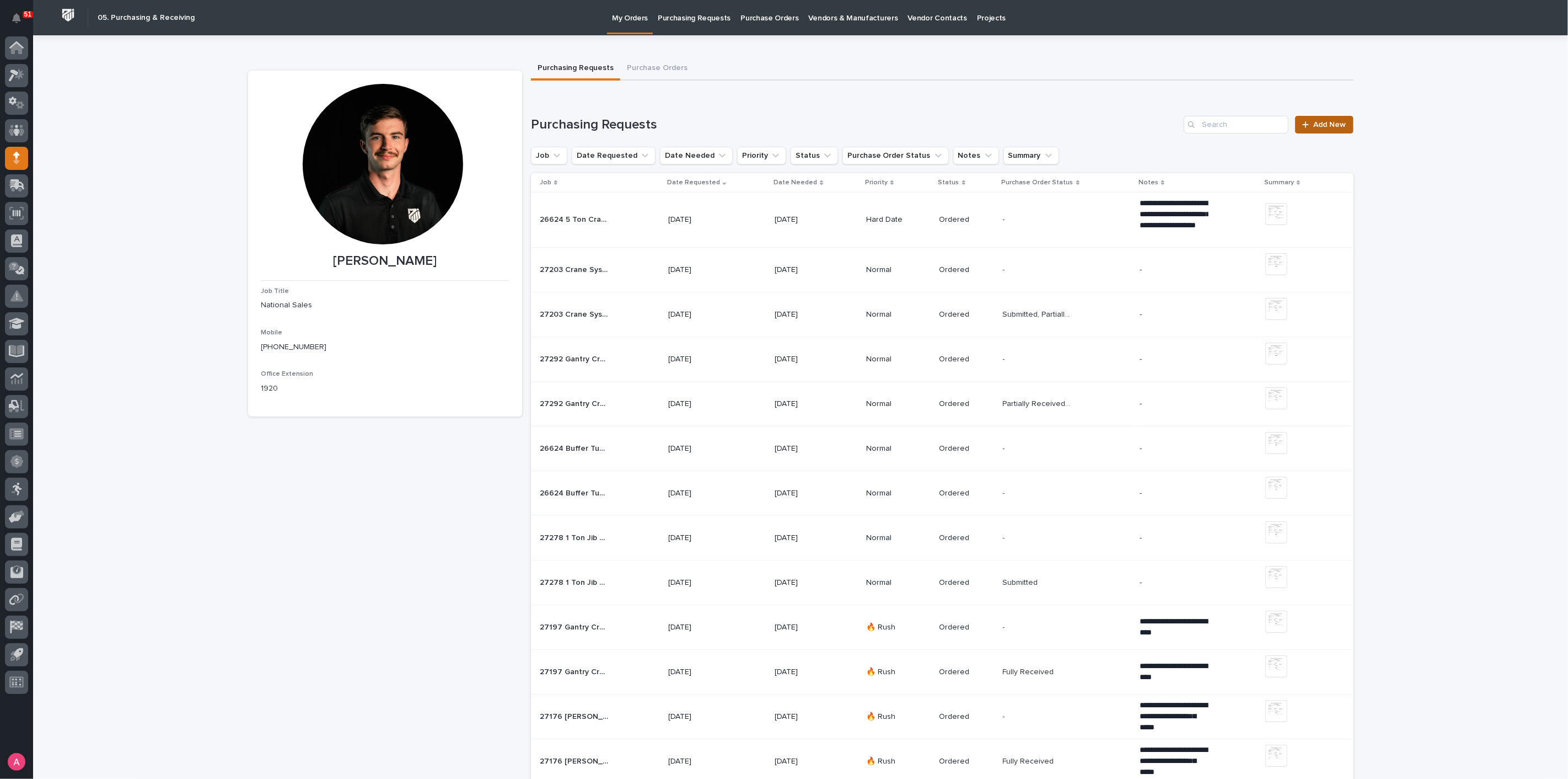
click at [1325, 121] on span "Add New" at bounding box center [1330, 124] width 33 height 8
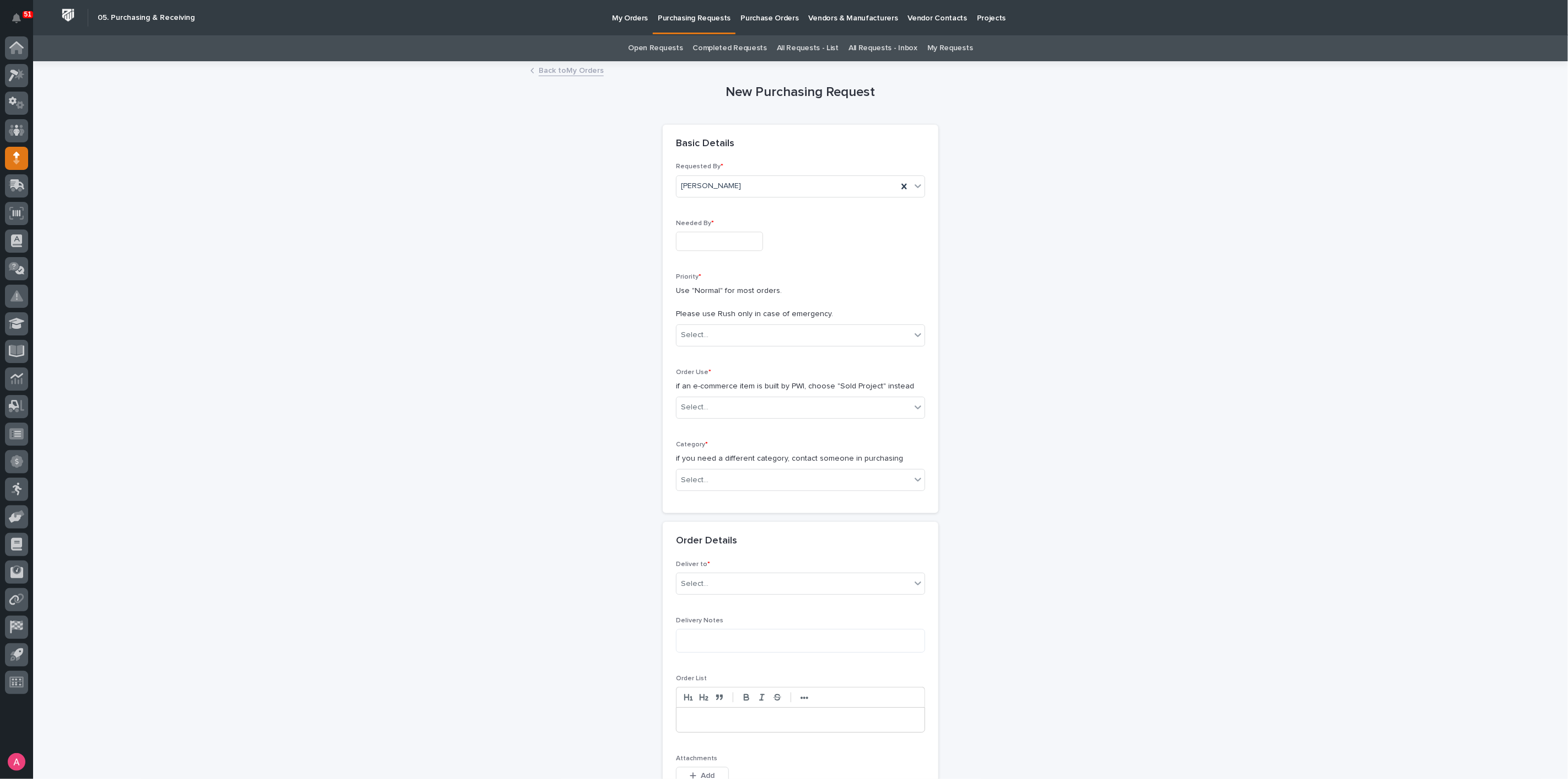
click at [730, 240] on input "text" at bounding box center [720, 241] width 87 height 19
click at [710, 148] on div "15" at bounding box center [708, 150] width 15 height 15
type input "**********"
click at [741, 344] on div "Select..." at bounding box center [800, 335] width 249 height 22
click at [729, 354] on div "🔥 Rush" at bounding box center [796, 355] width 248 height 19
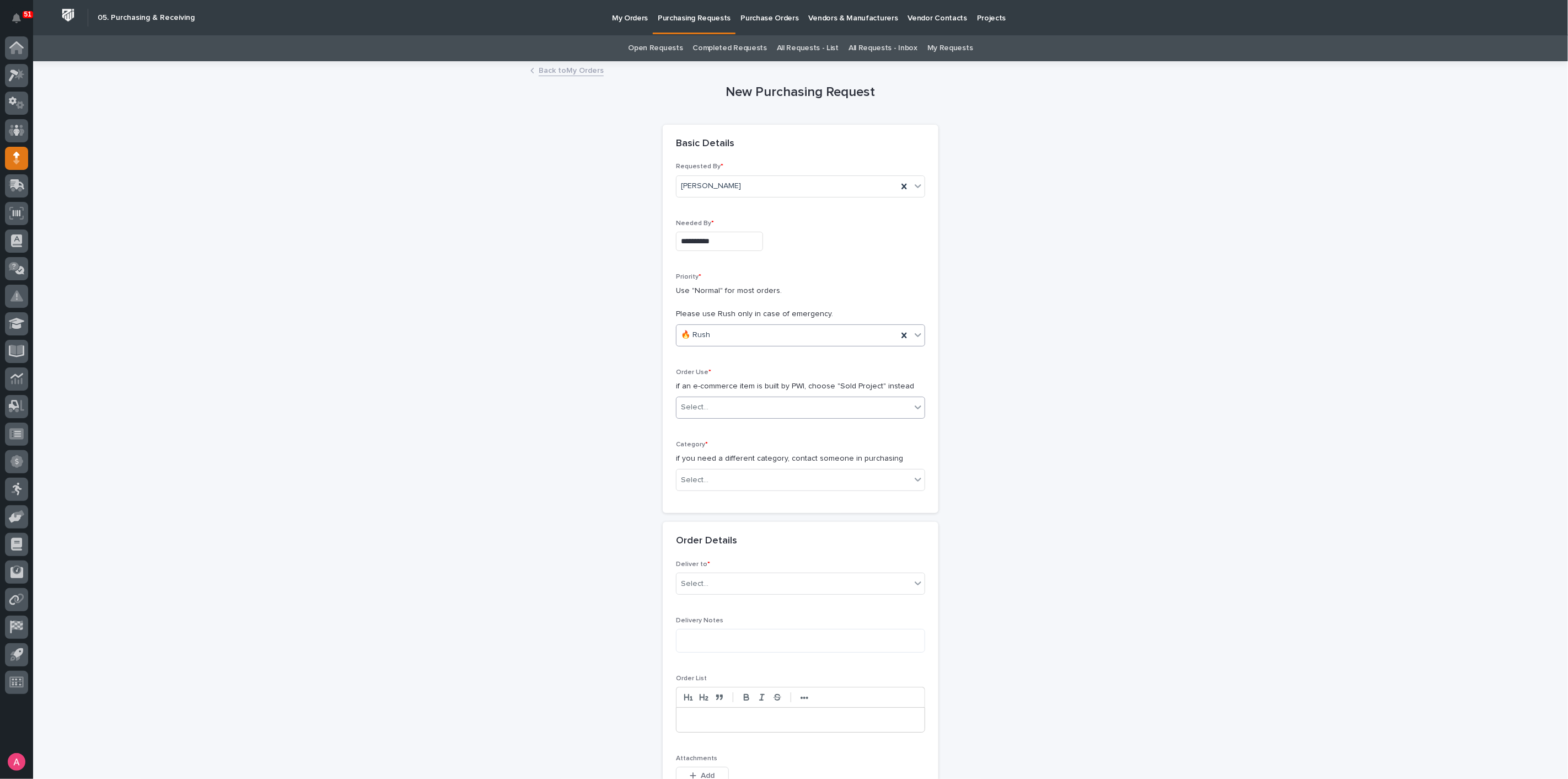
click at [726, 401] on div "Select..." at bounding box center [794, 407] width 234 height 18
click at [726, 429] on div "Sold Project" at bounding box center [796, 427] width 248 height 19
click at [728, 481] on div "Select..." at bounding box center [794, 480] width 234 height 18
click at [710, 631] on div "Steel" at bounding box center [796, 634] width 248 height 19
click at [709, 553] on div "Select..." at bounding box center [794, 559] width 234 height 18
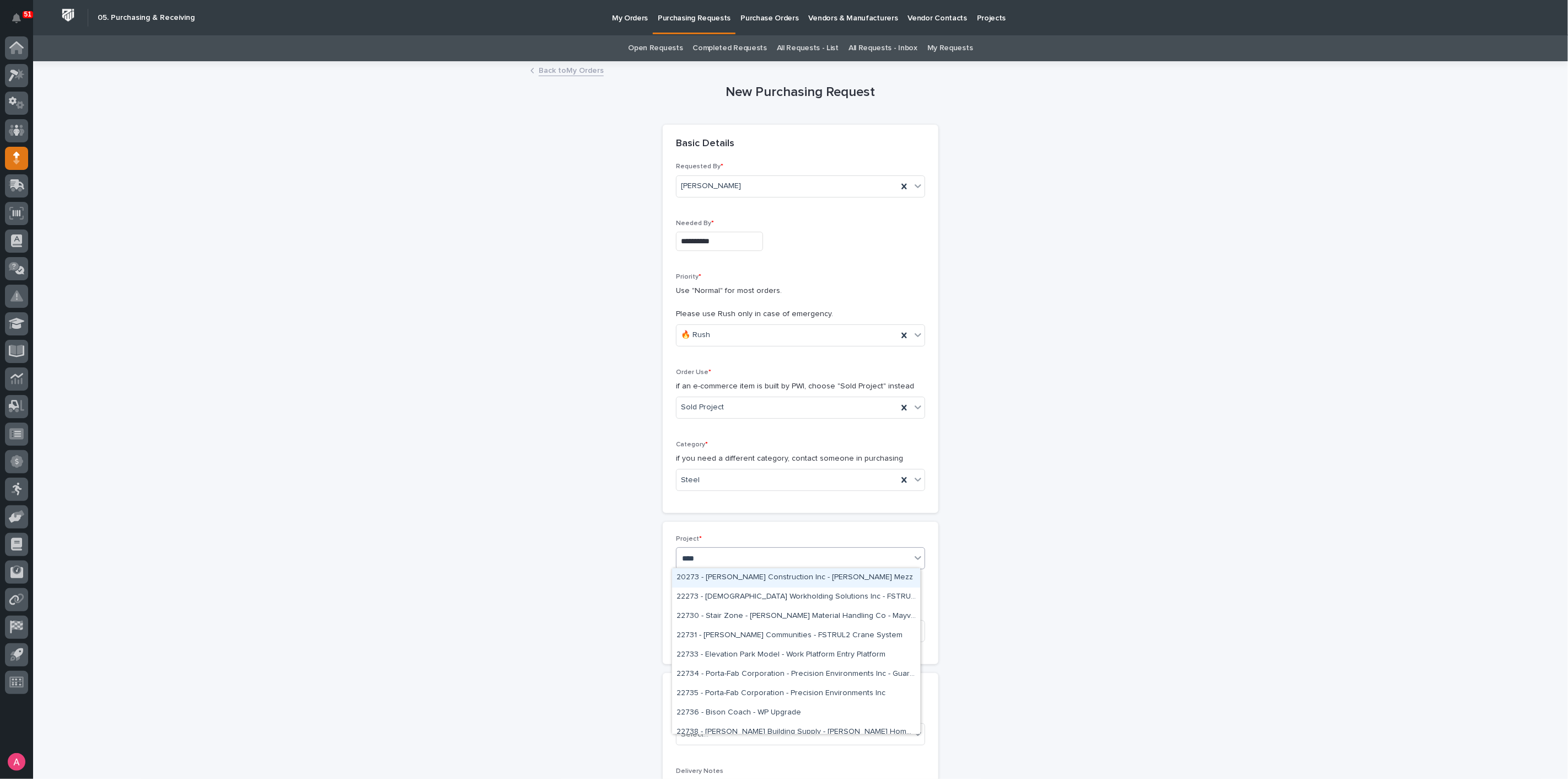
type input "*****"
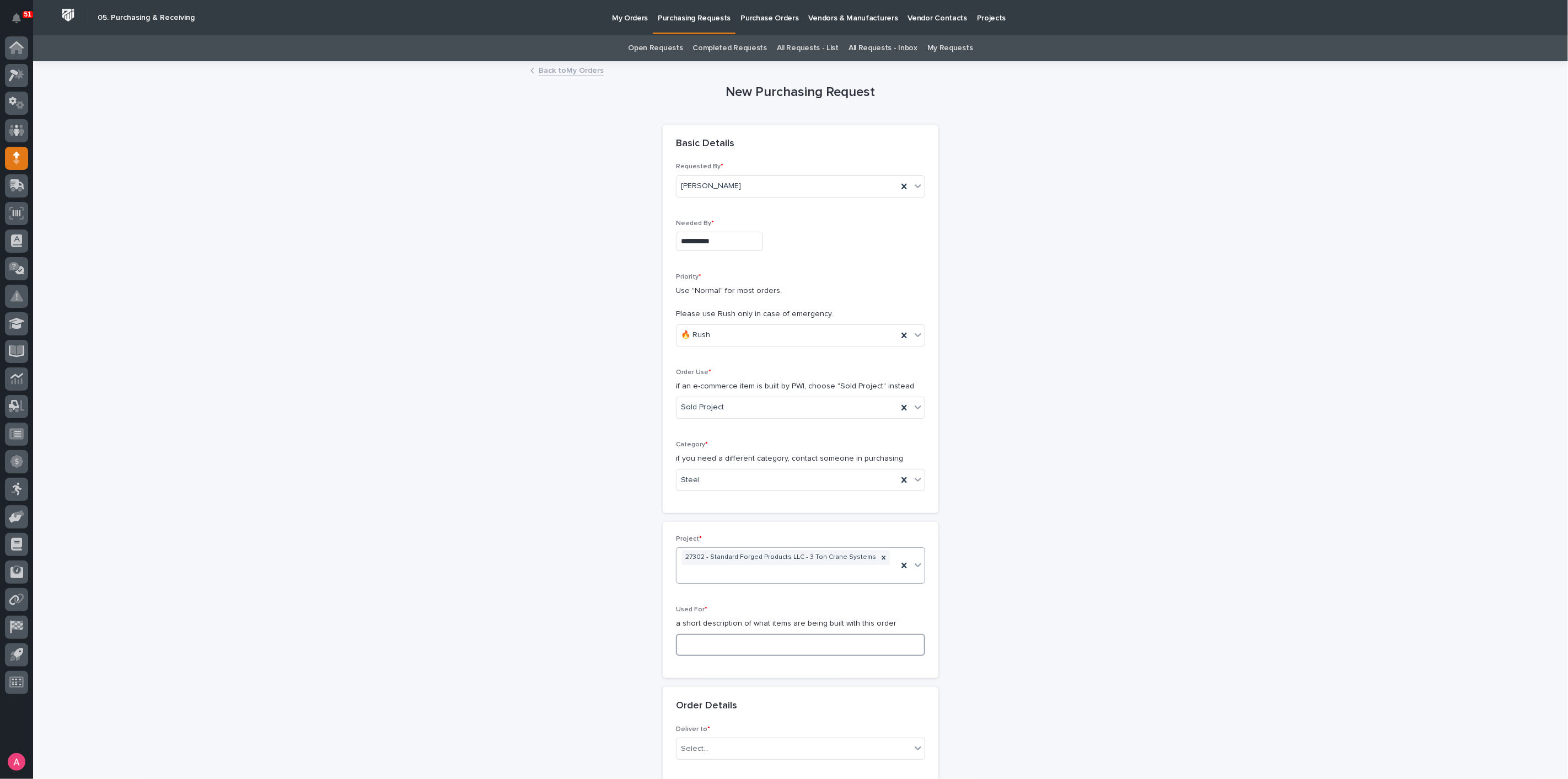
click at [728, 634] on input at bounding box center [800, 645] width 249 height 22
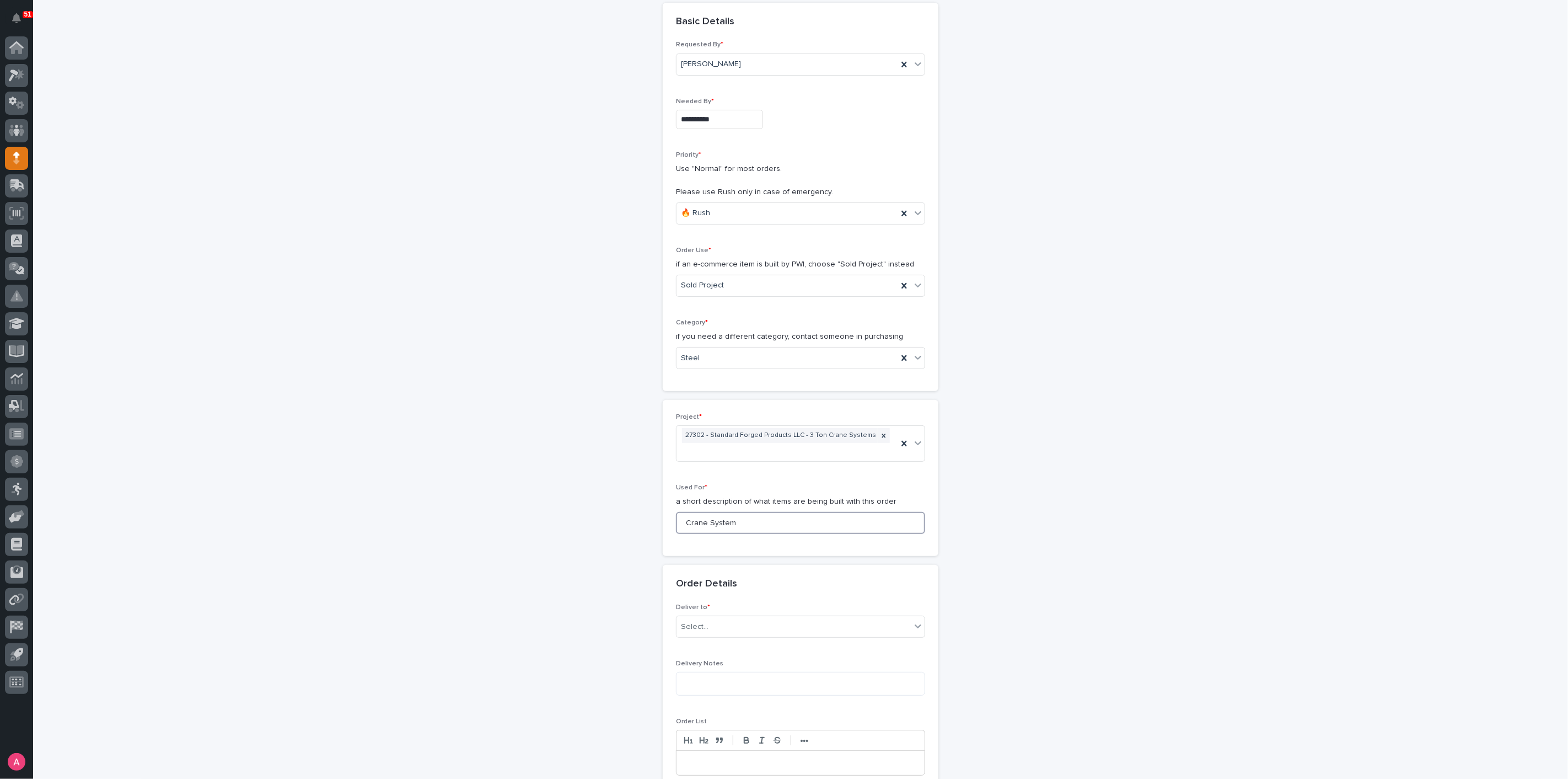
scroll to position [122, 0]
type input "Crane System"
click at [738, 617] on div "Select..." at bounding box center [794, 626] width 234 height 18
drag, startPoint x: 751, startPoint y: 642, endPoint x: 749, endPoint y: 631, distance: 11.2
click at [749, 631] on div "PWI" at bounding box center [796, 630] width 248 height 19
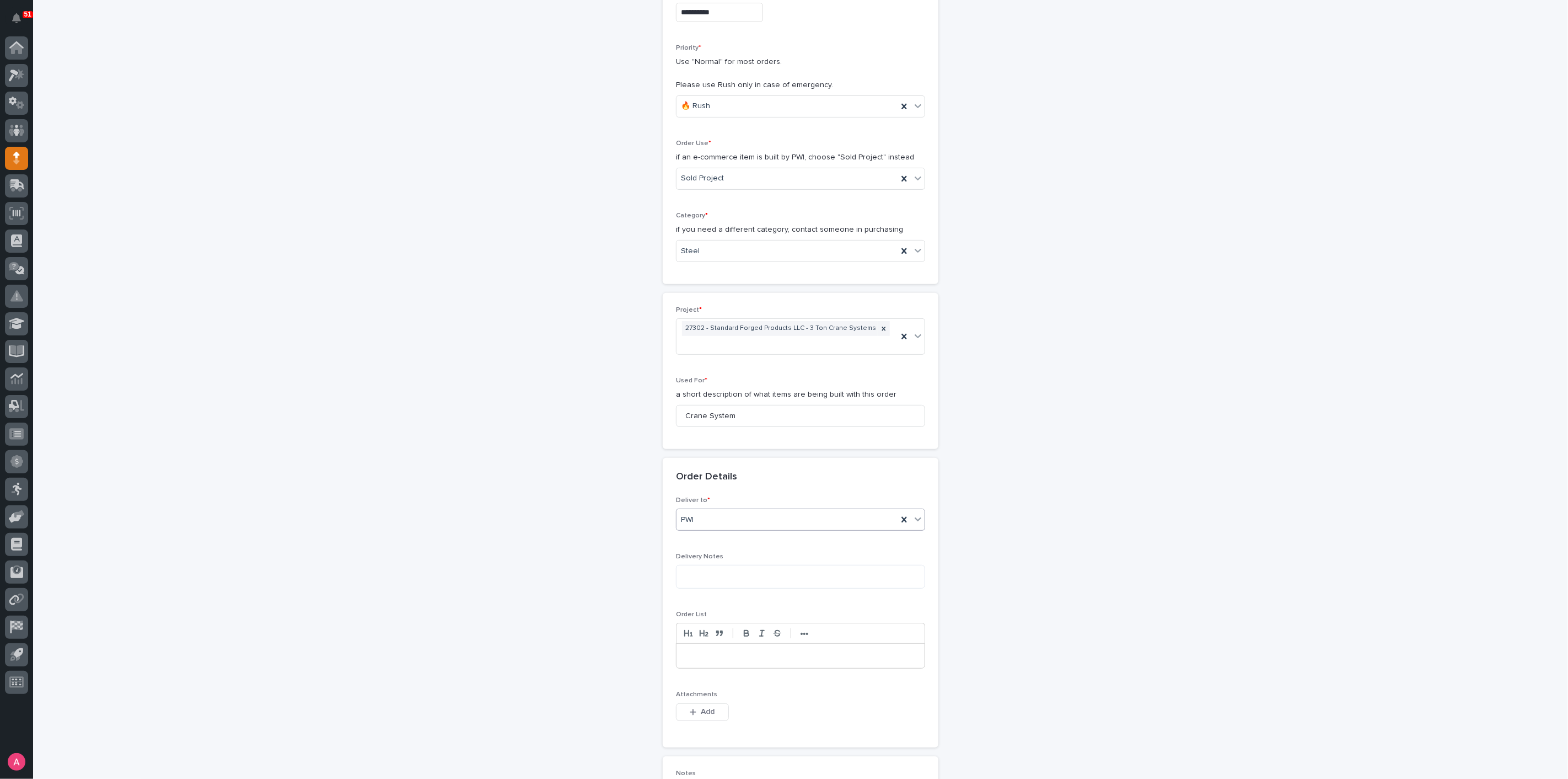
scroll to position [306, 0]
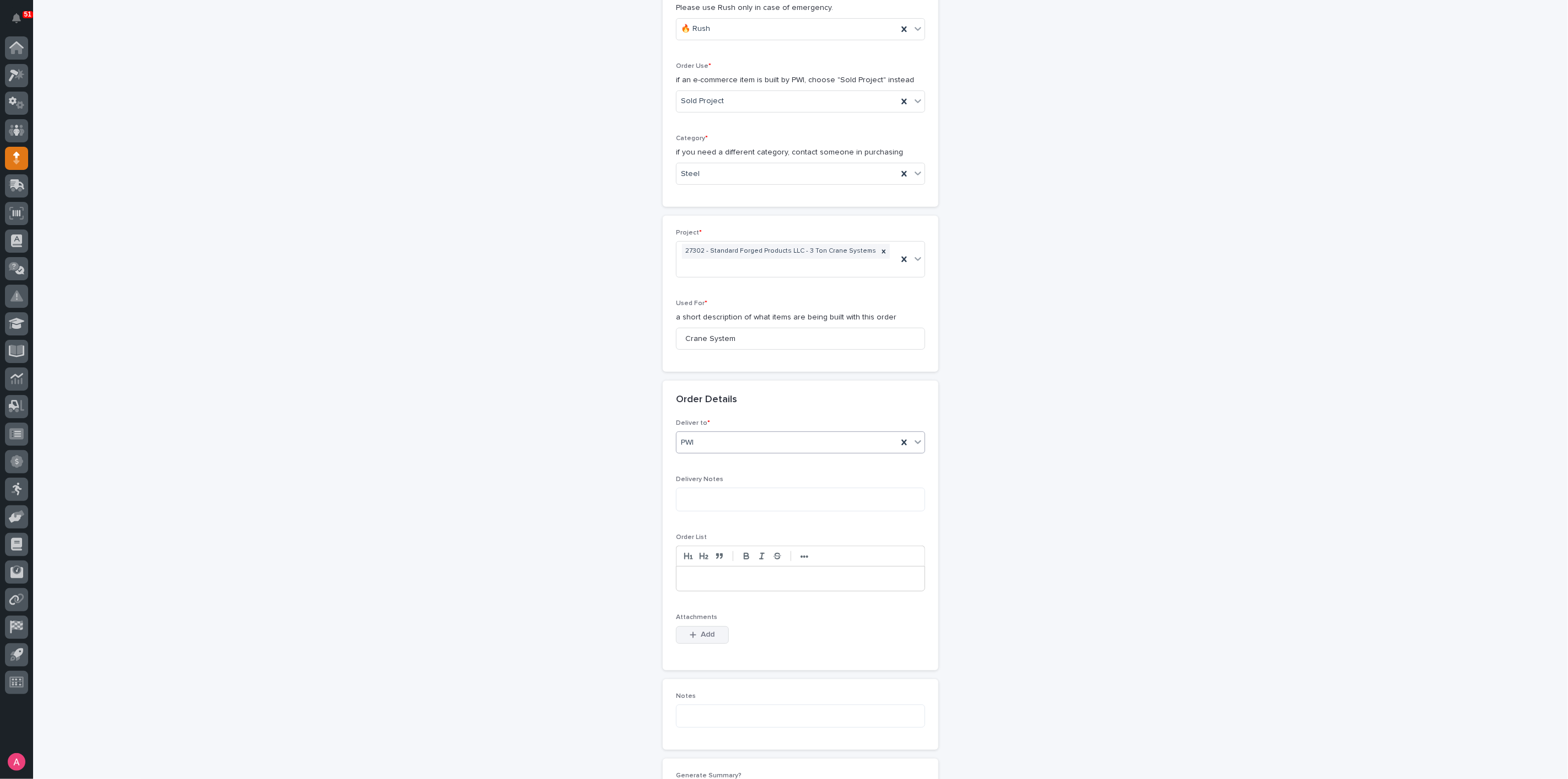
click at [715, 626] on button "Add" at bounding box center [702, 634] width 53 height 18
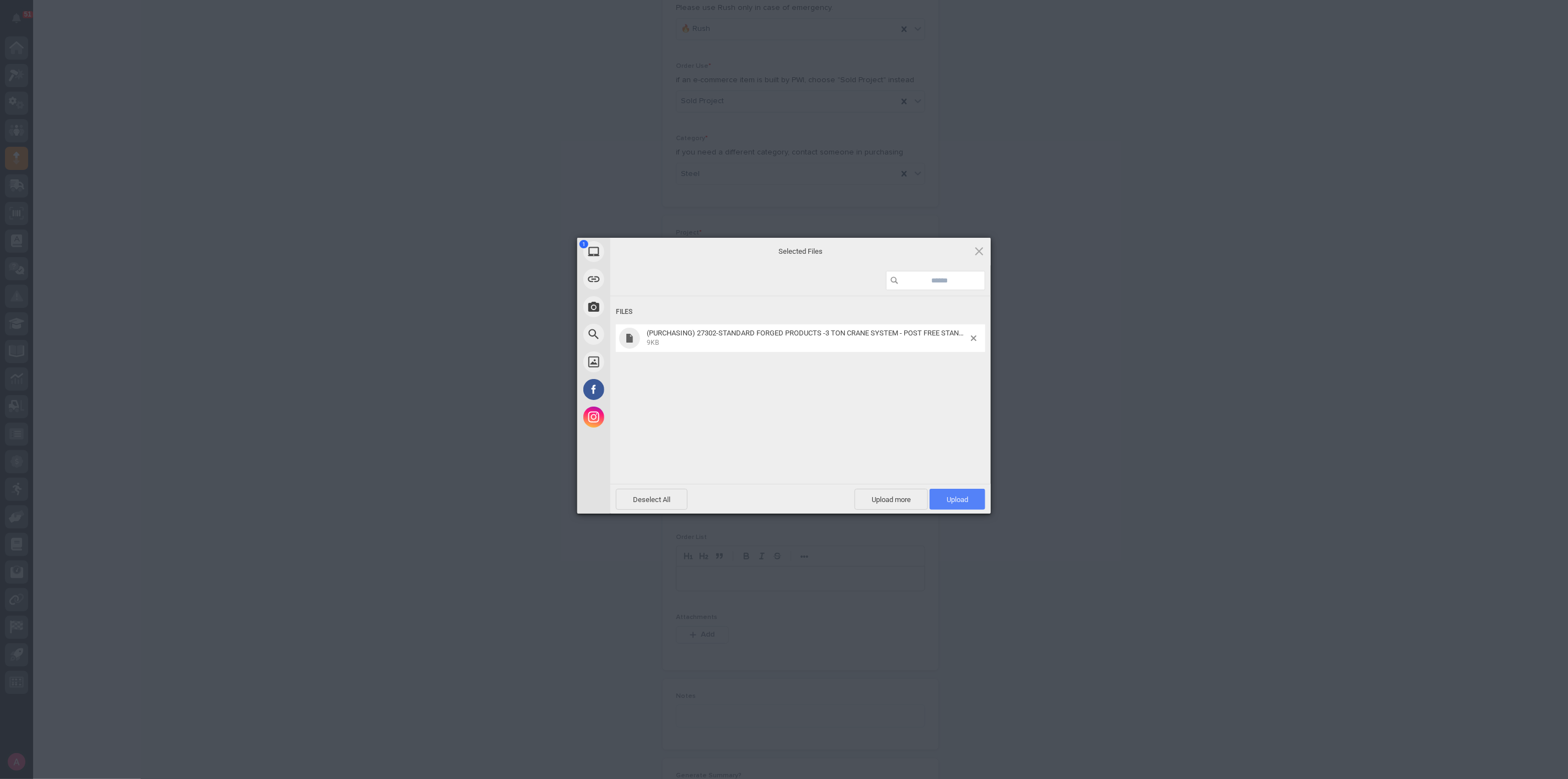
click at [946, 490] on span "Upload 1" at bounding box center [957, 499] width 56 height 21
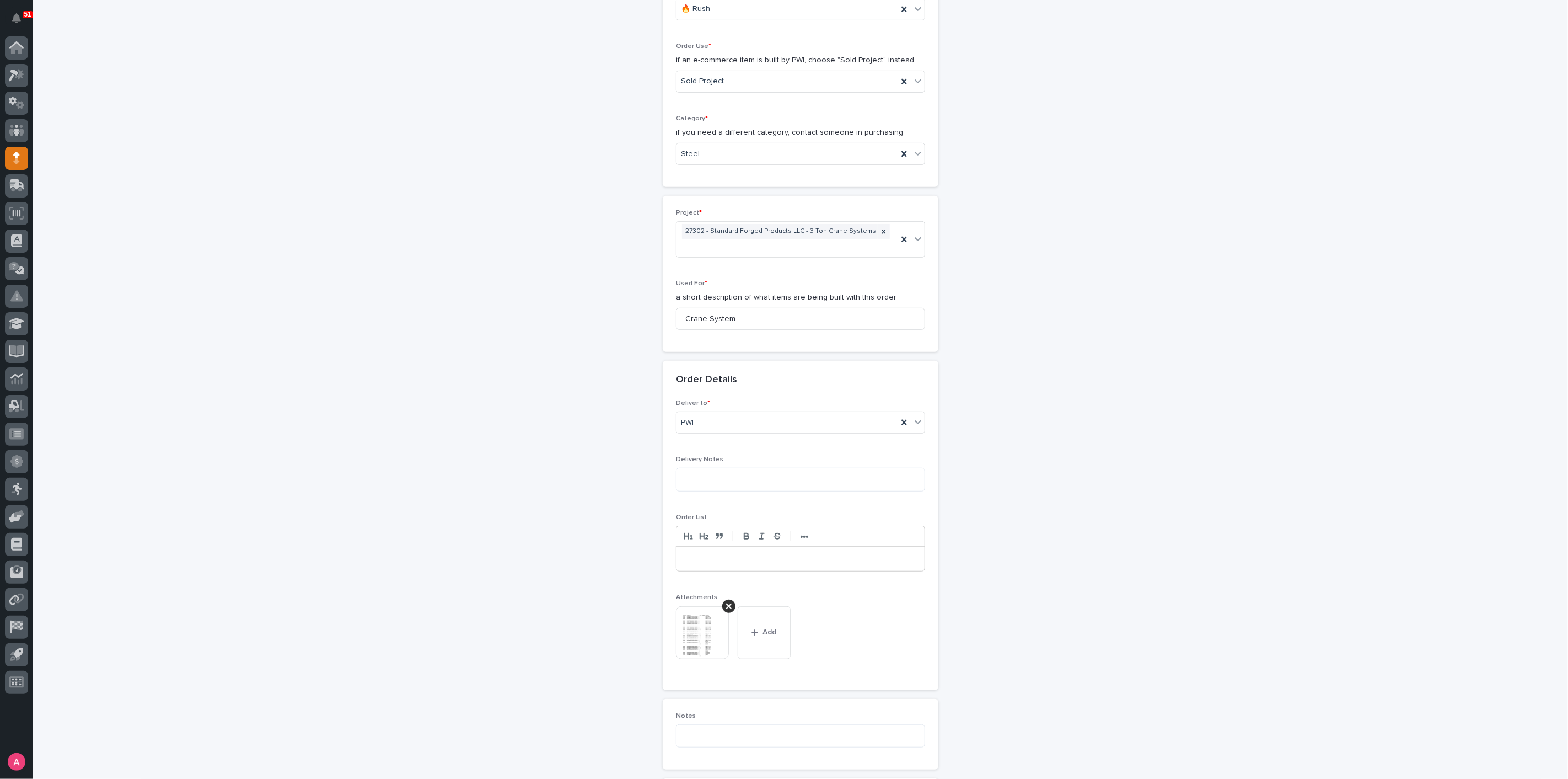
scroll to position [632, 0]
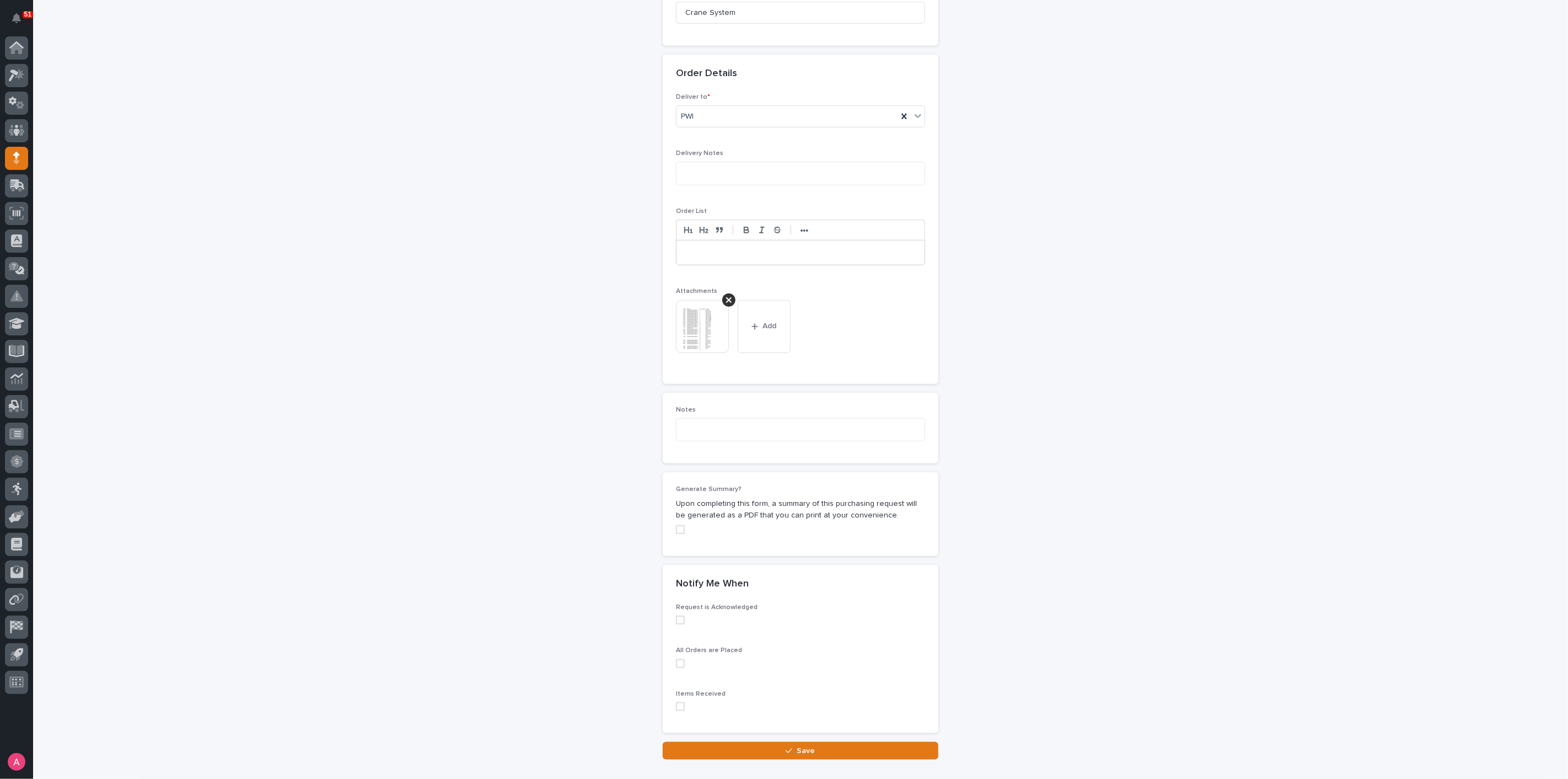
click at [676, 525] on span at bounding box center [680, 529] width 9 height 9
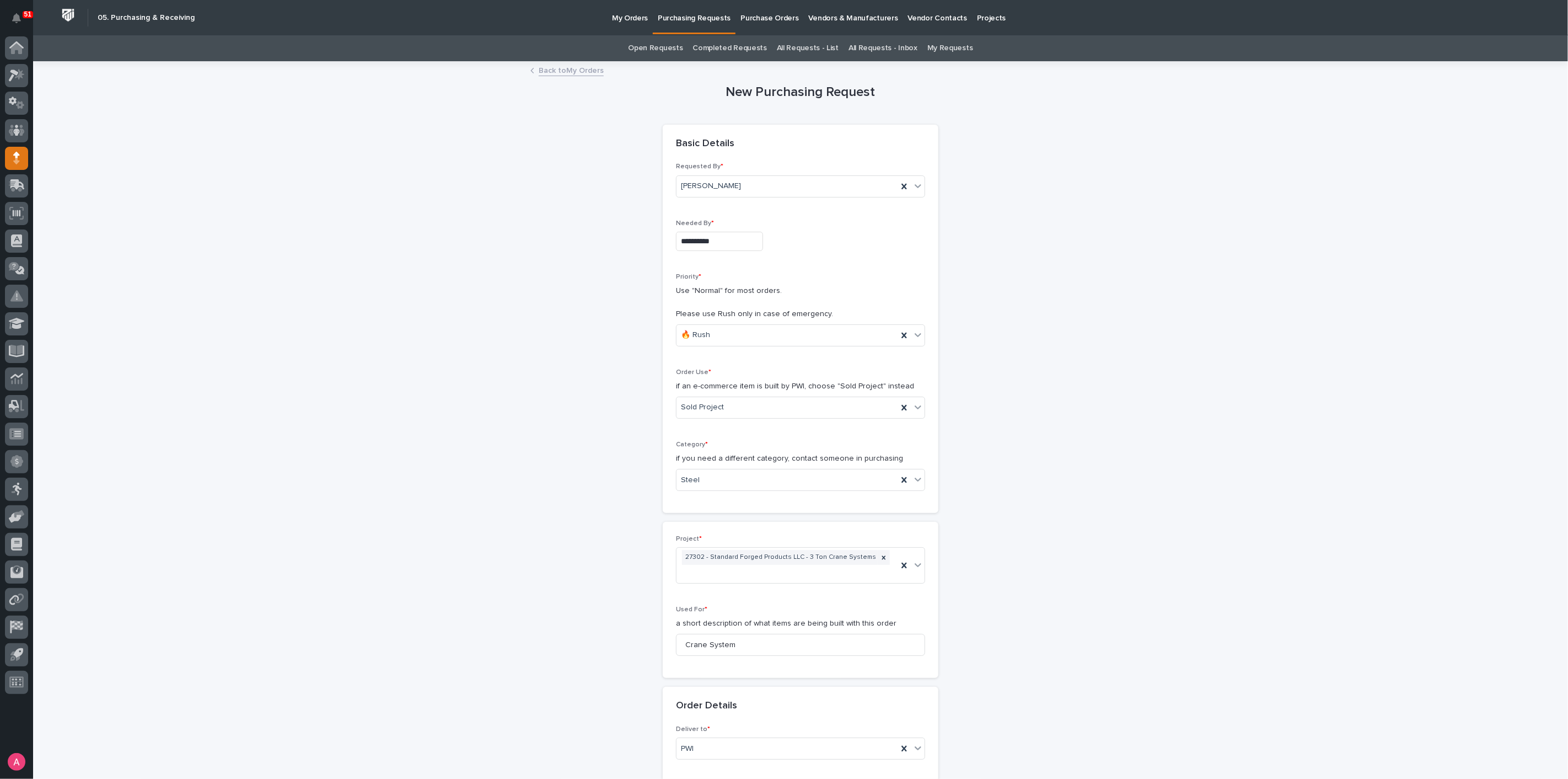
scroll to position [682, 0]
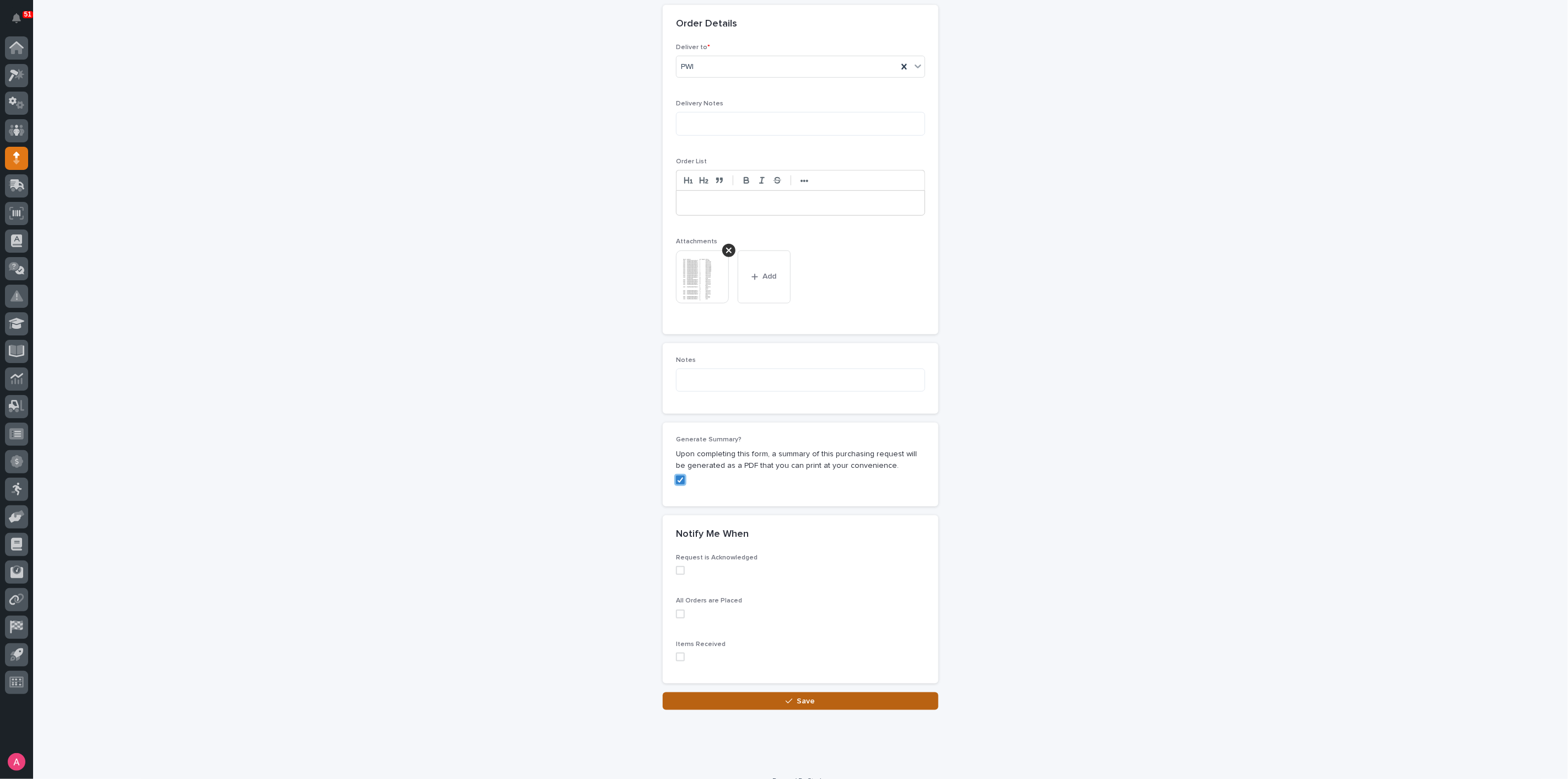
click at [797, 692] on button "Save" at bounding box center [800, 701] width 276 height 18
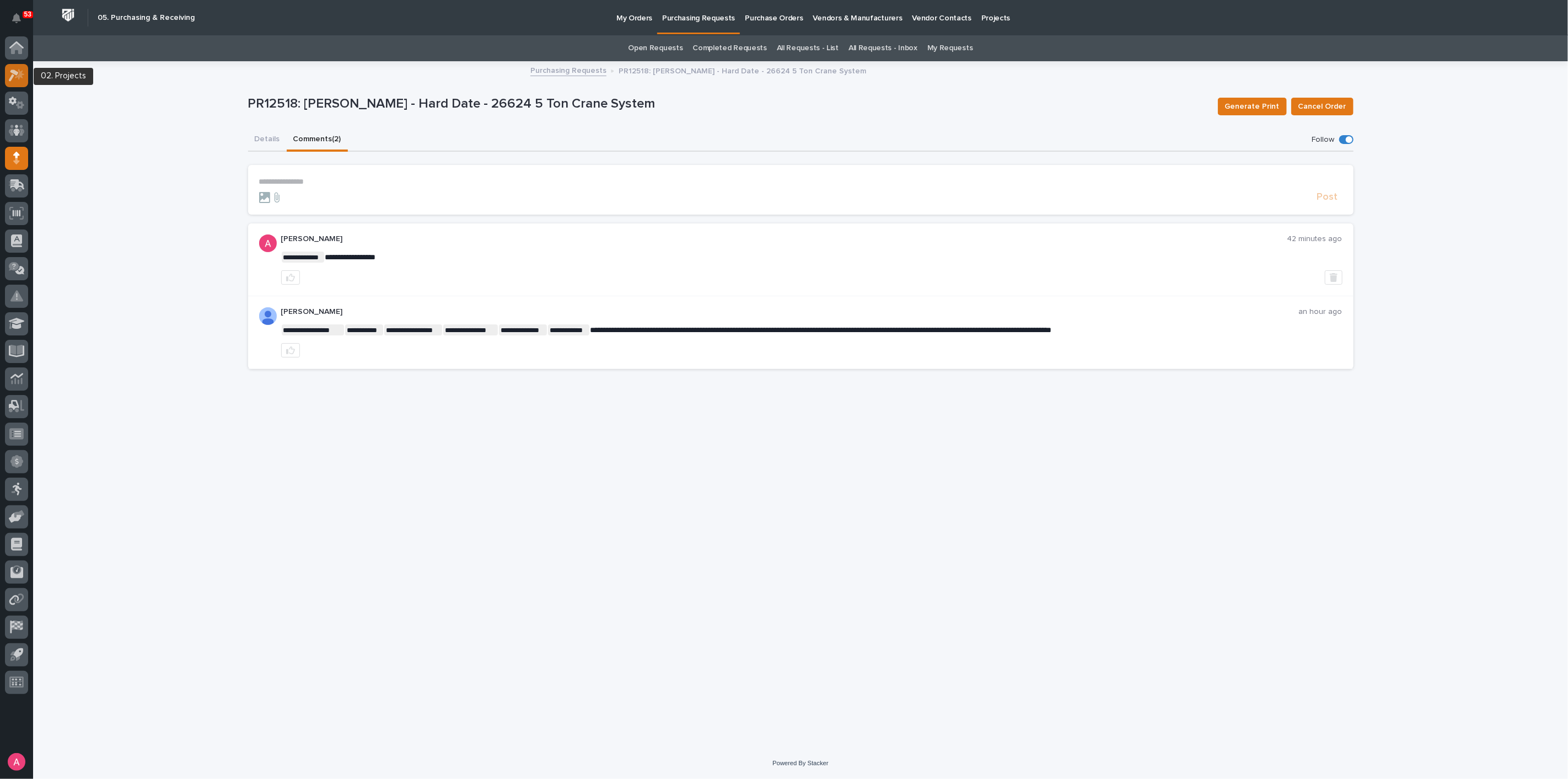
click at [18, 71] on icon at bounding box center [19, 74] width 9 height 11
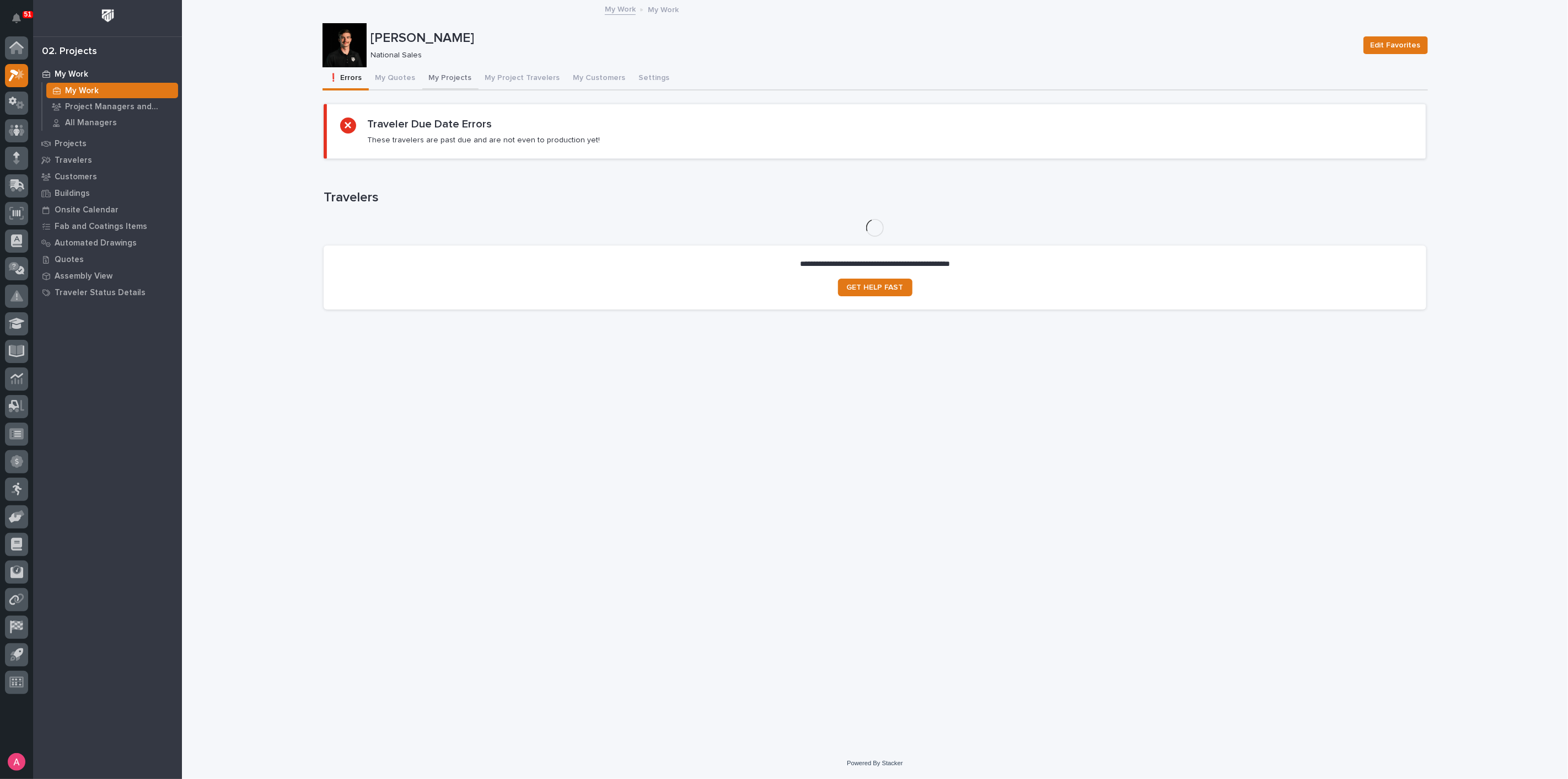
click at [434, 79] on button "My Projects" at bounding box center [450, 79] width 56 height 23
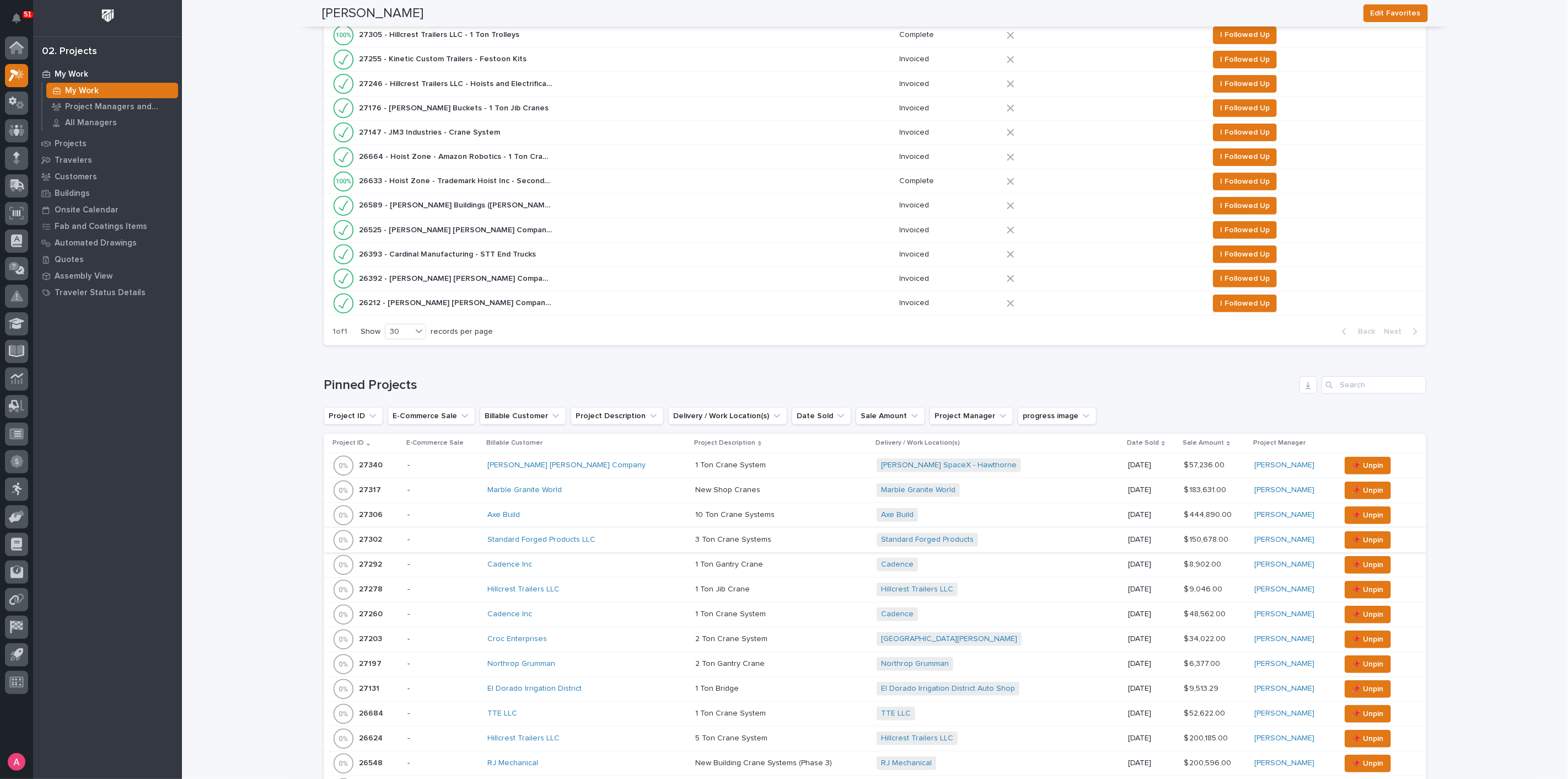
scroll to position [367, 0]
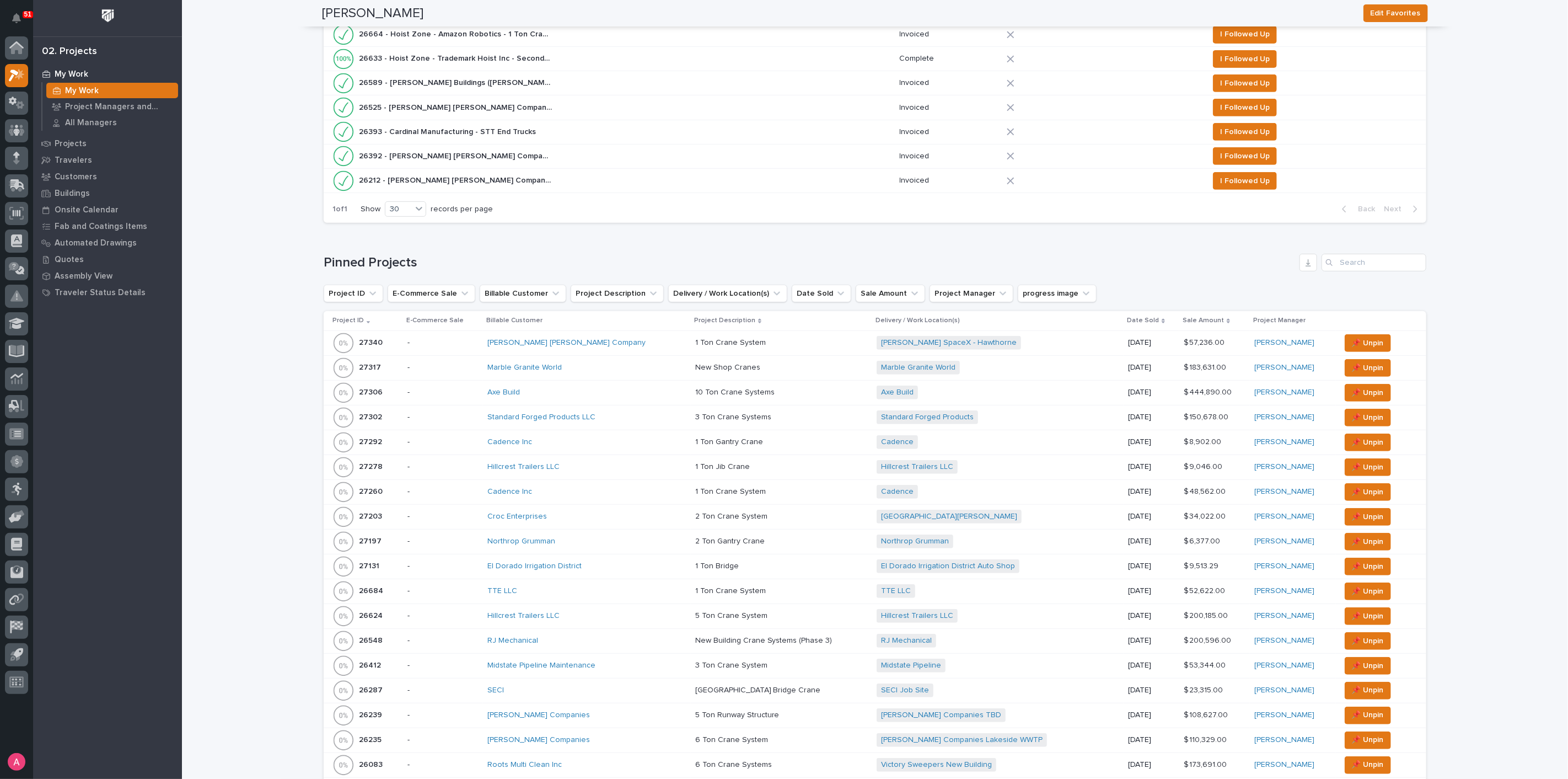
click at [626, 419] on div "Standard Forged Products LLC" at bounding box center [584, 417] width 193 height 9
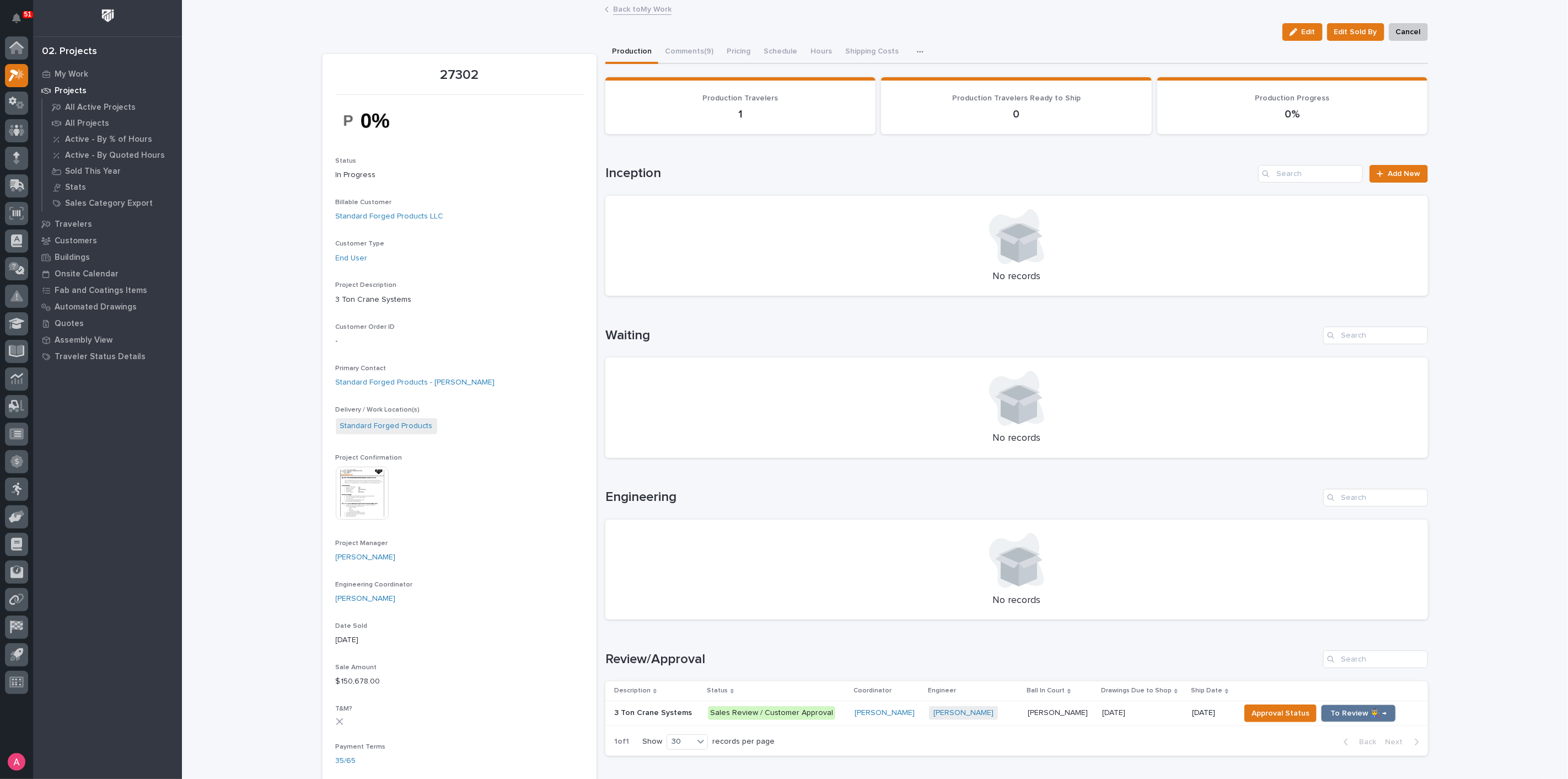
scroll to position [122, 0]
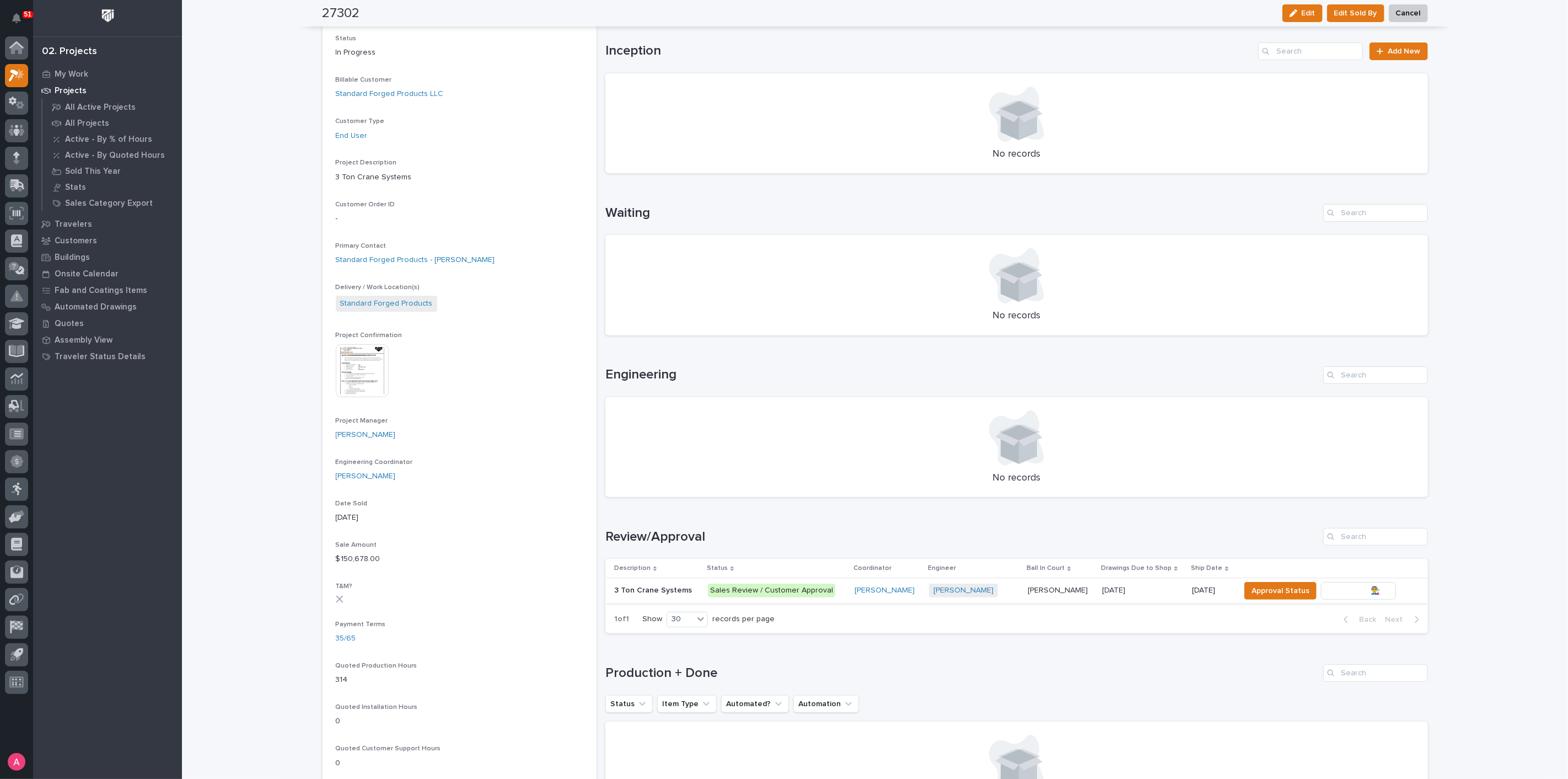
click at [1350, 589] on span "To Review 👨‍🏭 →" at bounding box center [1358, 591] width 56 height 14
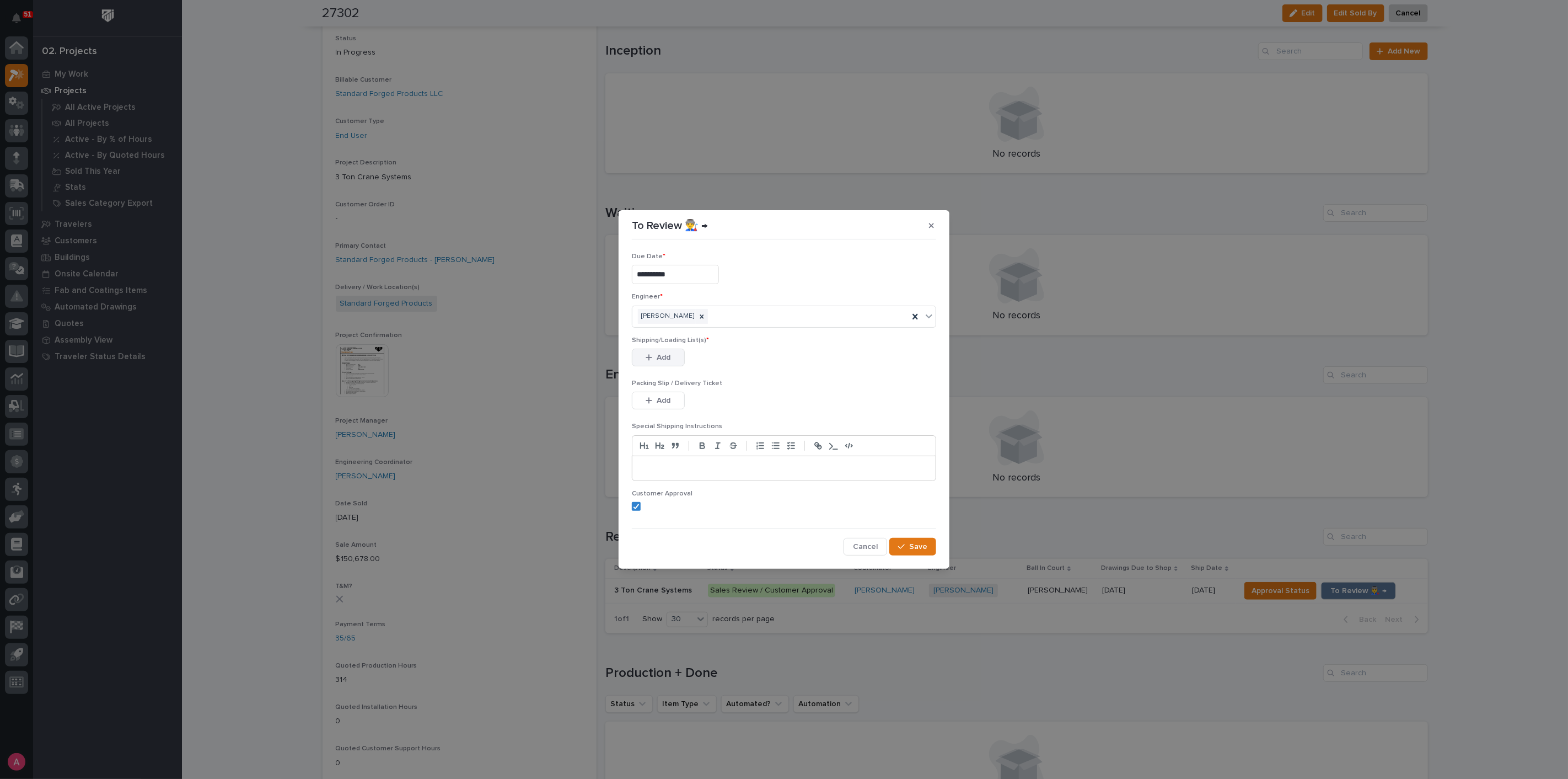
click at [664, 361] on span "Add" at bounding box center [664, 358] width 14 height 10
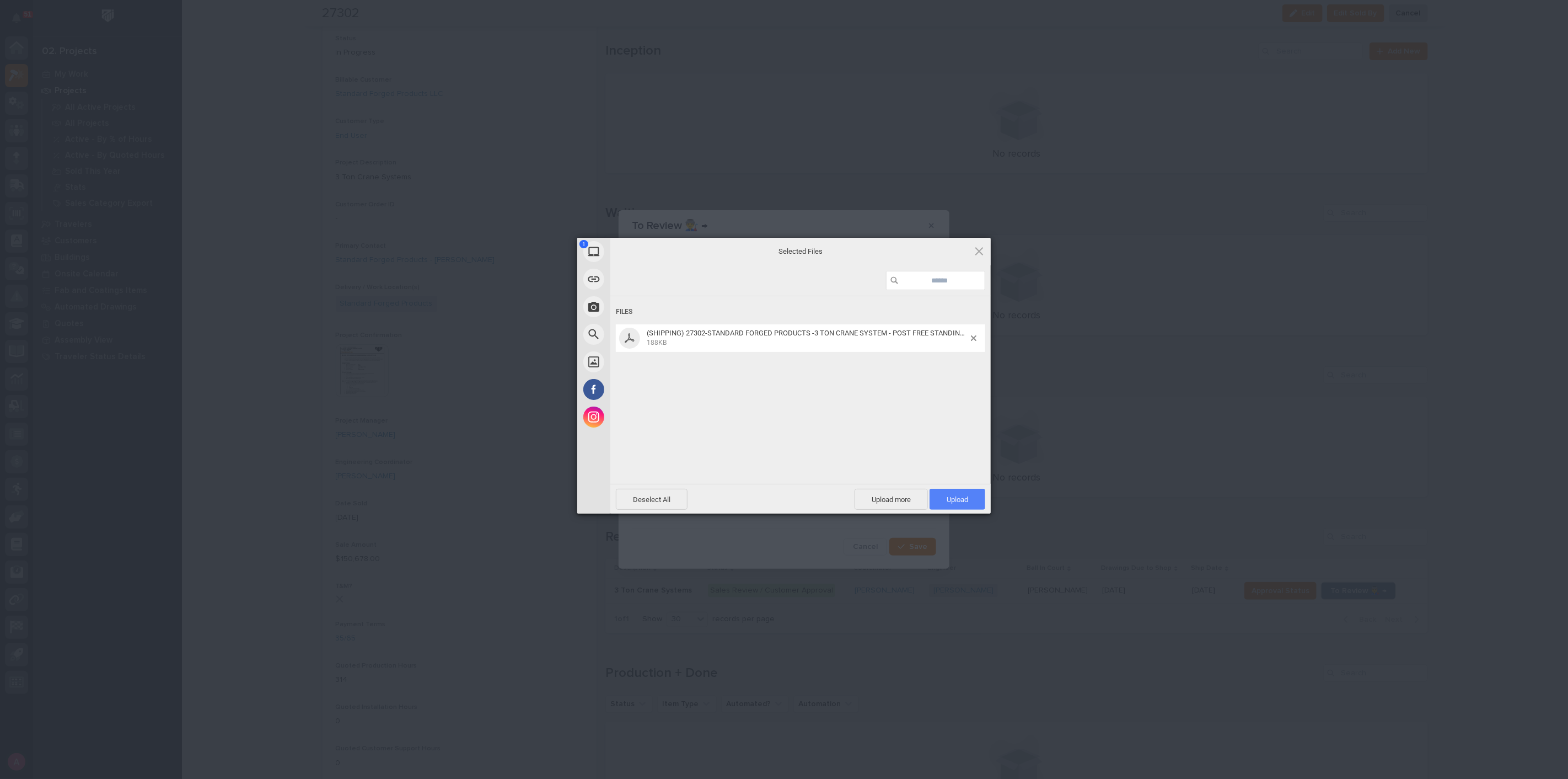
click at [955, 497] on span "Upload 1" at bounding box center [957, 499] width 22 height 8
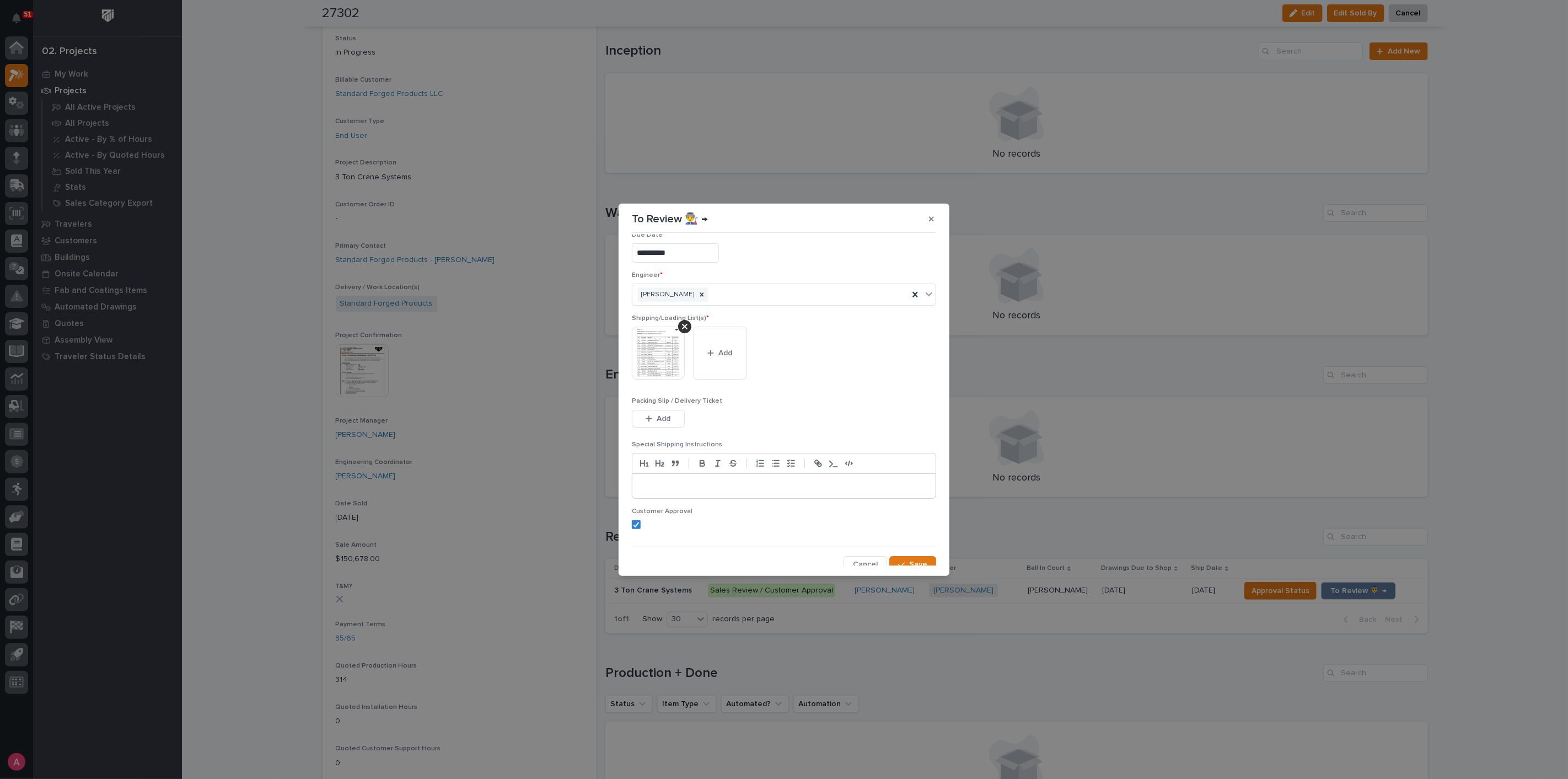
scroll to position [22, 0]
click at [915, 557] on span "Save" at bounding box center [918, 557] width 18 height 10
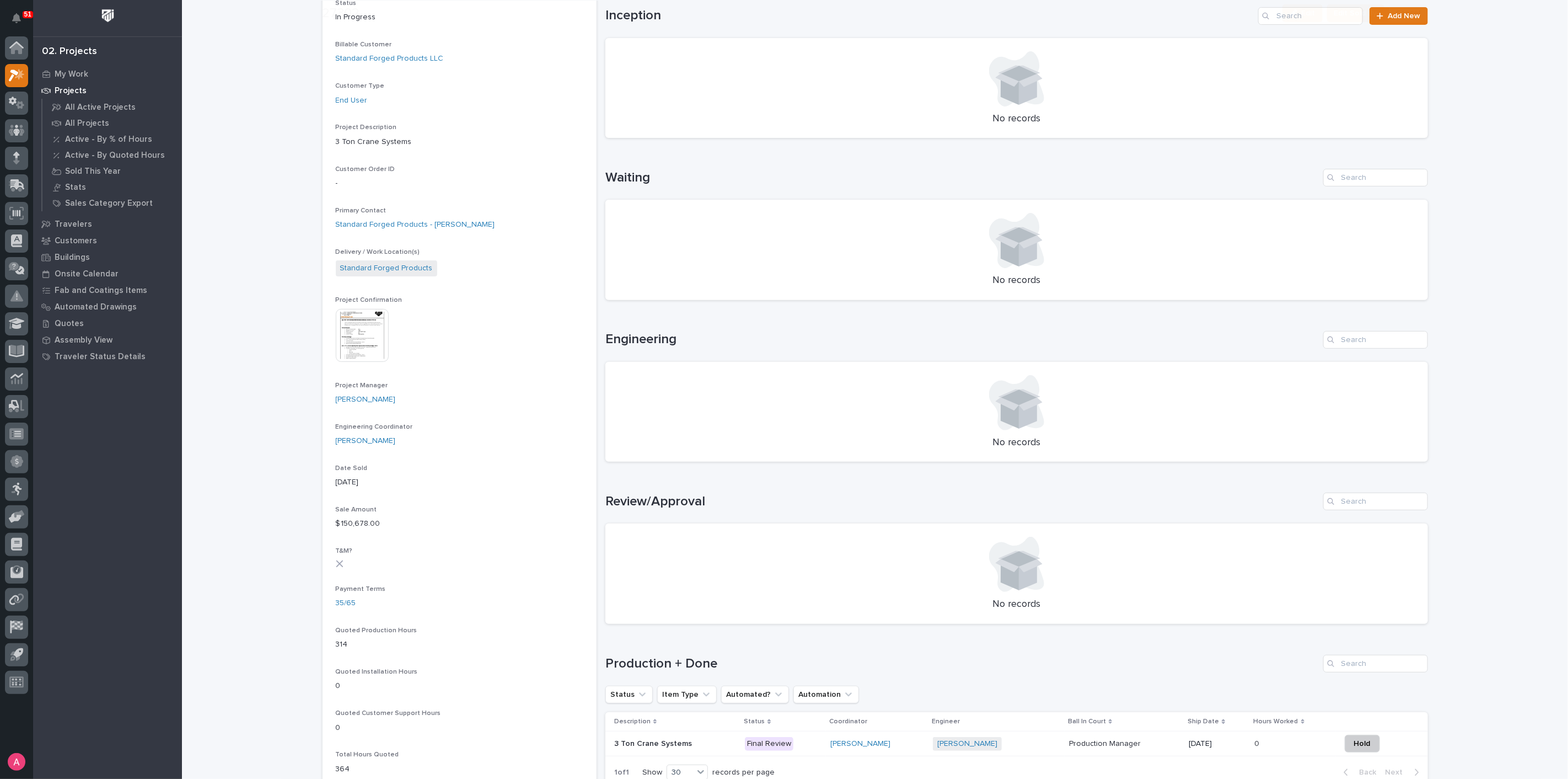
scroll to position [306, 0]
